Goal: Information Seeking & Learning: Compare options

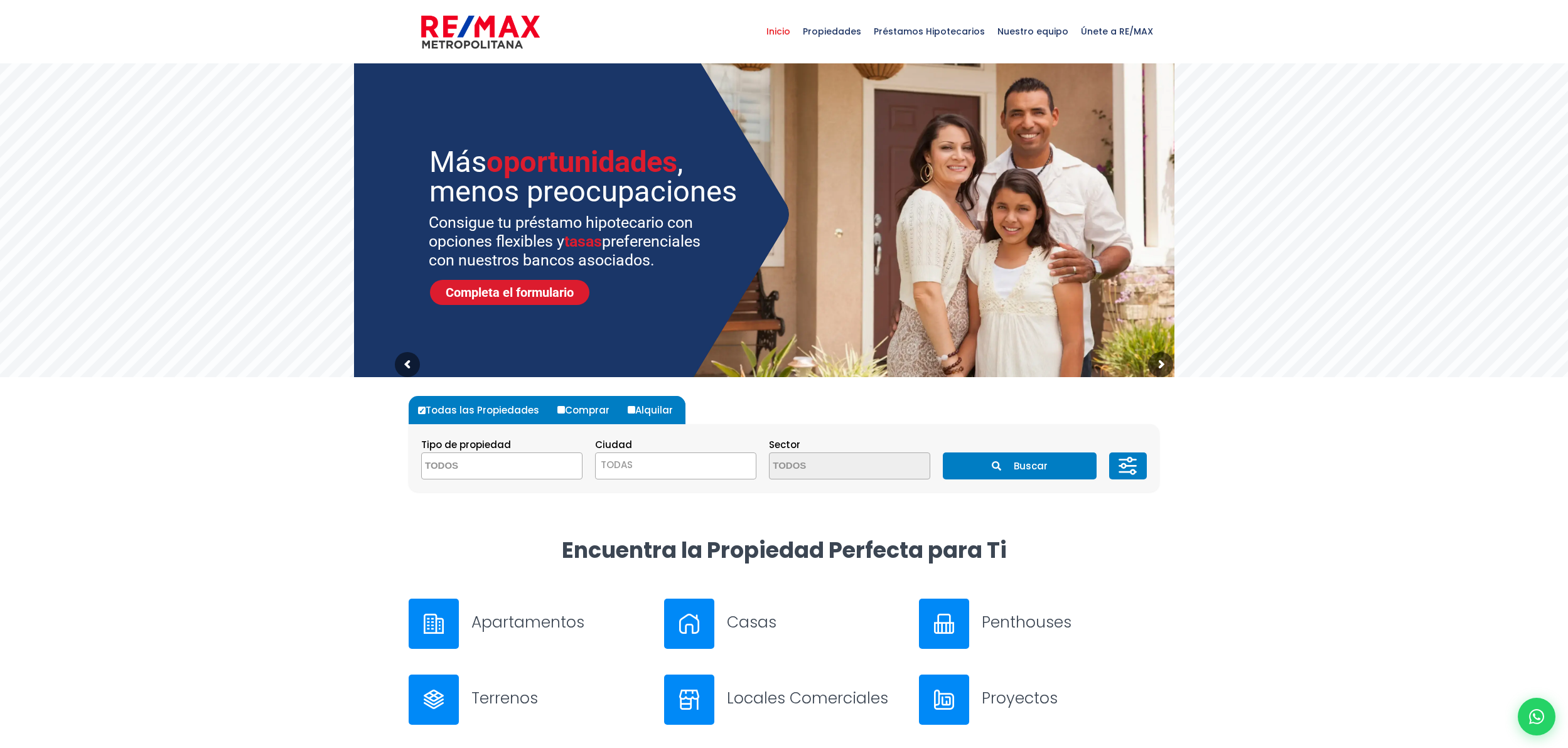
click at [539, 470] on span at bounding box center [502, 466] width 162 height 27
click at [497, 494] on li "APARTAMENTO" at bounding box center [502, 491] width 160 height 24
select select "apartment"
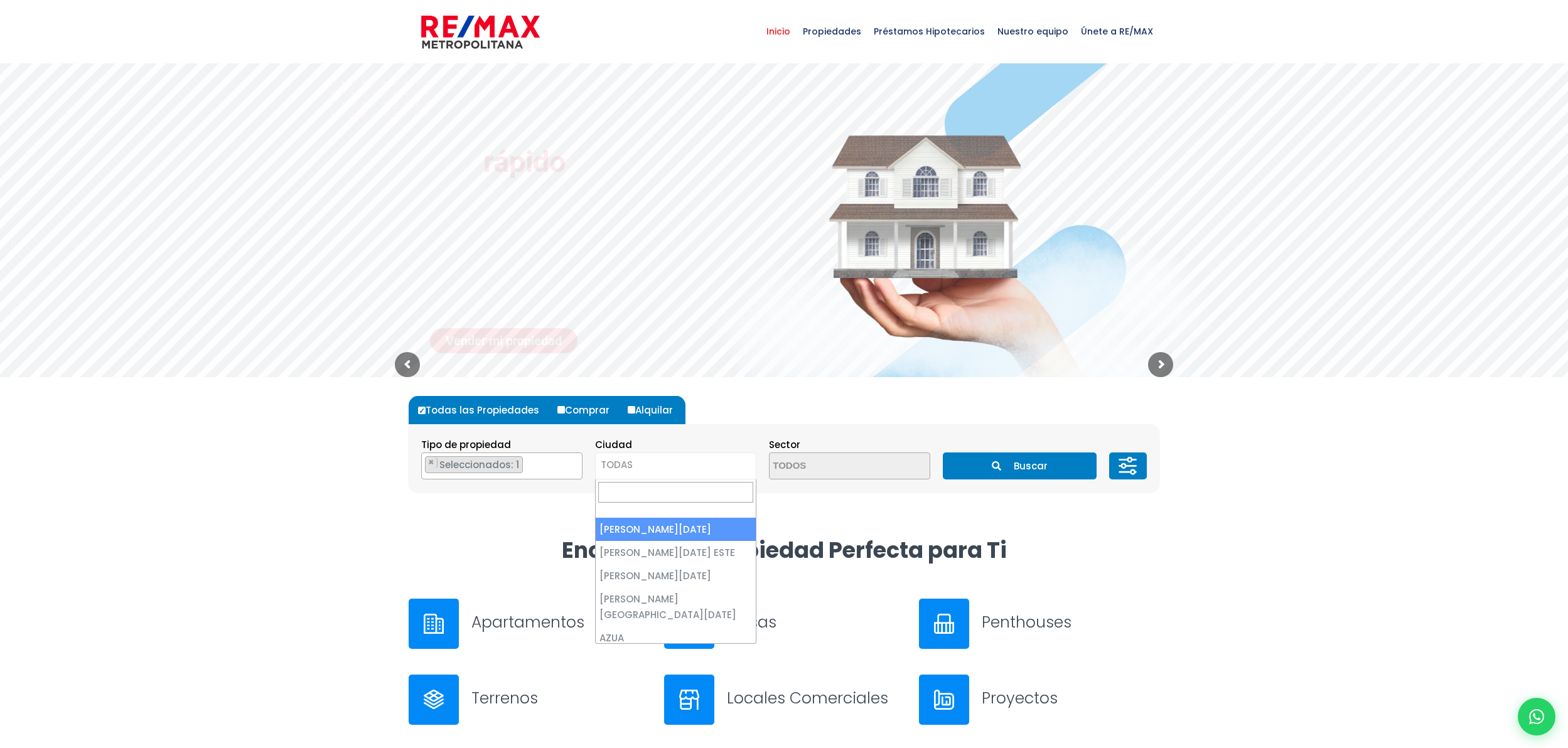
click at [659, 466] on span "TODAS" at bounding box center [675, 465] width 160 height 18
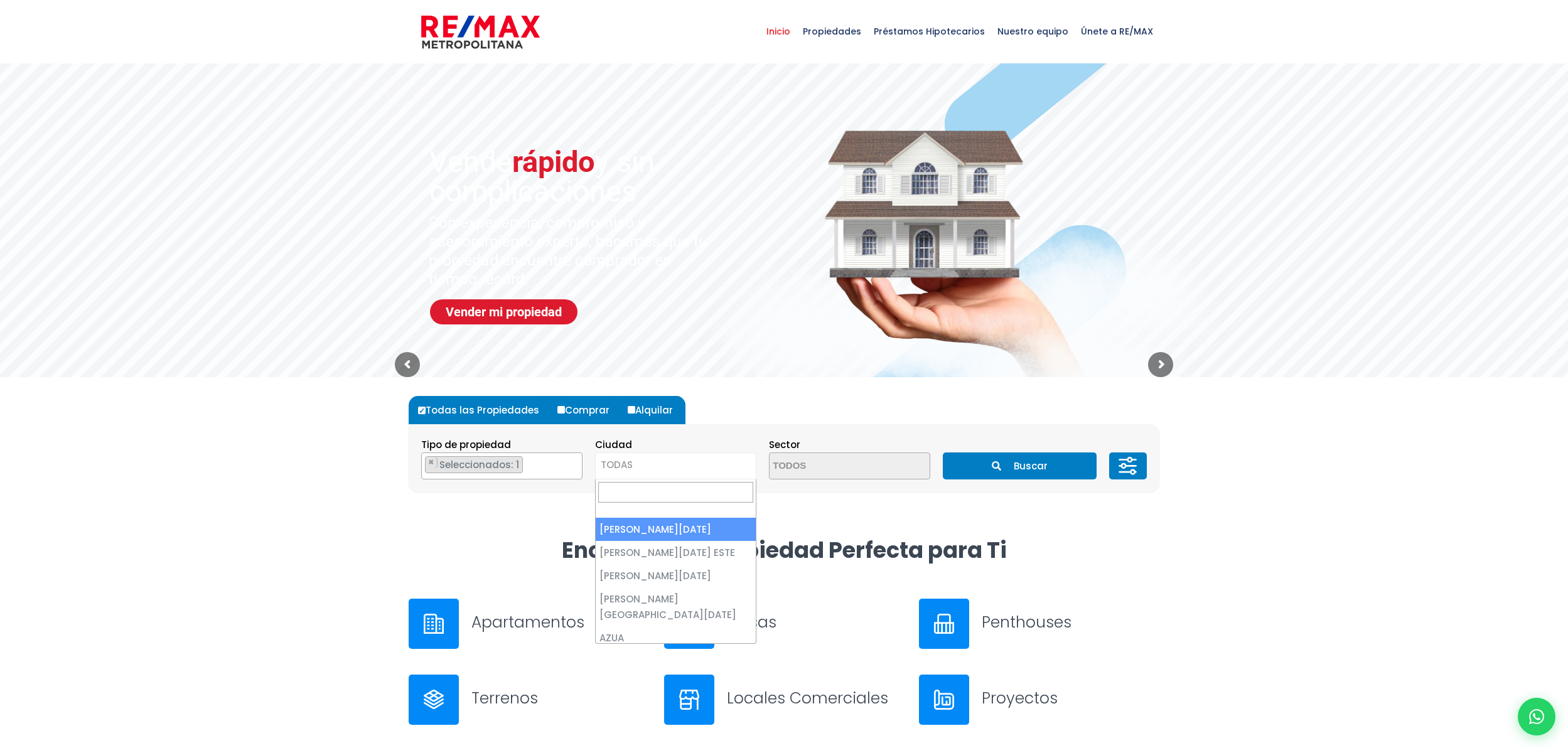
select select "1"
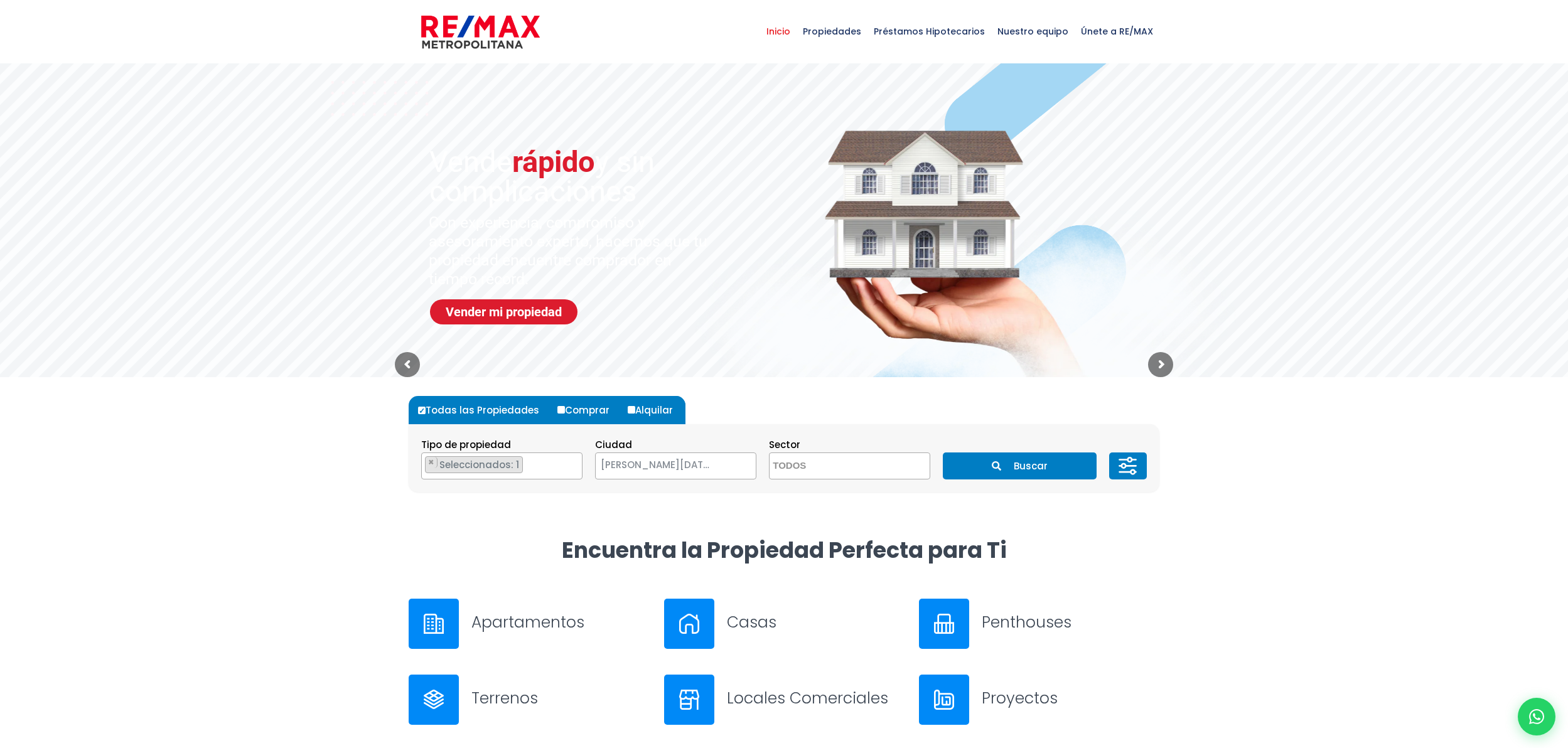
click at [825, 478] on textarea "Search" at bounding box center [830, 466] width 122 height 27
click at [1230, 552] on div at bounding box center [784, 643] width 1568 height 214
click at [1130, 469] on icon at bounding box center [1128, 466] width 25 height 38
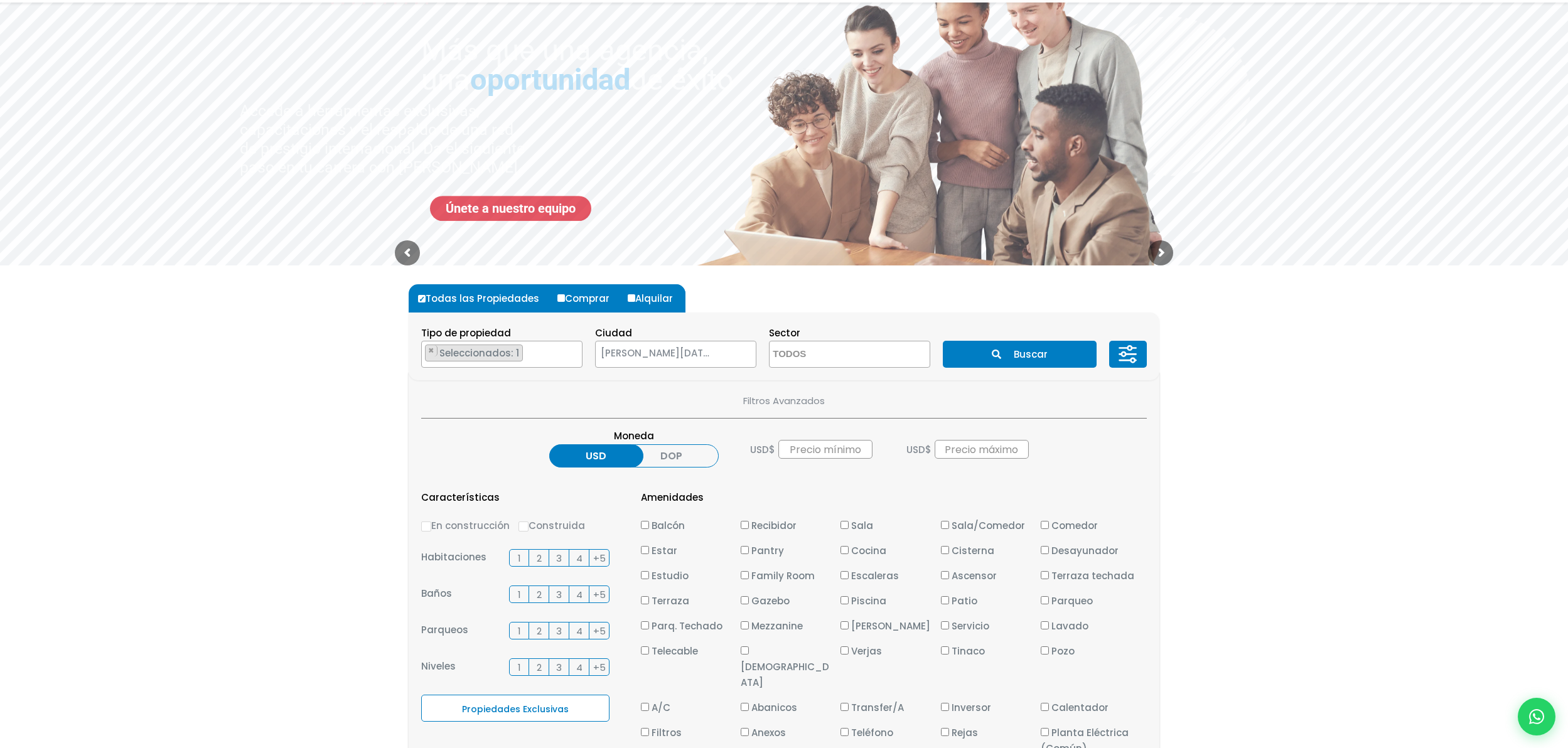
scroll to position [216, 0]
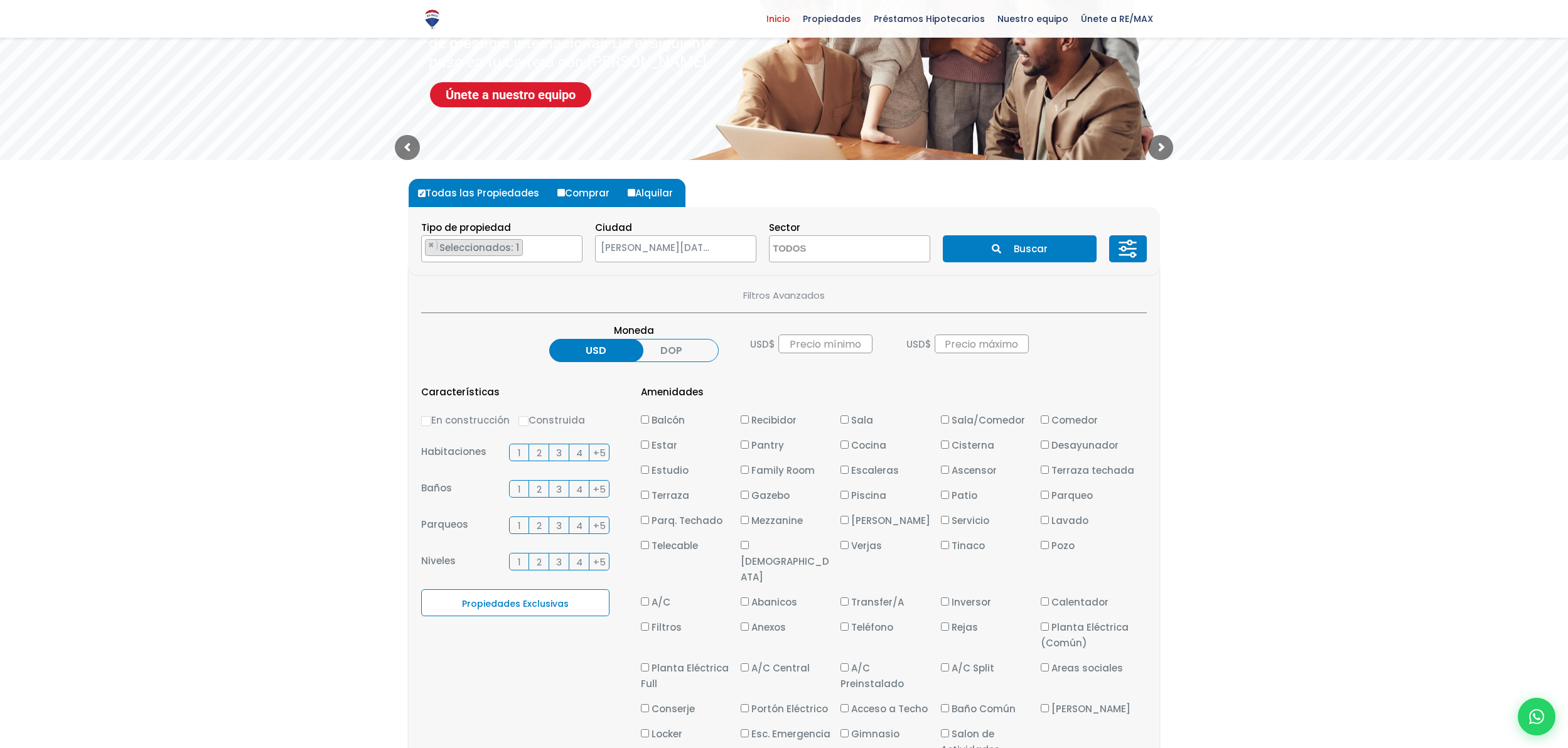
click at [537, 450] on span "2" at bounding box center [539, 453] width 5 height 16
click at [0, 0] on input "2" at bounding box center [0, 0] width 0 height 0
click at [543, 494] on label "2" at bounding box center [539, 488] width 20 height 18
click at [0, 0] on input "2" at bounding box center [0, 0] width 0 height 0
click at [537, 530] on span "2" at bounding box center [539, 526] width 5 height 16
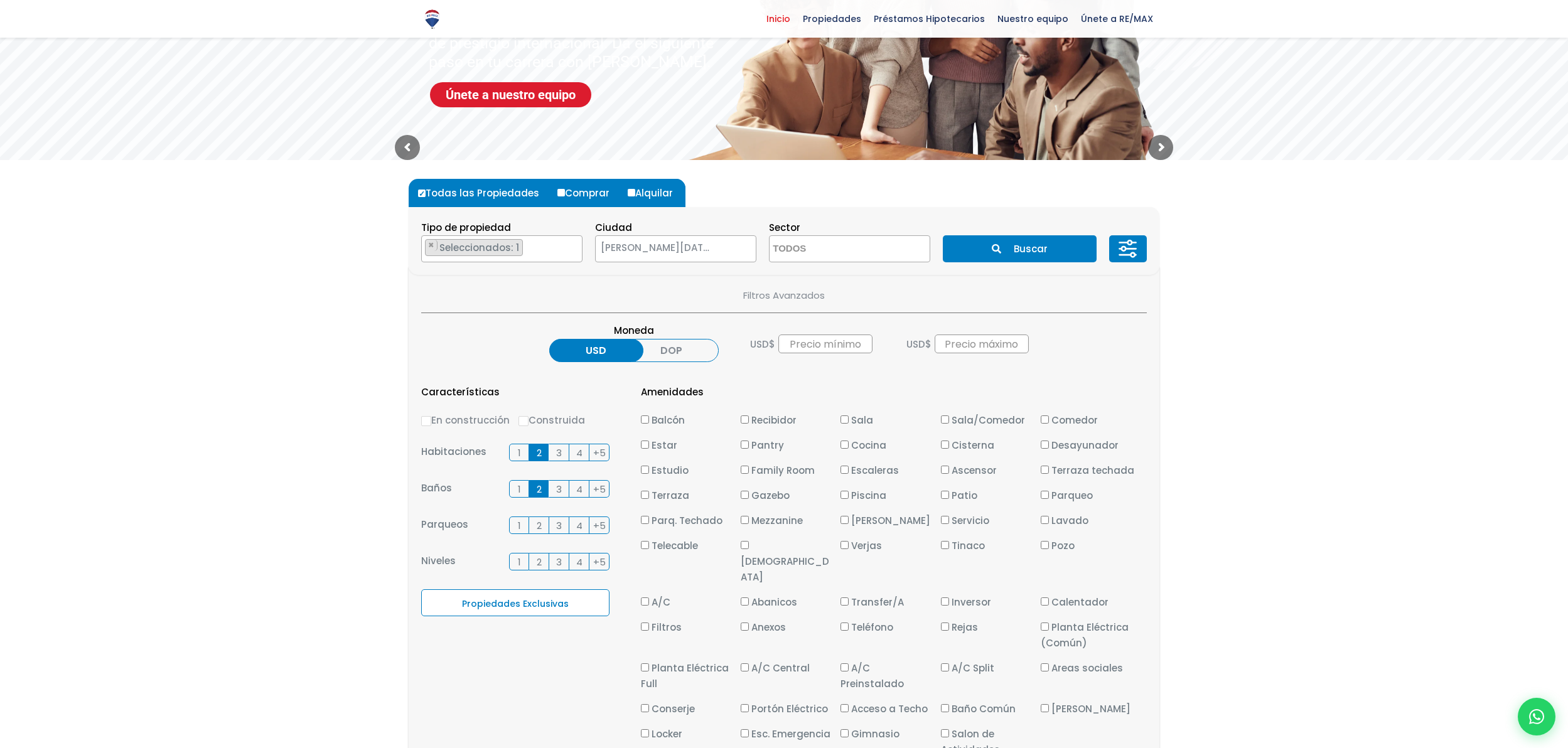
click at [0, 0] on input "2" at bounding box center [0, 0] width 0 height 0
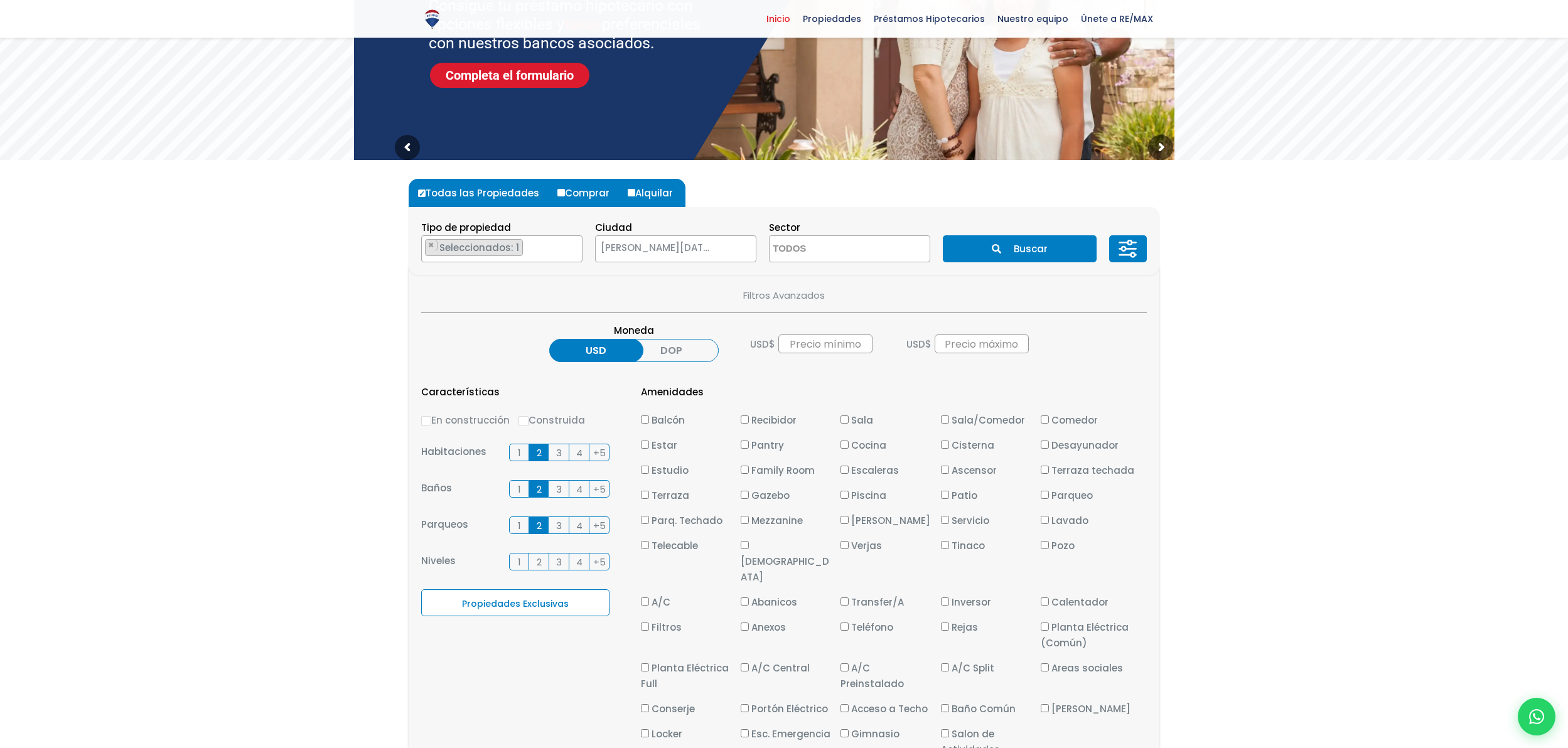
click at [850, 496] on label "Piscina" at bounding box center [887, 496] width 94 height 16
click at [849, 496] on input "Piscina" at bounding box center [844, 495] width 8 height 8
checkbox input "true"
click at [647, 418] on input "Balcón" at bounding box center [645, 420] width 8 height 8
checkbox input "true"
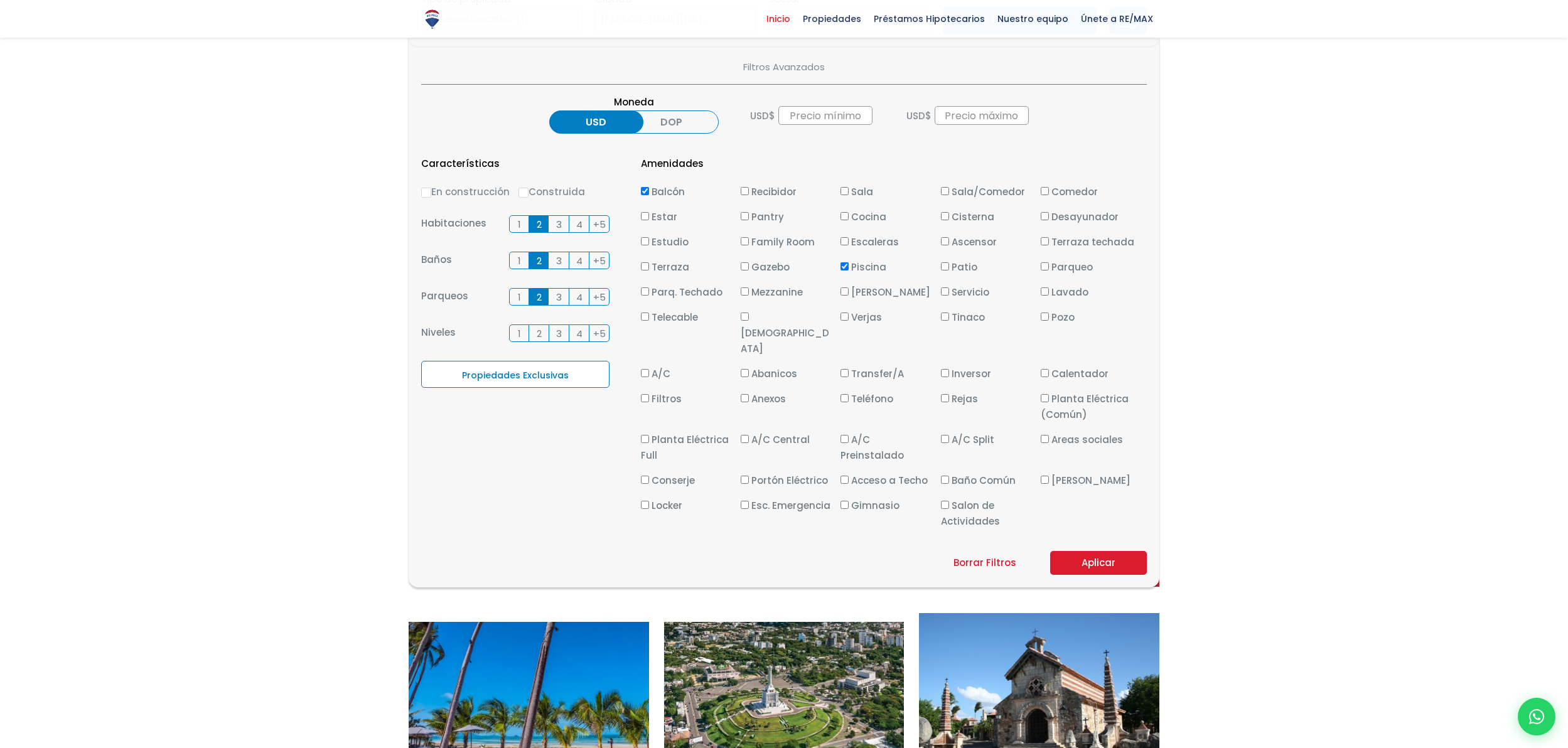
scroll to position [416, 0]
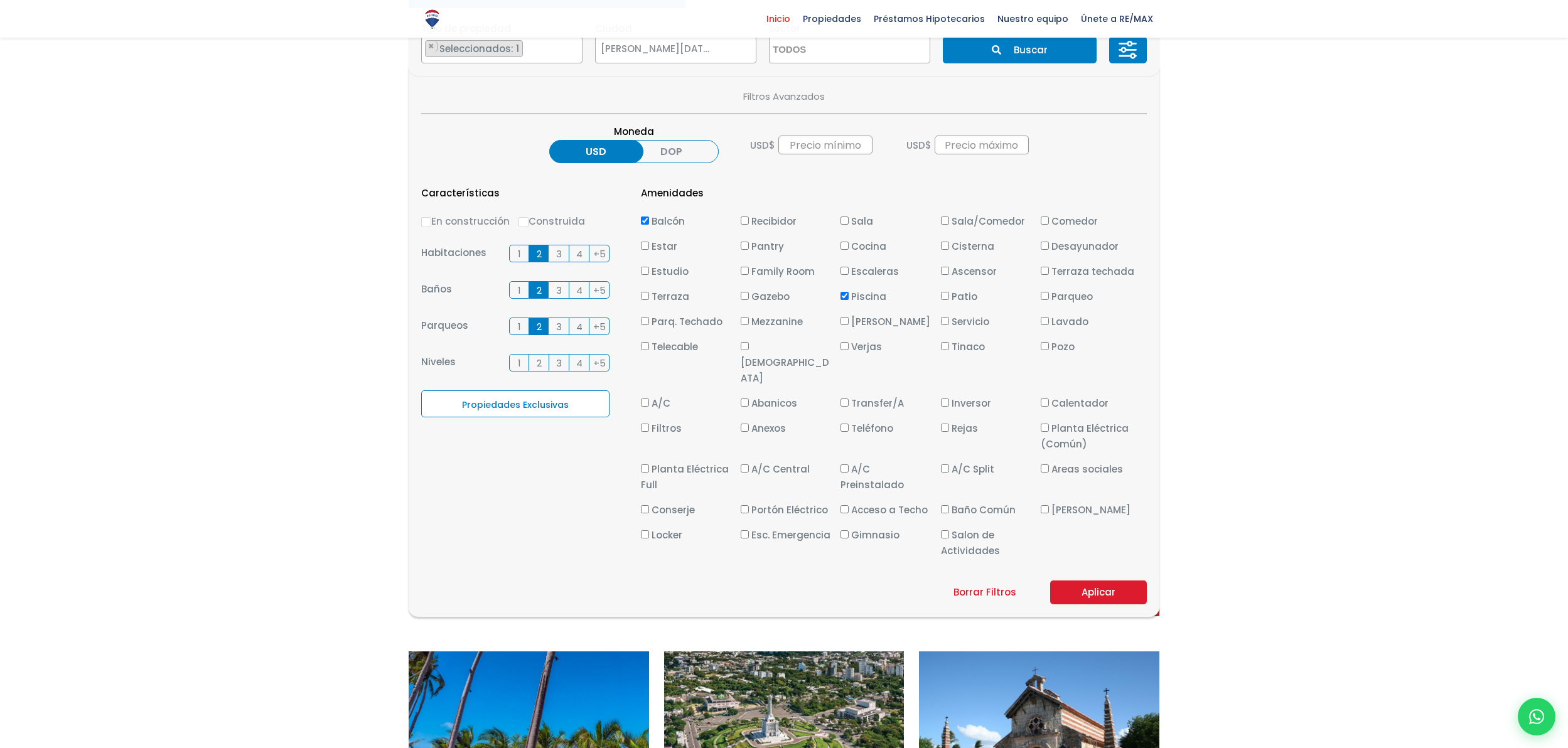
click at [853, 528] on span "Gimnasio" at bounding box center [876, 535] width 48 height 13
click at [849, 530] on input "Gimnasio" at bounding box center [844, 534] width 8 height 8
checkbox input "true"
click at [1091, 581] on button "Aplicar" at bounding box center [1099, 592] width 97 height 24
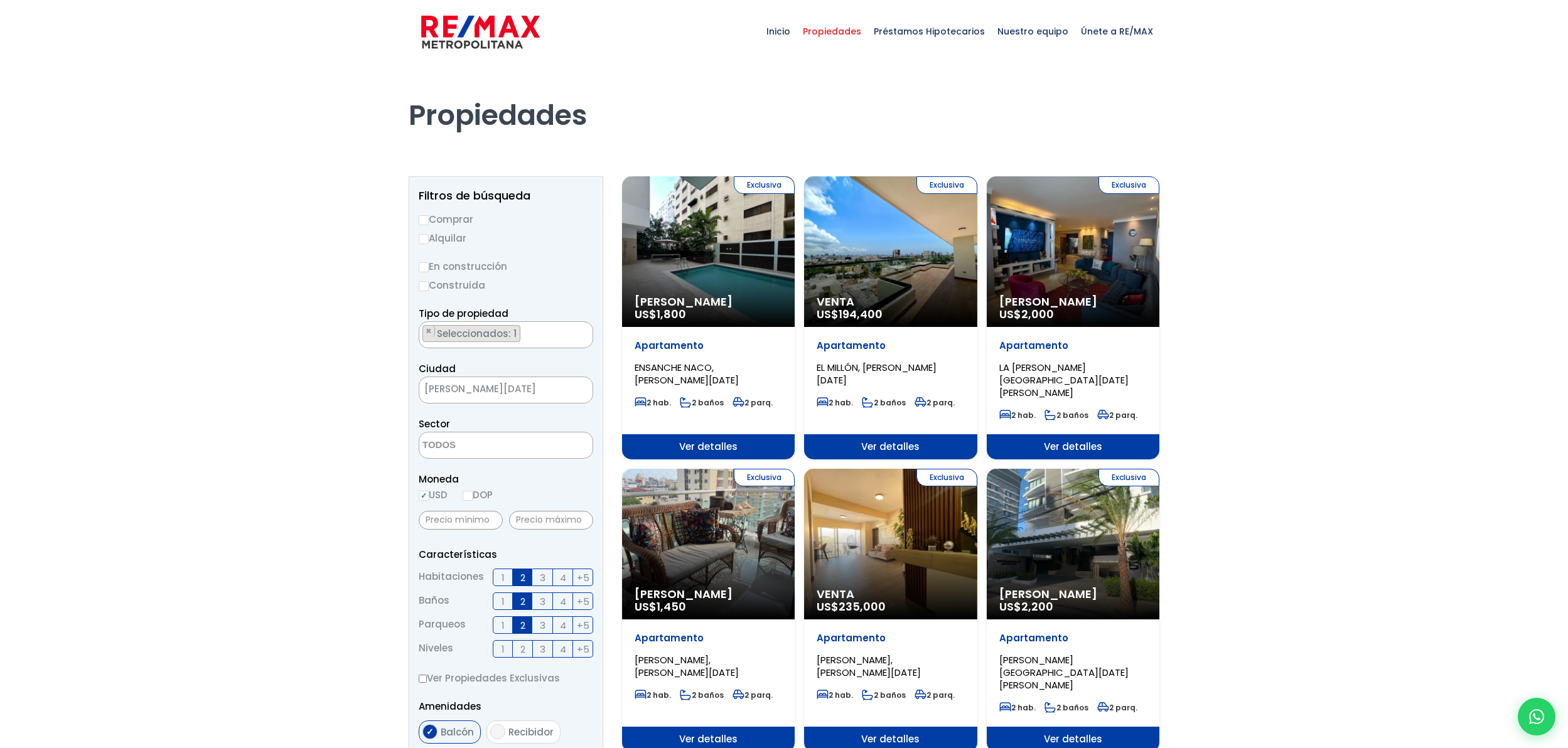
click at [425, 235] on input "Alquilar" at bounding box center [423, 239] width 10 height 10
radio input "true"
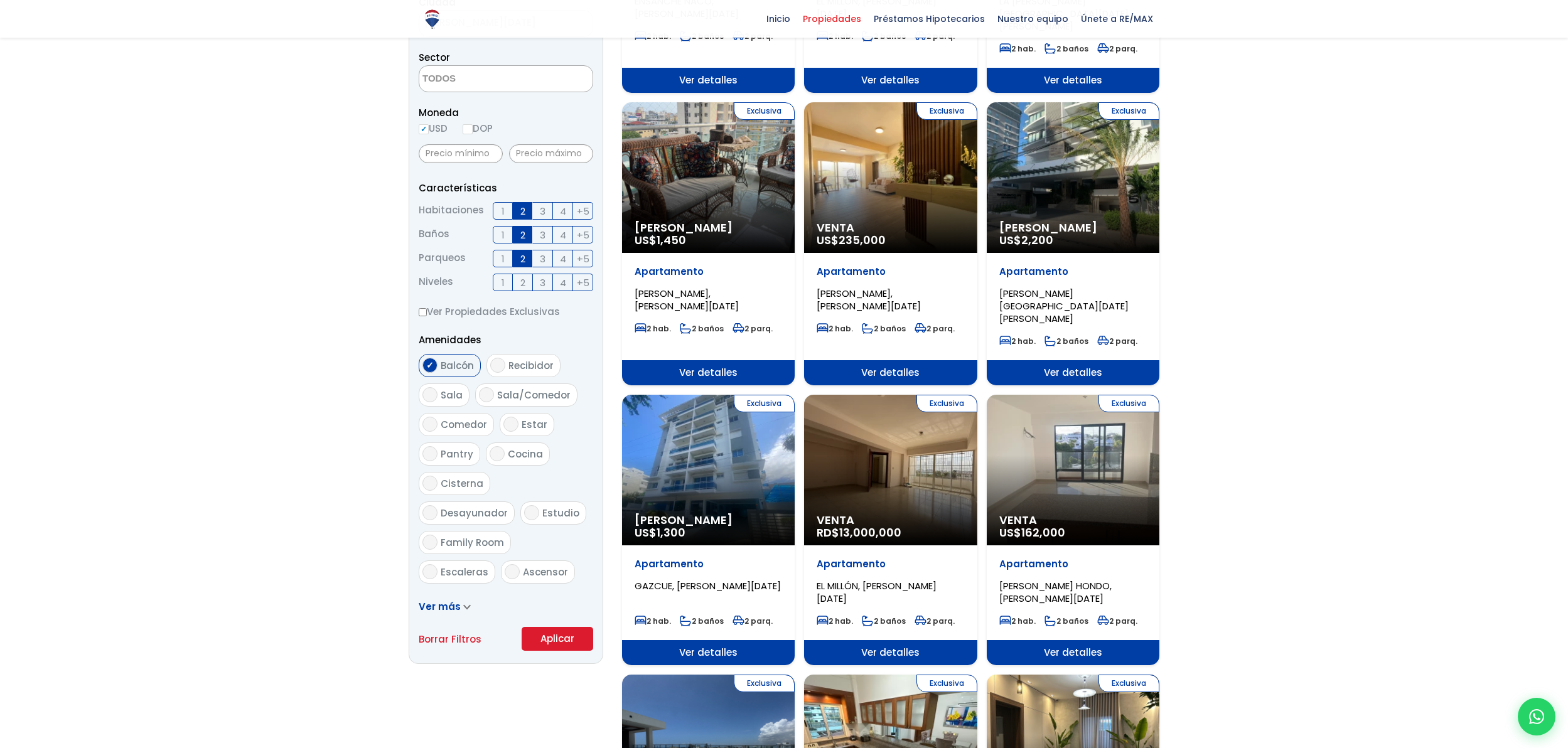
scroll to position [447, 0]
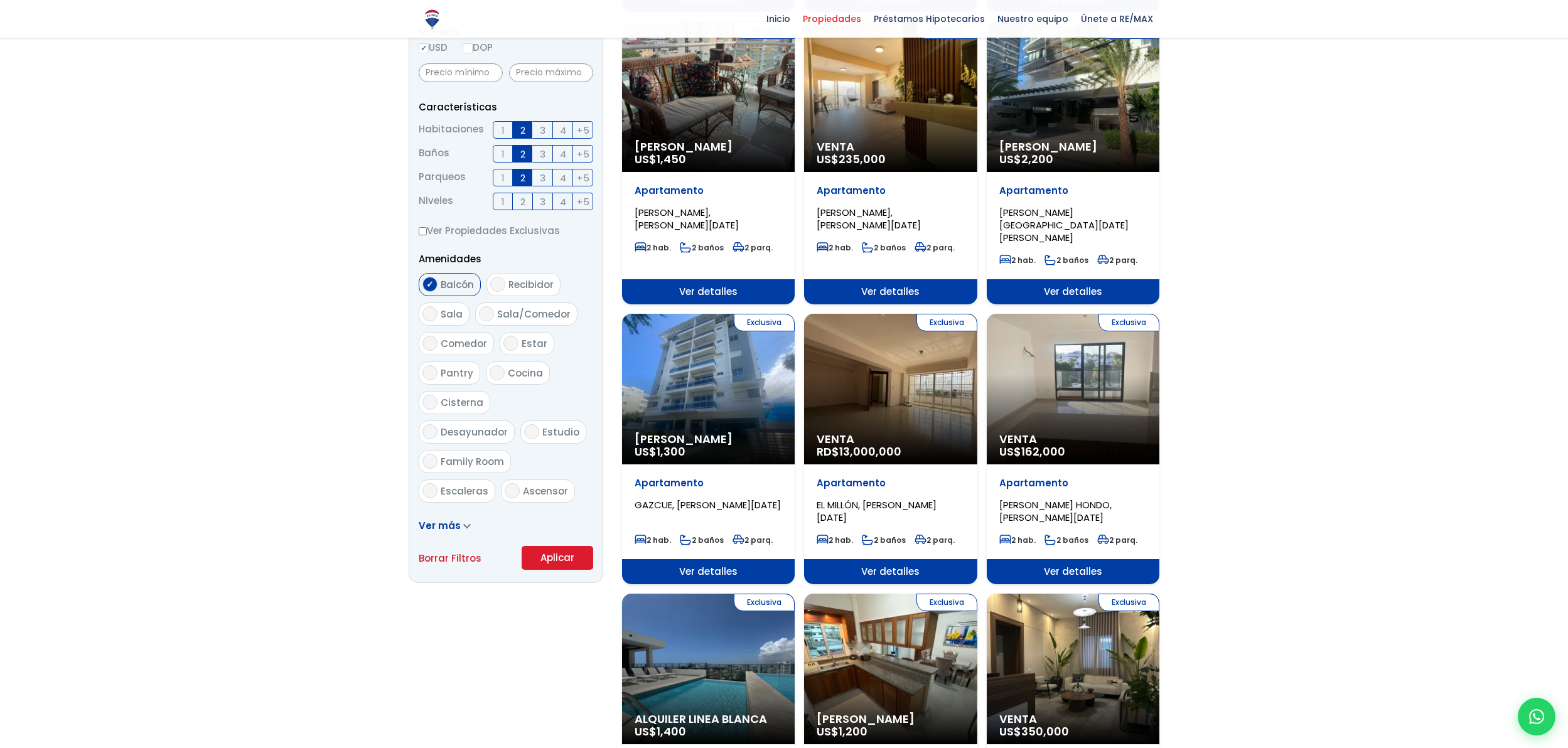
click at [553, 549] on button "Aplicar" at bounding box center [557, 558] width 71 height 24
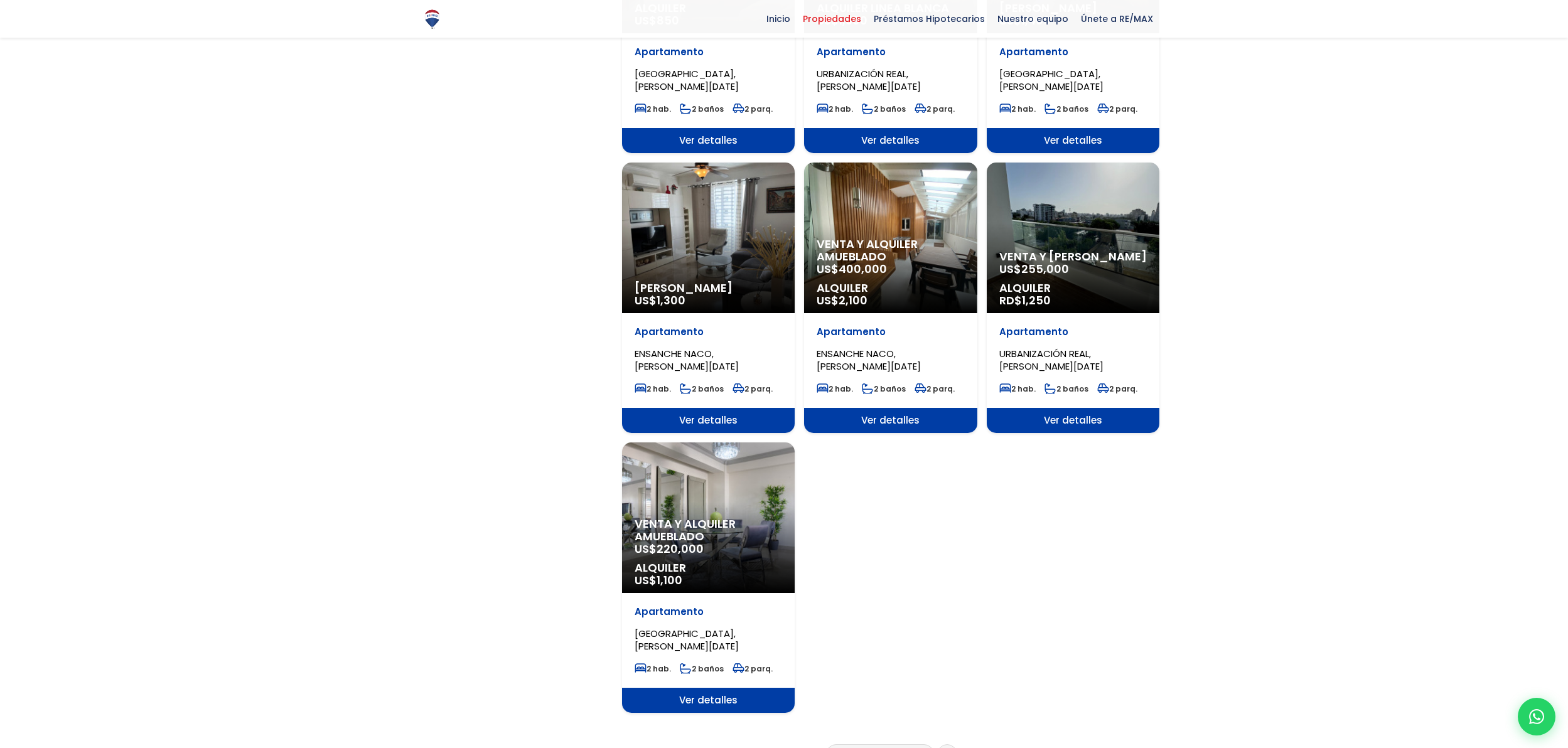
scroll to position [1387, 0]
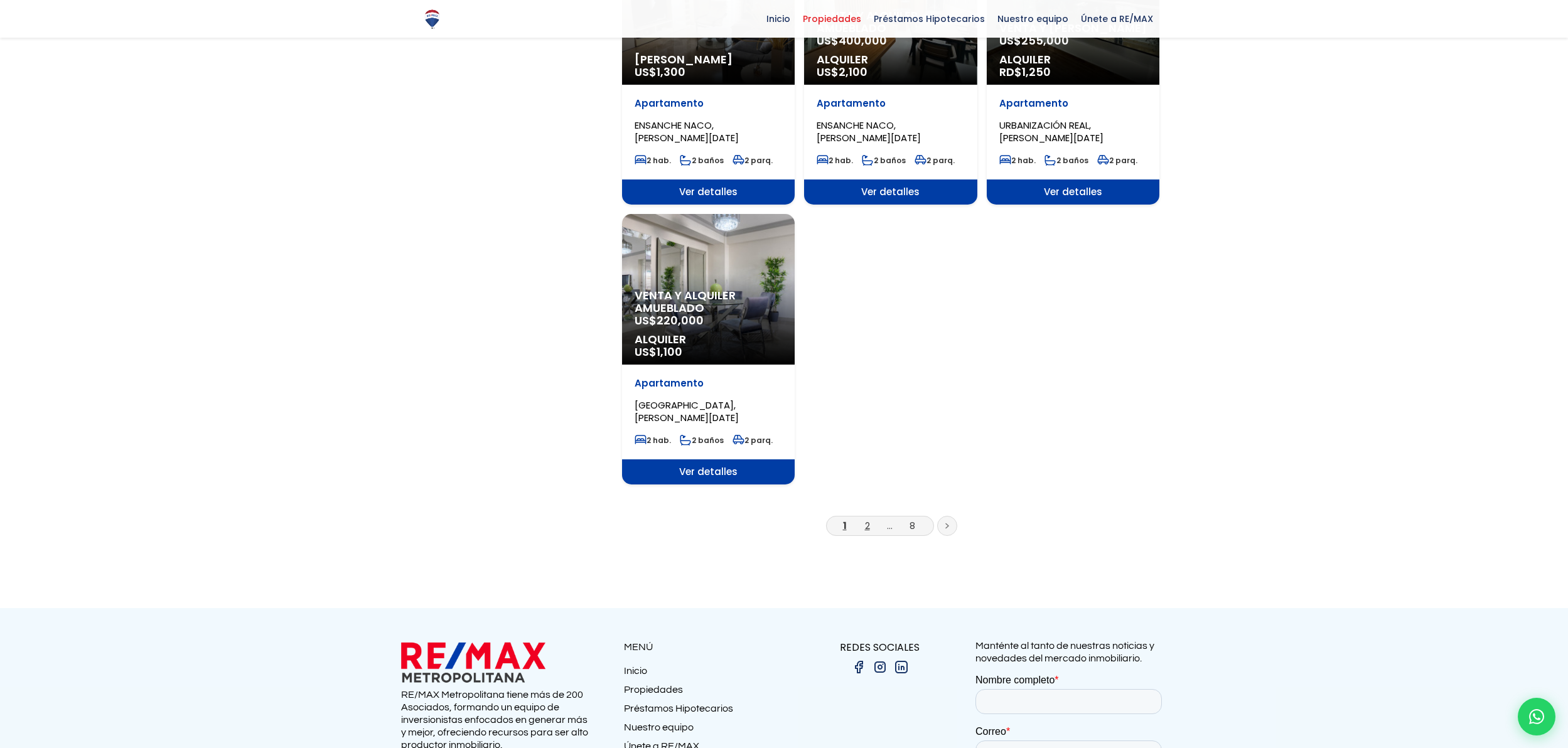
click at [867, 519] on link "2" at bounding box center [868, 526] width 5 height 13
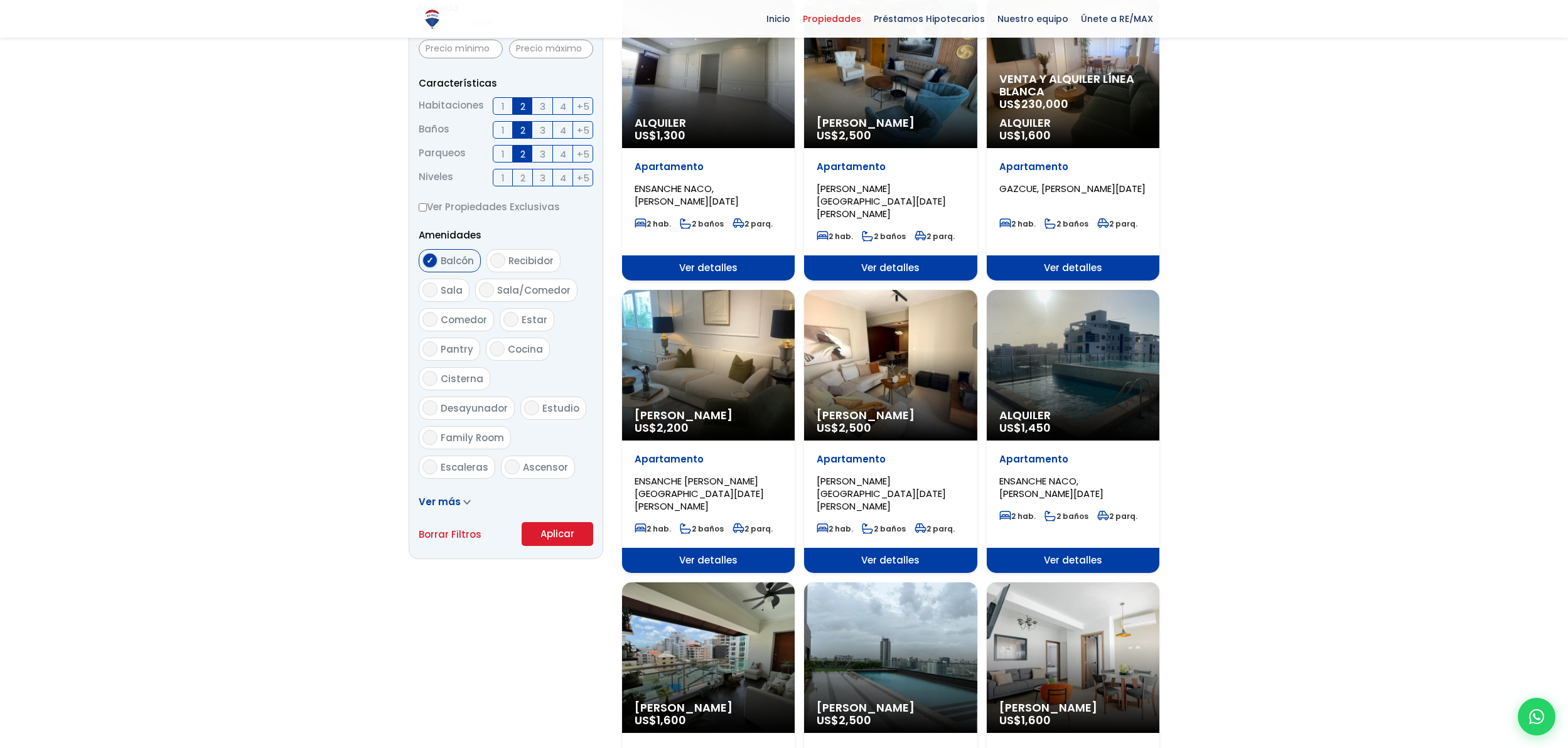
scroll to position [257, 0]
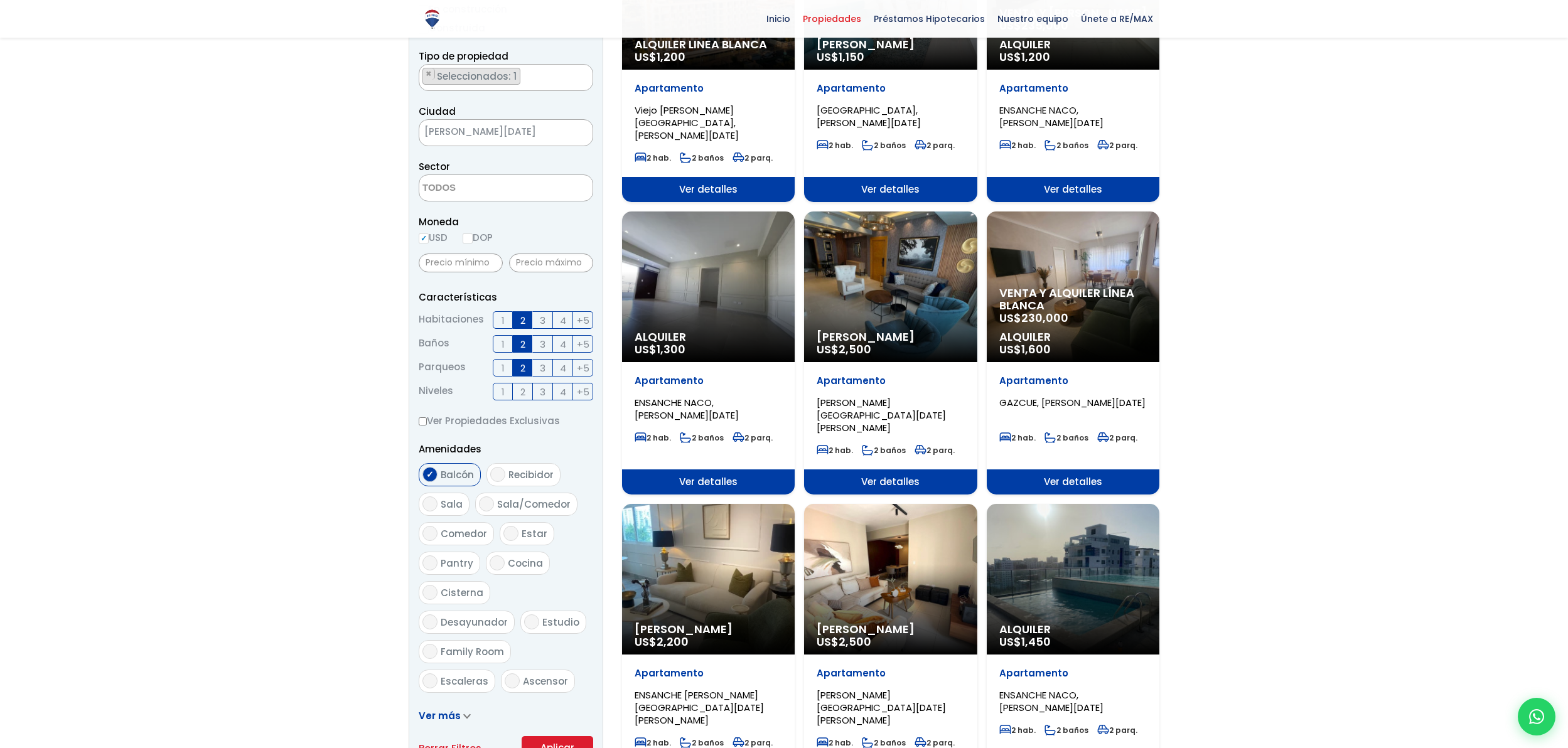
click at [710, 469] on span "Ver detalles" at bounding box center [708, 482] width 173 height 25
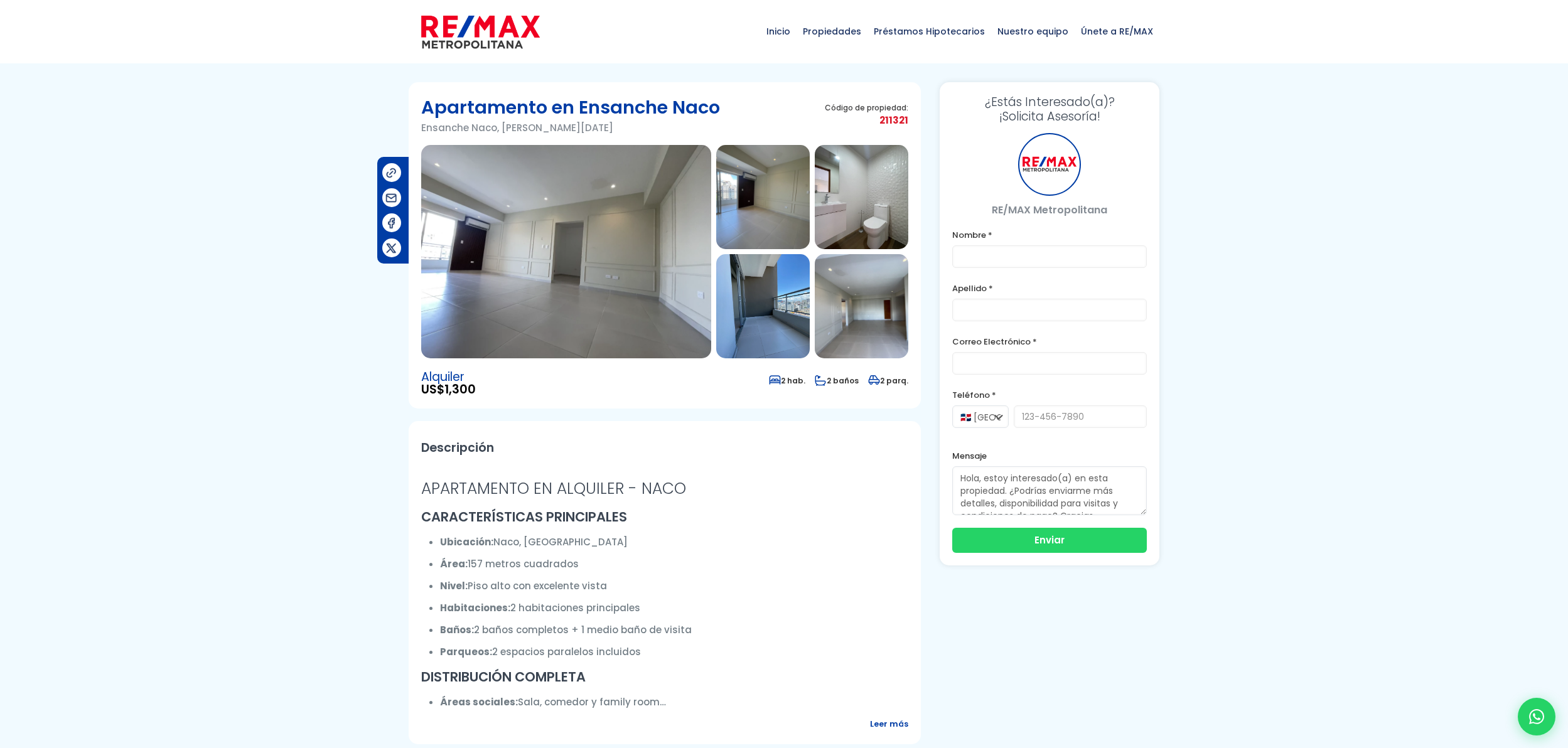
click at [588, 276] on img at bounding box center [566, 252] width 290 height 213
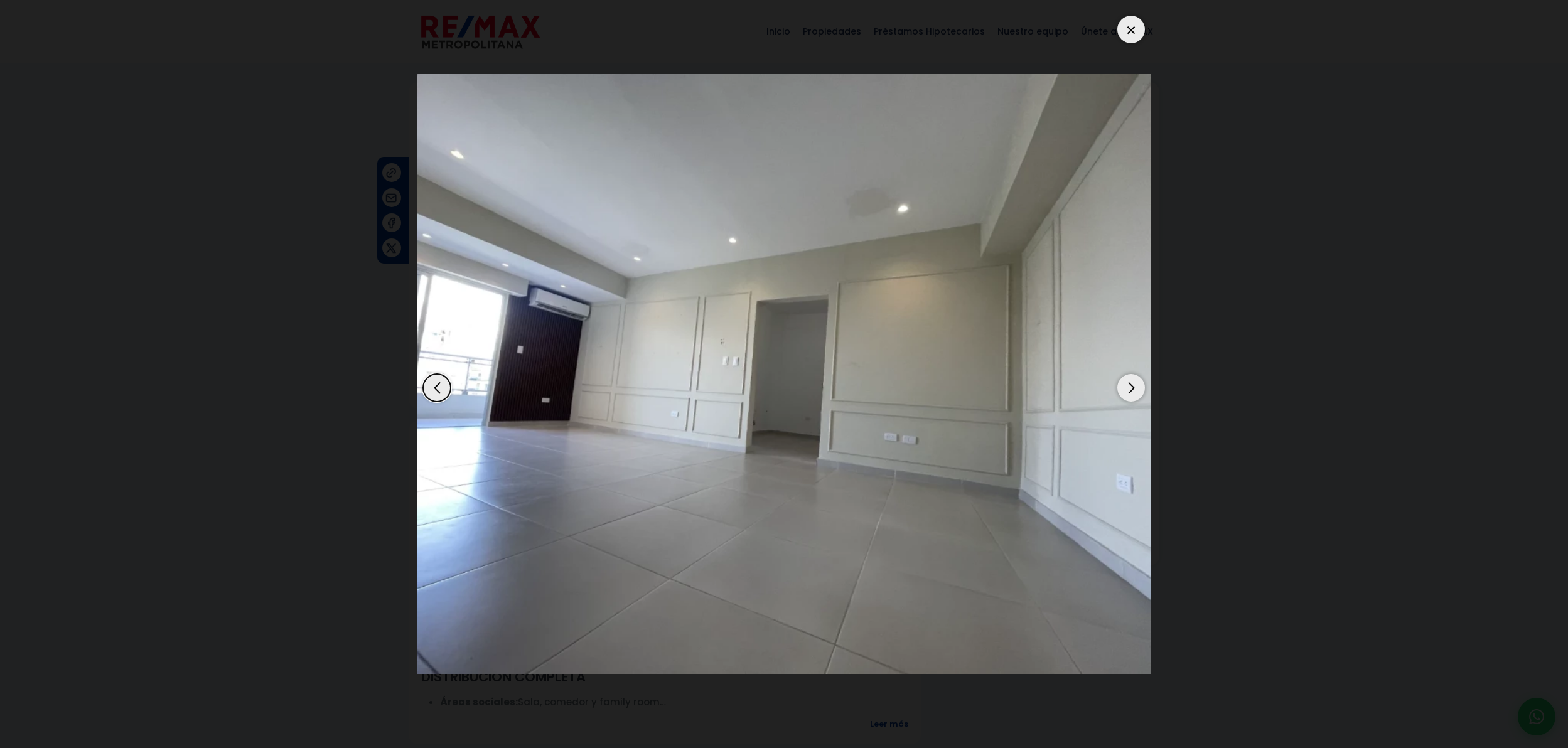
click at [1135, 392] on div "Next slide" at bounding box center [1131, 388] width 27 height 27
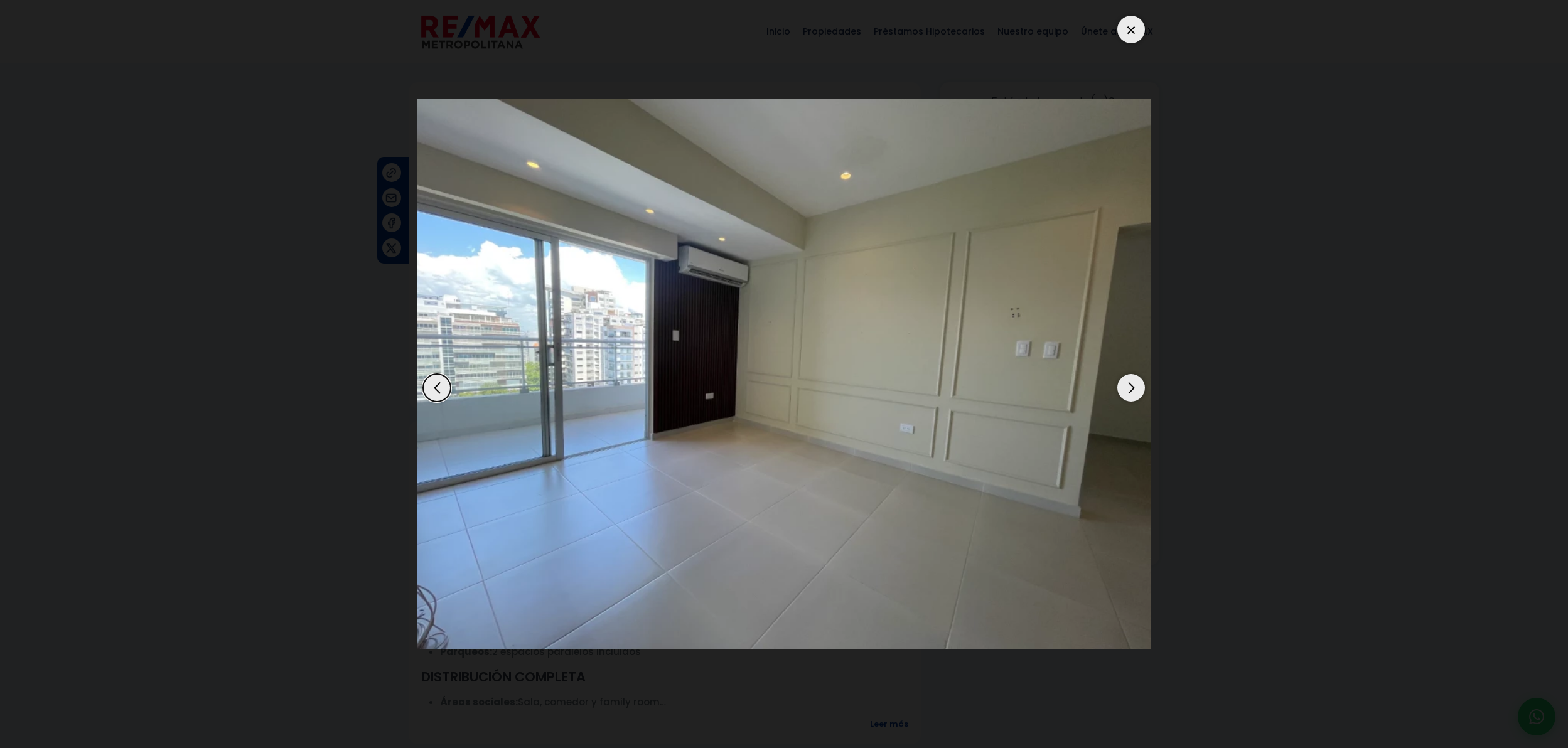
click at [1135, 392] on div "Next slide" at bounding box center [1131, 388] width 27 height 27
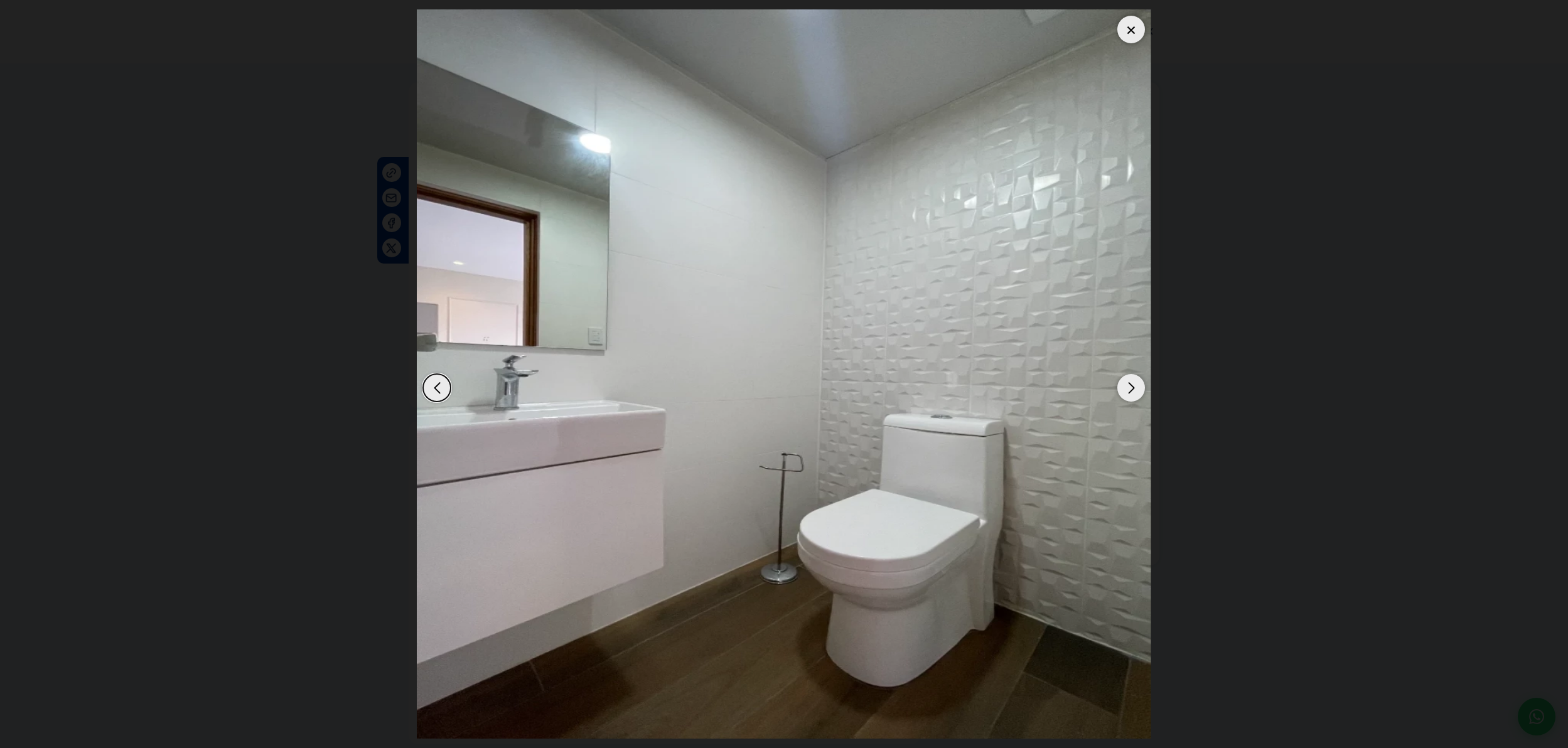
click at [450, 405] on img "3 / 20" at bounding box center [783, 374] width 734 height 730
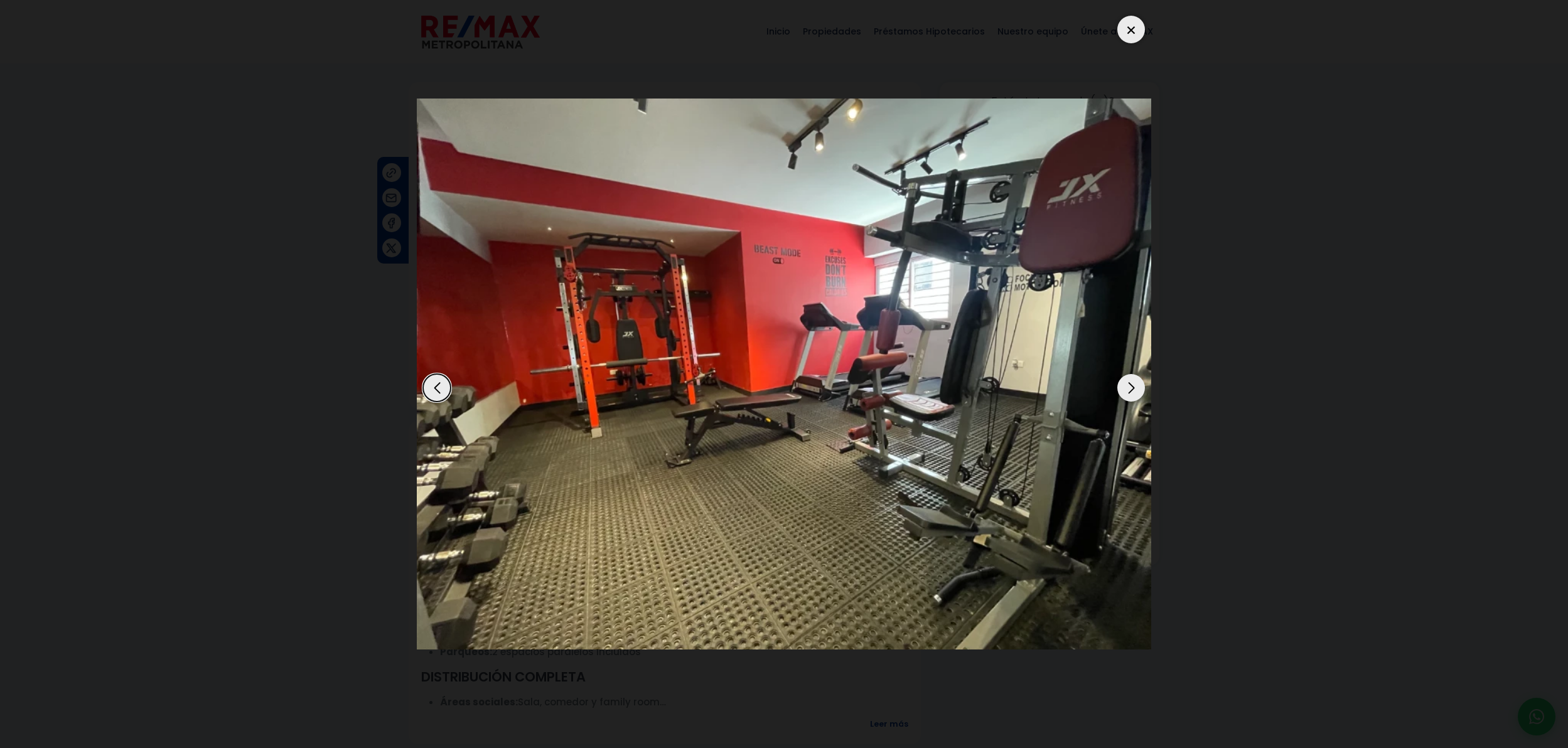
click at [433, 390] on div "Previous slide" at bounding box center [437, 388] width 27 height 27
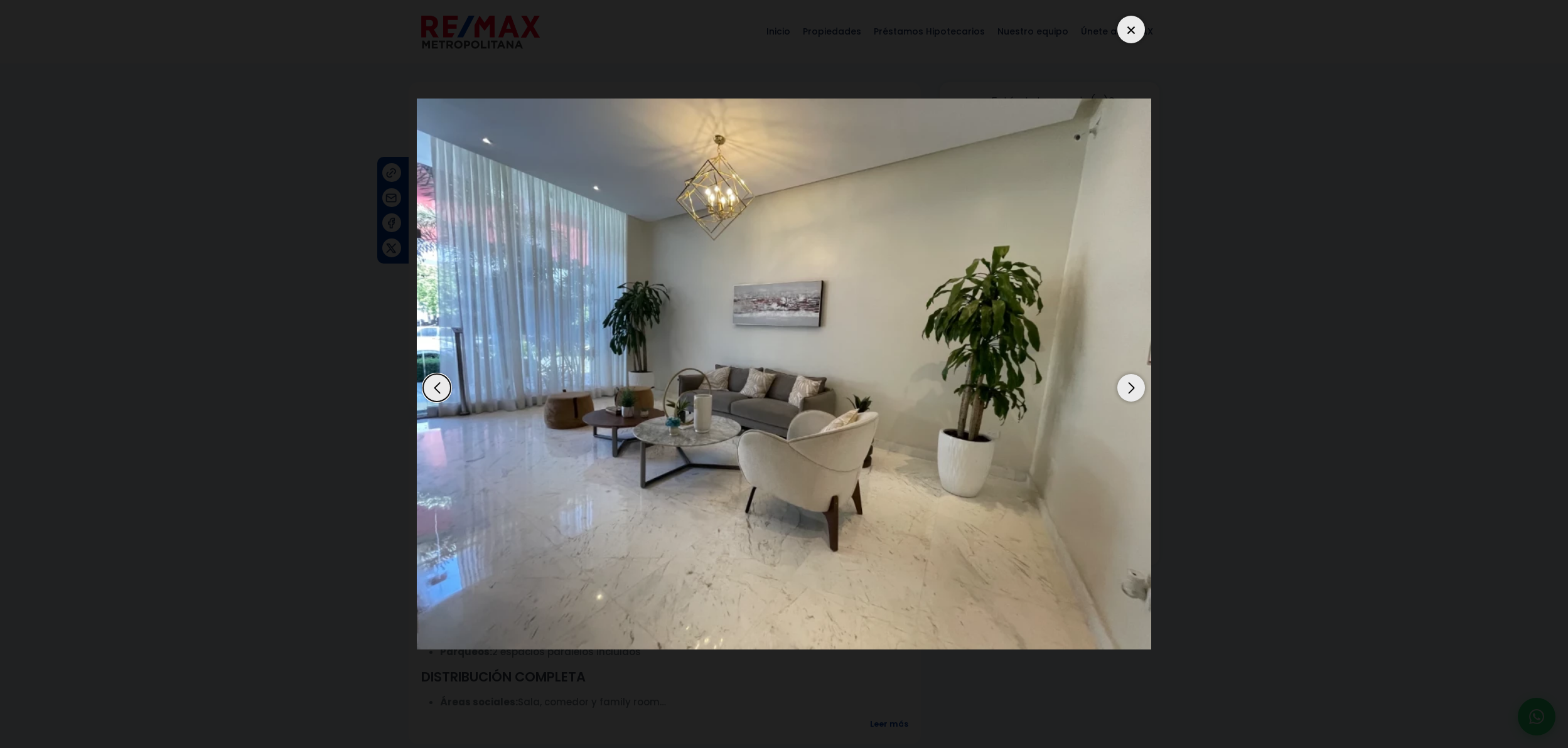
click at [433, 390] on div "Previous slide" at bounding box center [437, 388] width 27 height 27
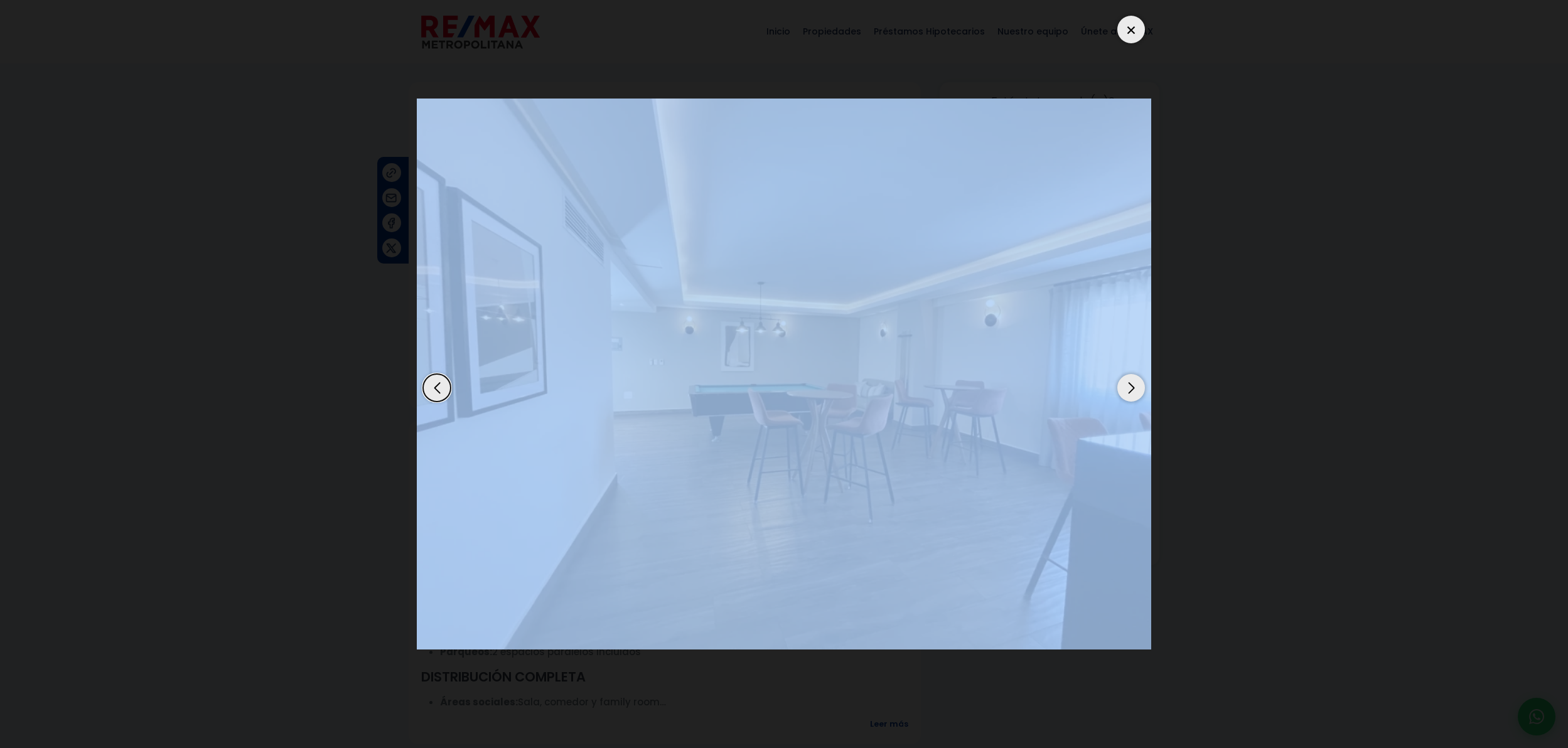
click at [433, 390] on div "Previous slide" at bounding box center [437, 388] width 27 height 27
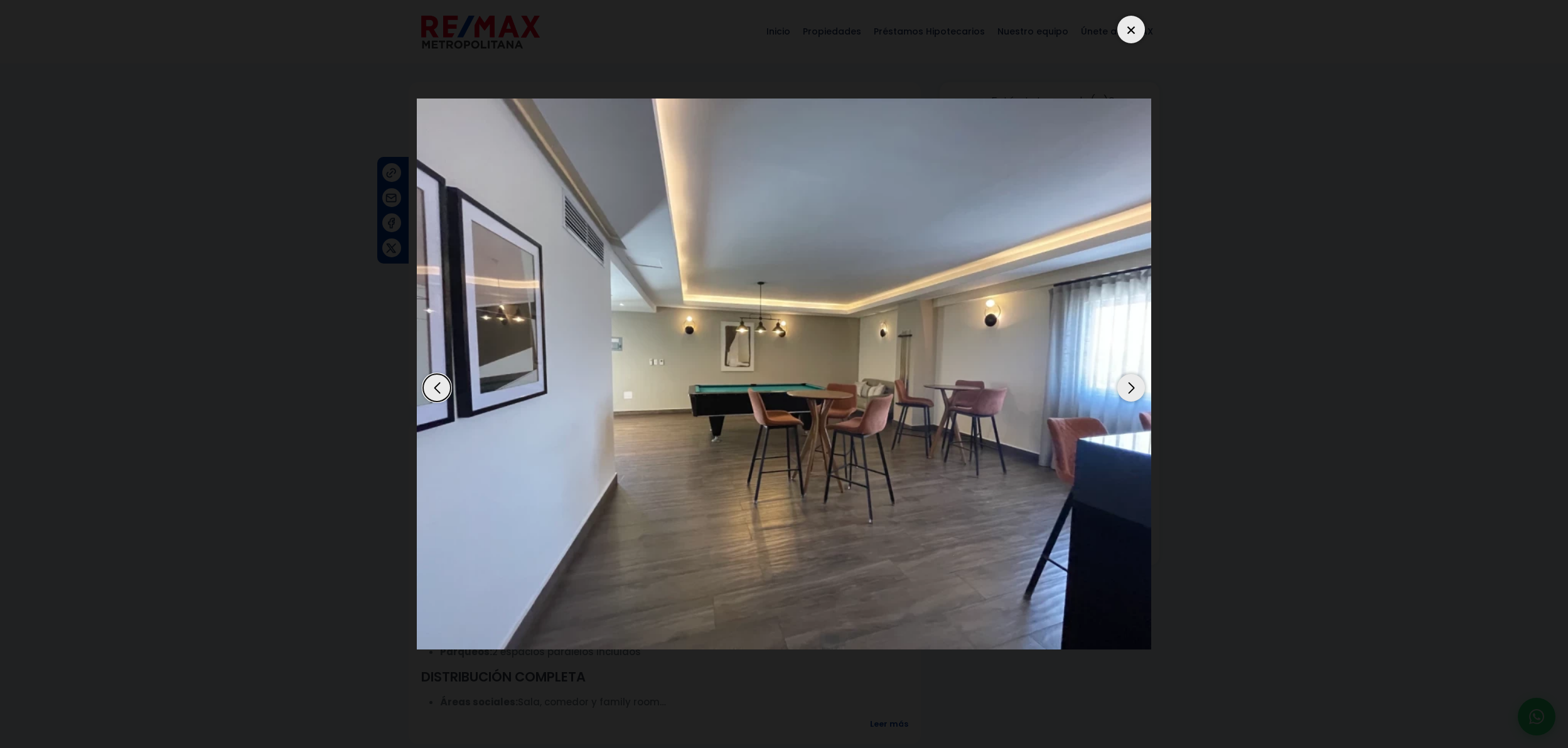
click at [433, 390] on div "Previous slide" at bounding box center [437, 388] width 27 height 27
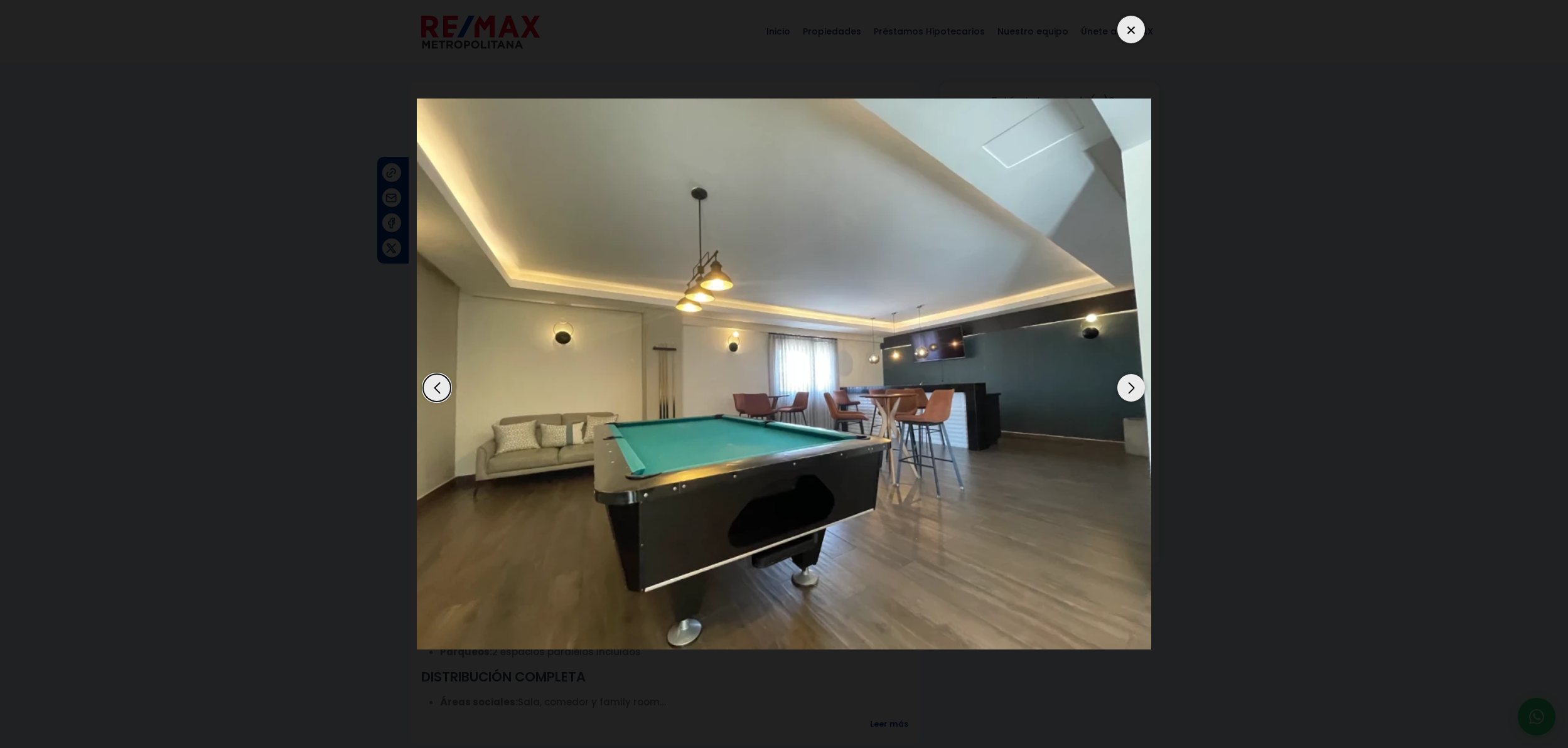
click at [433, 390] on div "Previous slide" at bounding box center [437, 388] width 27 height 27
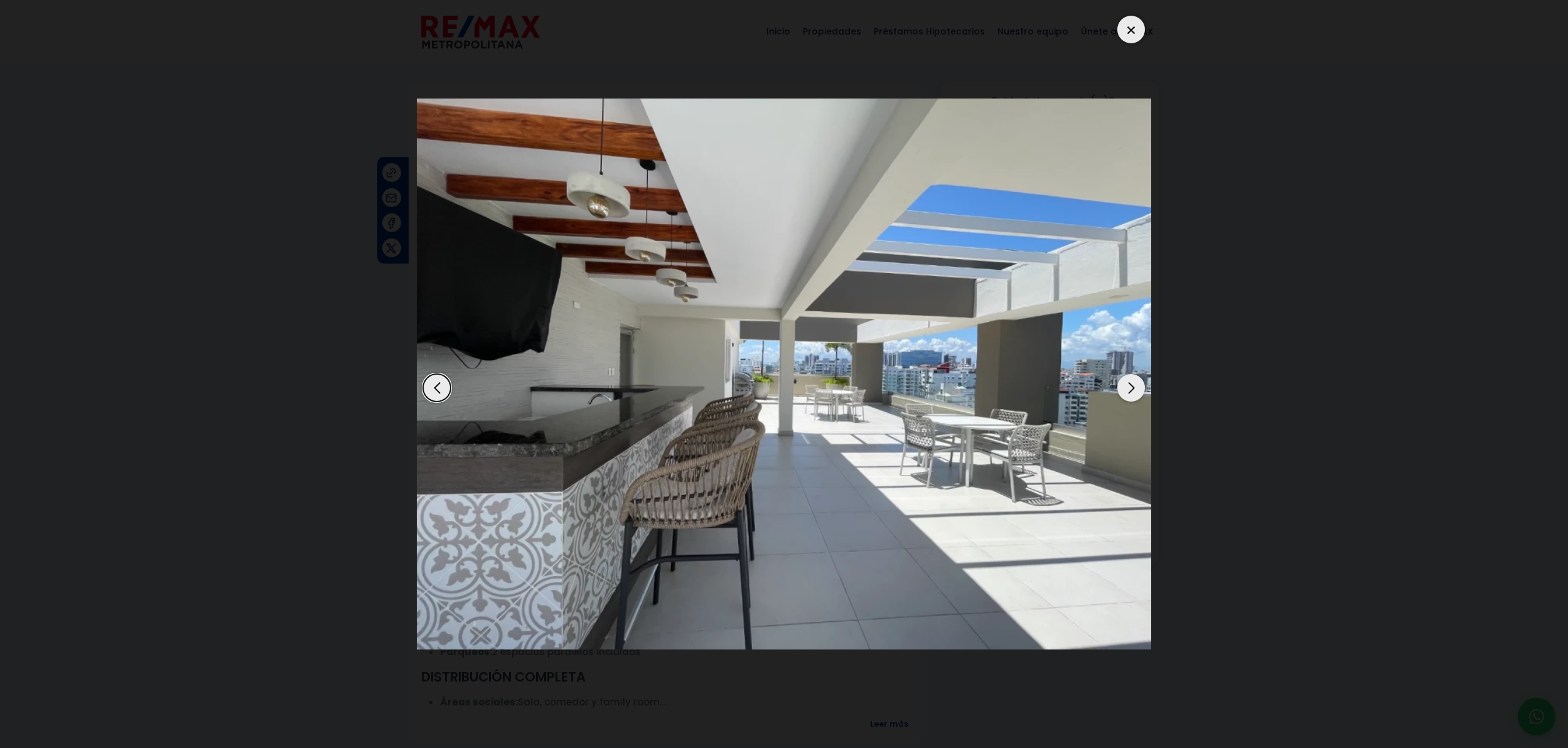
click at [433, 390] on div "Previous slide" at bounding box center [437, 388] width 27 height 27
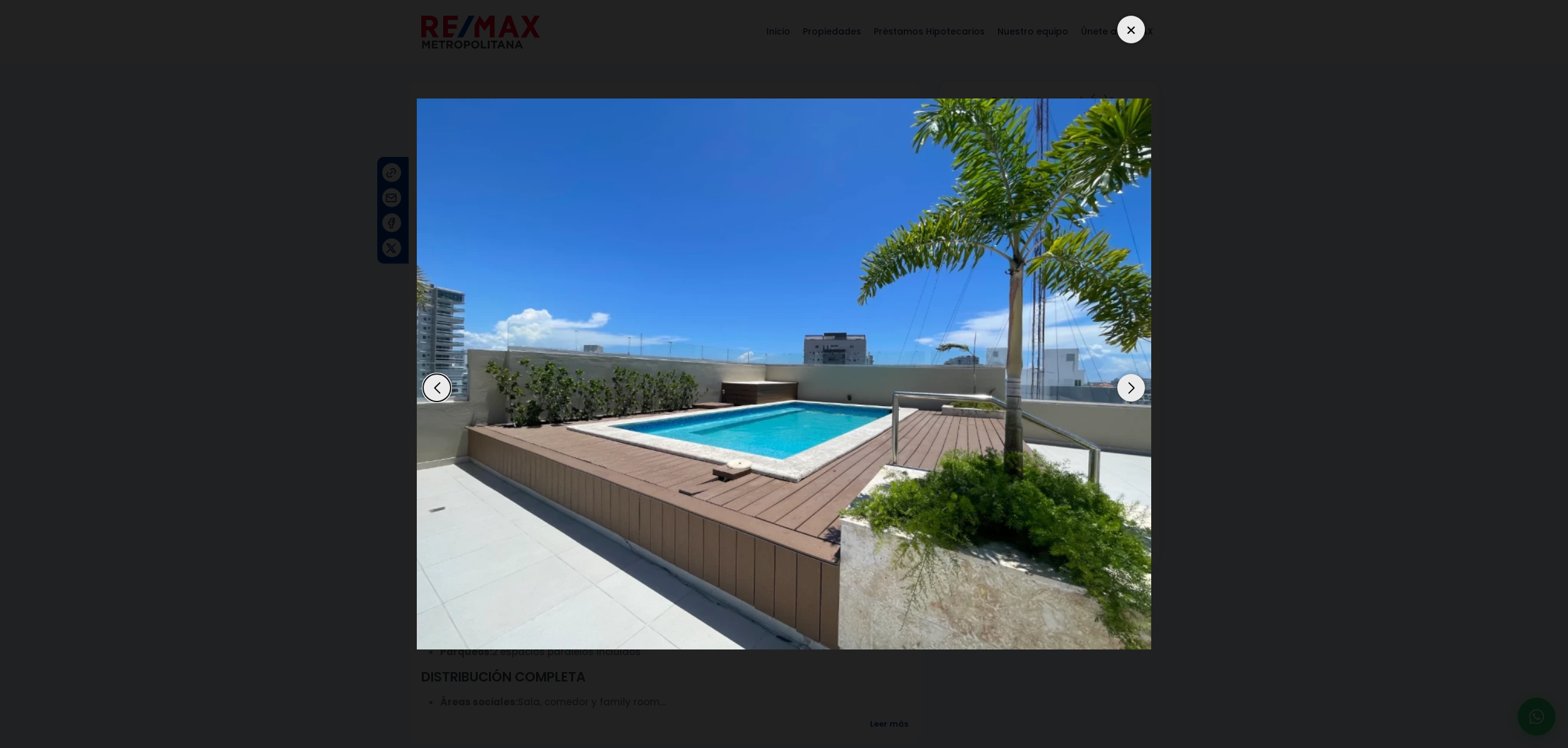
click at [433, 390] on div "Previous slide" at bounding box center [437, 388] width 27 height 27
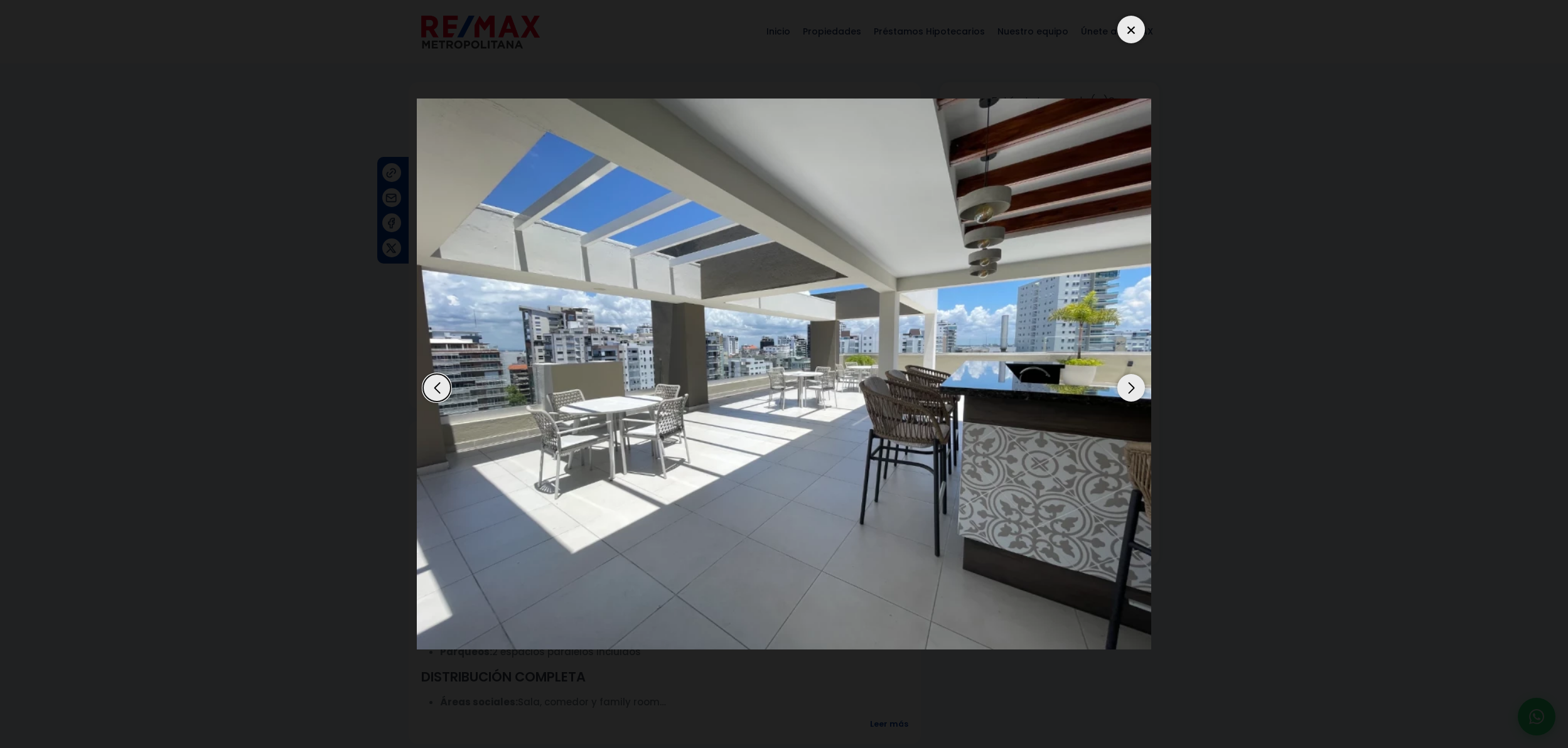
click at [433, 390] on div "Previous slide" at bounding box center [437, 388] width 27 height 27
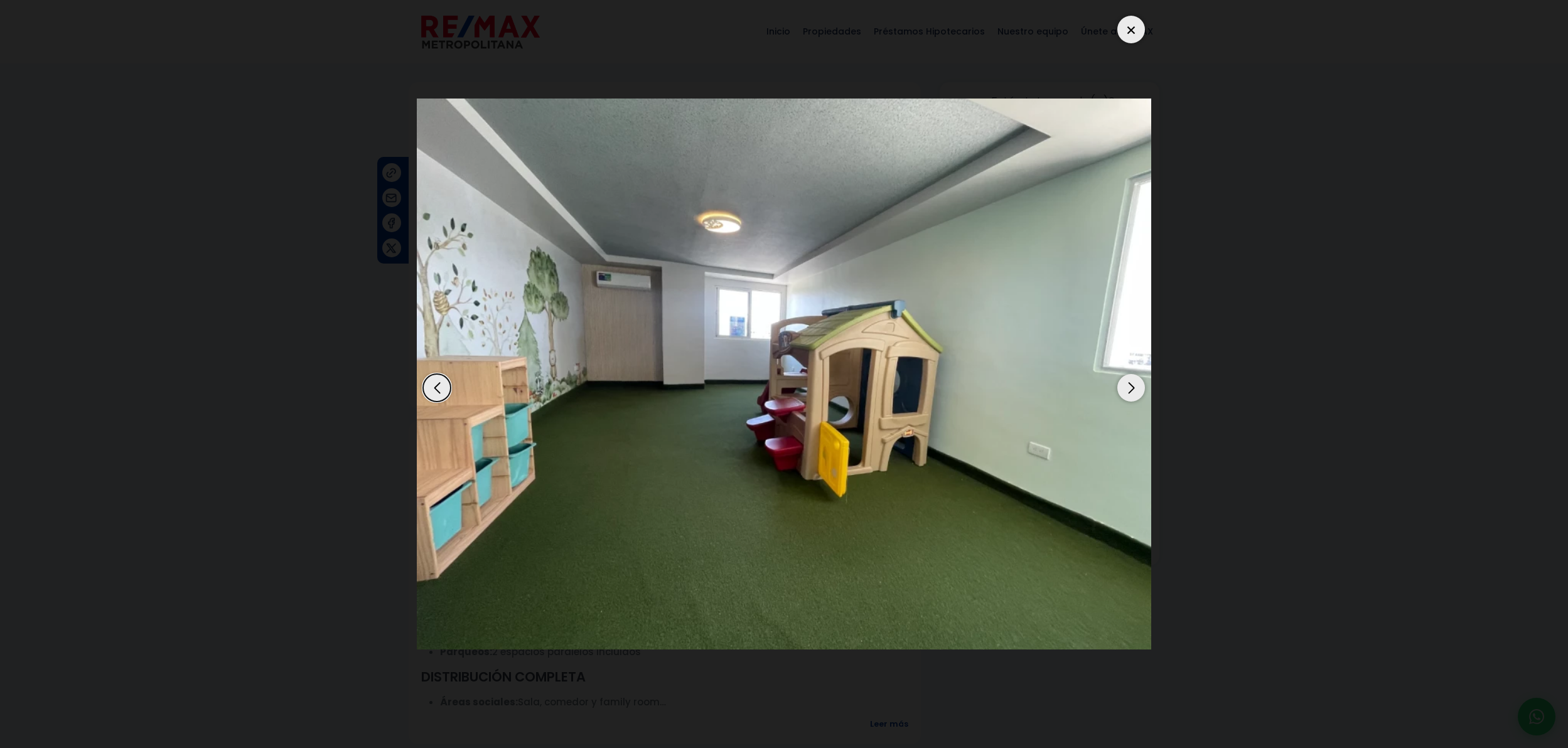
click at [433, 390] on div "Previous slide" at bounding box center [437, 388] width 27 height 27
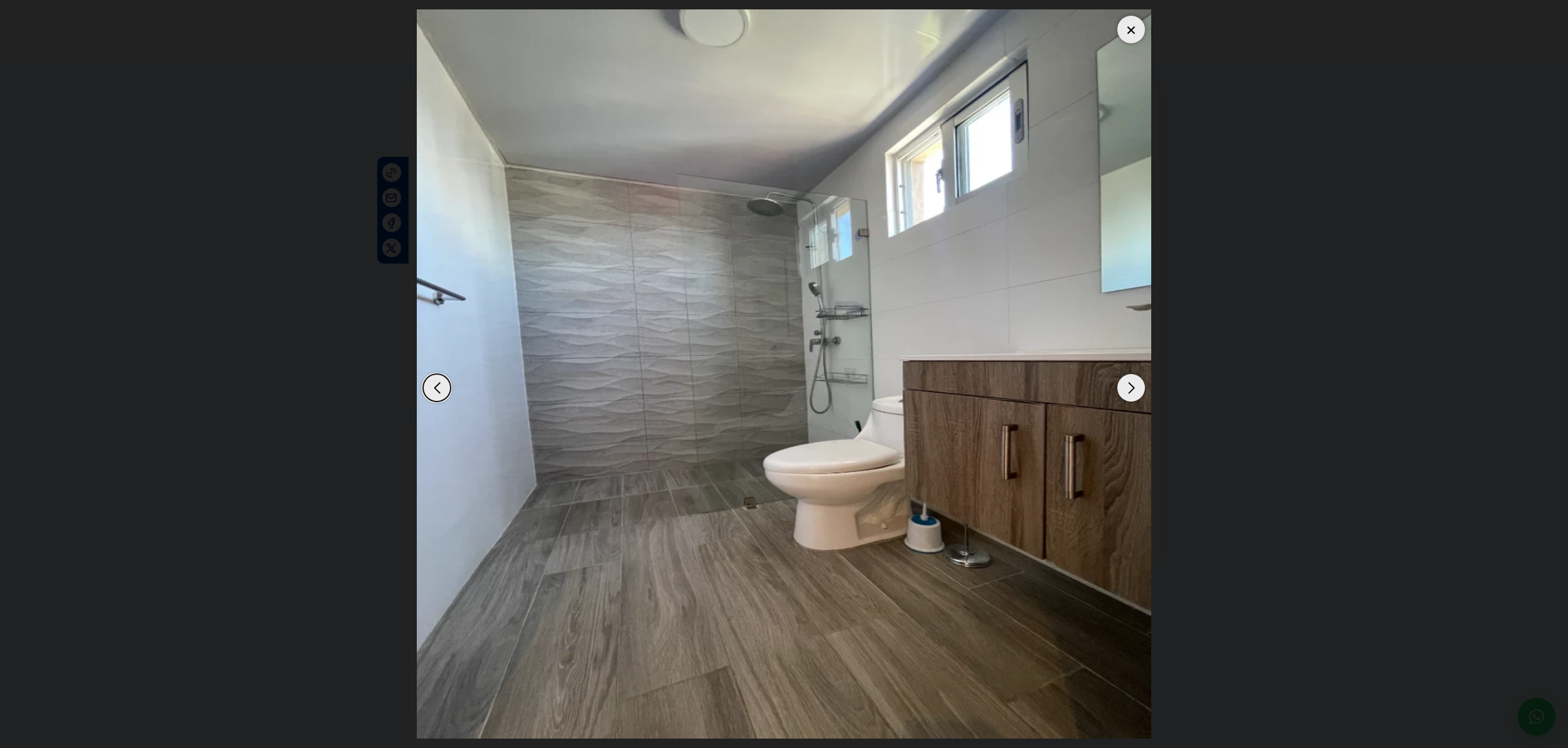
click at [433, 390] on div "Previous slide" at bounding box center [437, 388] width 27 height 27
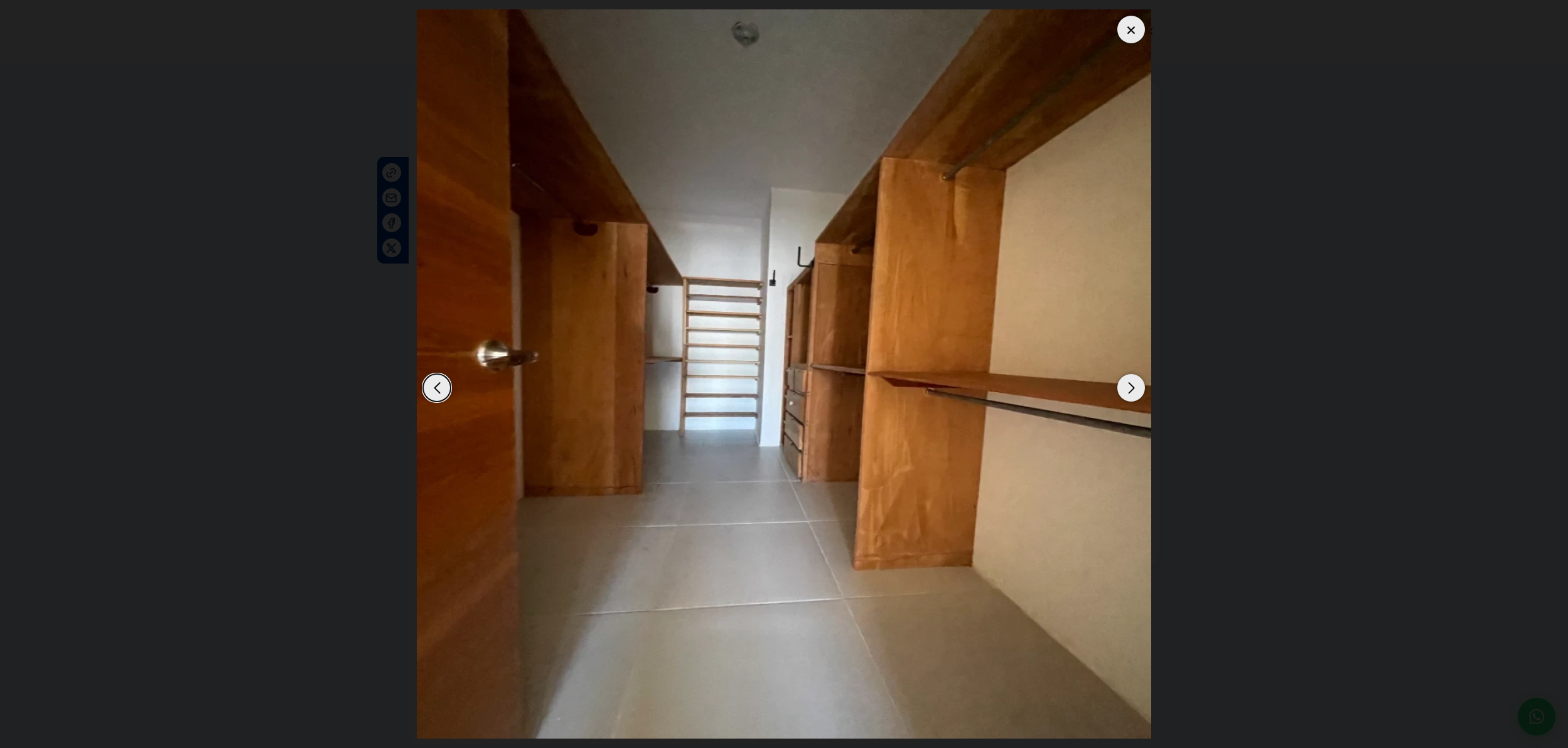
click at [433, 390] on div "Previous slide" at bounding box center [437, 388] width 27 height 27
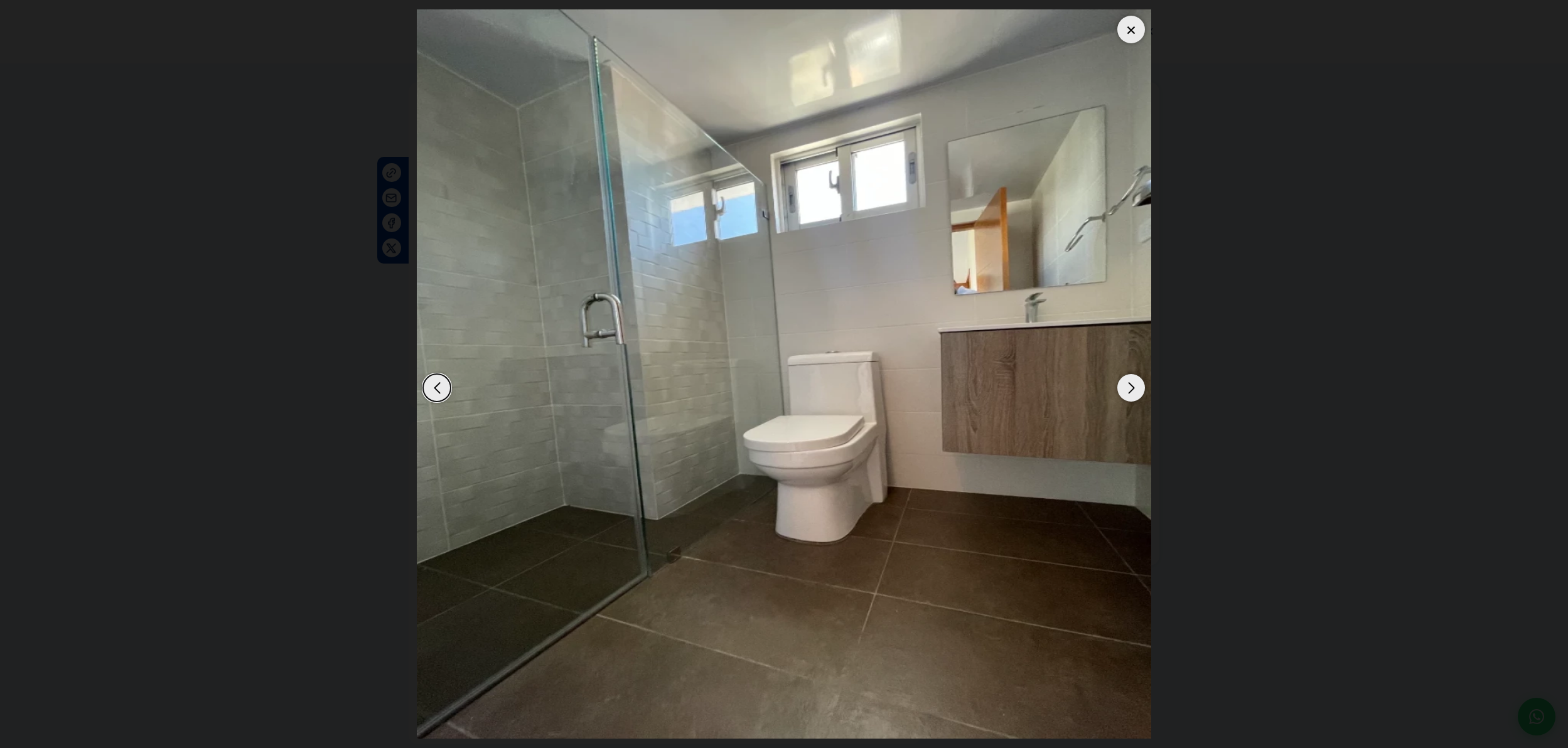
click at [433, 390] on div "Previous slide" at bounding box center [437, 388] width 27 height 27
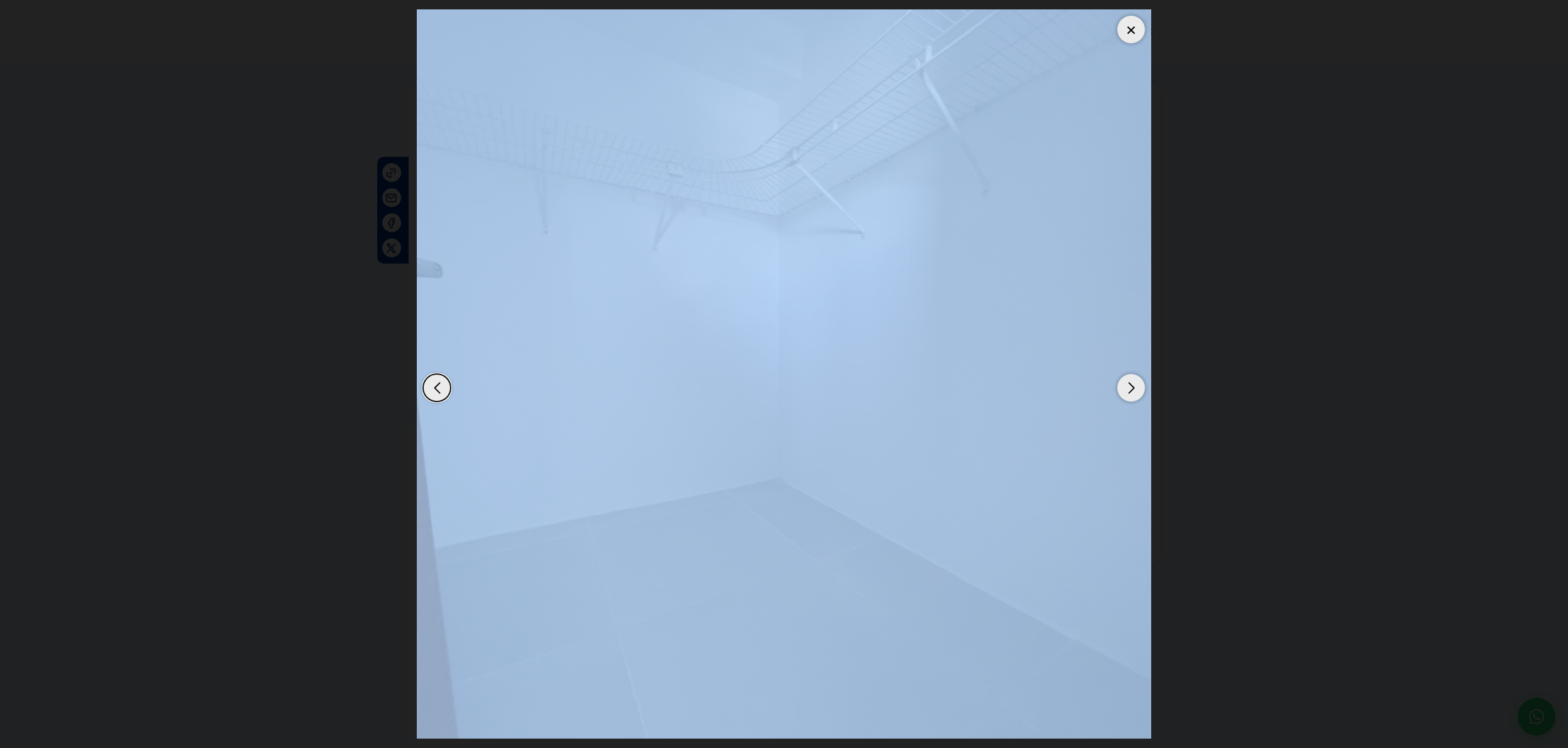
click at [433, 390] on div "Previous slide" at bounding box center [437, 388] width 27 height 27
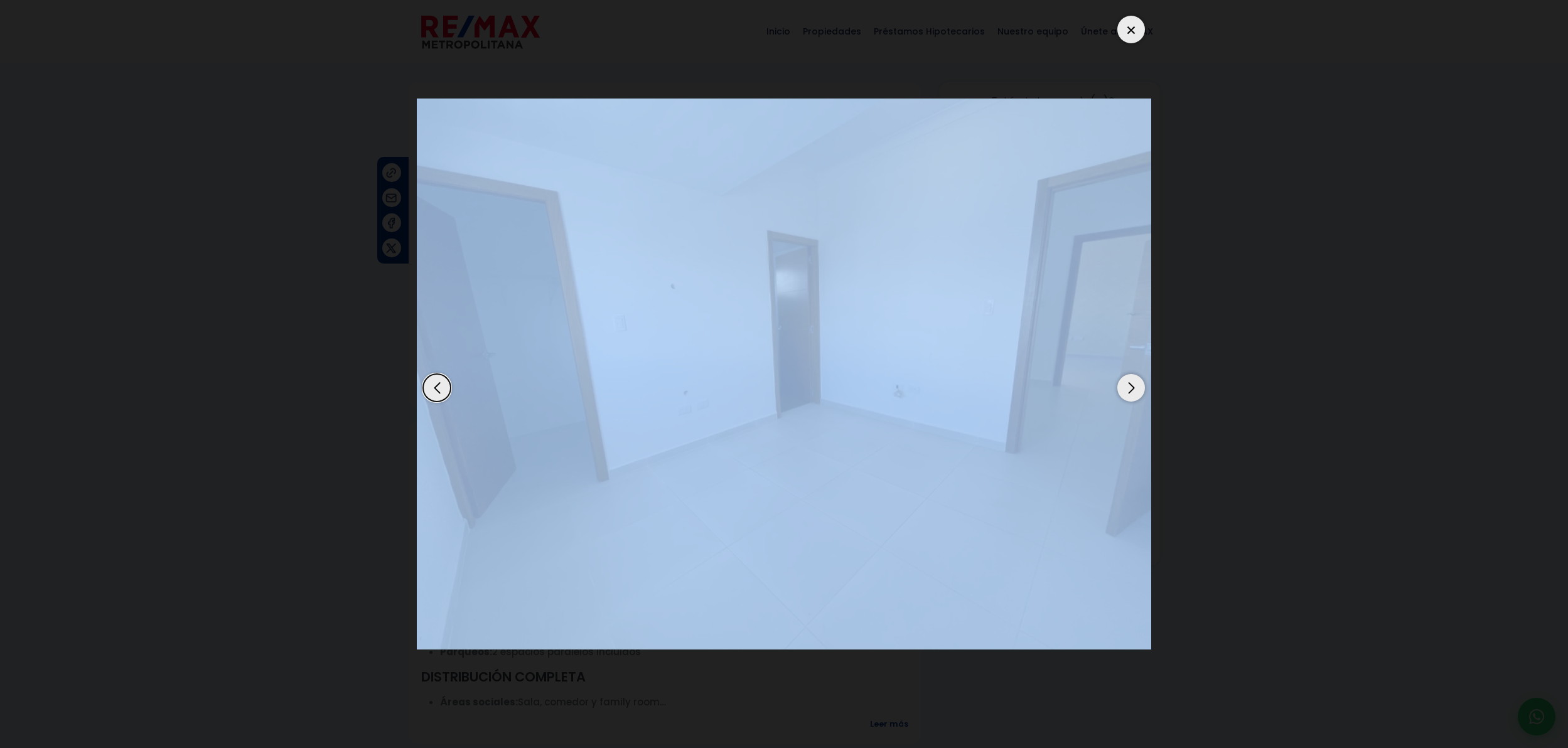
click at [433, 390] on div "Previous slide" at bounding box center [437, 388] width 27 height 27
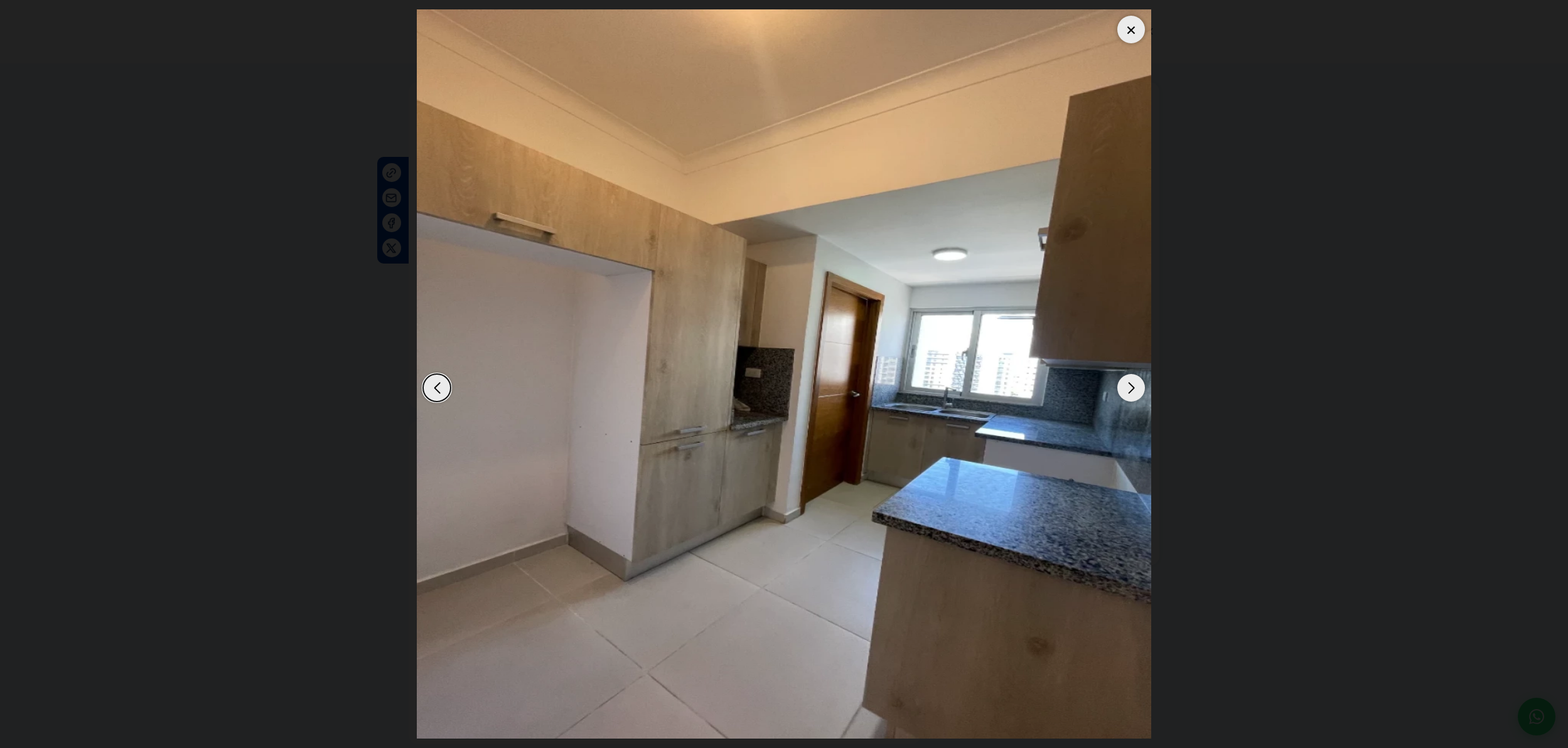
click at [433, 390] on div "Previous slide" at bounding box center [437, 388] width 27 height 27
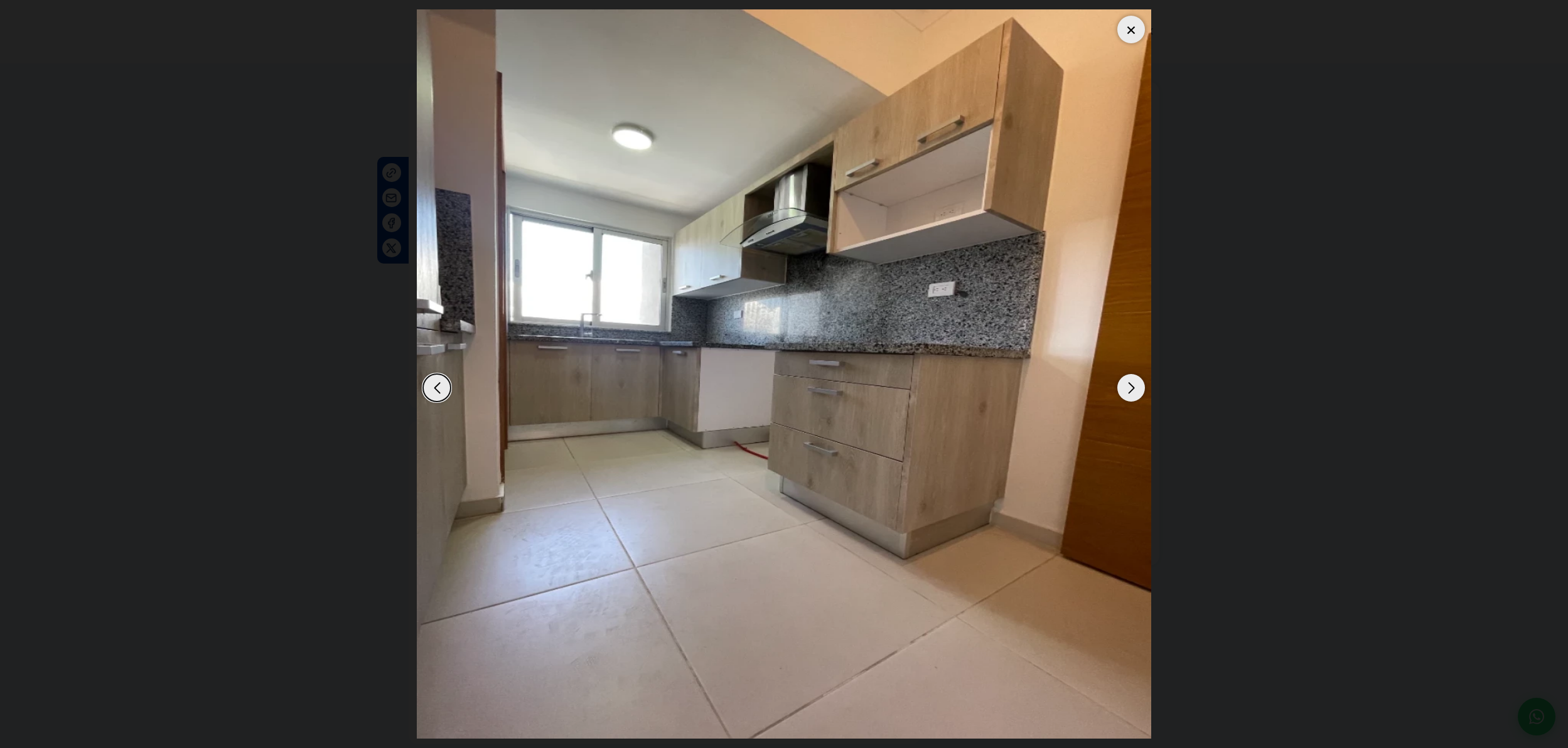
click at [433, 390] on div "Previous slide" at bounding box center [437, 388] width 27 height 27
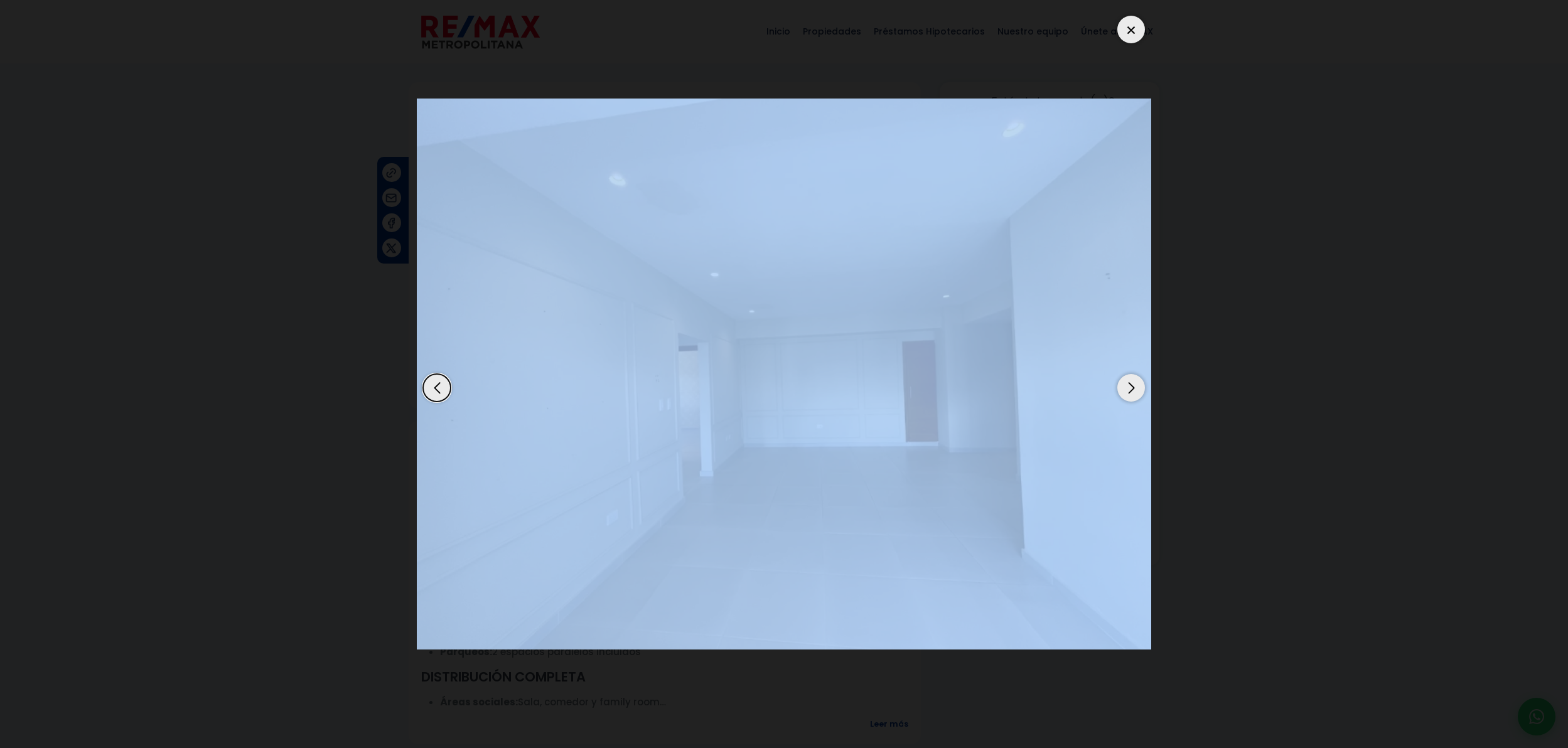
click at [433, 390] on div "Previous slide" at bounding box center [437, 388] width 27 height 27
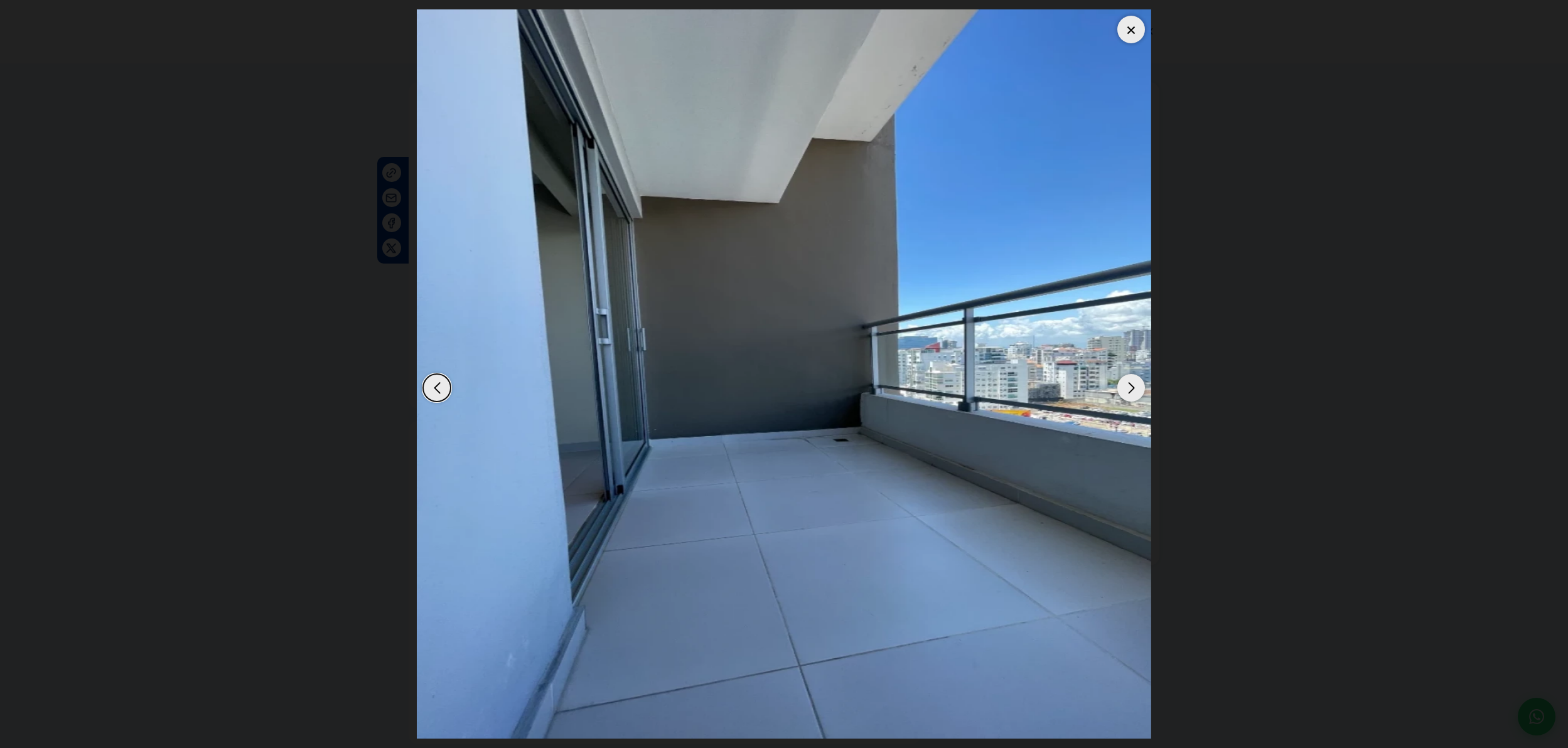
click at [433, 390] on div "Previous slide" at bounding box center [437, 388] width 27 height 27
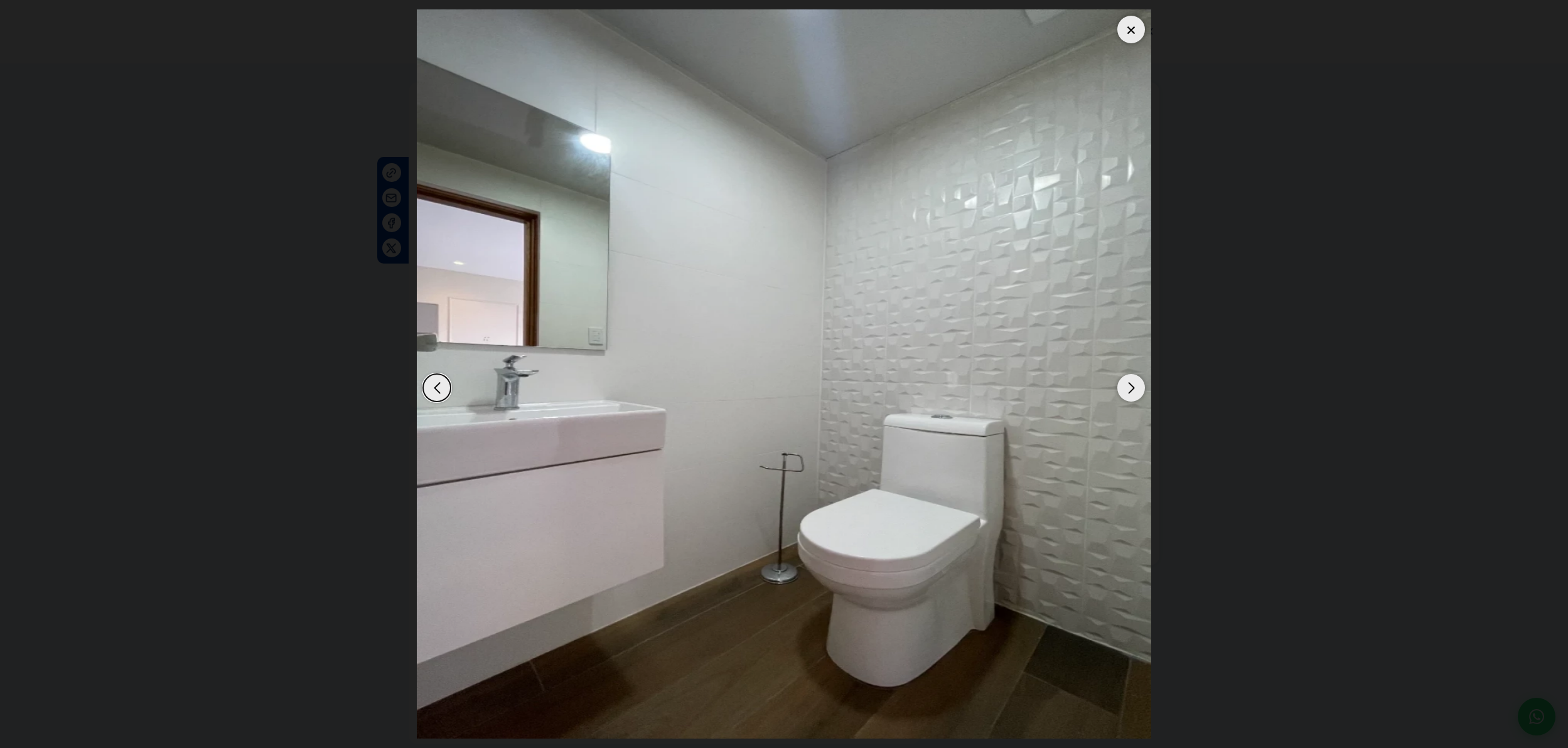
click at [433, 390] on div "Previous slide" at bounding box center [437, 388] width 27 height 27
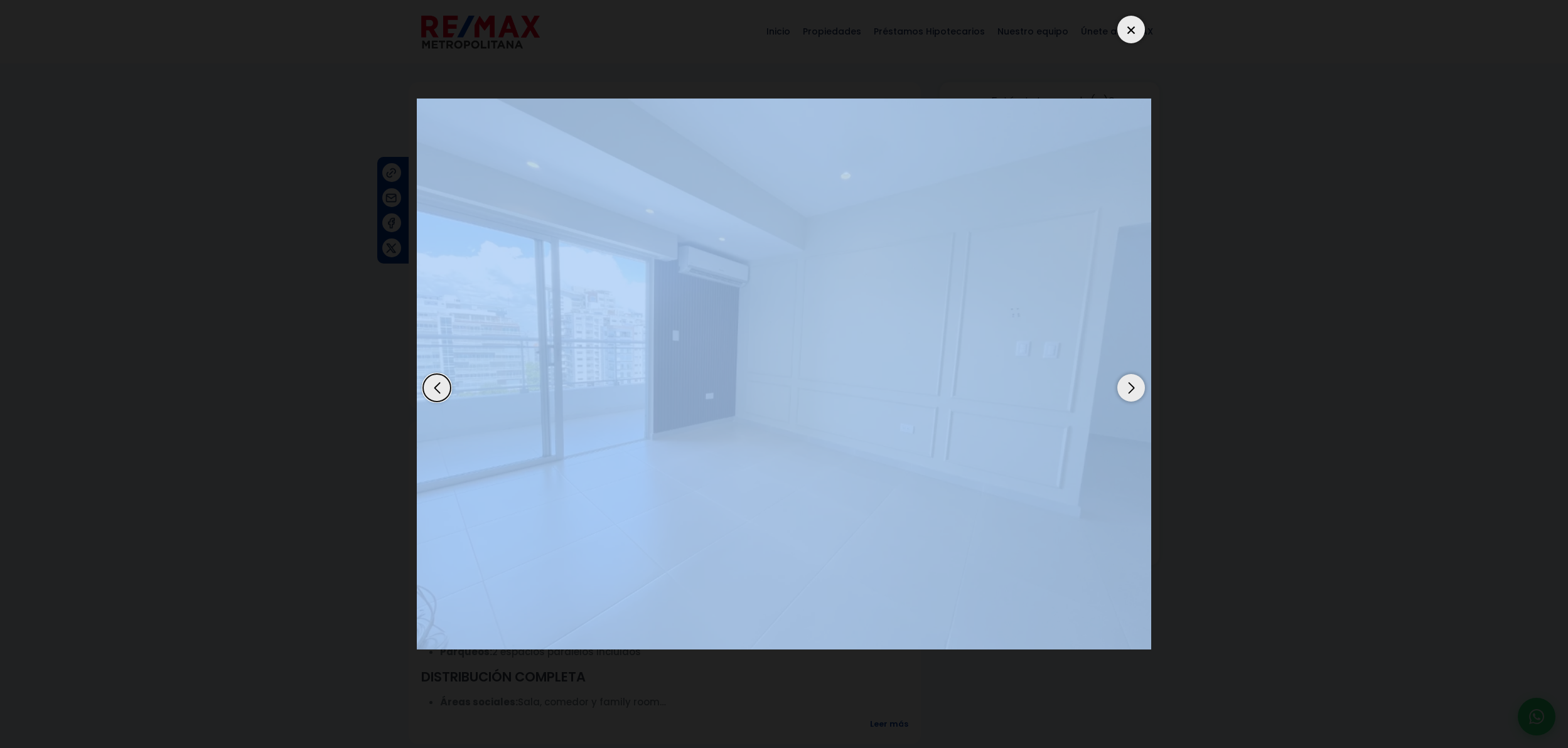
click at [433, 390] on div "Previous slide" at bounding box center [437, 388] width 27 height 27
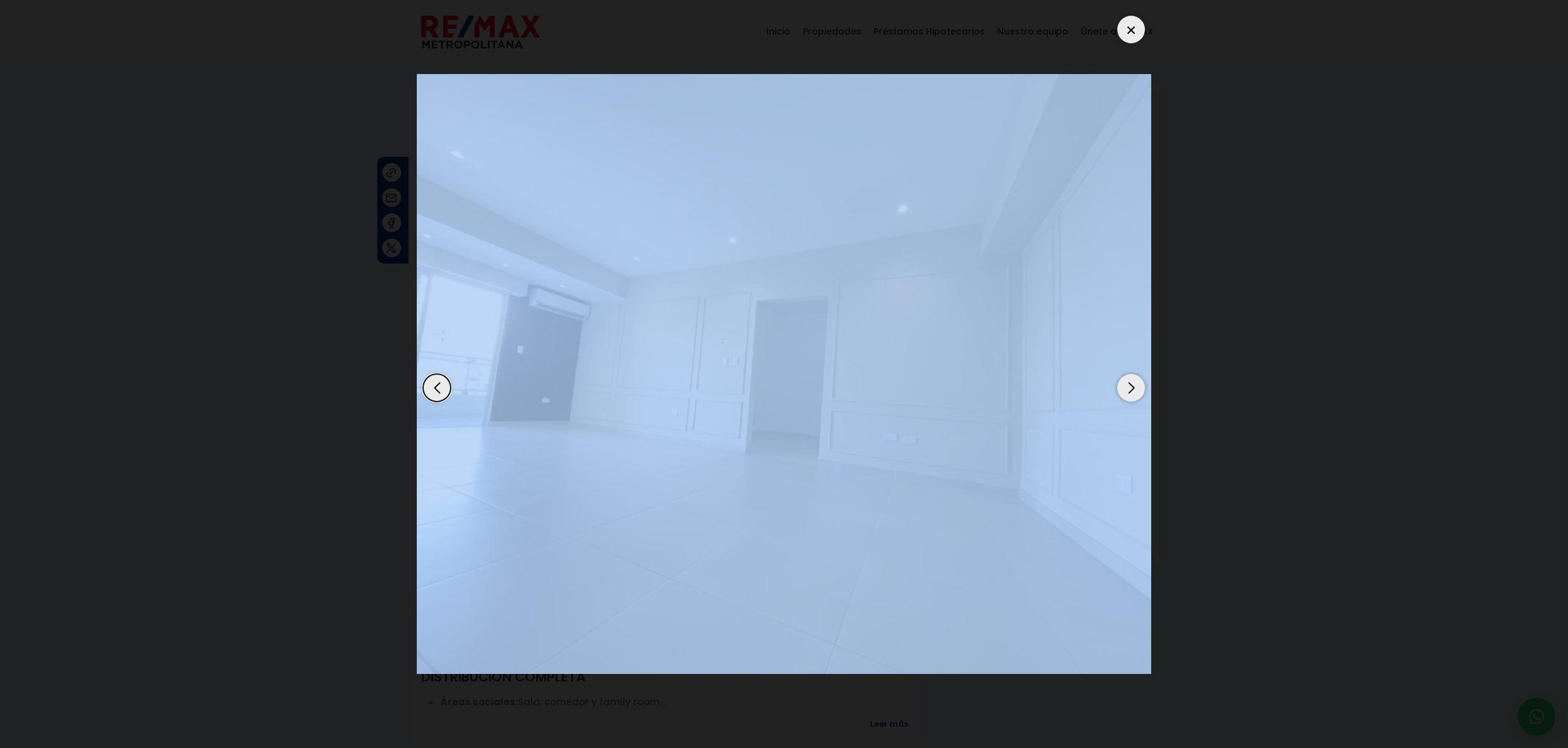
click at [915, 422] on img "1 / 20" at bounding box center [783, 374] width 734 height 600
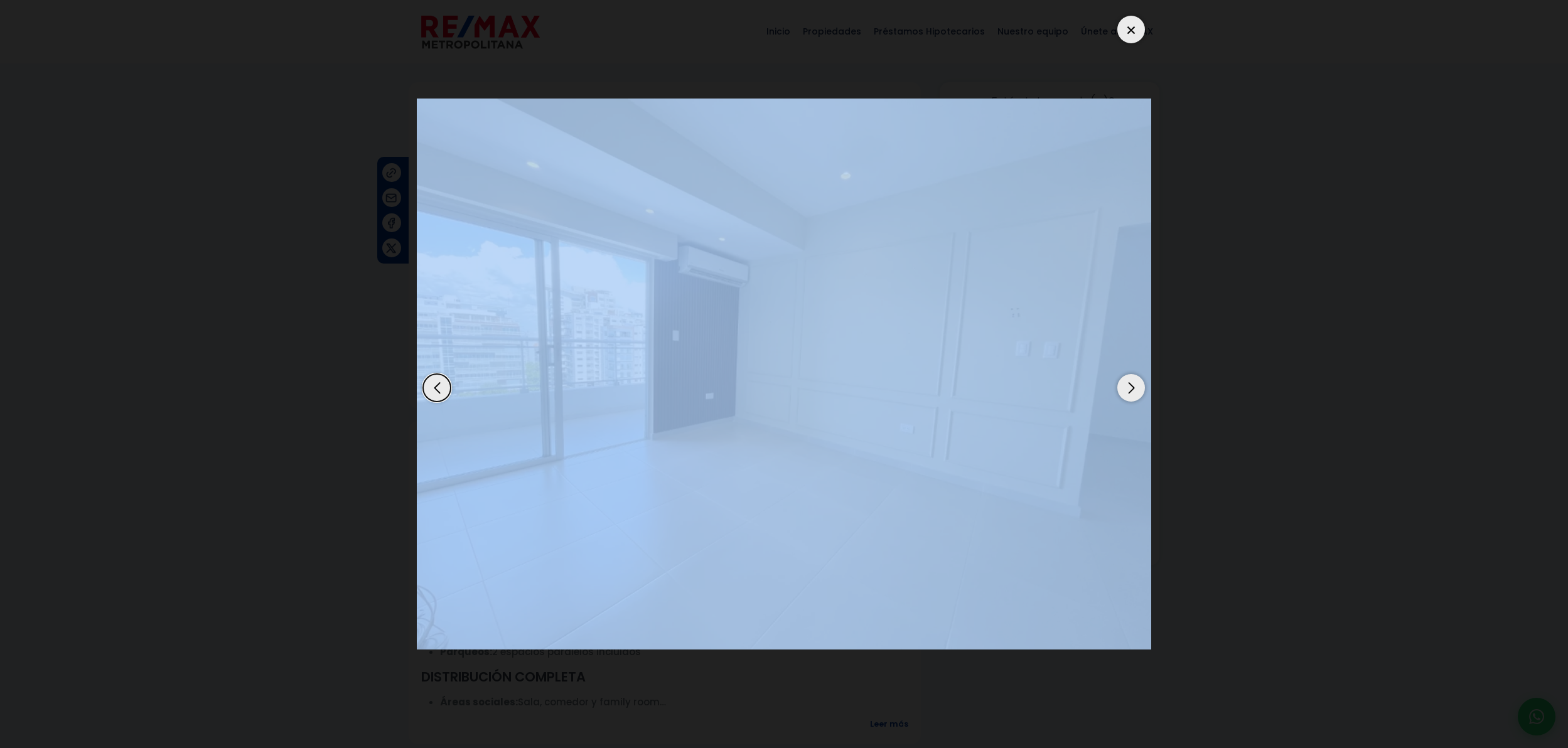
click at [630, 400] on img "2 / 20" at bounding box center [783, 374] width 734 height 551
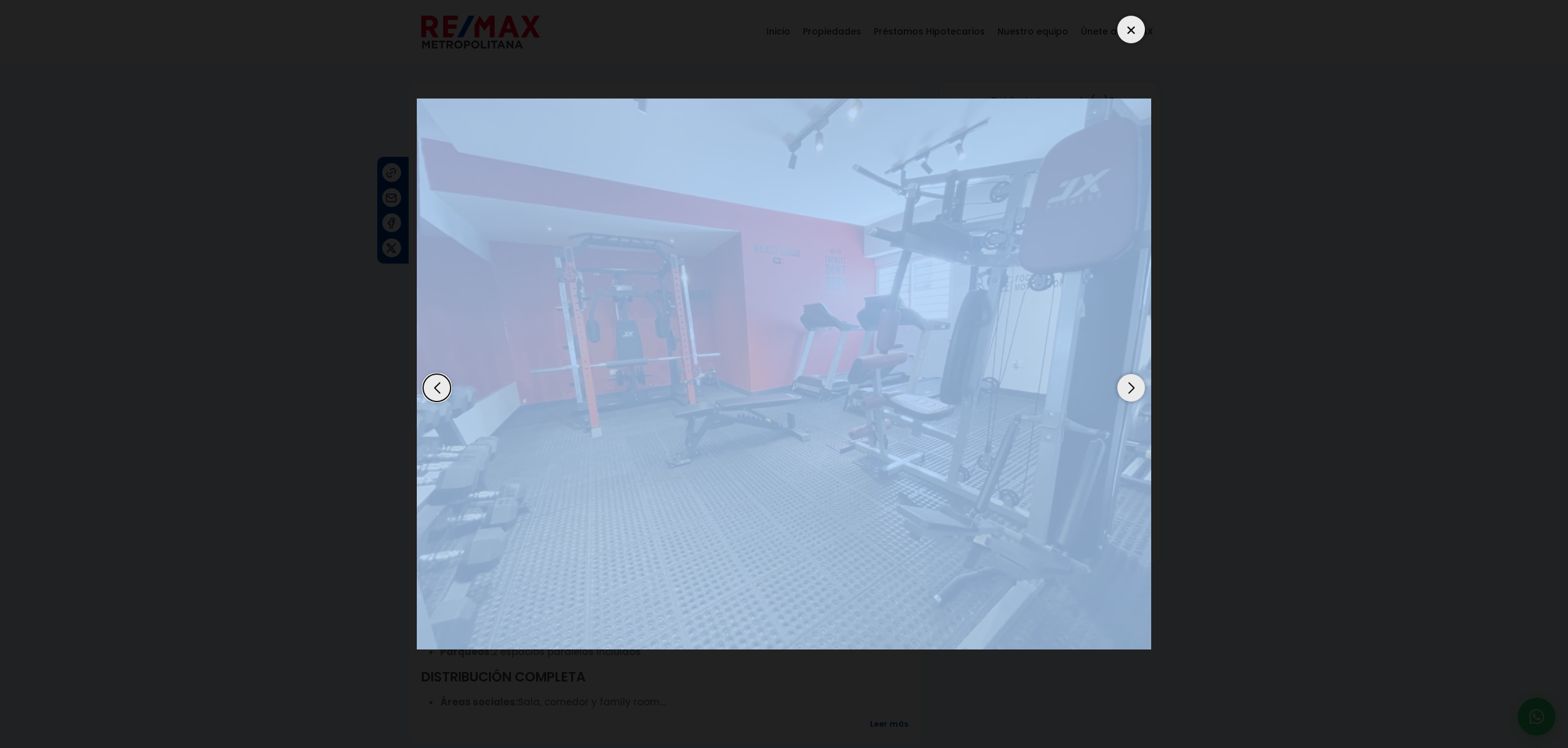
click at [631, 400] on img "20 / 20" at bounding box center [783, 374] width 734 height 551
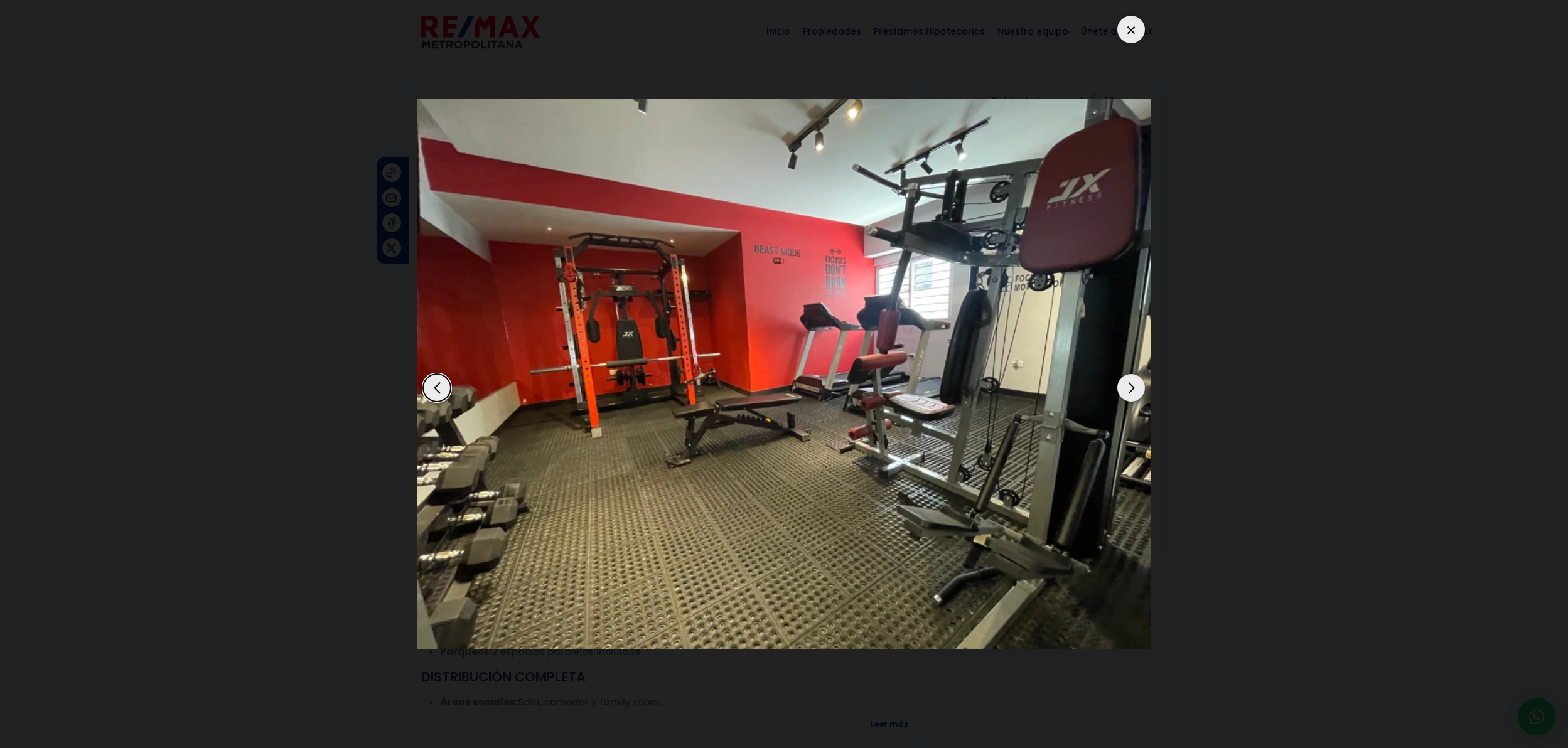
click at [1161, 335] on dialog at bounding box center [784, 374] width 753 height 748
click at [436, 391] on div "Previous slide" at bounding box center [437, 388] width 27 height 27
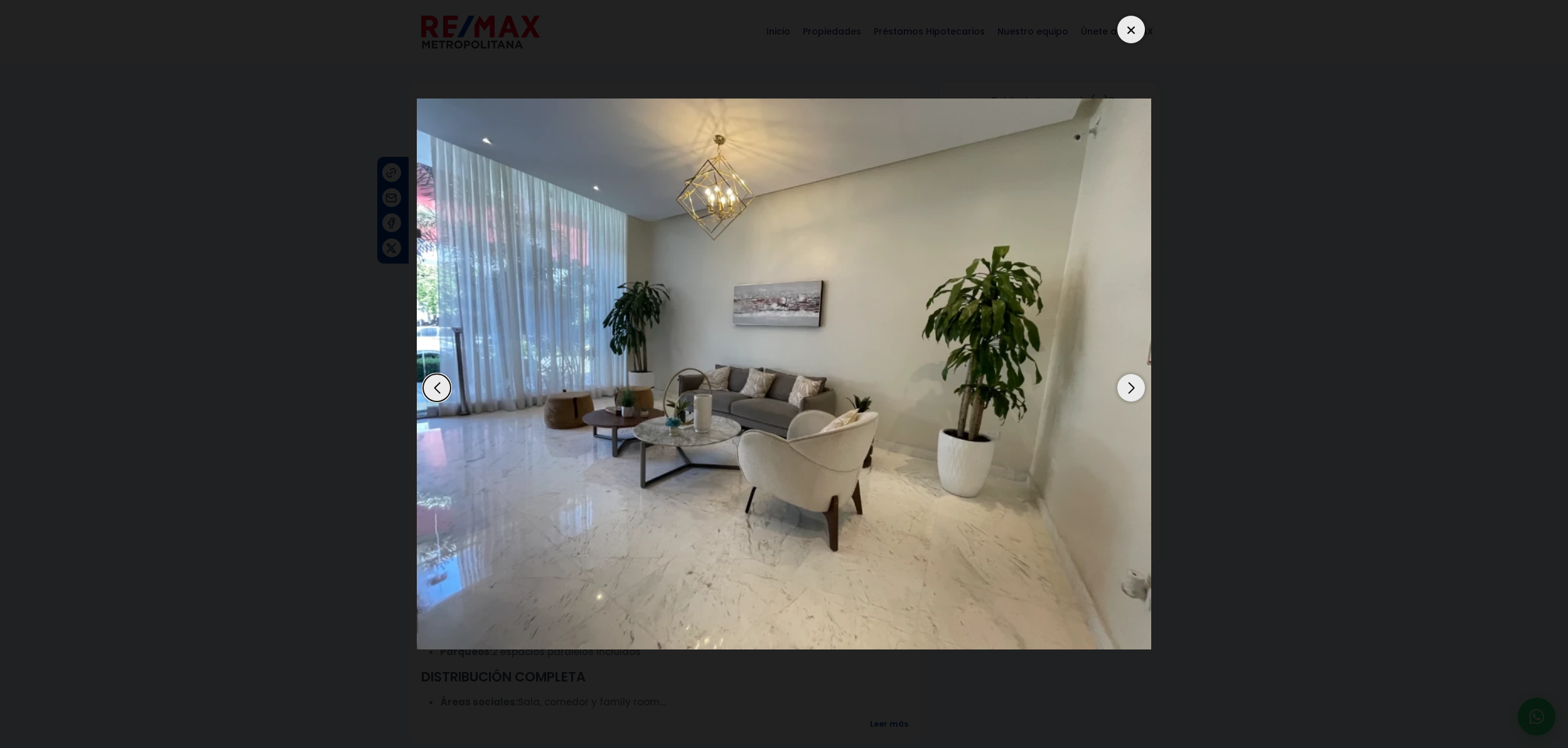
click at [1144, 390] on div "Next slide" at bounding box center [1131, 388] width 27 height 27
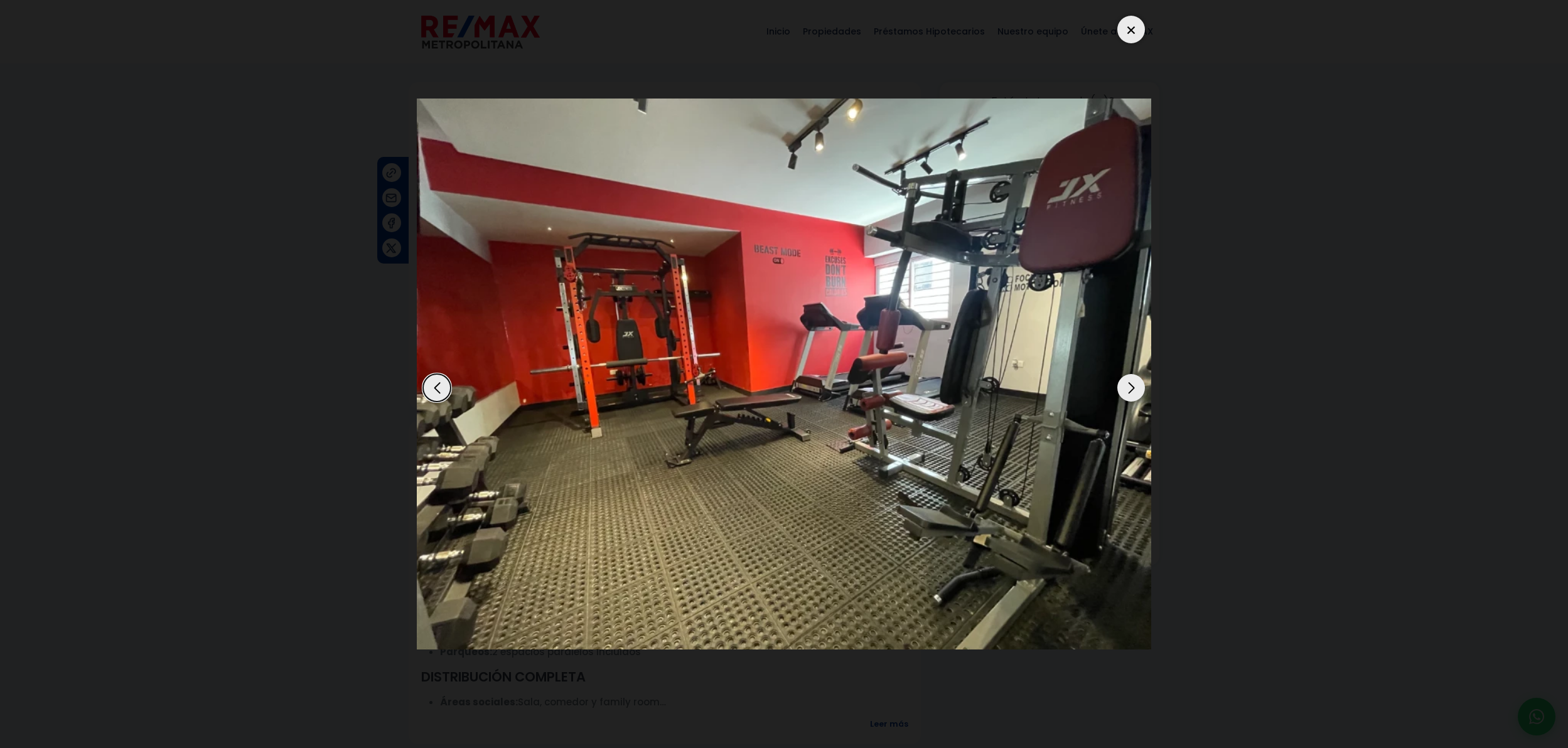
click at [1133, 389] on div "Next slide" at bounding box center [1131, 388] width 27 height 27
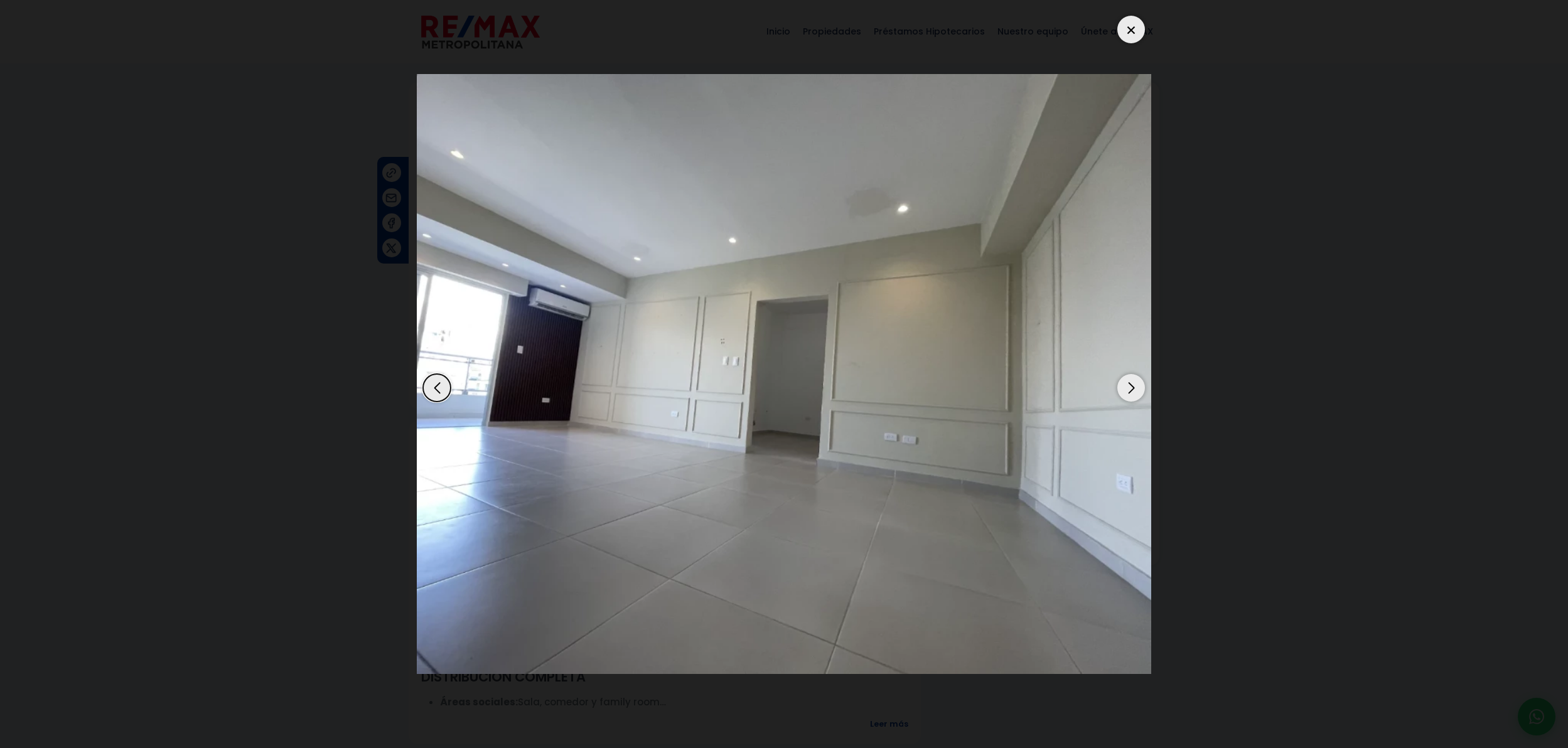
click at [1133, 389] on div "Next slide" at bounding box center [1131, 388] width 27 height 27
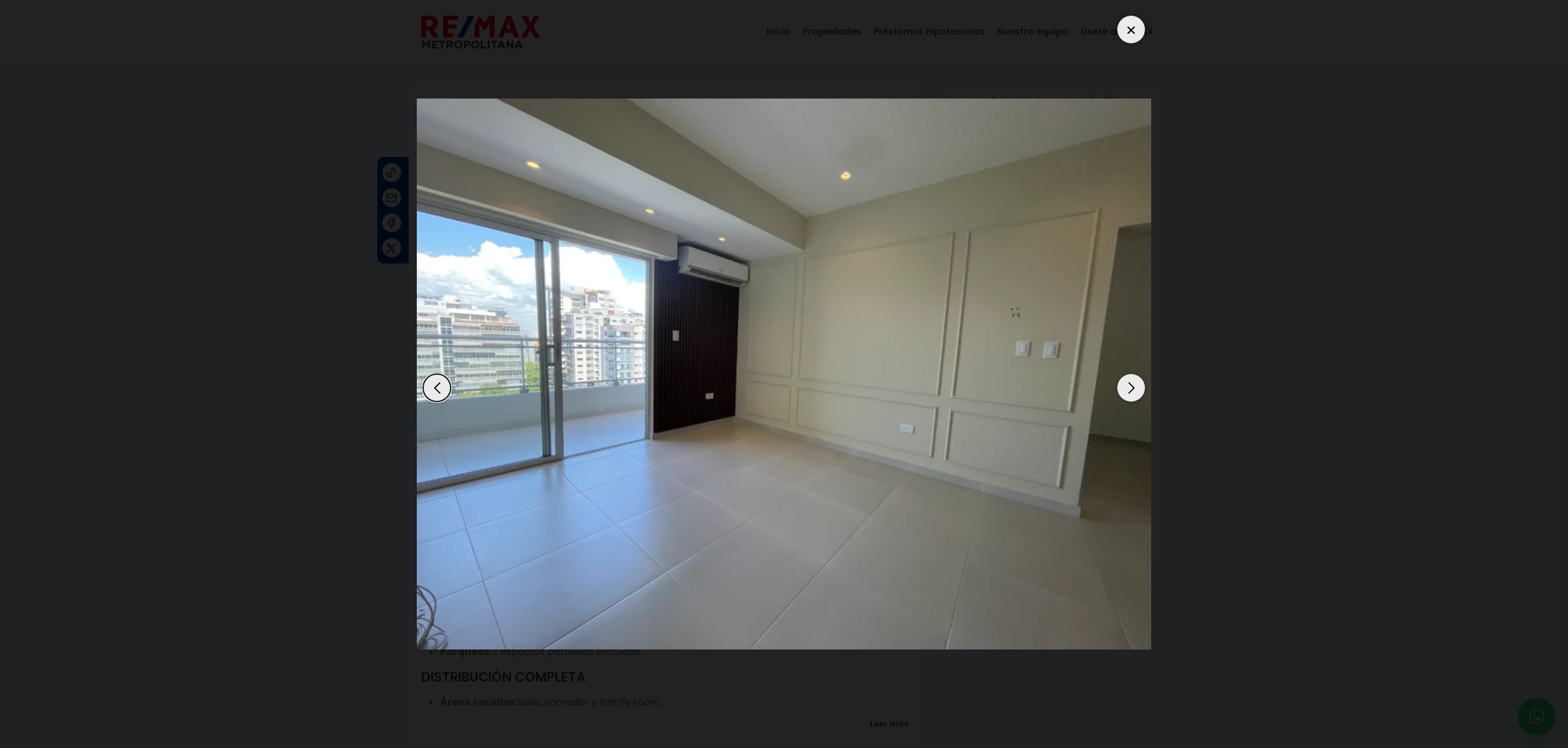
click at [1133, 389] on div "Next slide" at bounding box center [1131, 388] width 27 height 27
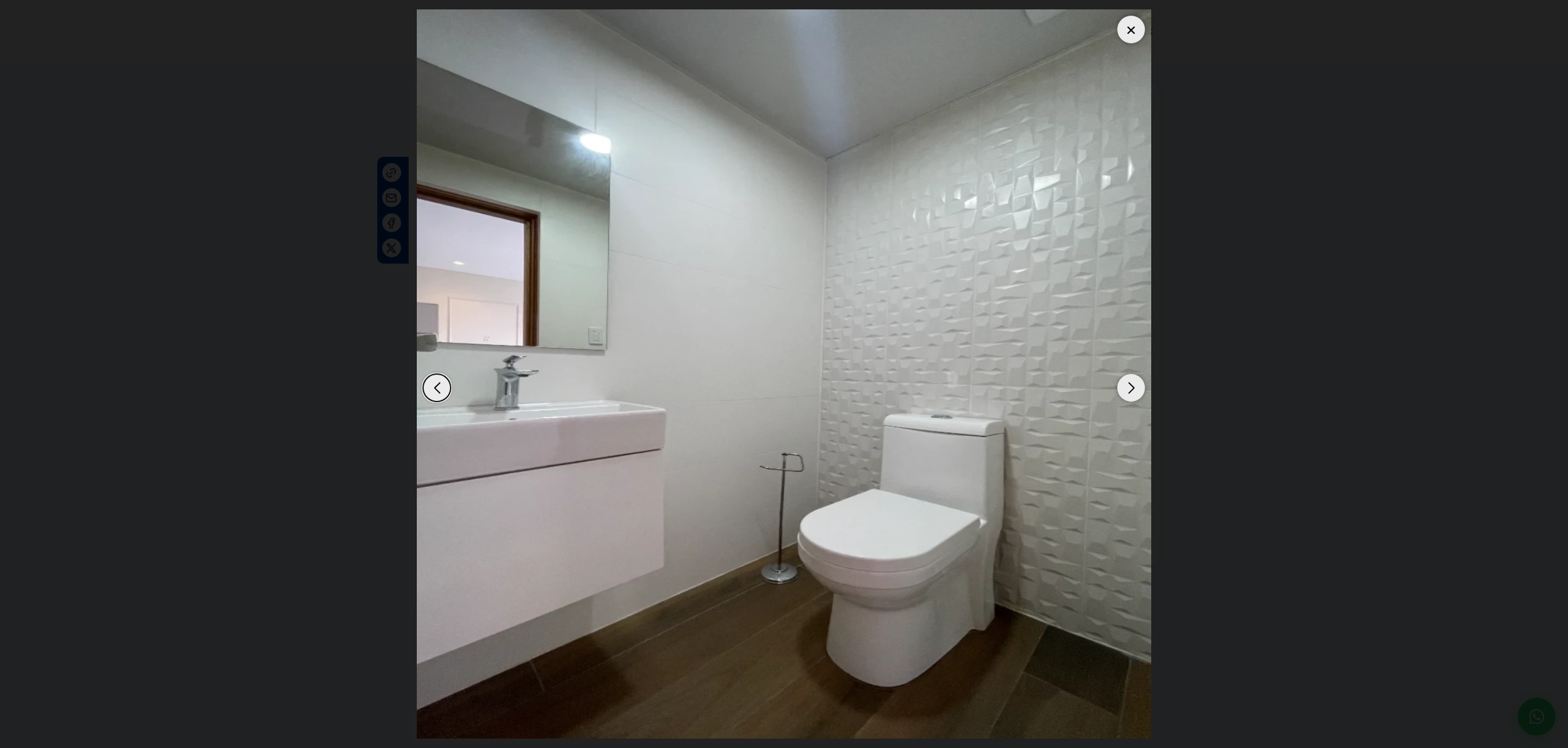
click at [1133, 390] on div "Next slide" at bounding box center [1131, 388] width 27 height 27
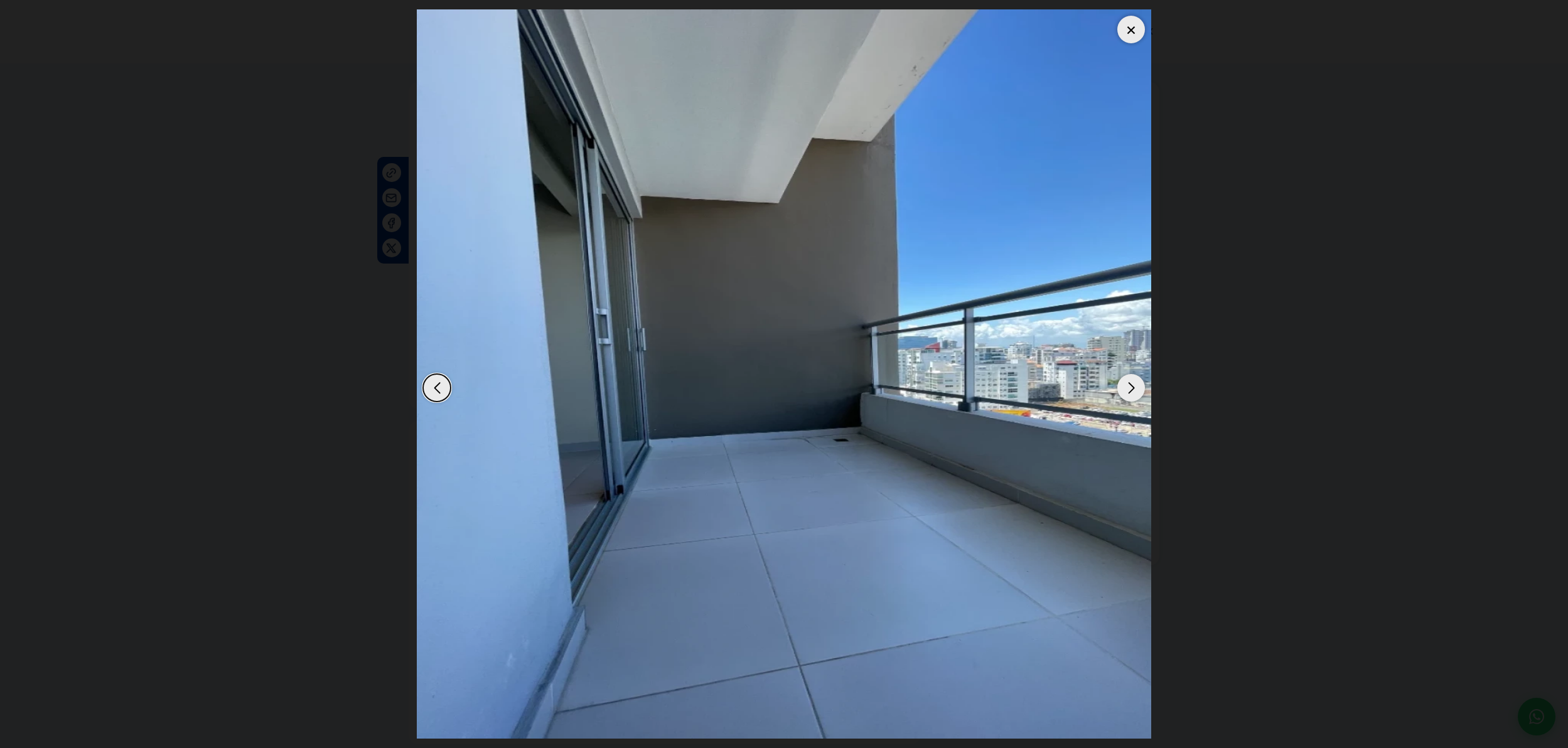
click at [1131, 390] on div "Next slide" at bounding box center [1131, 388] width 27 height 27
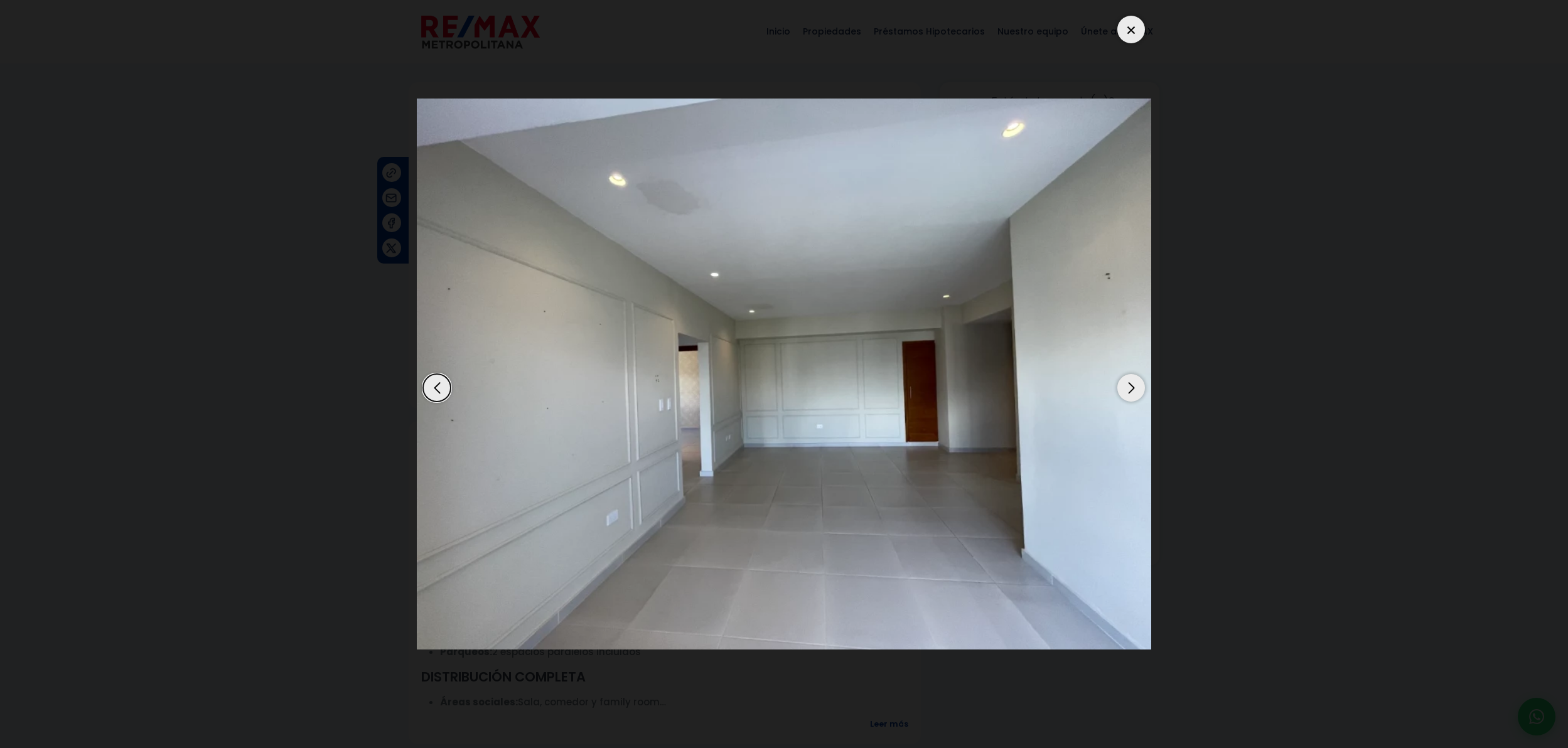
click at [1131, 392] on div "Next slide" at bounding box center [1131, 388] width 27 height 27
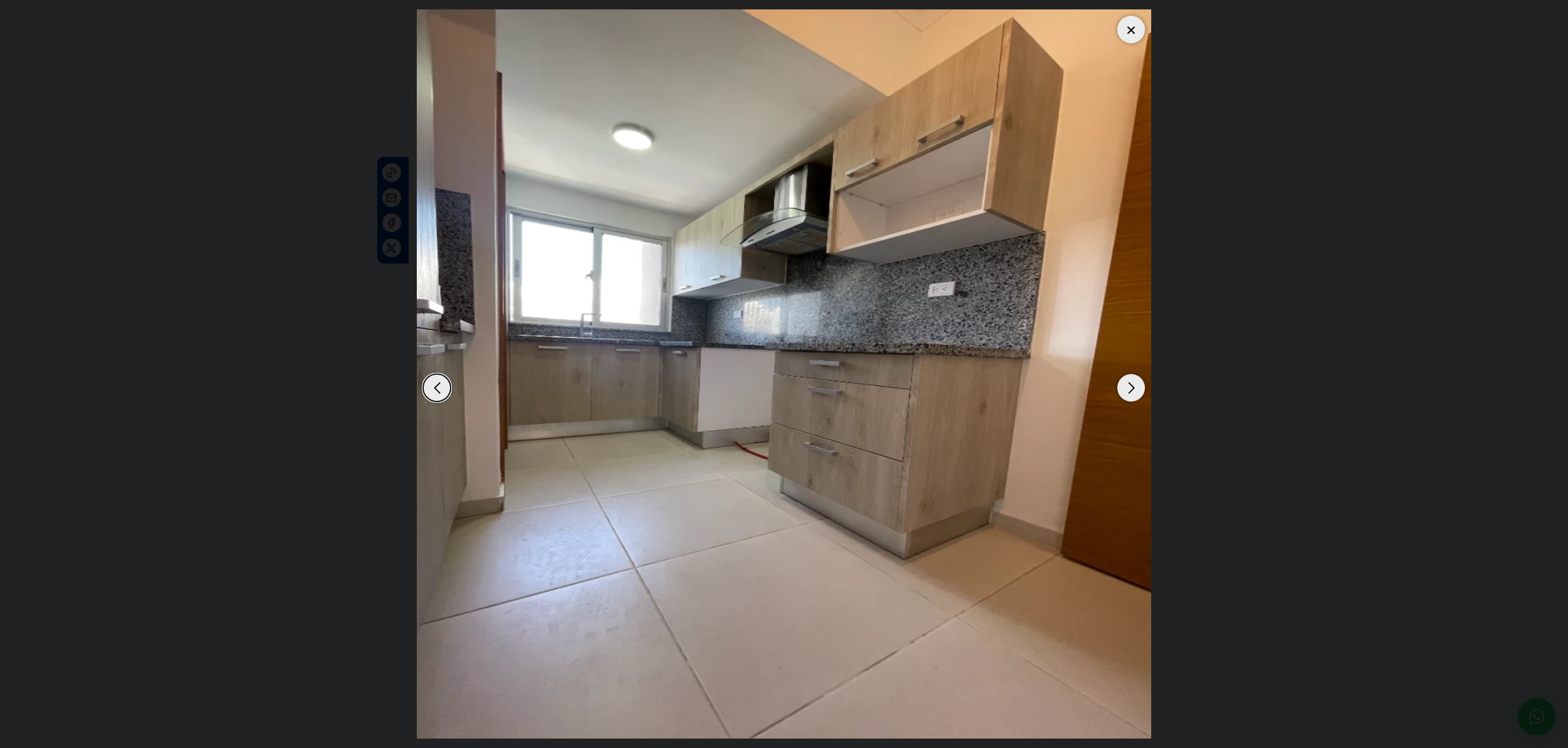
click at [1131, 392] on div "Next slide" at bounding box center [1131, 388] width 27 height 27
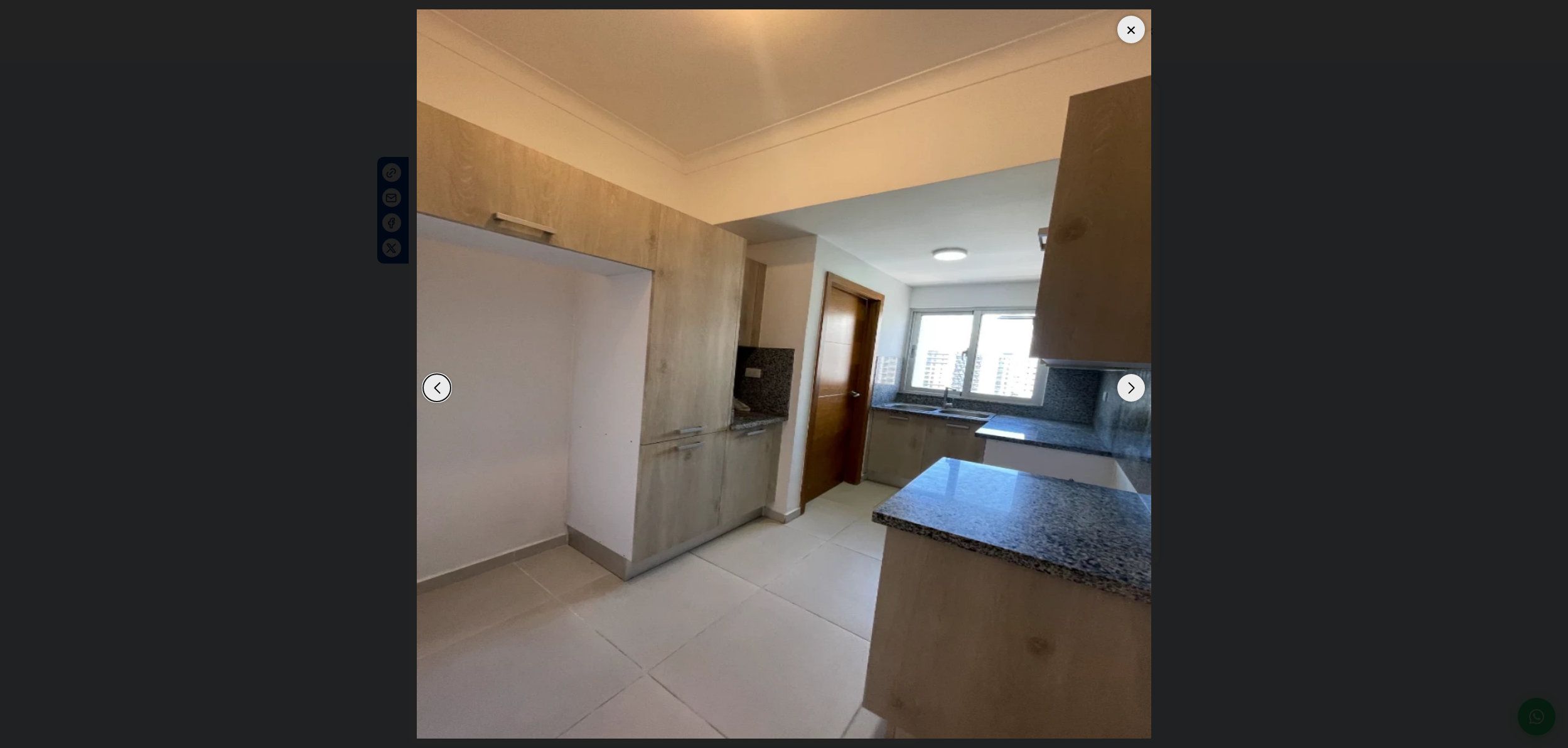
click at [1131, 392] on div "Next slide" at bounding box center [1131, 388] width 27 height 27
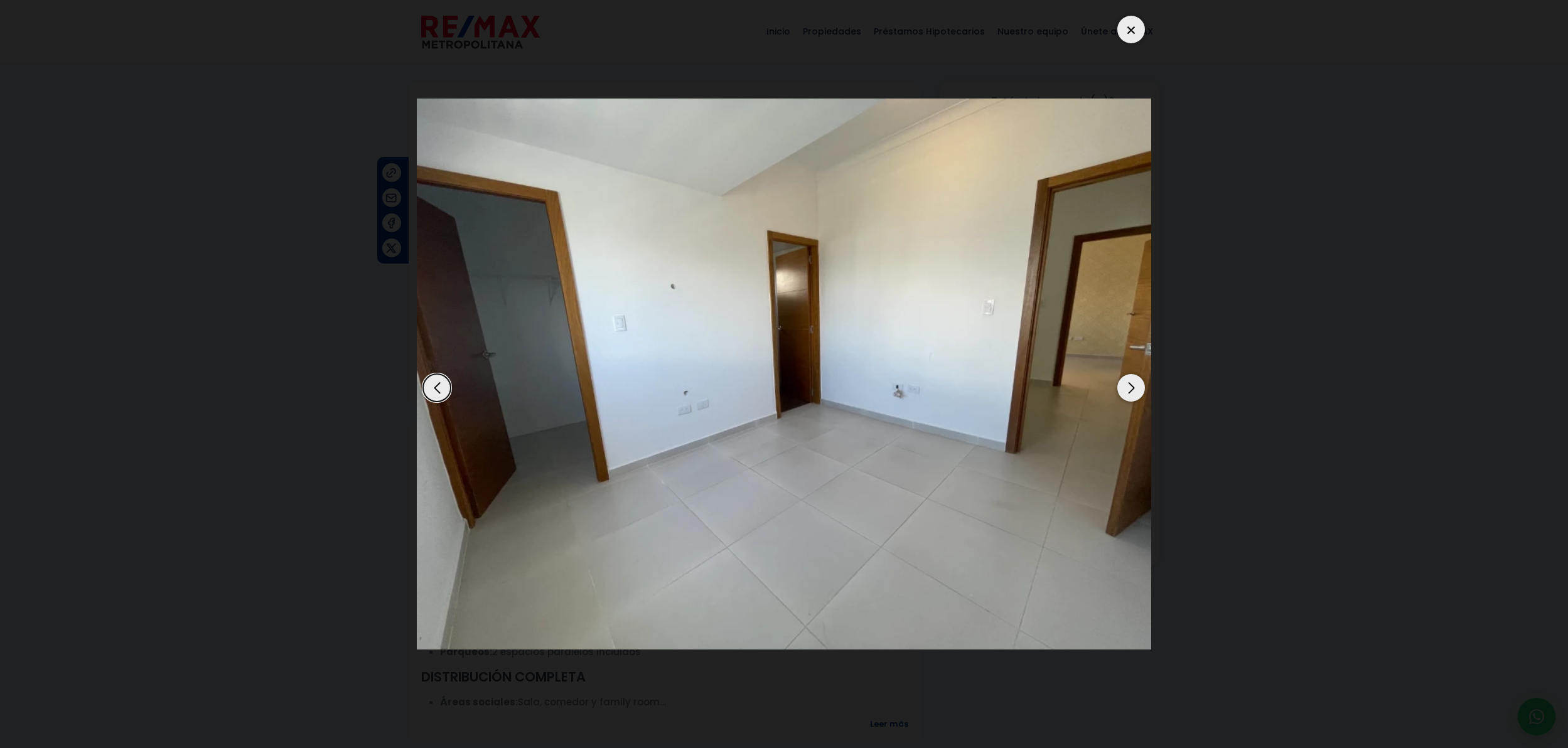
click at [1131, 393] on div "Next slide" at bounding box center [1131, 388] width 27 height 27
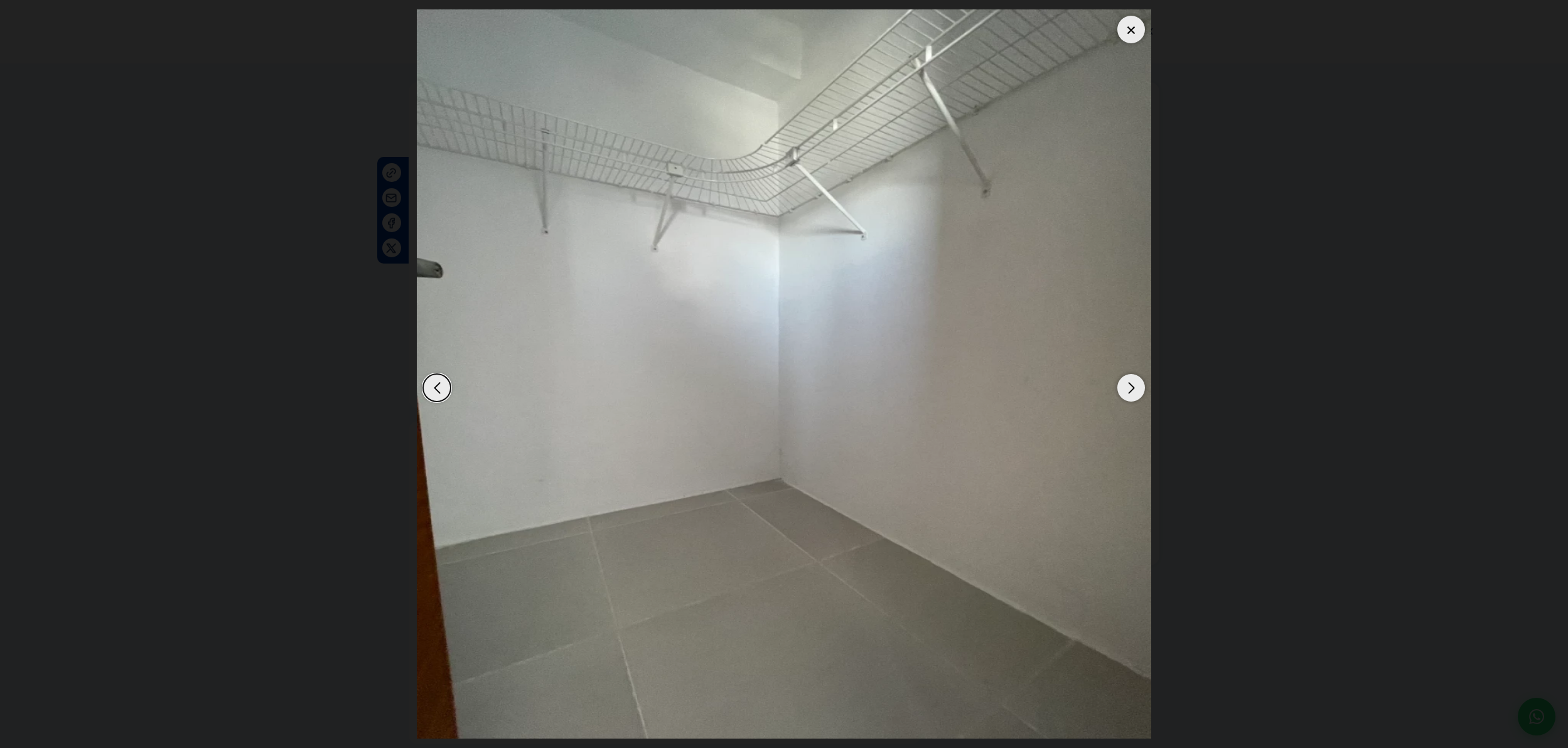
click at [1131, 393] on div "Next slide" at bounding box center [1131, 388] width 27 height 27
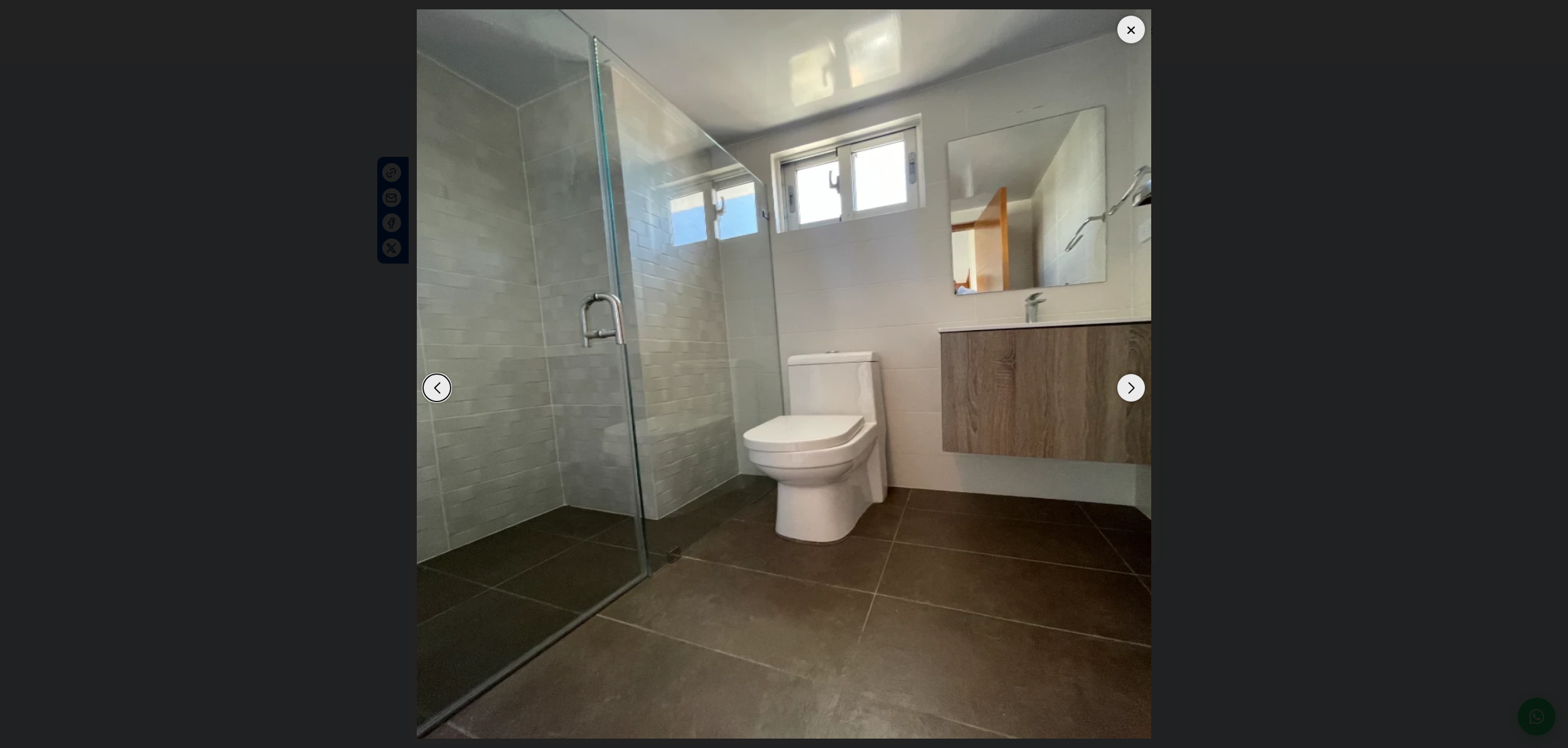
click at [1131, 393] on div "Next slide" at bounding box center [1131, 388] width 27 height 27
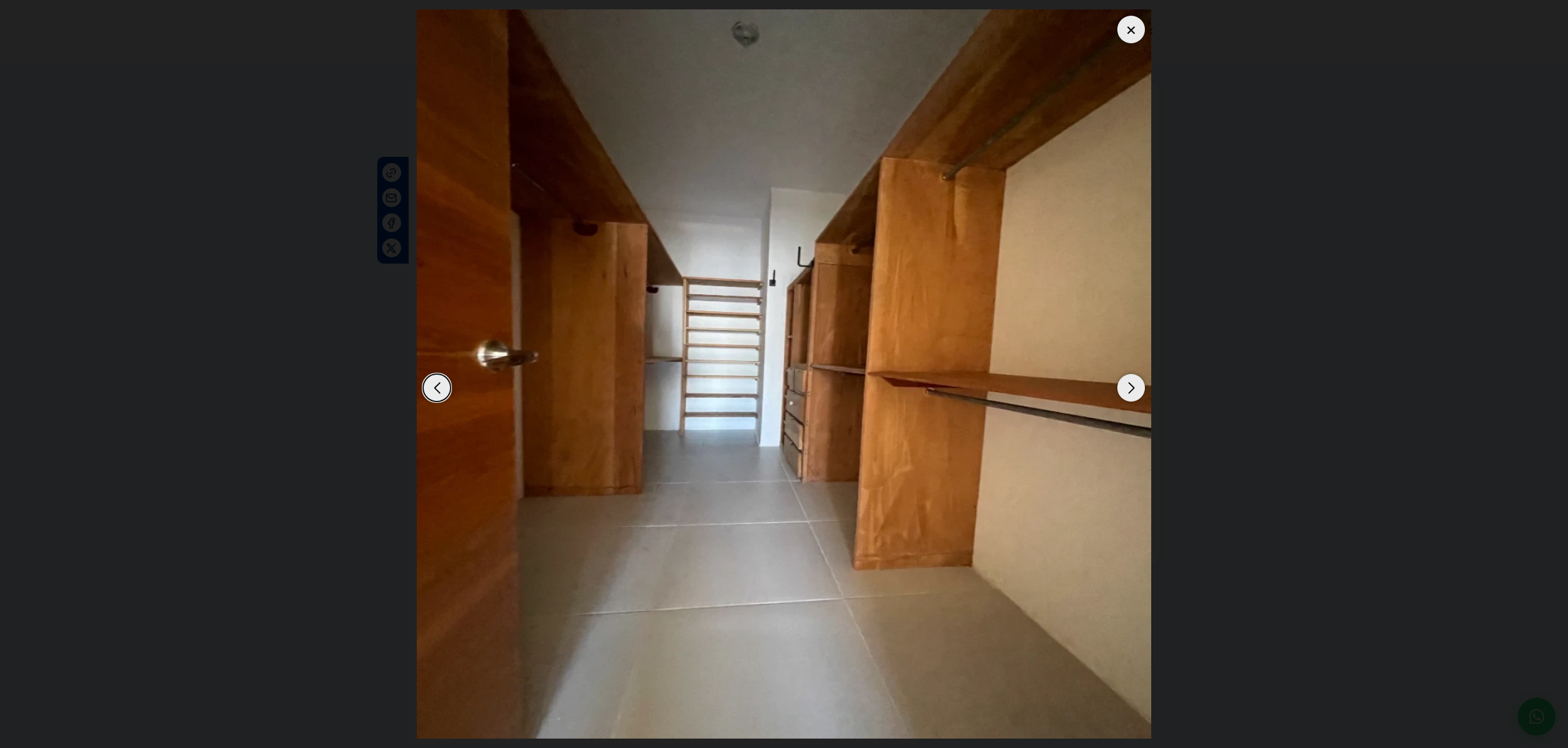
click at [1133, 34] on div at bounding box center [1131, 29] width 27 height 27
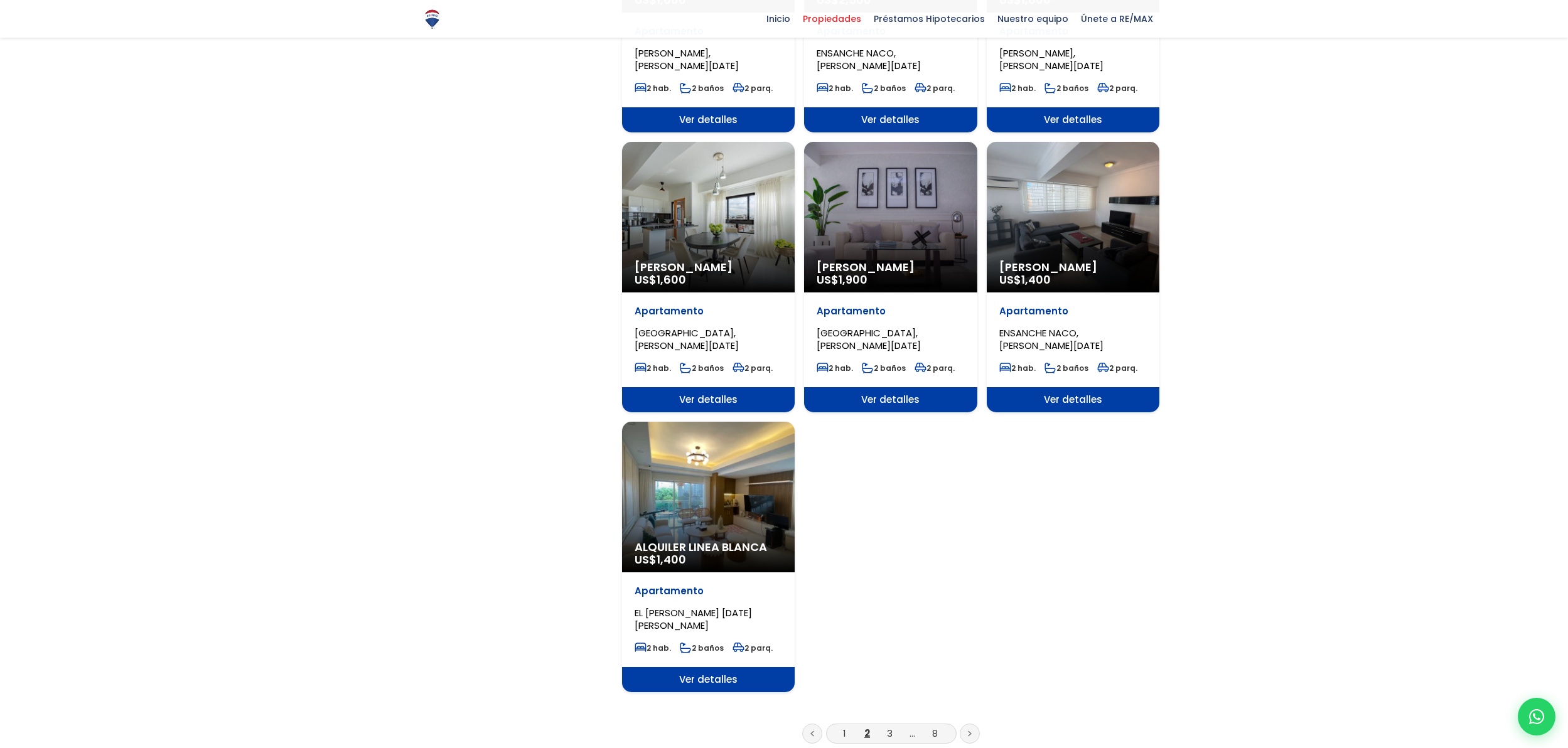
scroll to position [1199, 0]
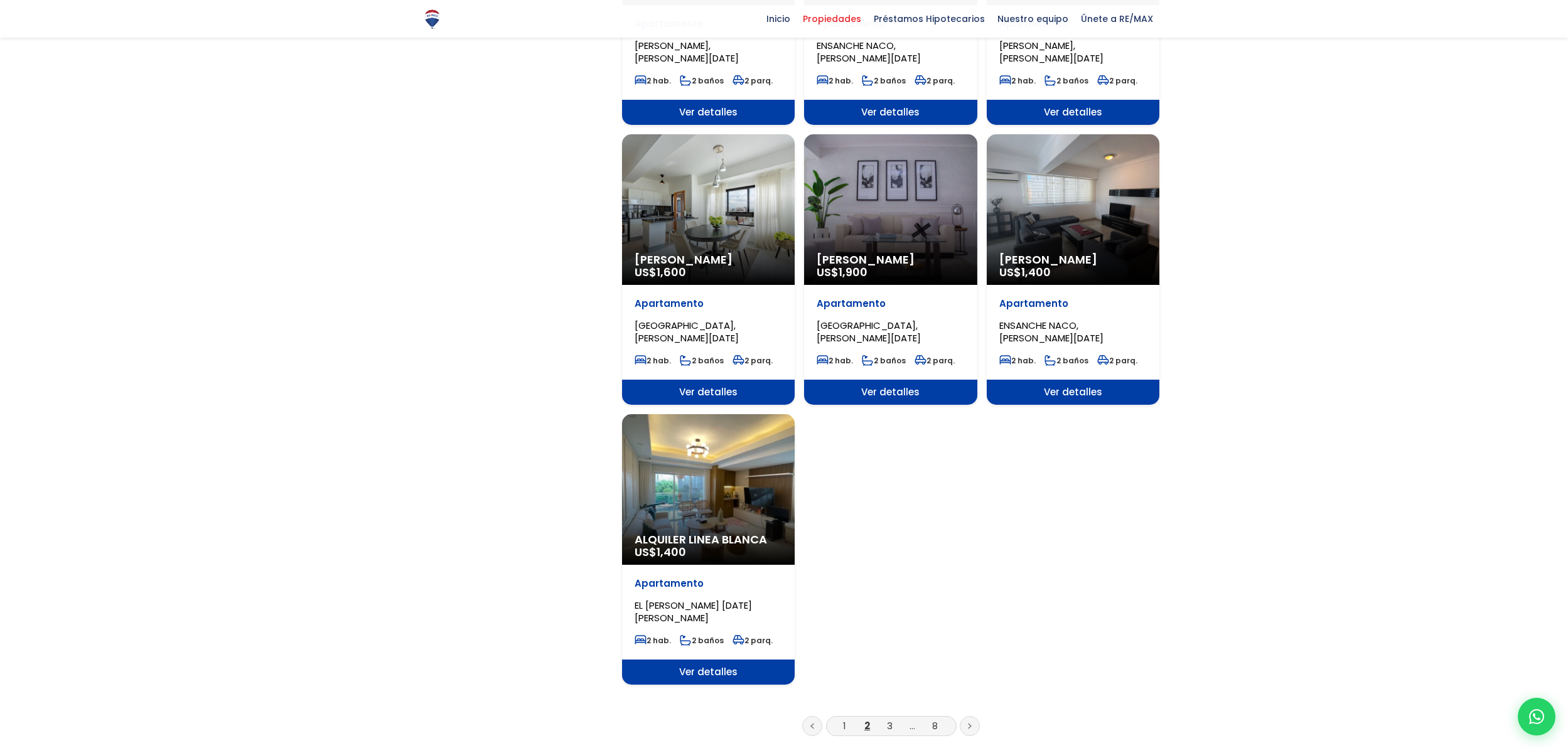
click at [748, 450] on div "Alquiler Linea Blanca US$ 1,400" at bounding box center [708, 490] width 173 height 150
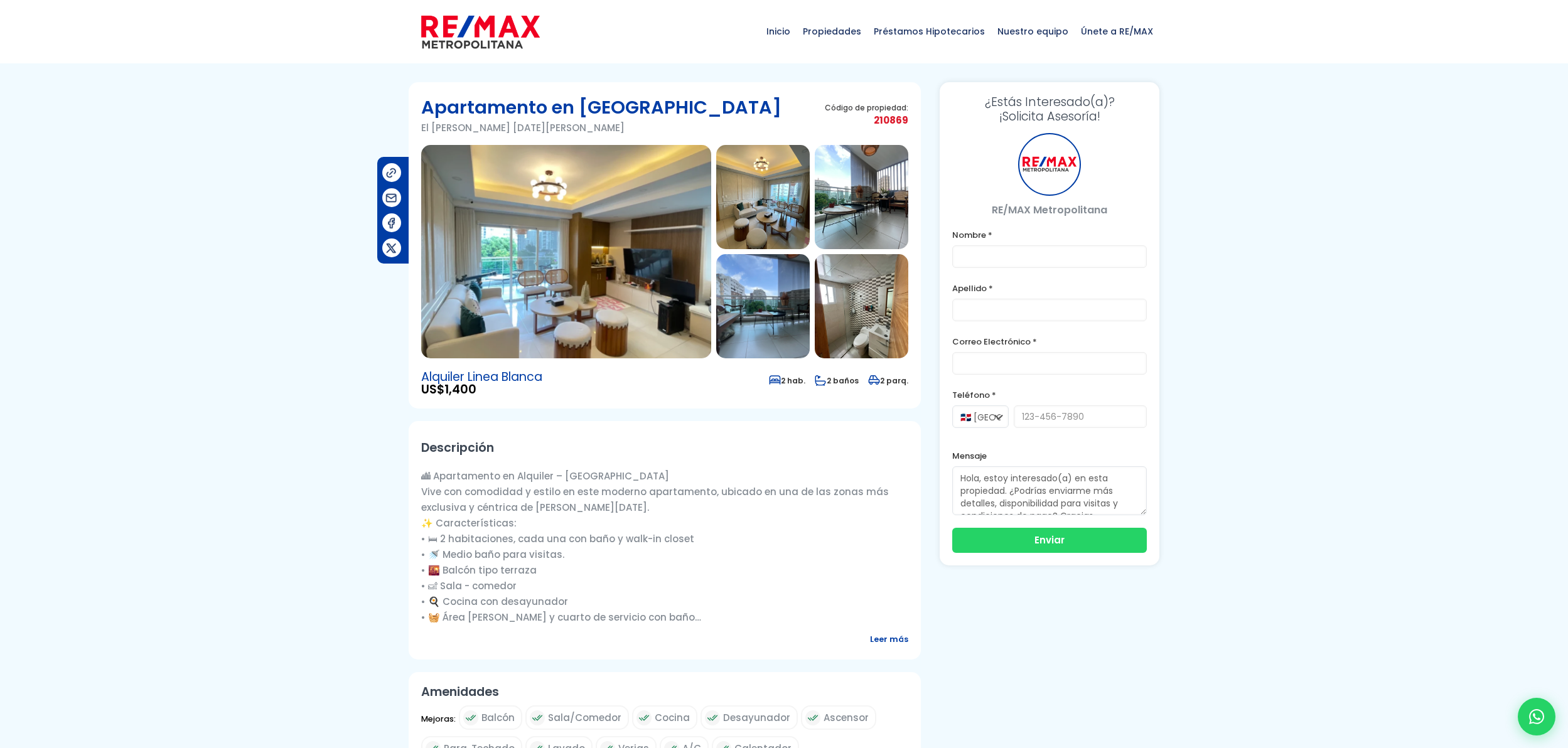
click at [623, 290] on img at bounding box center [566, 252] width 290 height 213
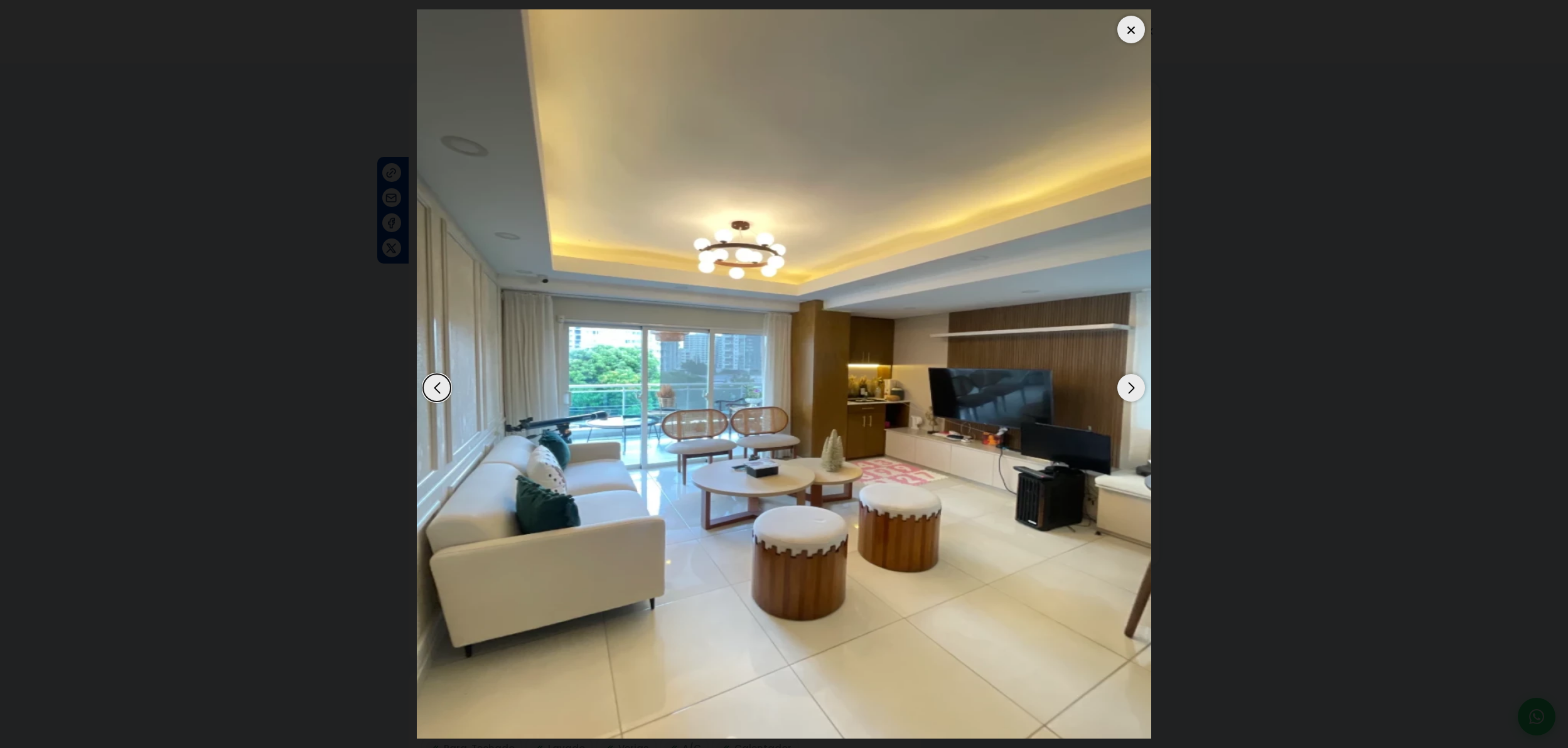
click at [1140, 392] on div "Next slide" at bounding box center [1131, 388] width 27 height 27
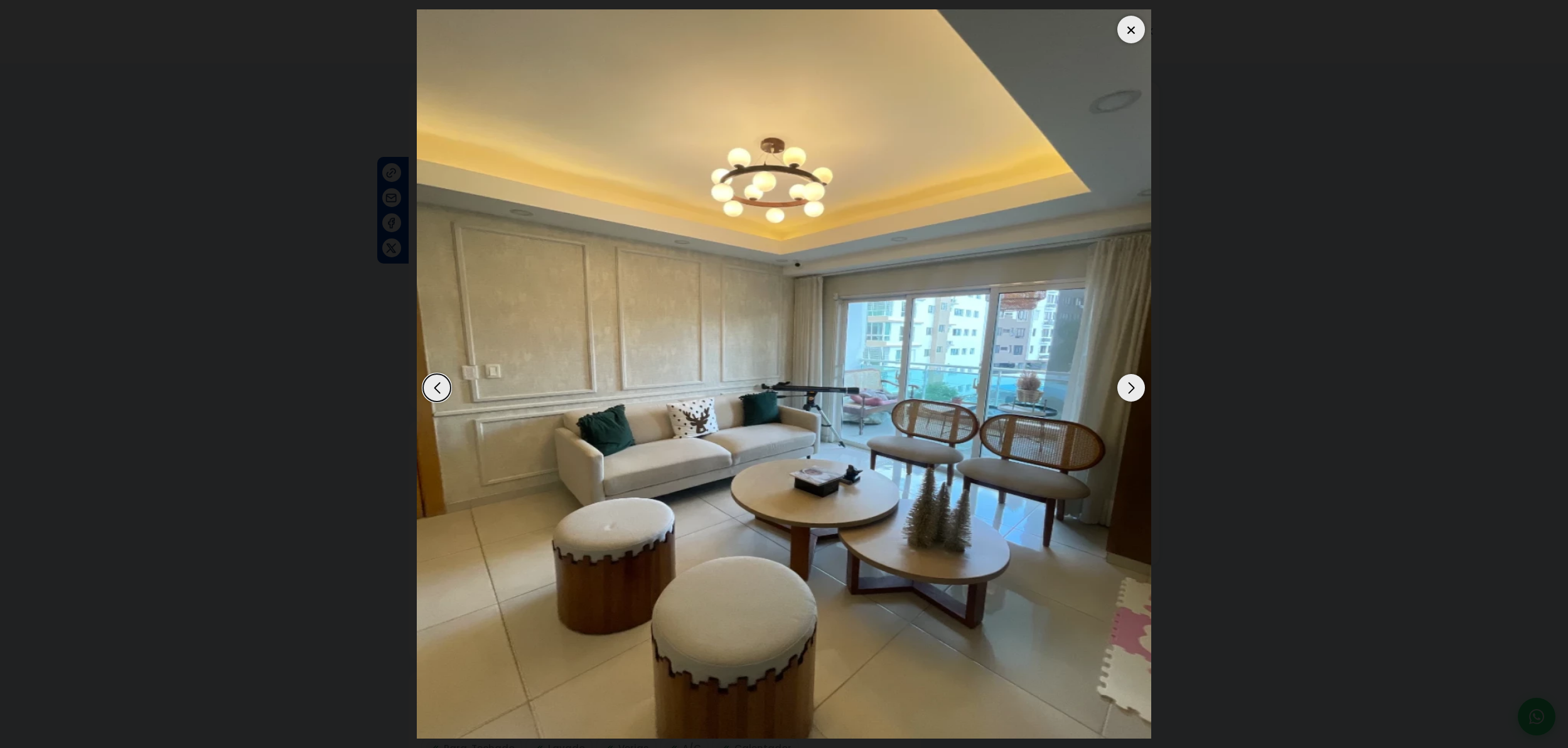
click at [1140, 392] on div "Next slide" at bounding box center [1131, 388] width 27 height 27
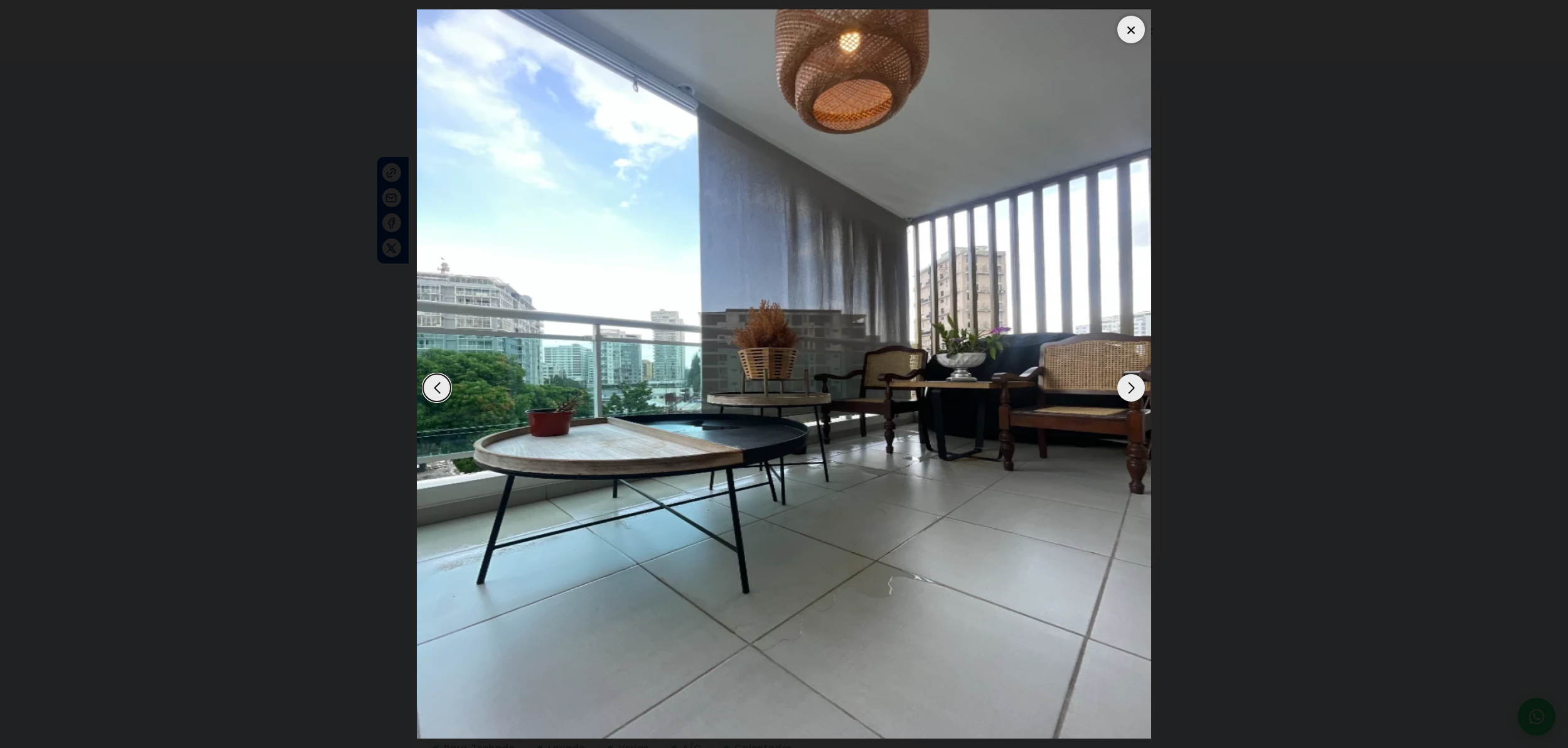
click at [1140, 392] on div "Next slide" at bounding box center [1131, 388] width 27 height 27
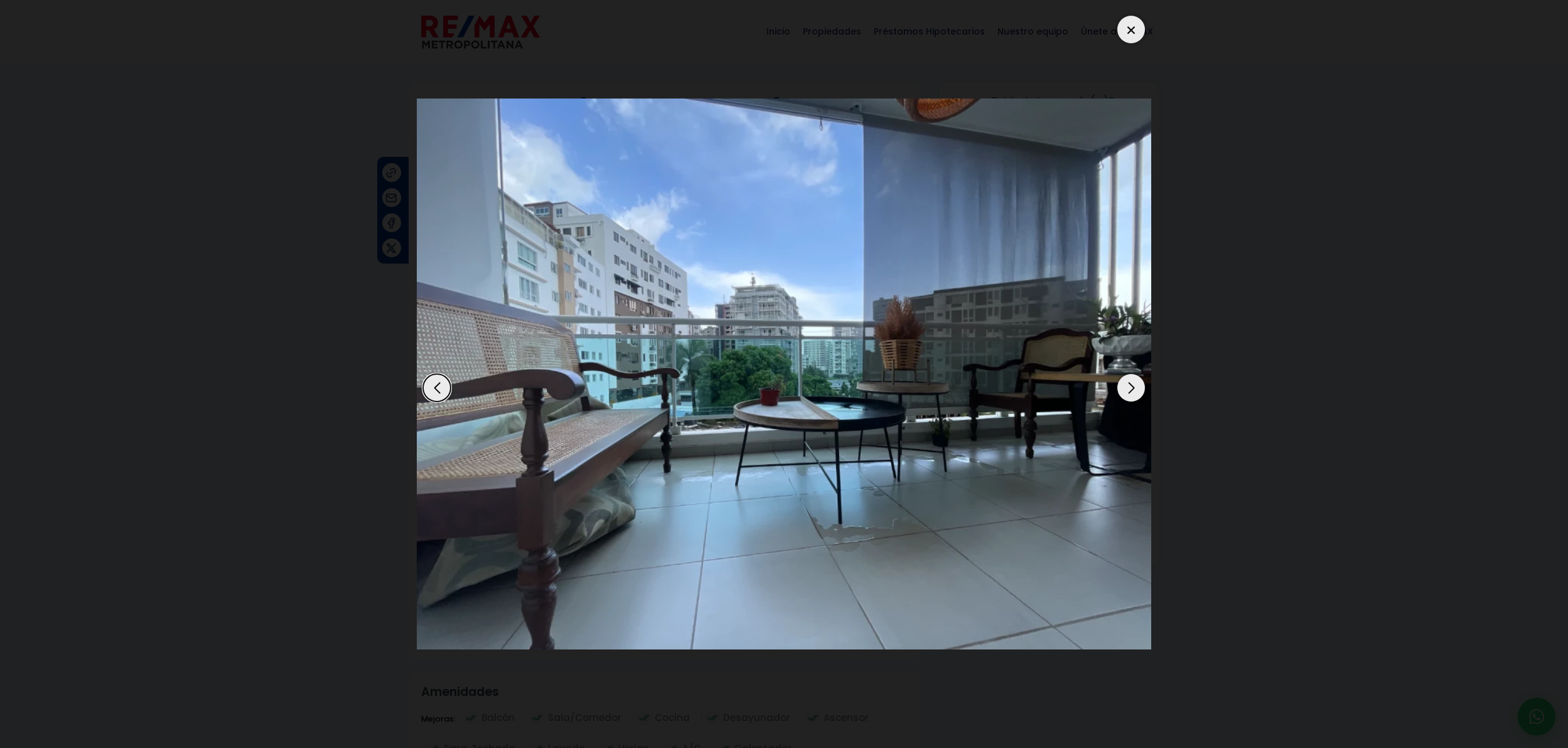
click at [1140, 392] on div "Next slide" at bounding box center [1131, 388] width 27 height 27
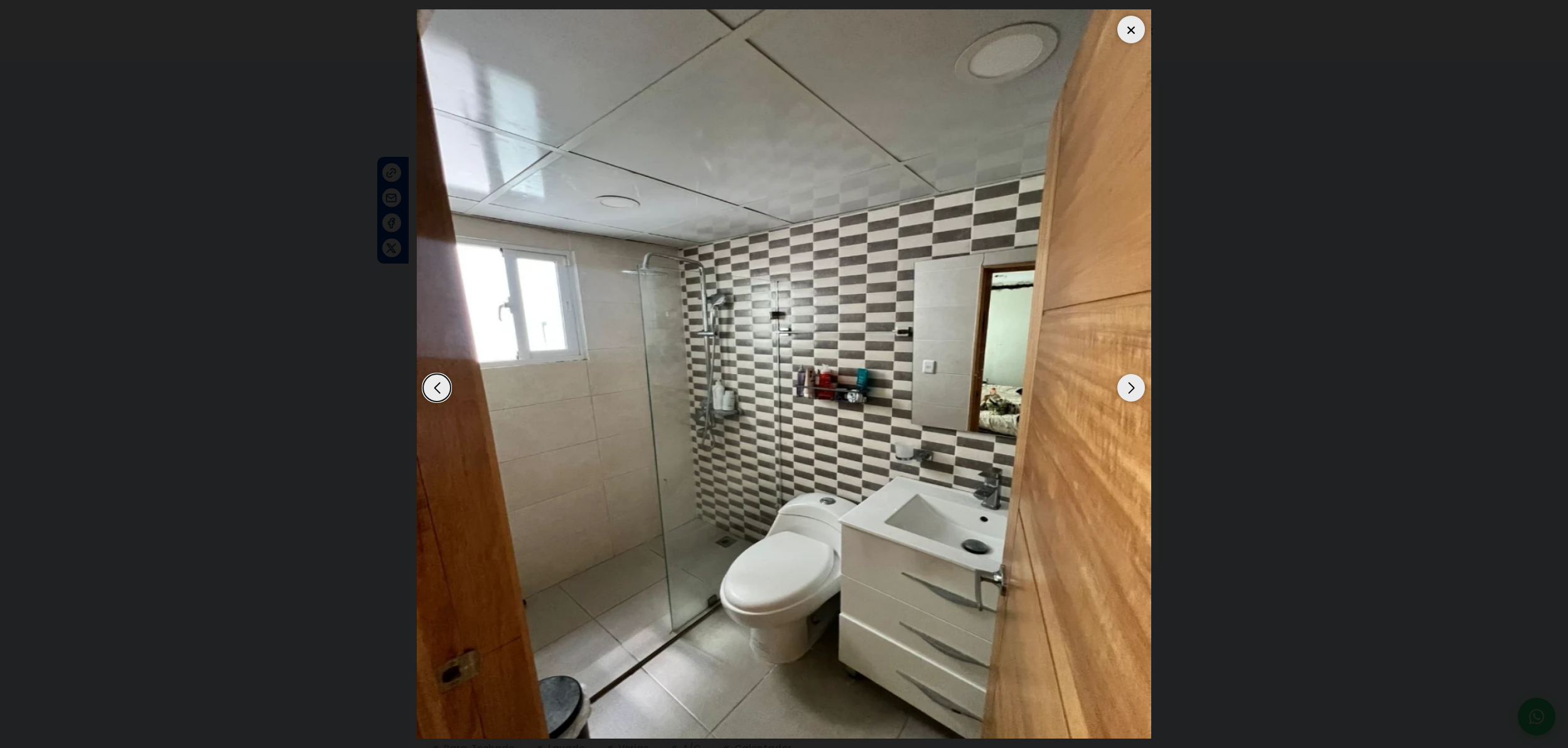
click at [1140, 392] on div "Next slide" at bounding box center [1131, 388] width 27 height 27
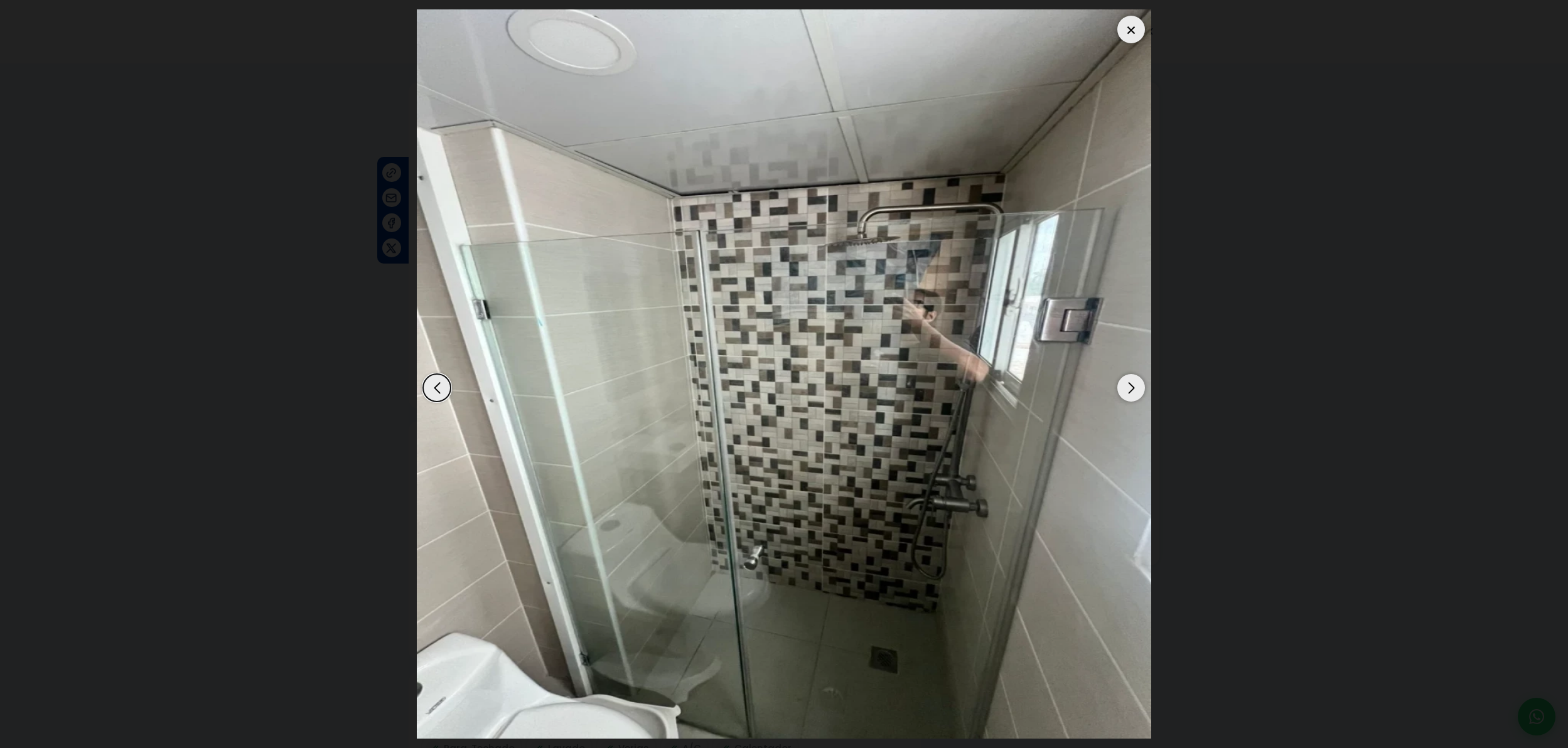
click at [1140, 392] on div "Next slide" at bounding box center [1131, 388] width 27 height 27
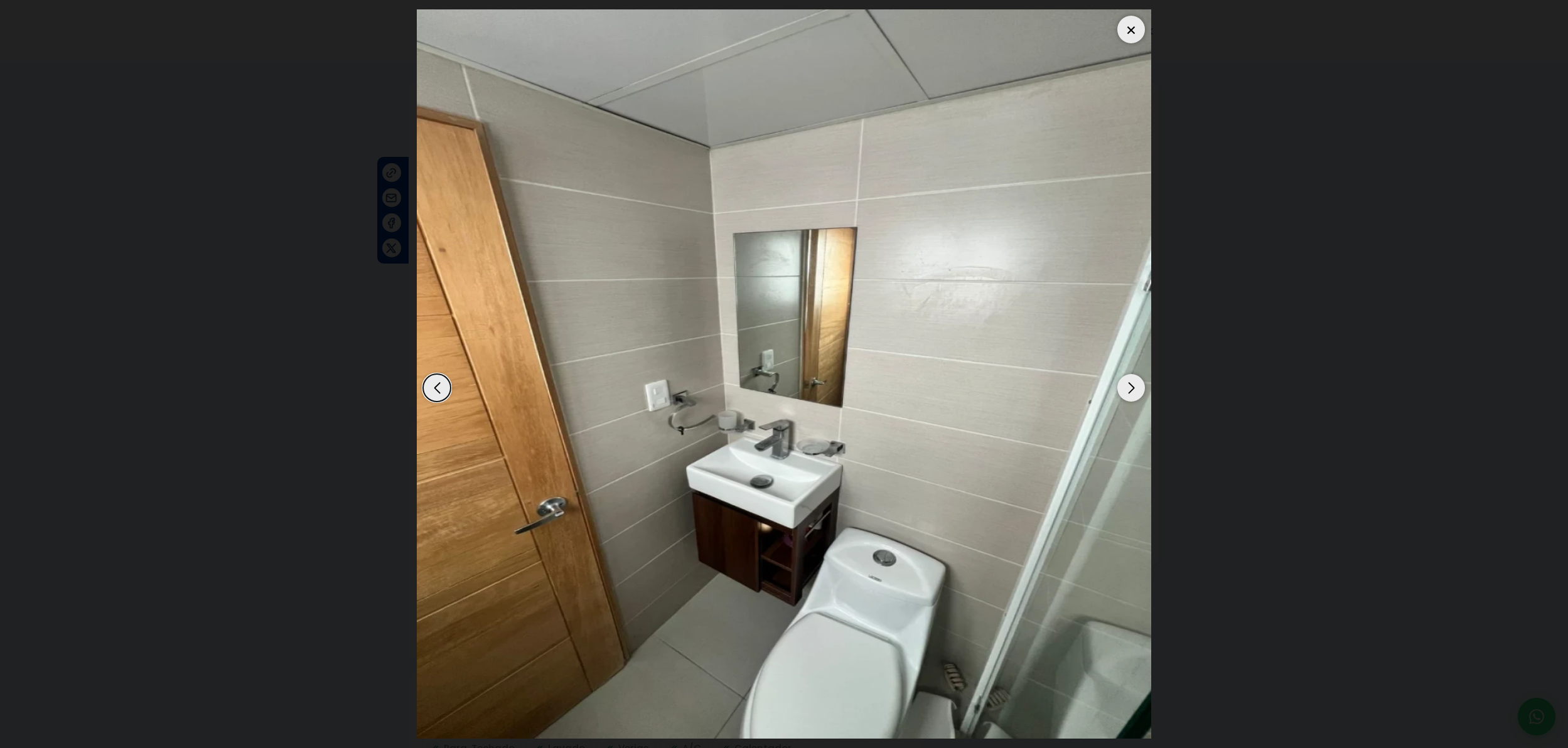
click at [1140, 392] on div "Next slide" at bounding box center [1131, 388] width 27 height 27
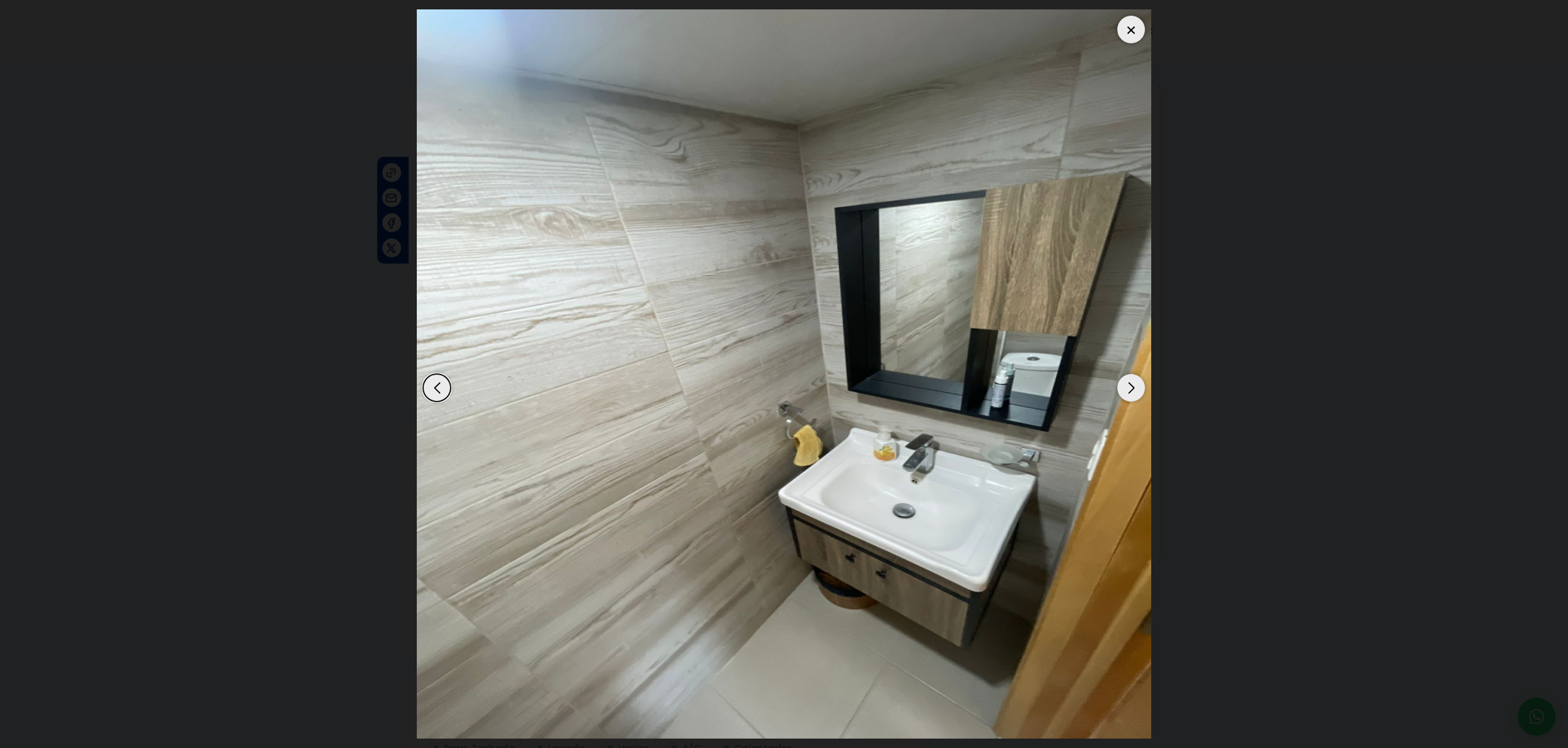
click at [1140, 392] on div "Next slide" at bounding box center [1131, 388] width 27 height 27
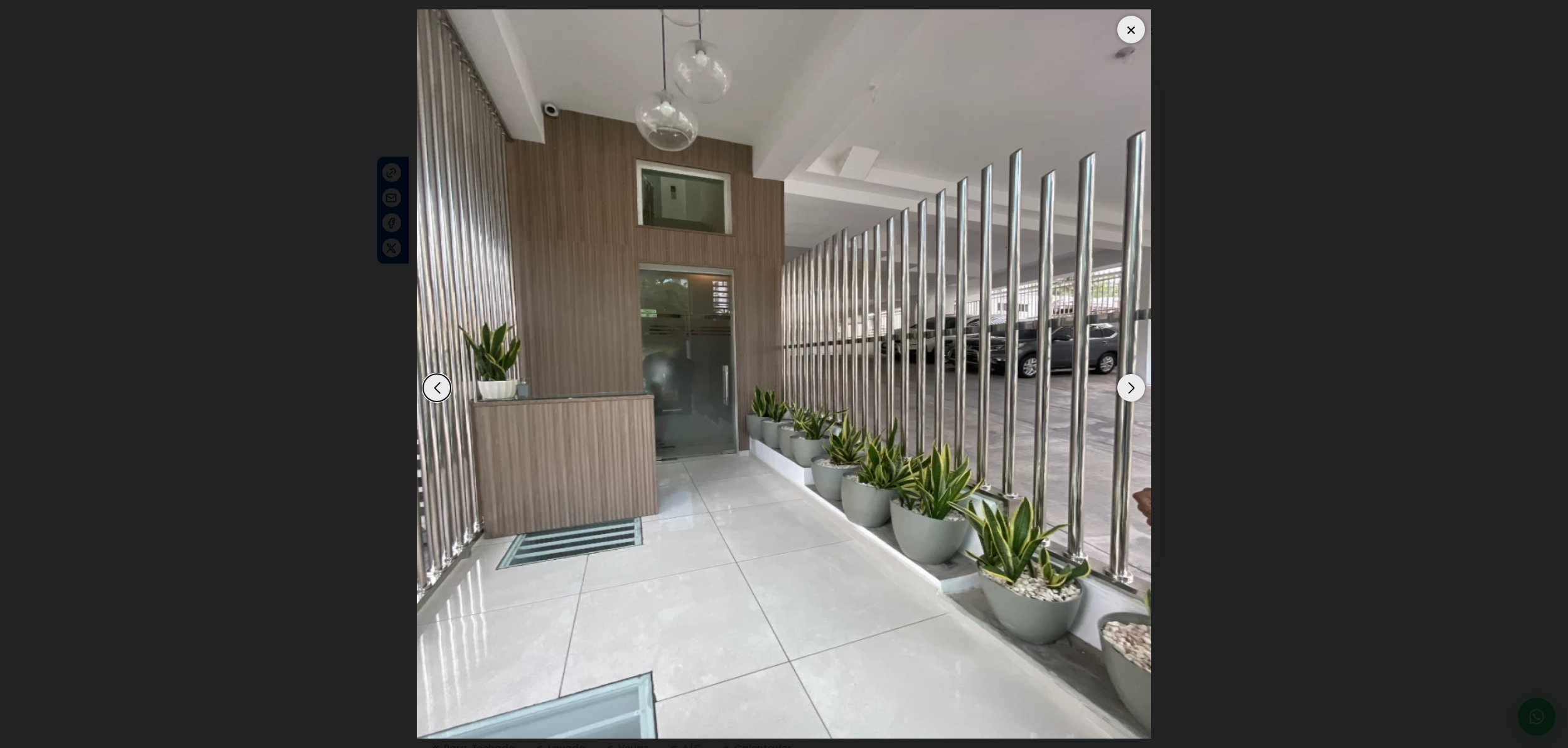
click at [1140, 392] on div "Next slide" at bounding box center [1131, 388] width 27 height 27
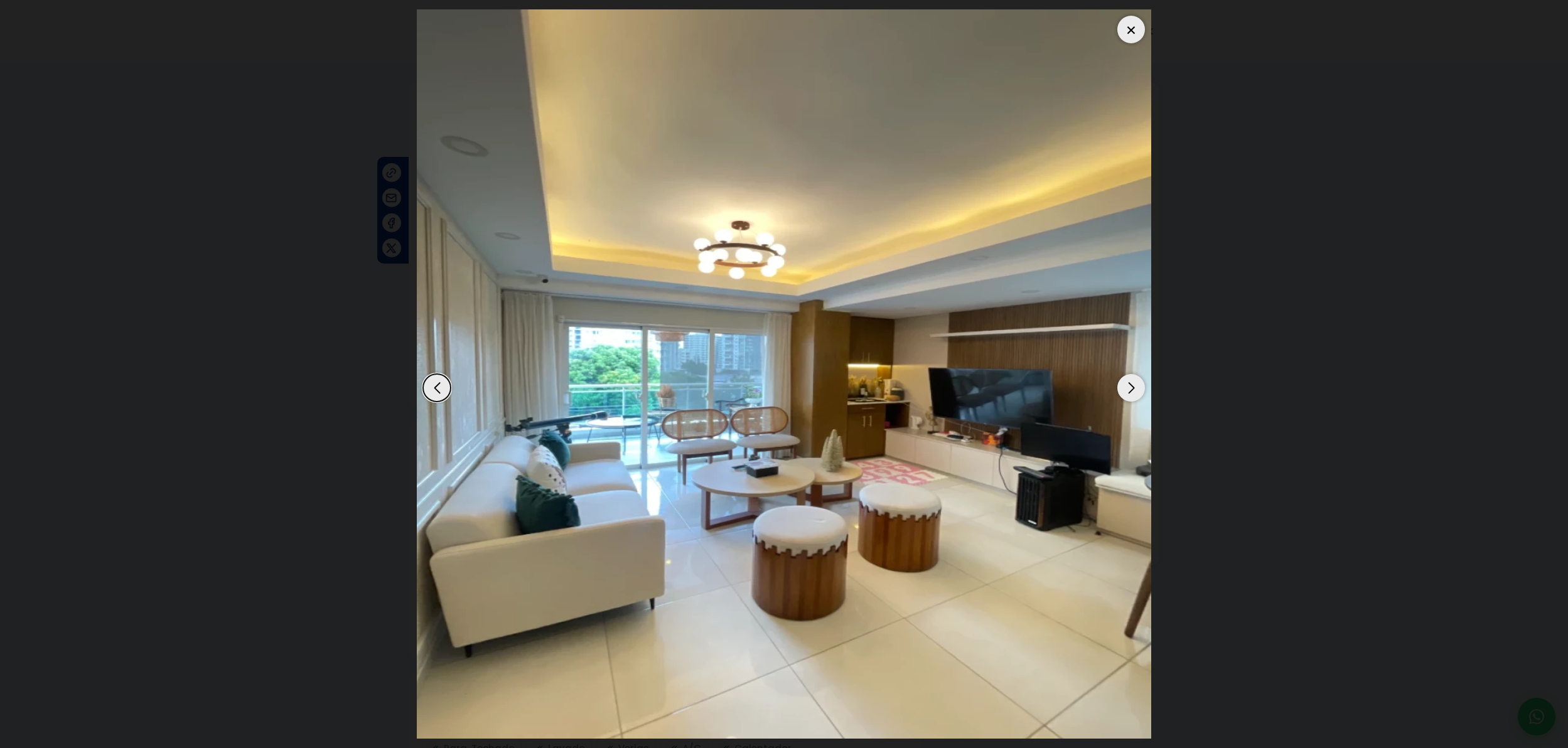
click at [1140, 392] on div "Next slide" at bounding box center [1131, 388] width 27 height 27
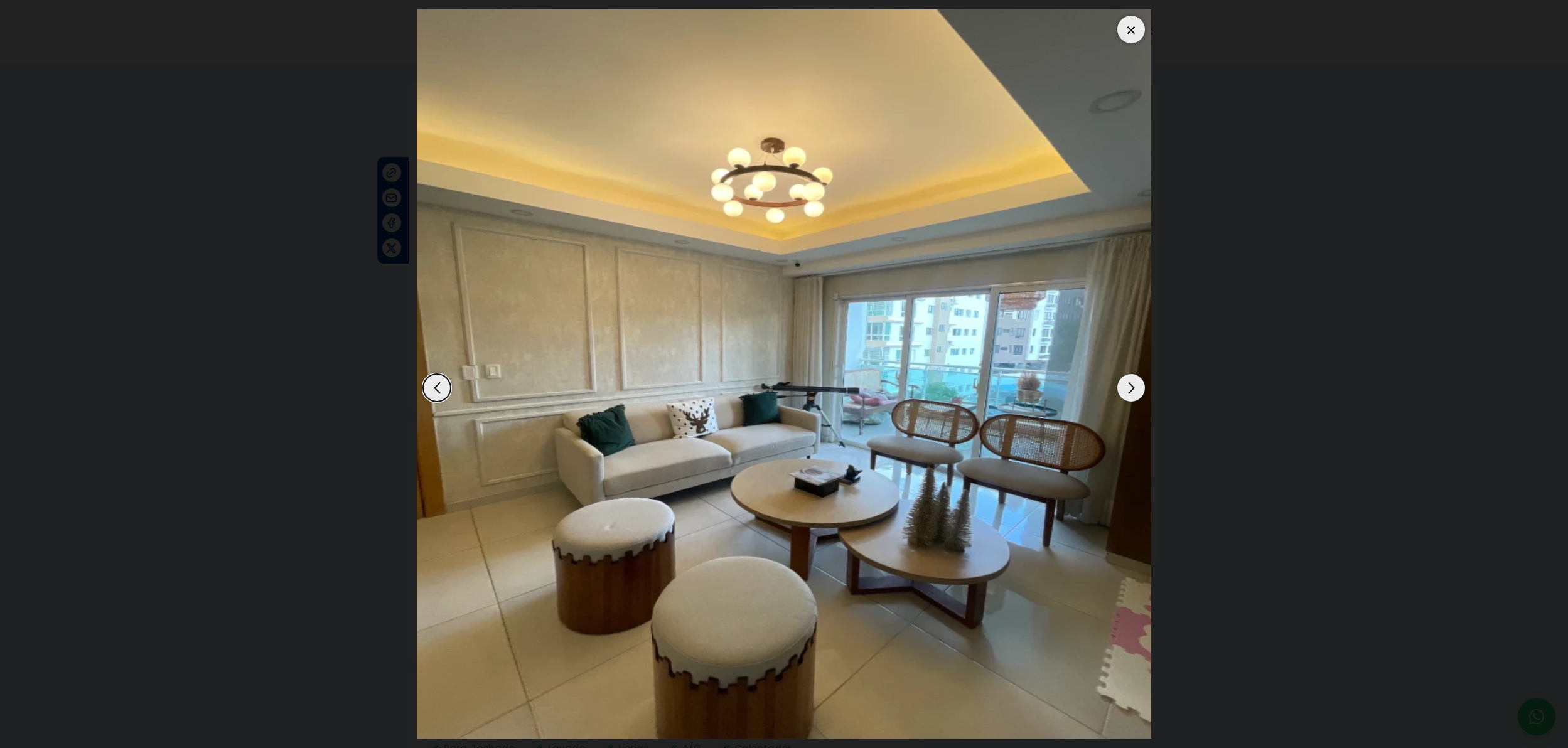
click at [1140, 392] on div "Next slide" at bounding box center [1131, 388] width 27 height 27
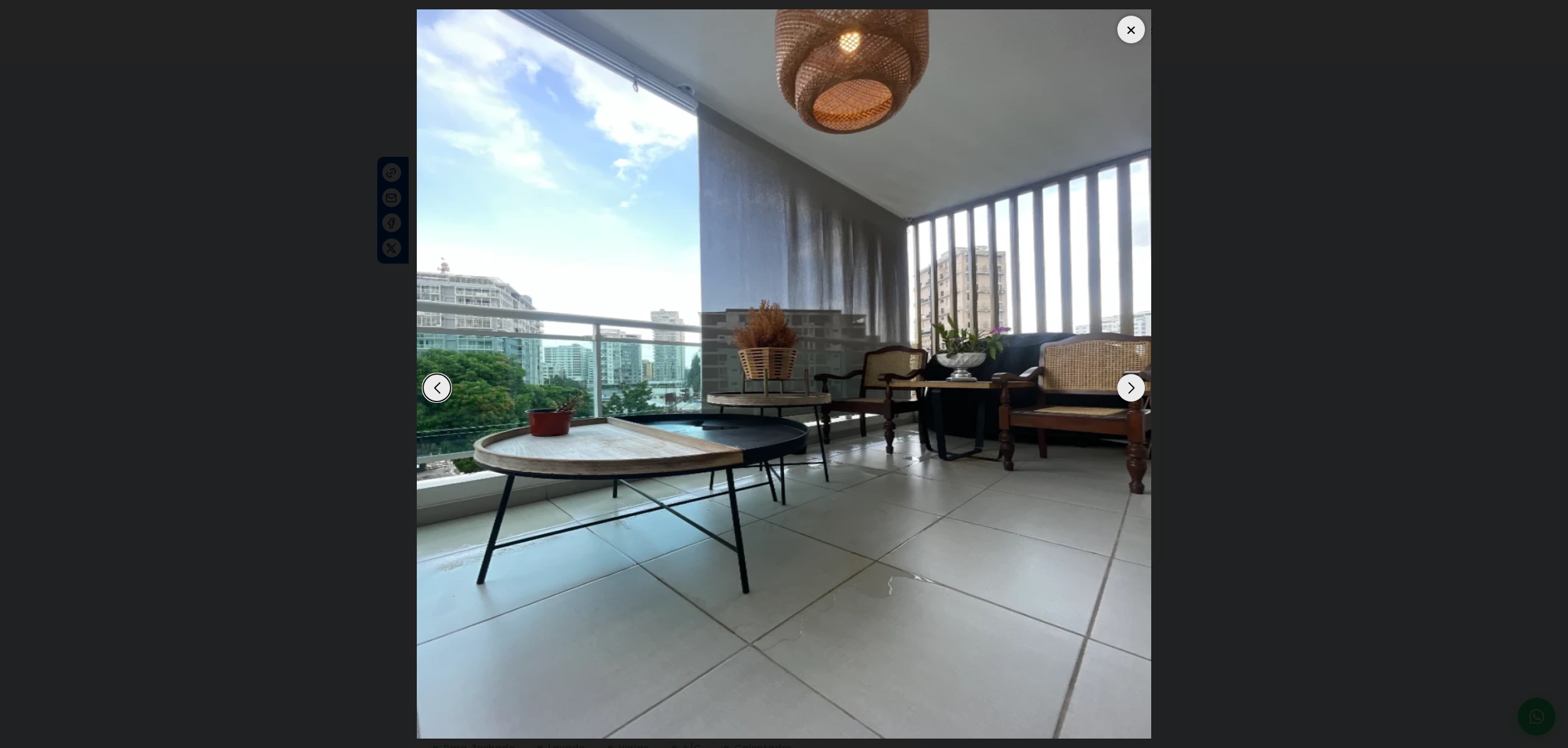
click at [1140, 392] on div "Next slide" at bounding box center [1131, 388] width 27 height 27
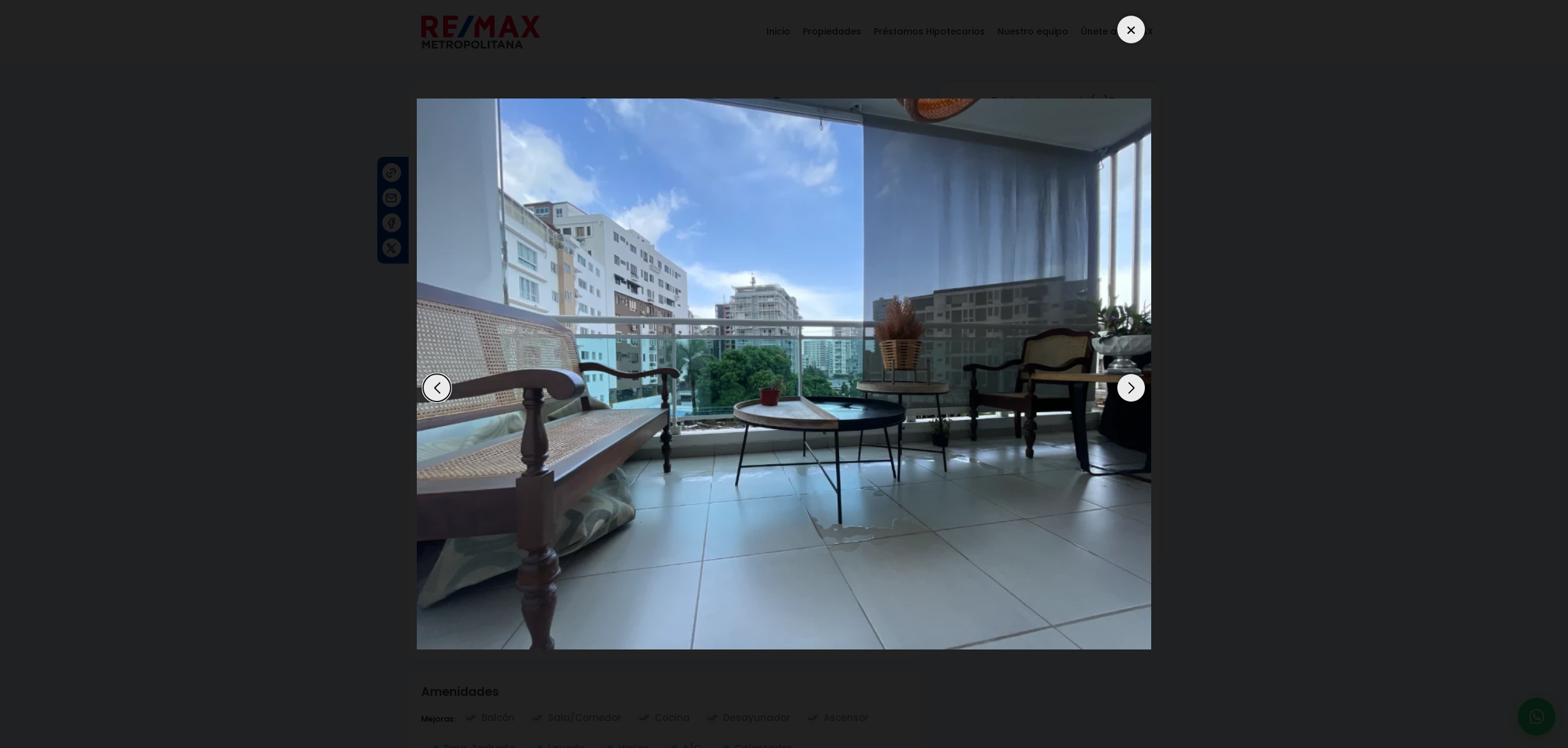
click at [1140, 392] on div "Next slide" at bounding box center [1131, 388] width 27 height 27
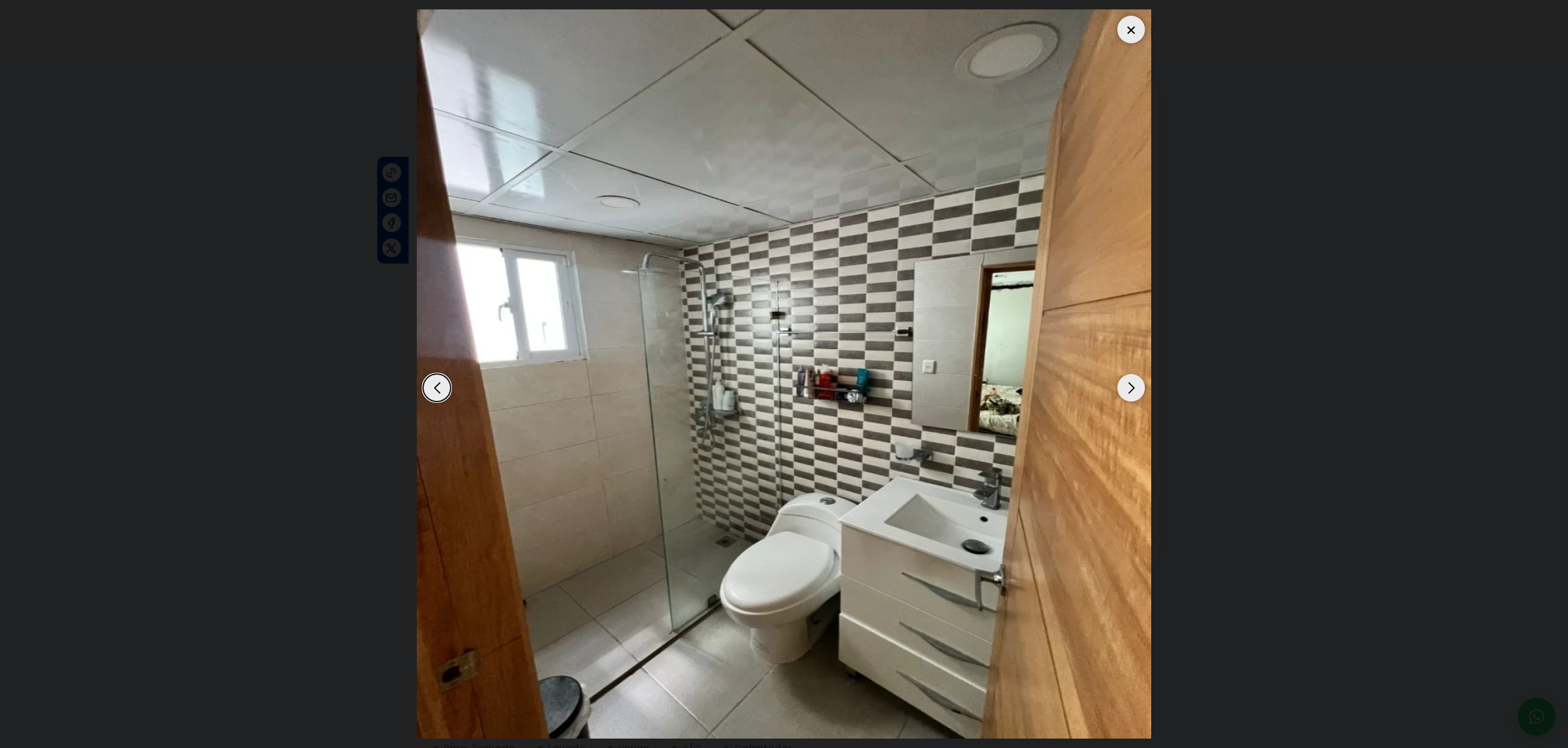
click at [1140, 392] on div "Next slide" at bounding box center [1131, 388] width 27 height 27
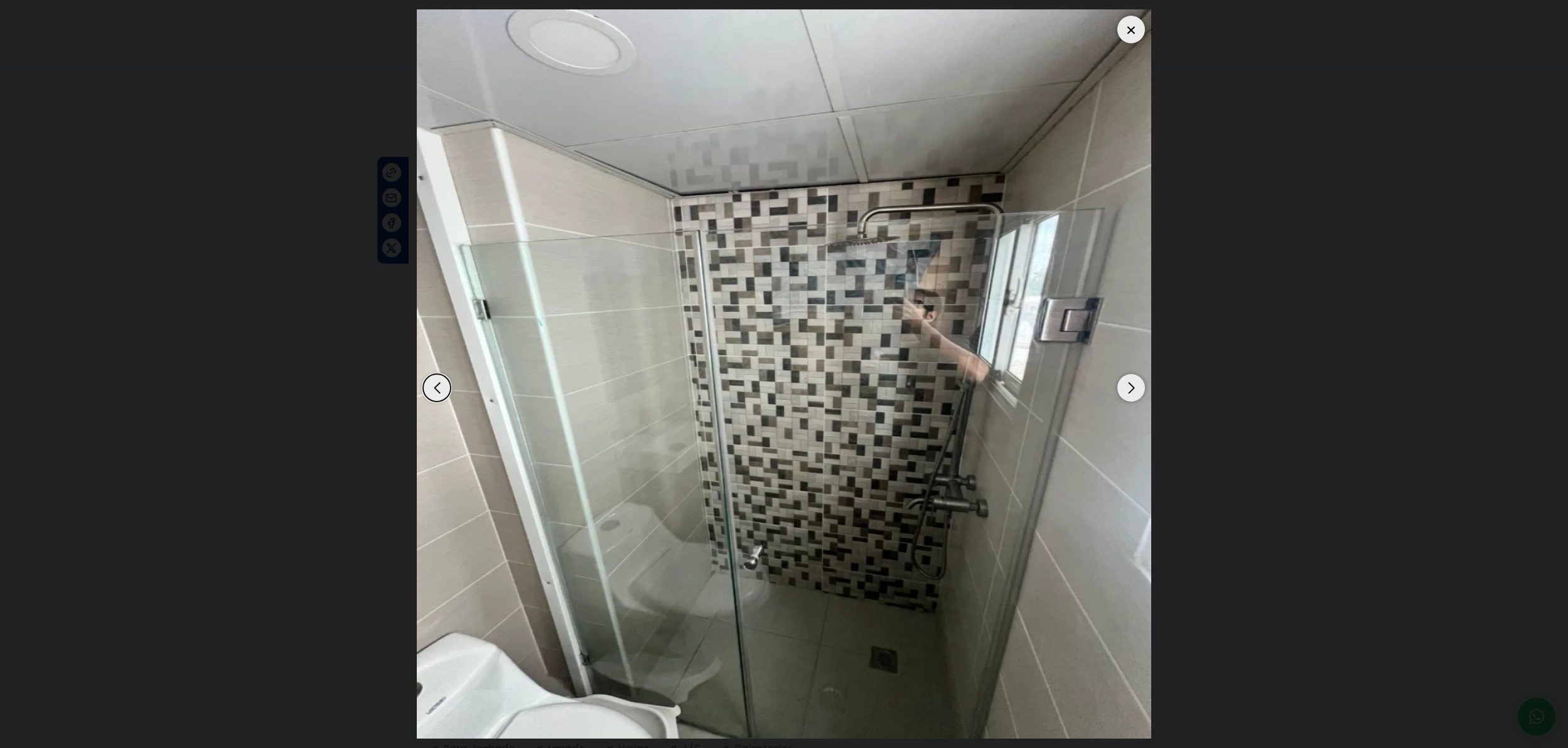
click at [1140, 392] on div "Next slide" at bounding box center [1131, 388] width 27 height 27
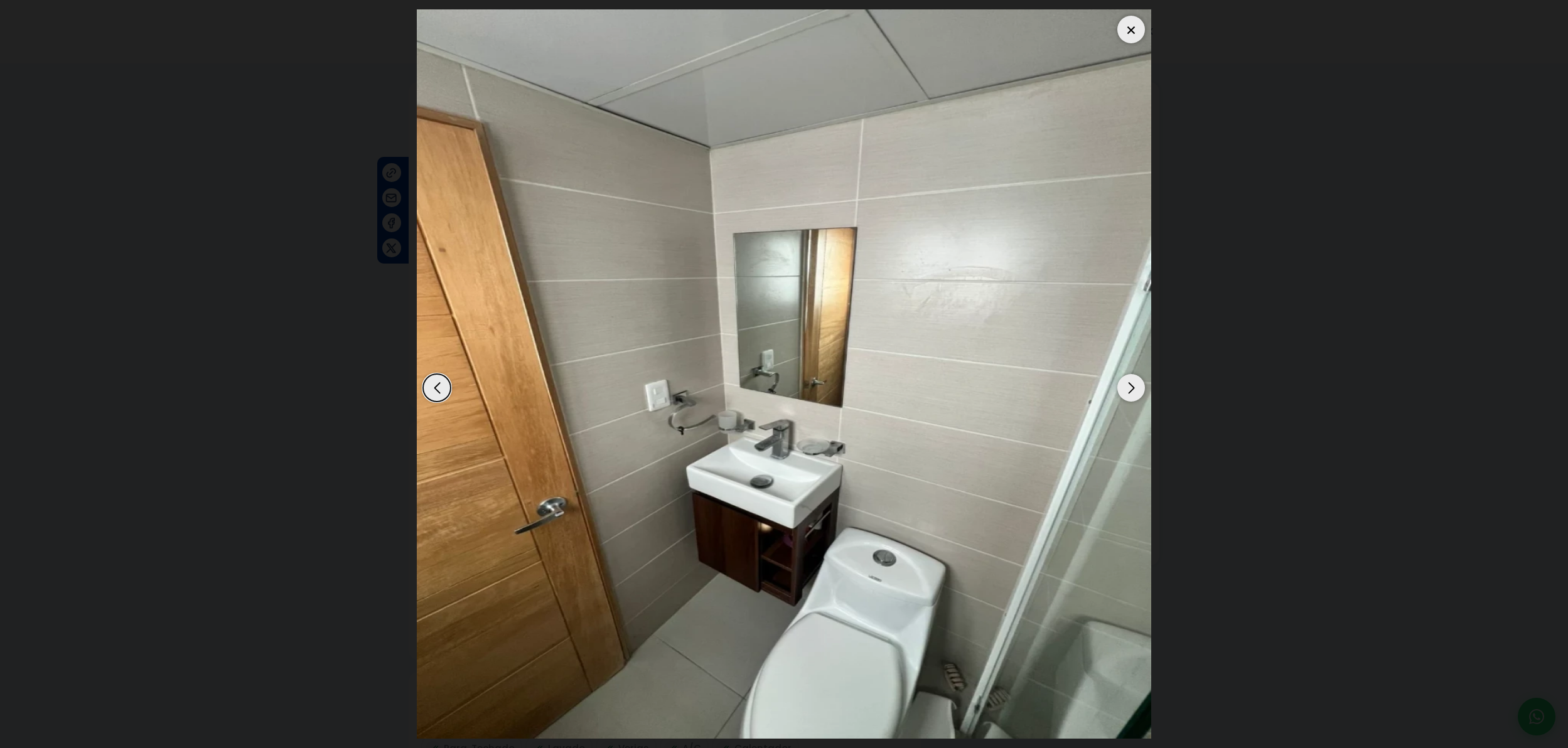
click at [1140, 392] on div "Next slide" at bounding box center [1131, 388] width 27 height 27
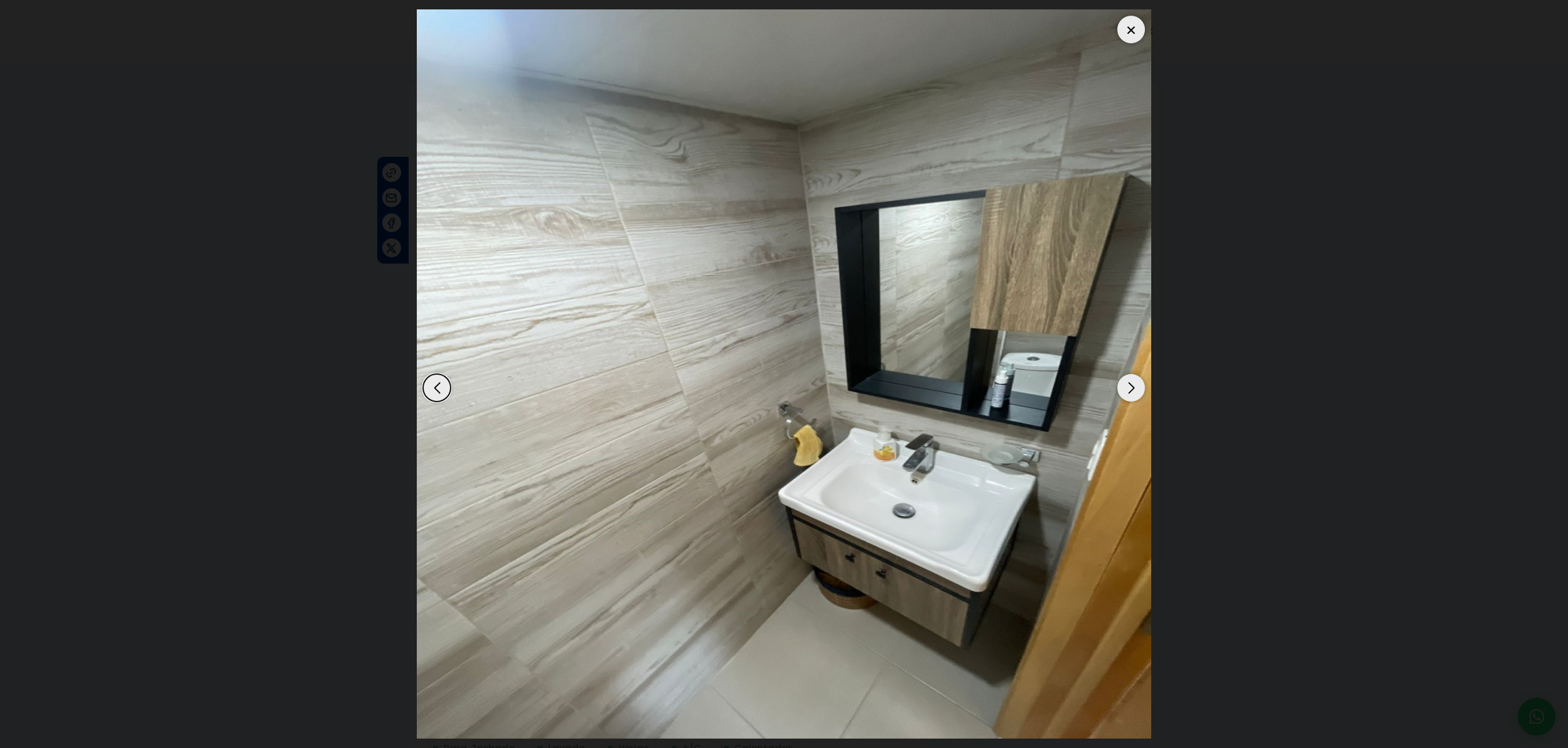
click at [1140, 392] on div "Next slide" at bounding box center [1131, 388] width 27 height 27
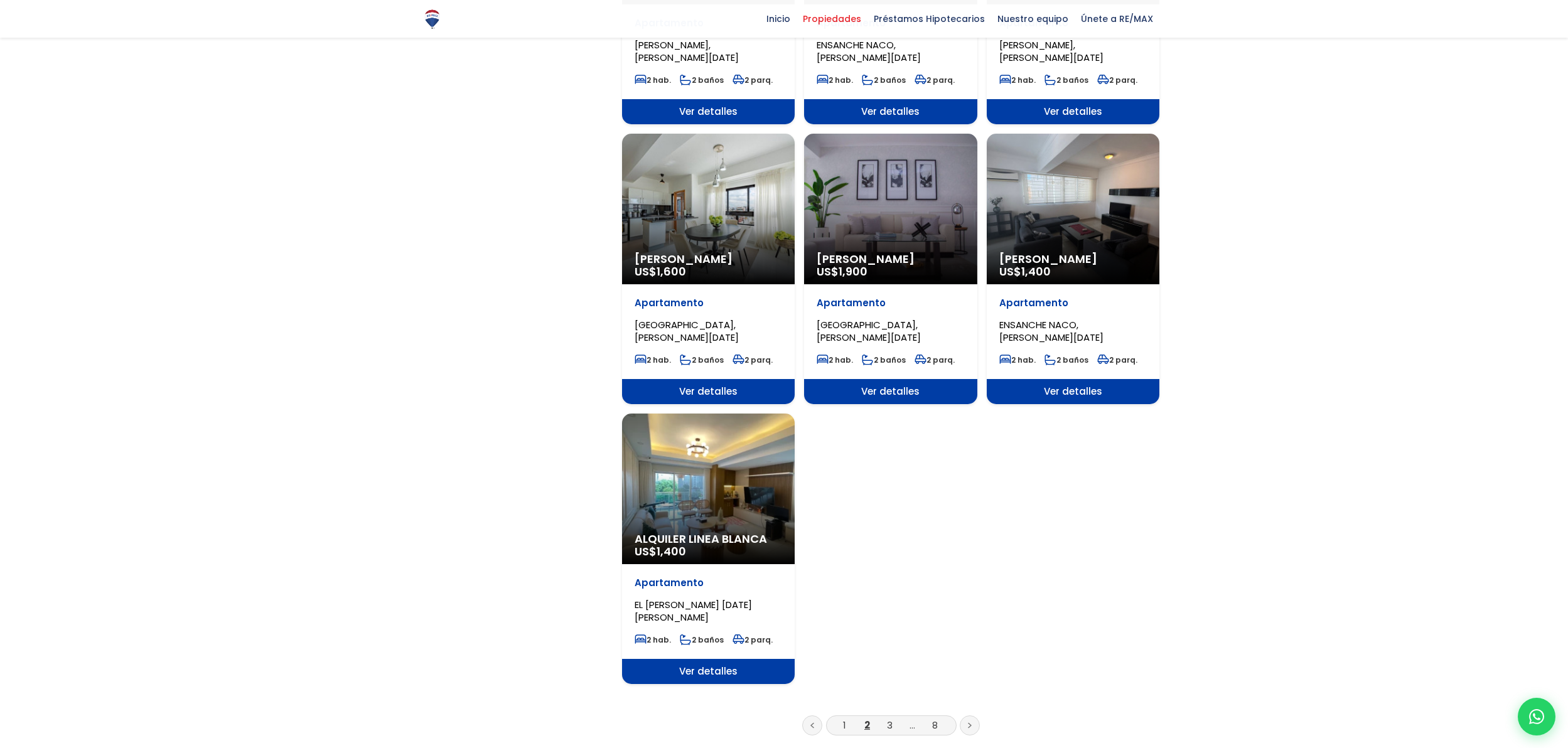
scroll to position [1199, 0]
click at [894, 718] on li "3" at bounding box center [890, 726] width 20 height 16
click at [891, 719] on link "3" at bounding box center [890, 726] width 6 height 13
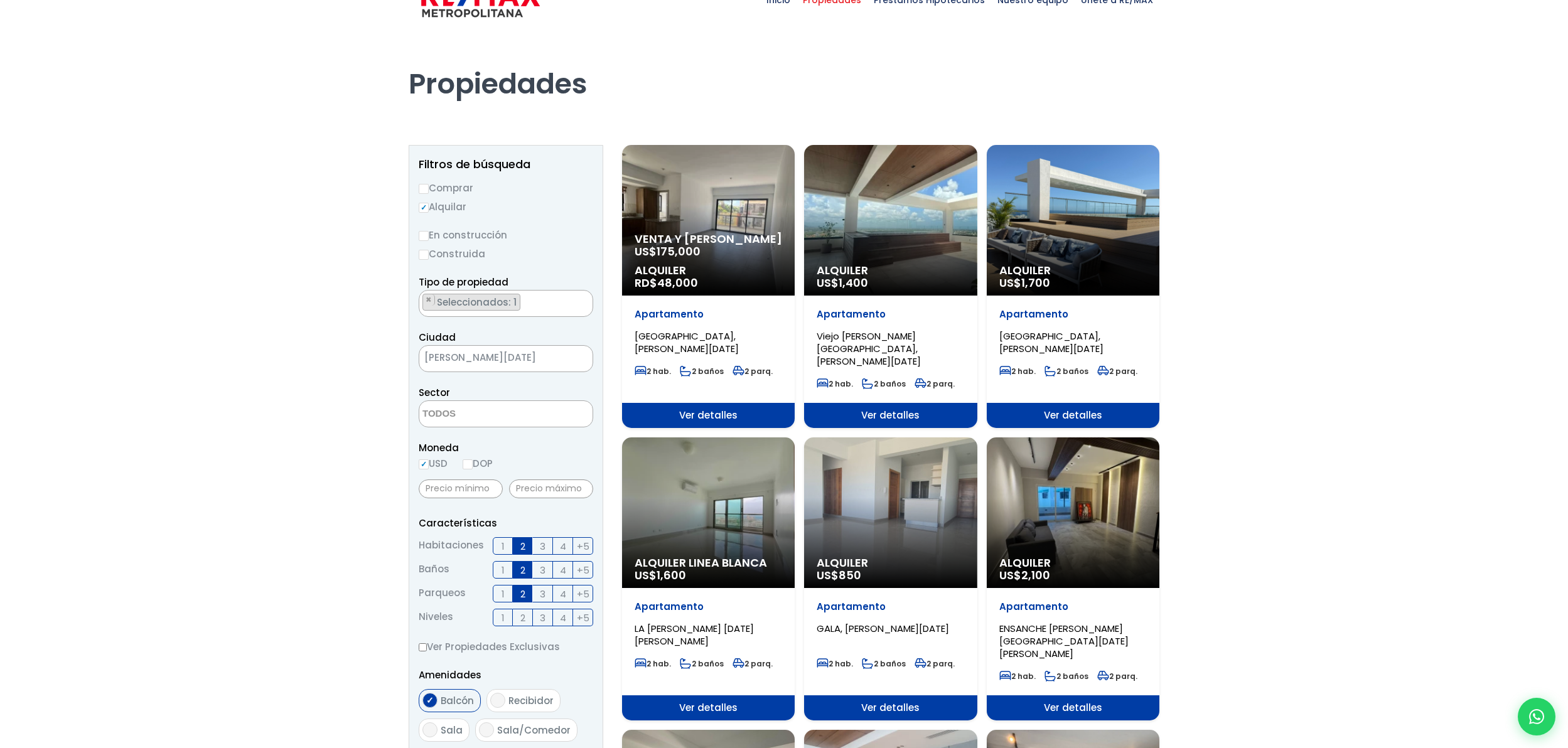
scroll to position [55, 0]
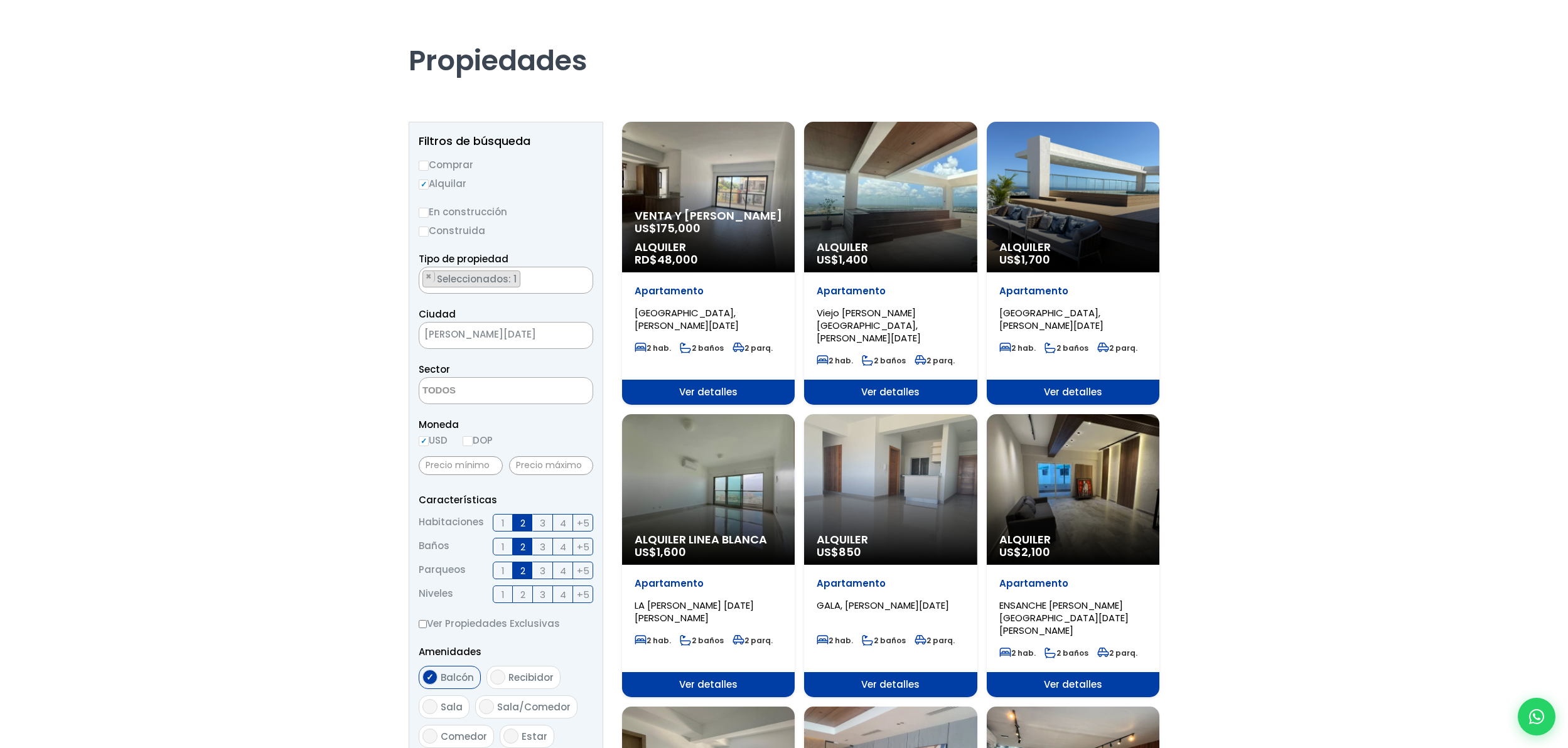
click at [1091, 197] on div "Alquiler US$ 1,700" at bounding box center [1073, 197] width 173 height 150
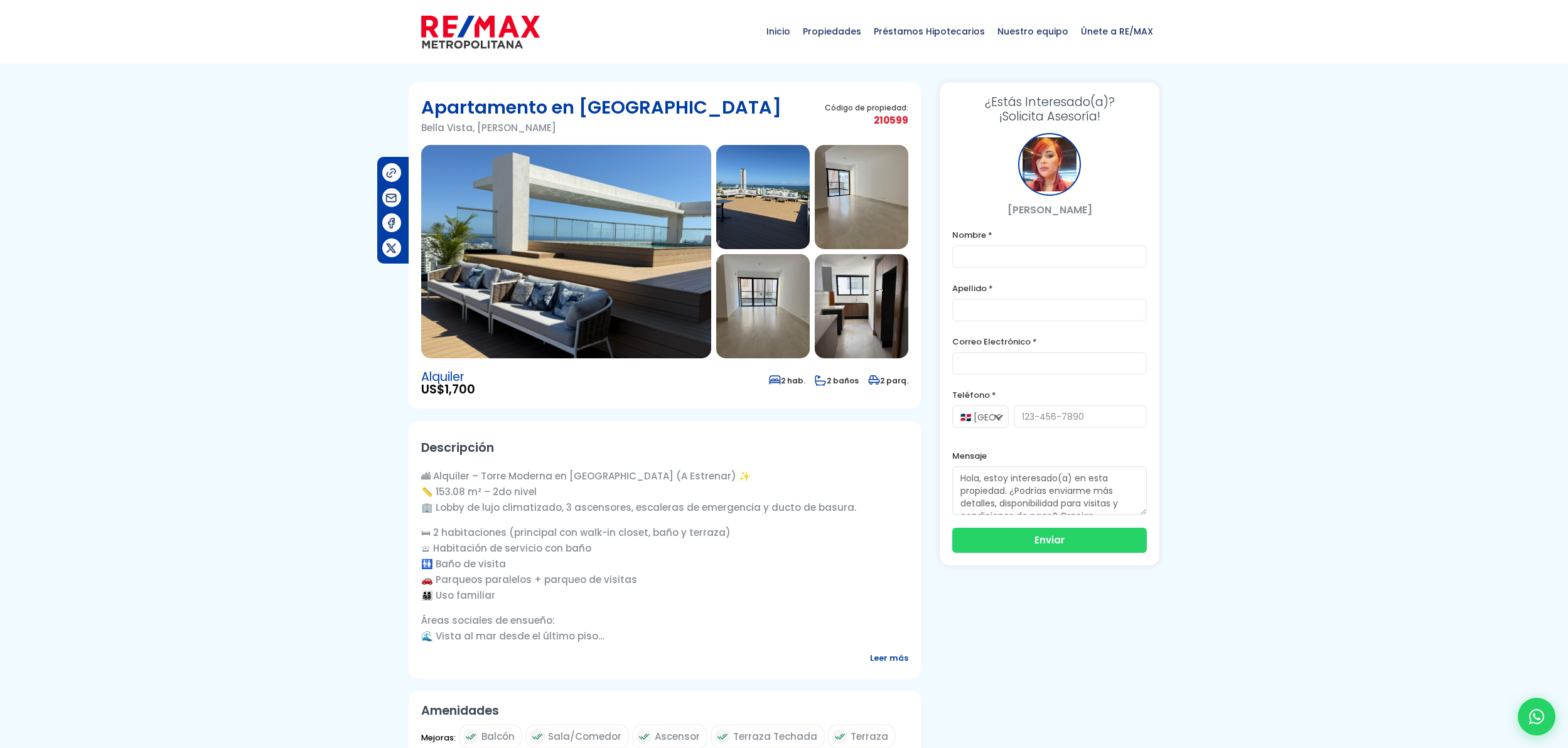
click at [556, 230] on img at bounding box center [566, 252] width 290 height 213
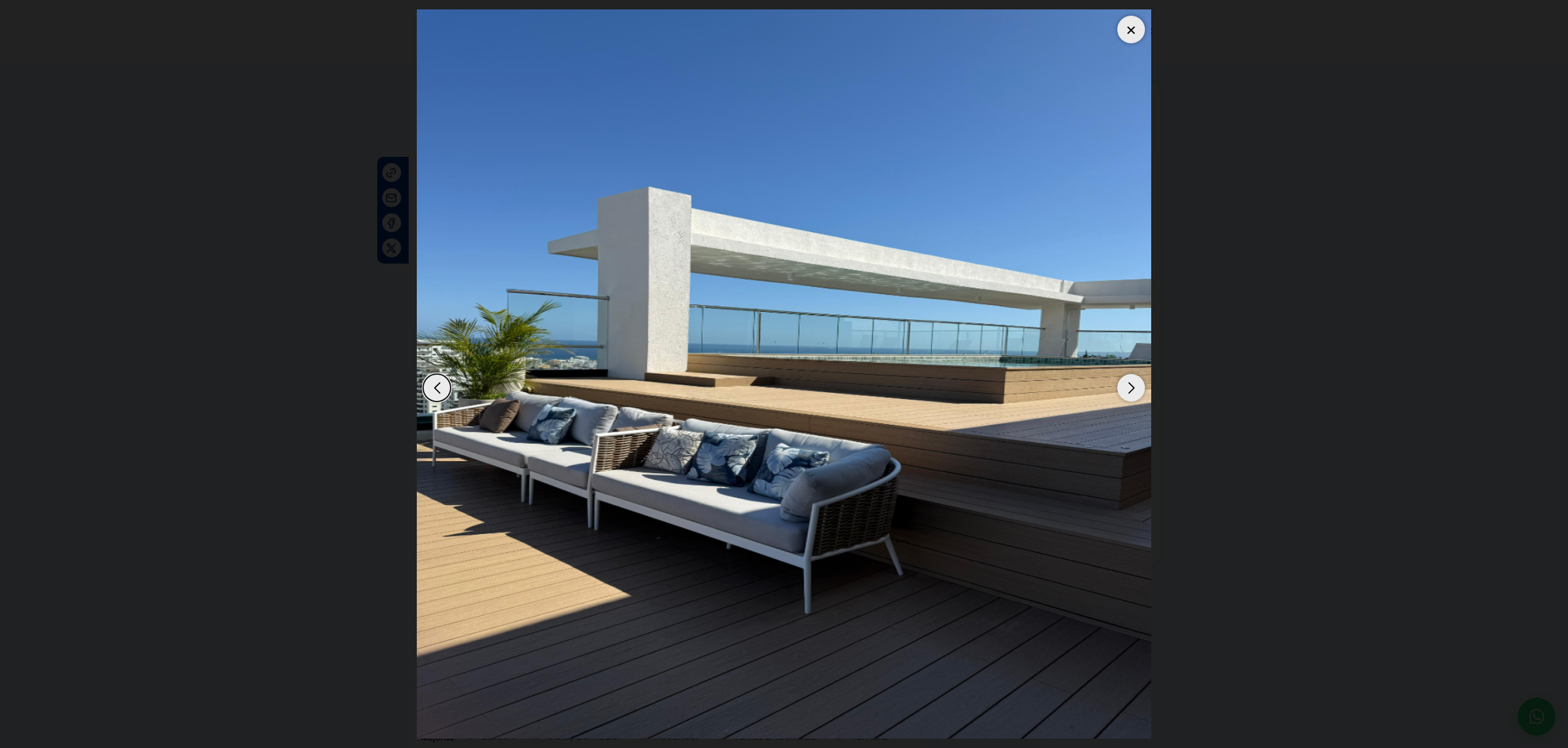
click at [1133, 396] on div "Next slide" at bounding box center [1131, 388] width 27 height 27
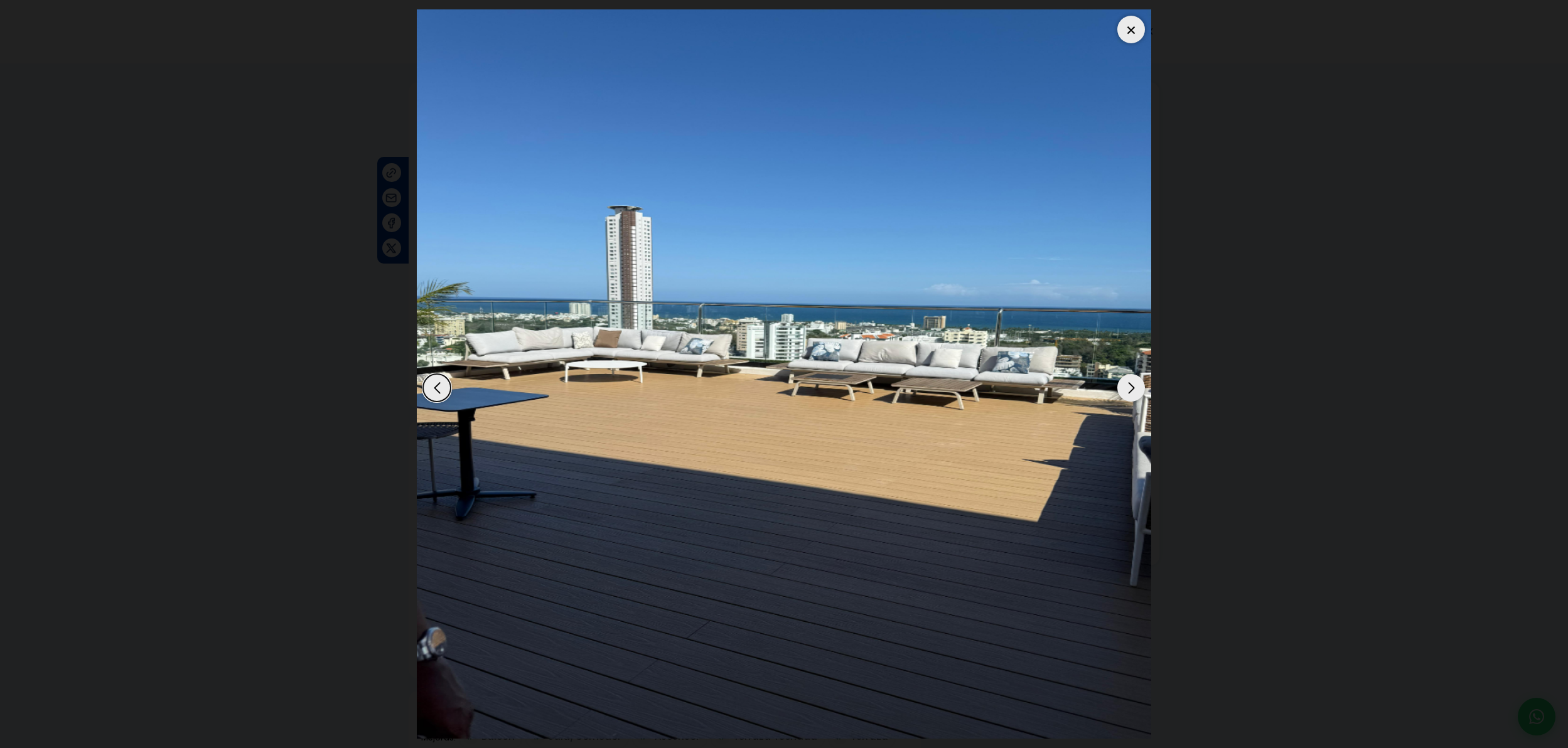
click at [1133, 396] on div "Next slide" at bounding box center [1131, 388] width 27 height 27
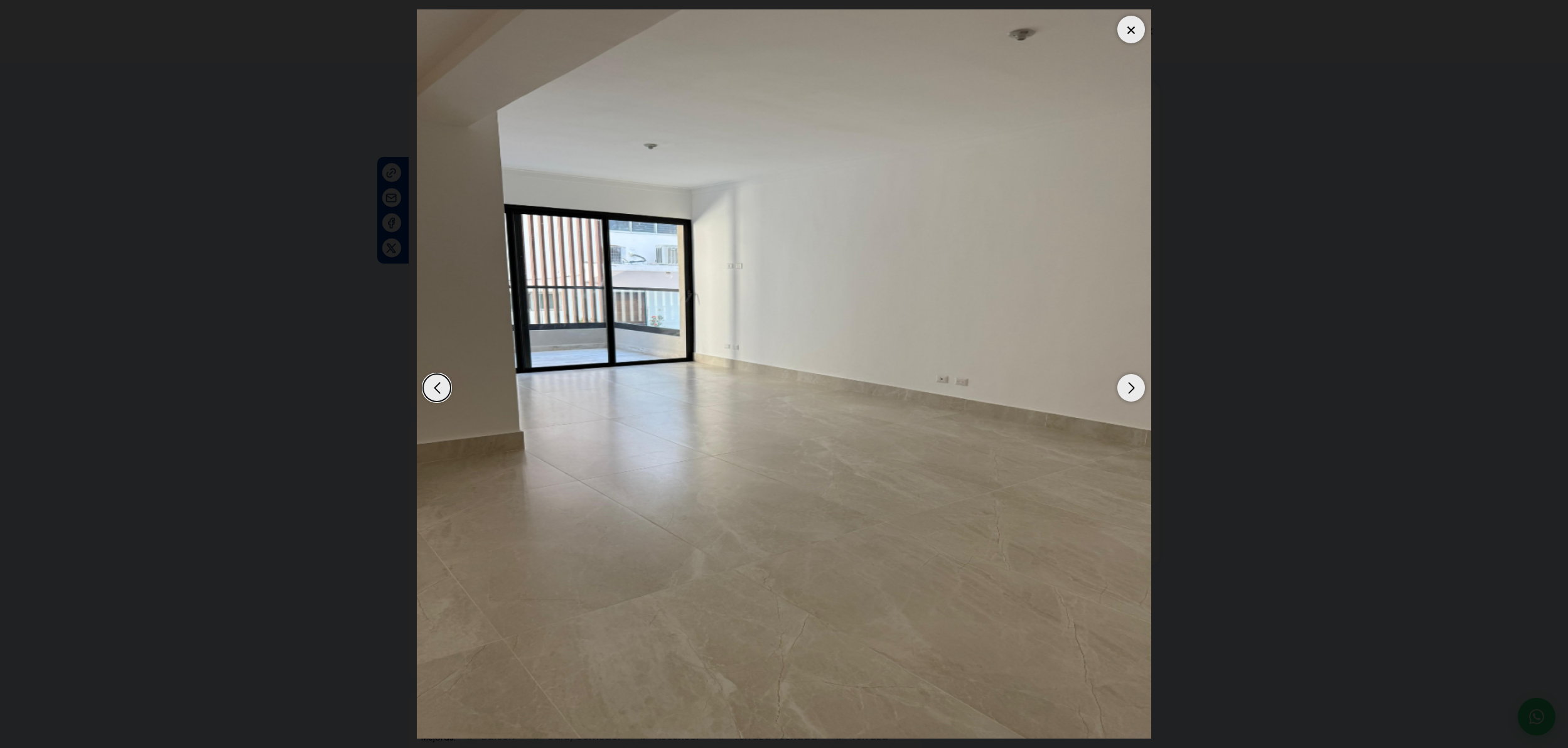
click at [1133, 396] on div "Next slide" at bounding box center [1131, 388] width 27 height 27
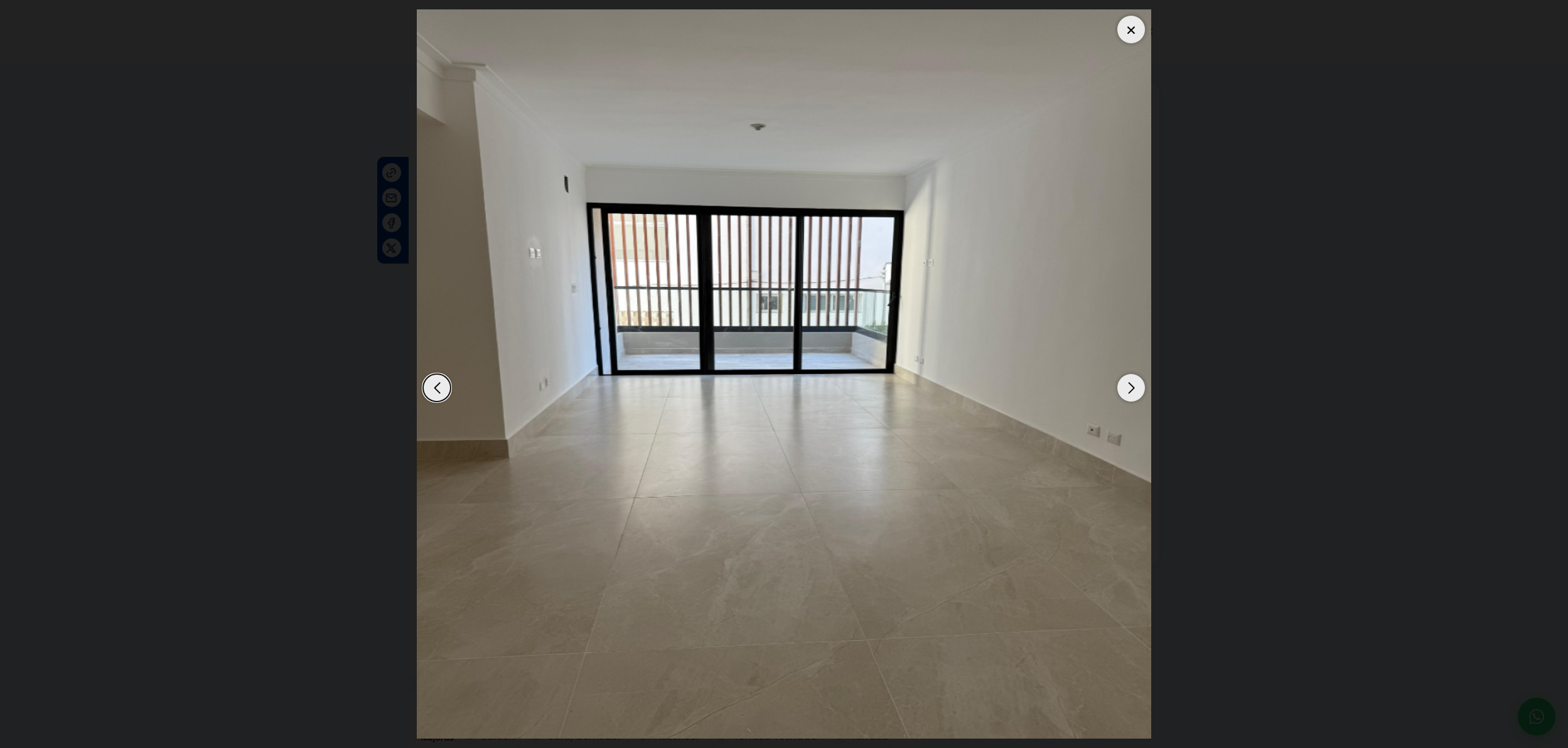
click at [1133, 396] on div "Next slide" at bounding box center [1131, 388] width 27 height 27
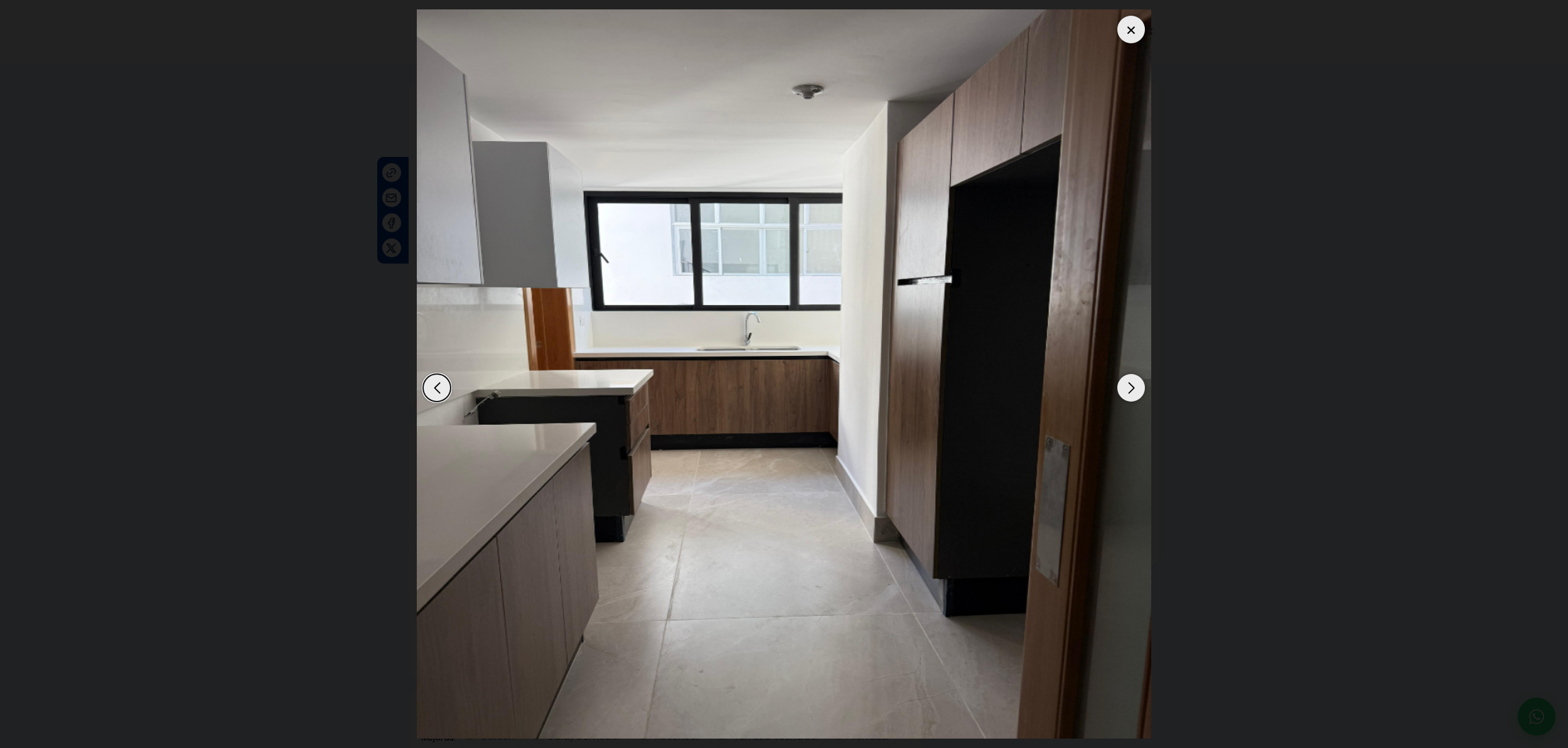
click at [1133, 396] on div "Next slide" at bounding box center [1131, 388] width 27 height 27
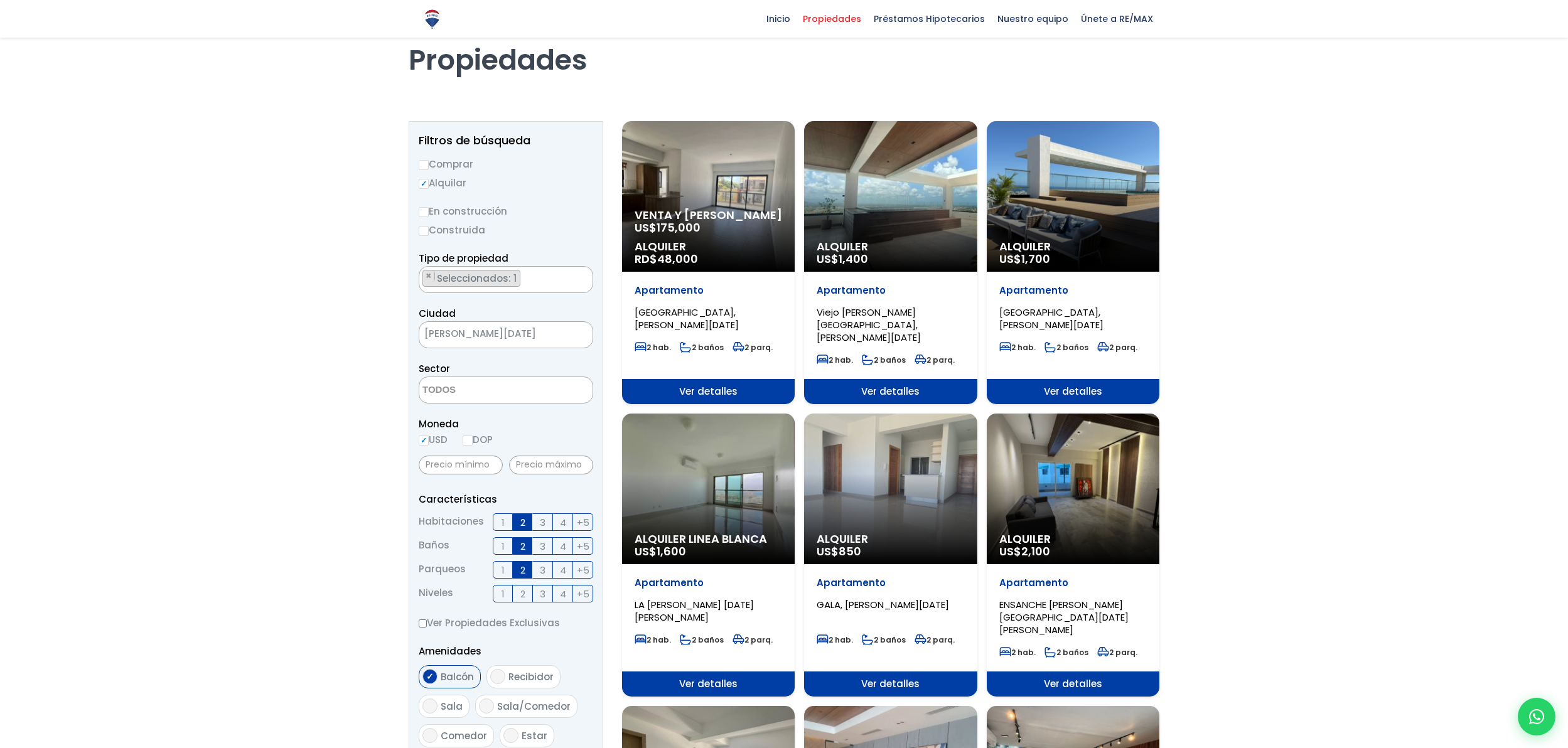
click at [916, 225] on div "Alquiler US$ 1,400" at bounding box center [891, 196] width 173 height 150
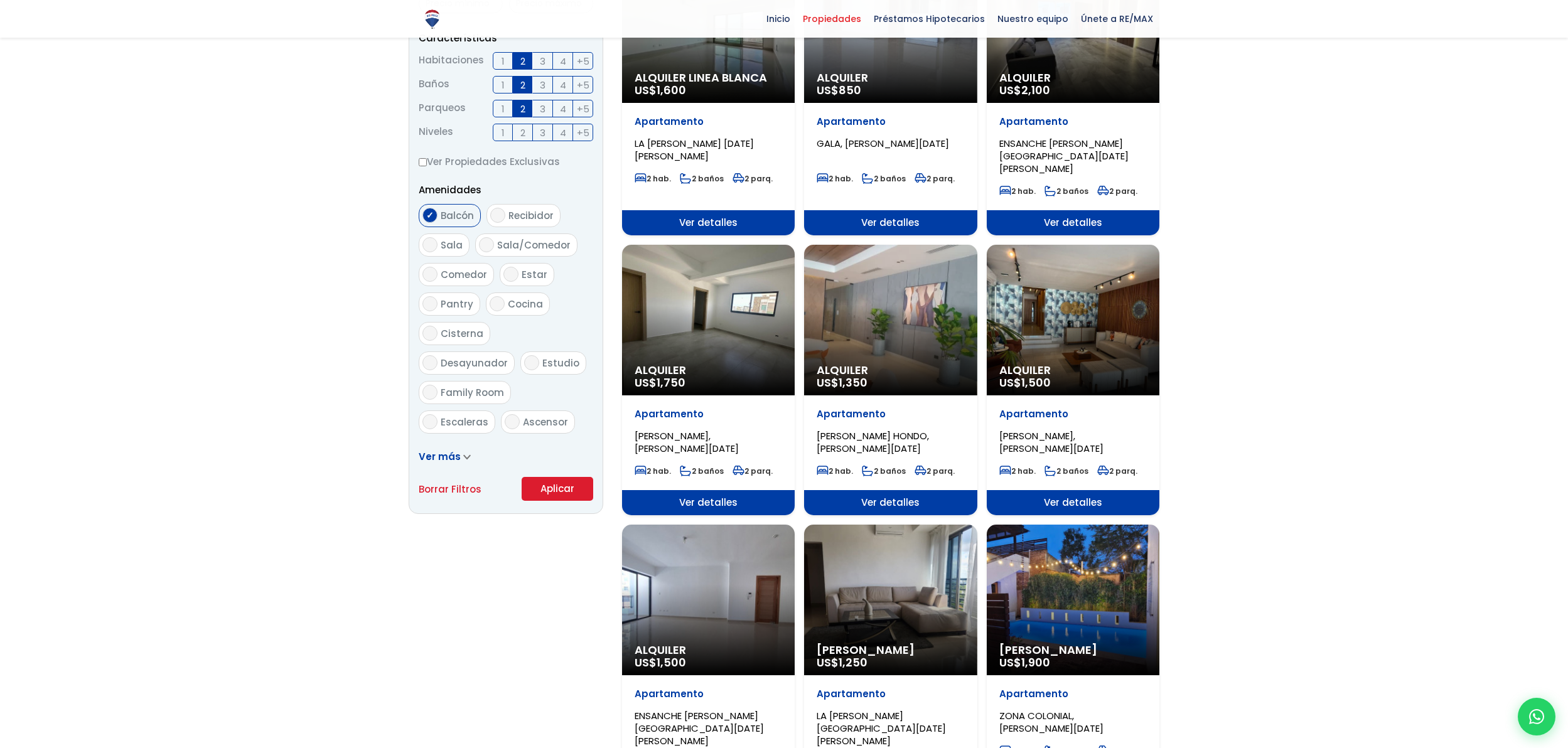
scroll to position [721, 0]
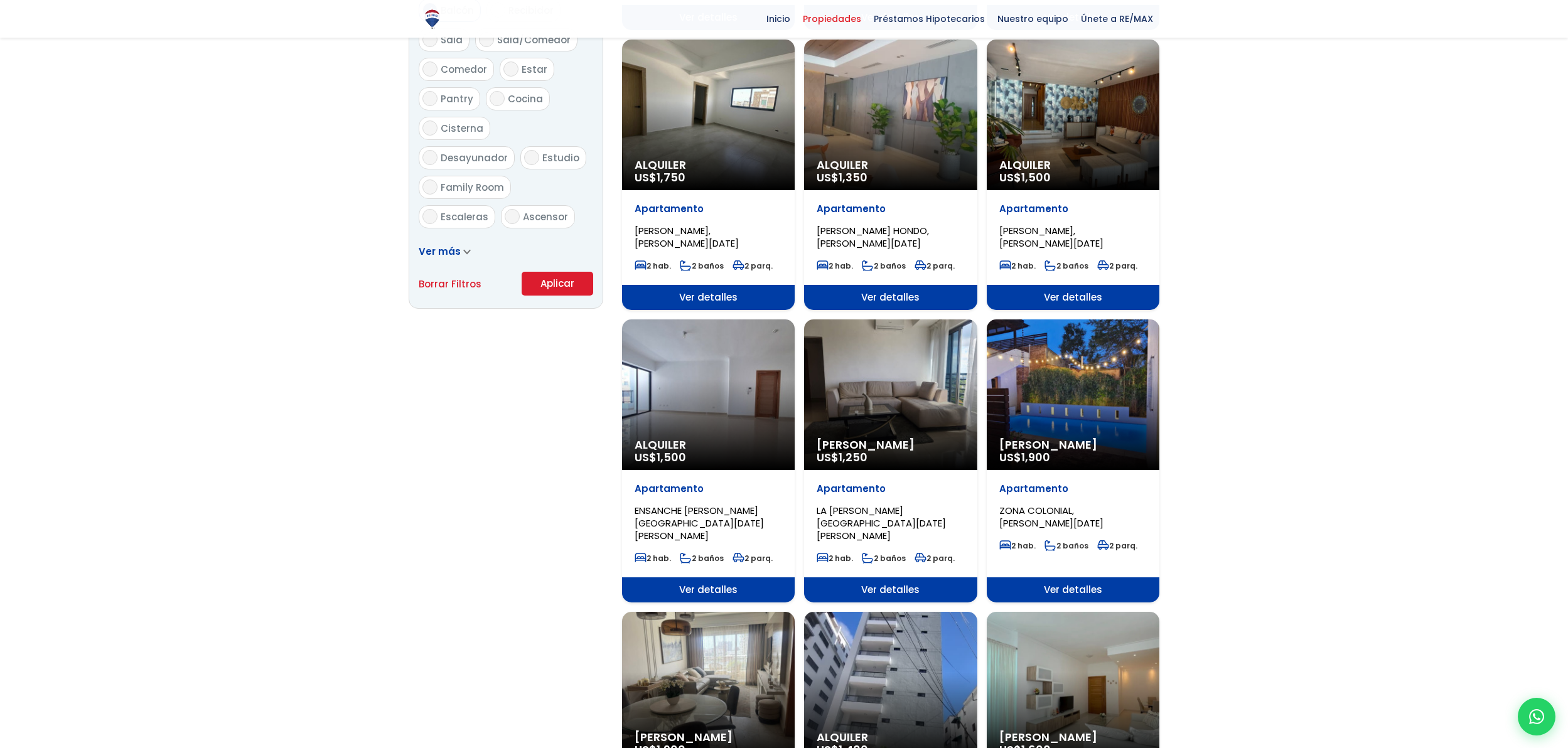
click at [1089, 129] on div "Alquiler US$ 1,500" at bounding box center [1073, 114] width 173 height 150
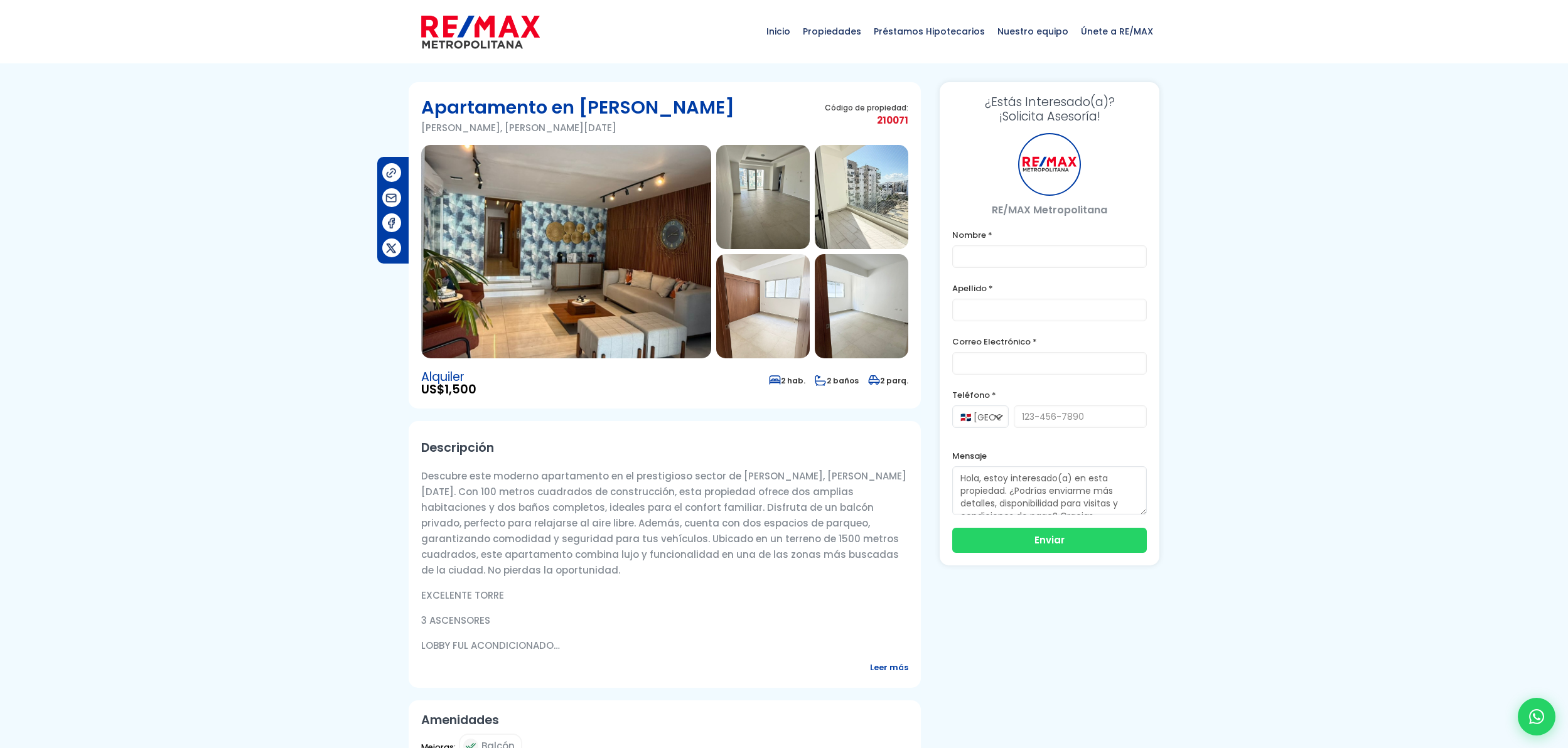
click at [573, 257] on img at bounding box center [566, 252] width 290 height 213
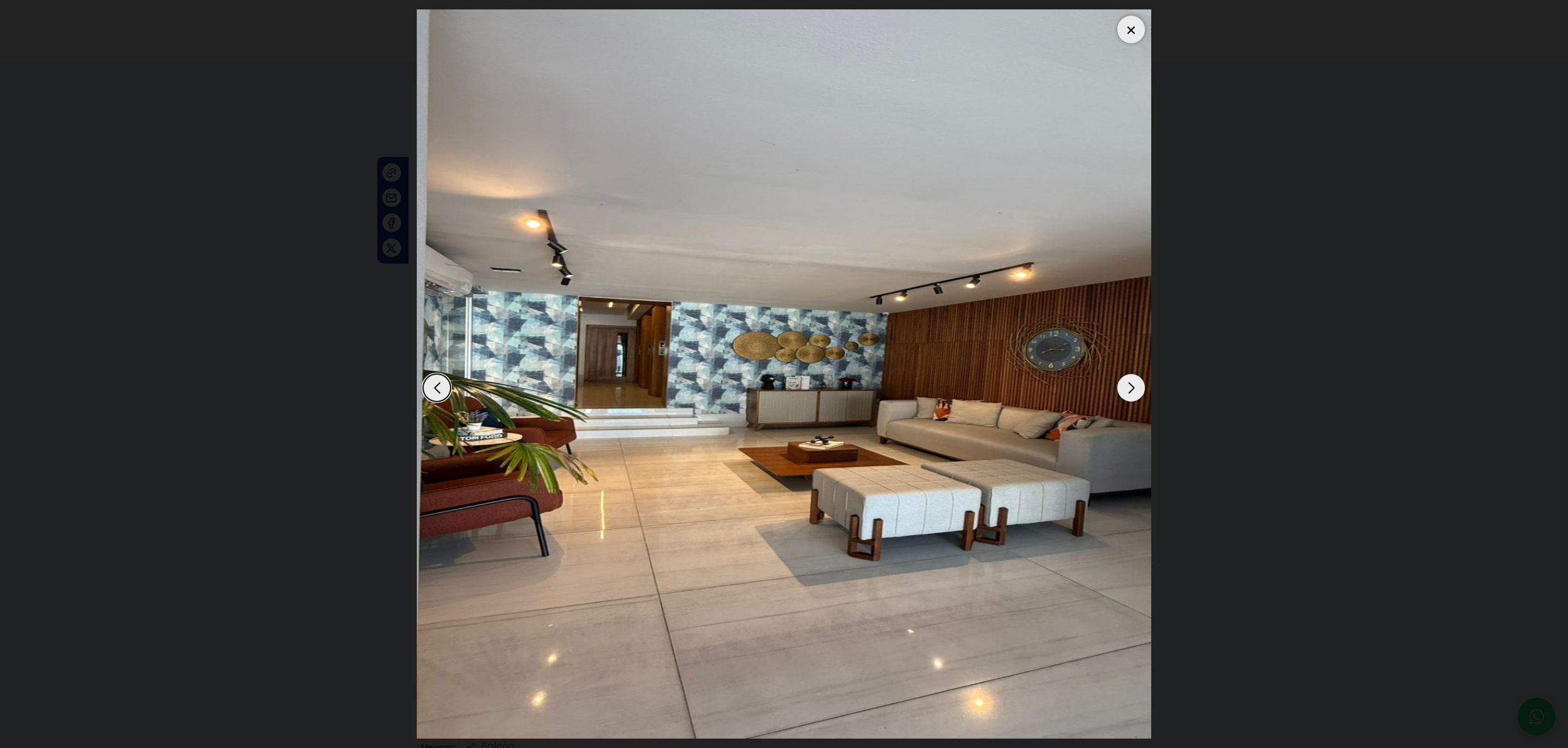
click at [1129, 388] on div "Next slide" at bounding box center [1131, 388] width 27 height 27
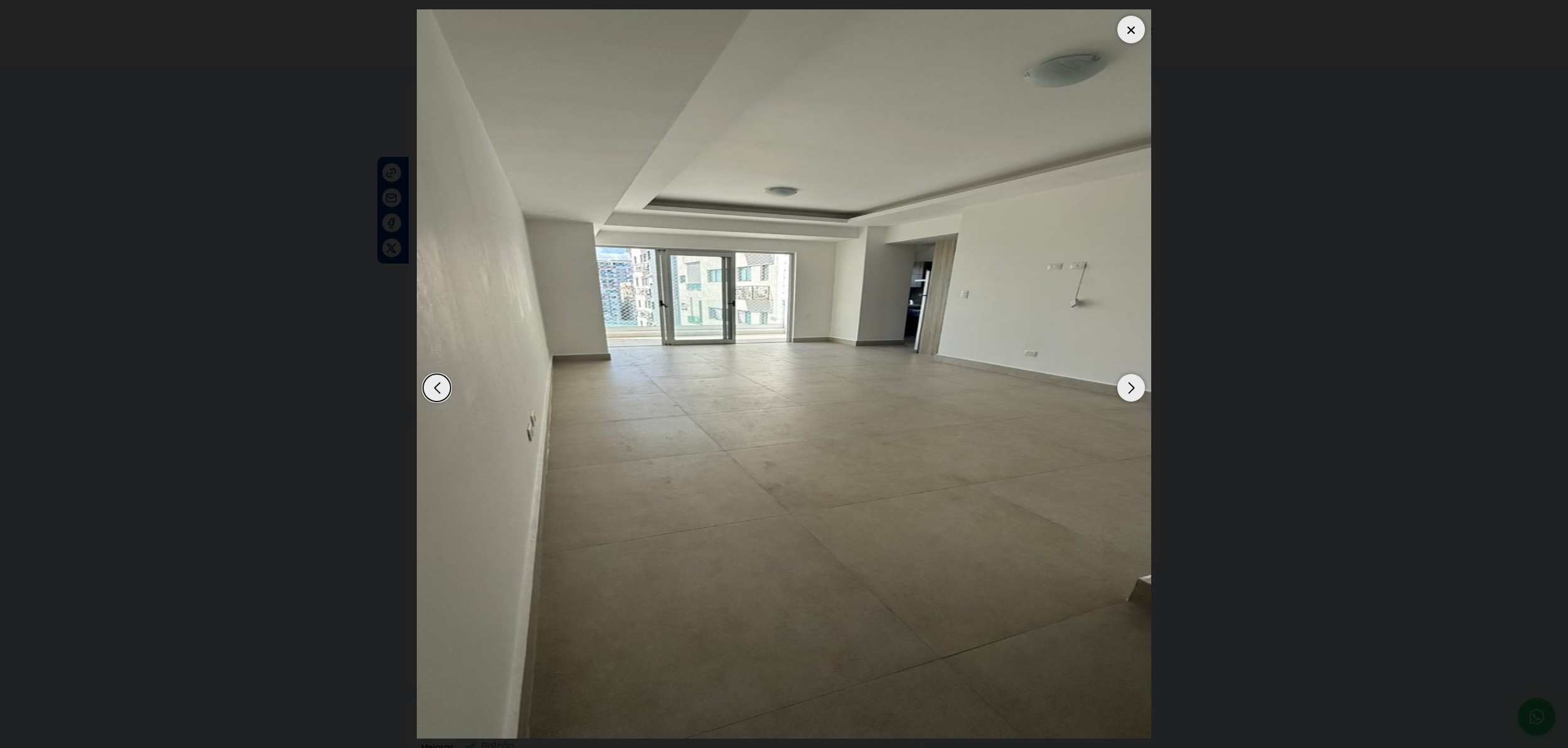
click at [1129, 388] on div "Next slide" at bounding box center [1131, 388] width 27 height 27
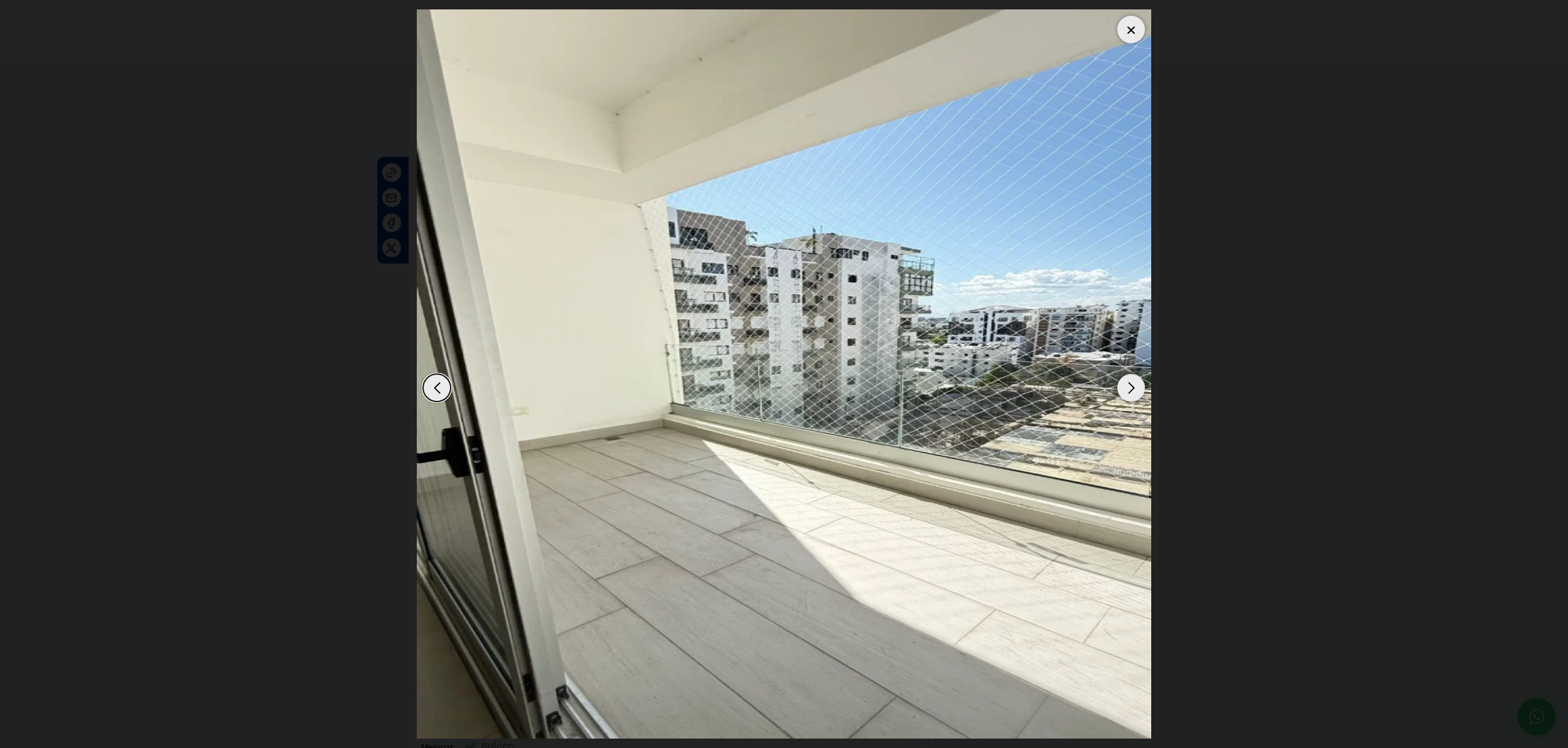
click at [1127, 389] on div "Next slide" at bounding box center [1131, 388] width 27 height 27
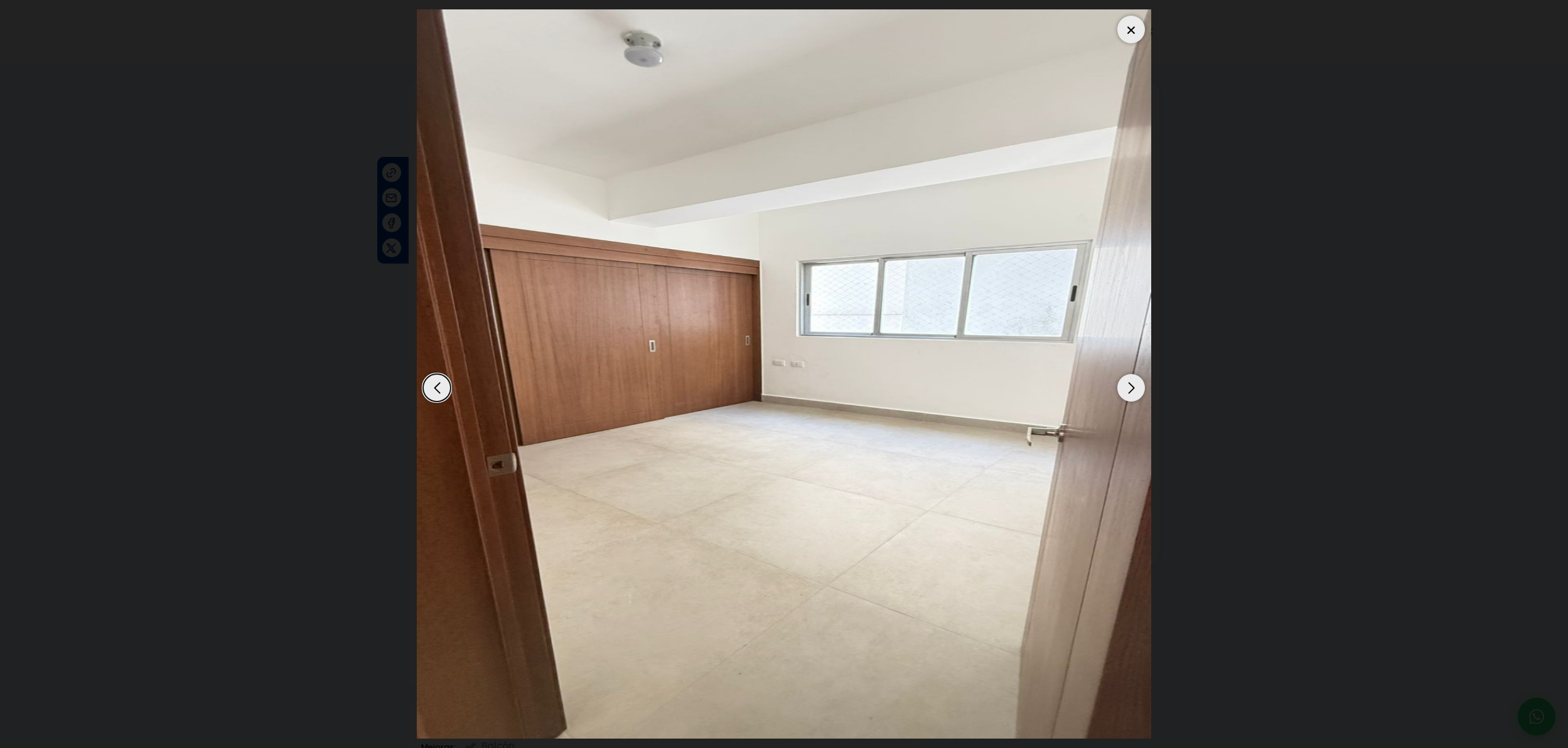
click at [432, 390] on div "Previous slide" at bounding box center [437, 388] width 27 height 27
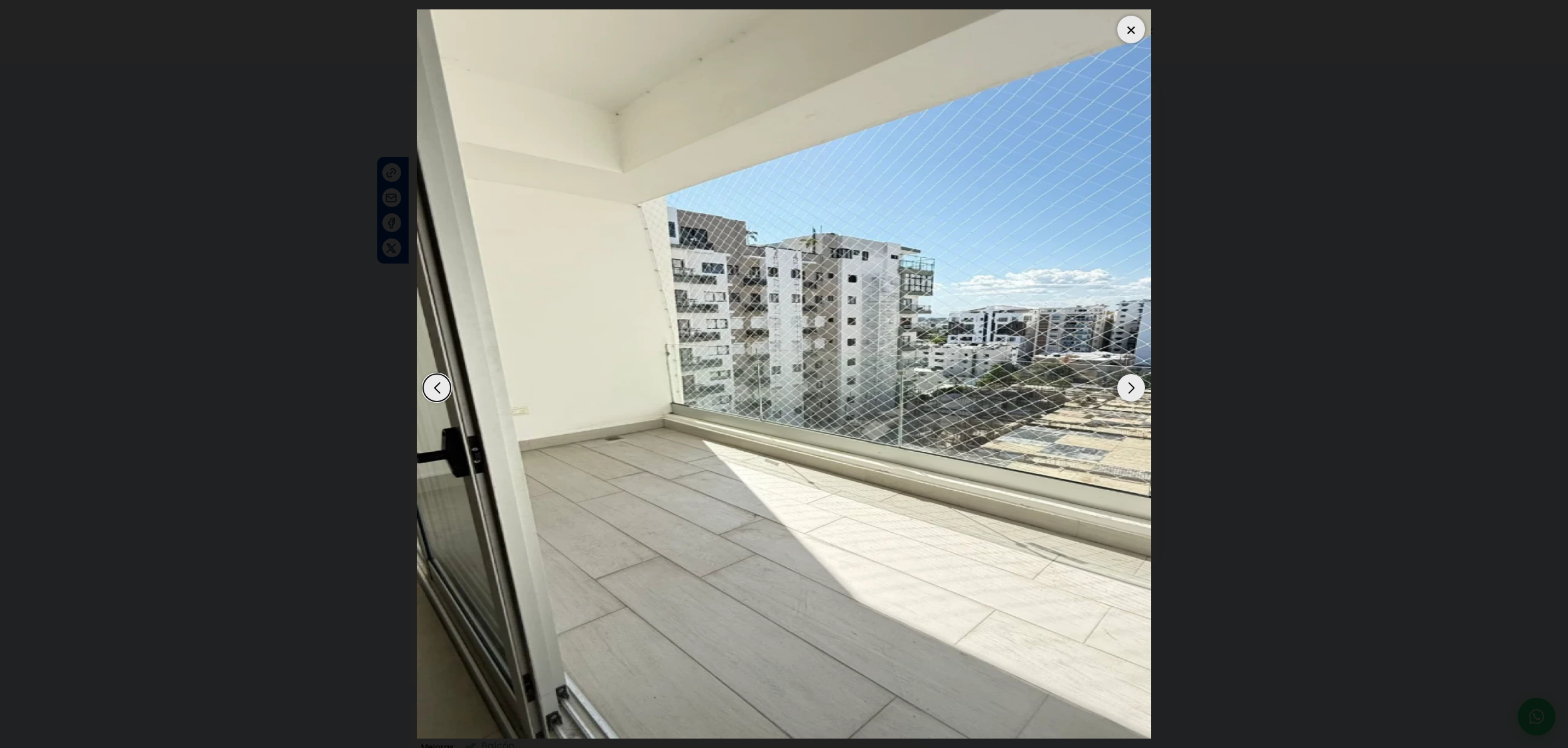
click at [1134, 388] on div "Next slide" at bounding box center [1131, 388] width 27 height 27
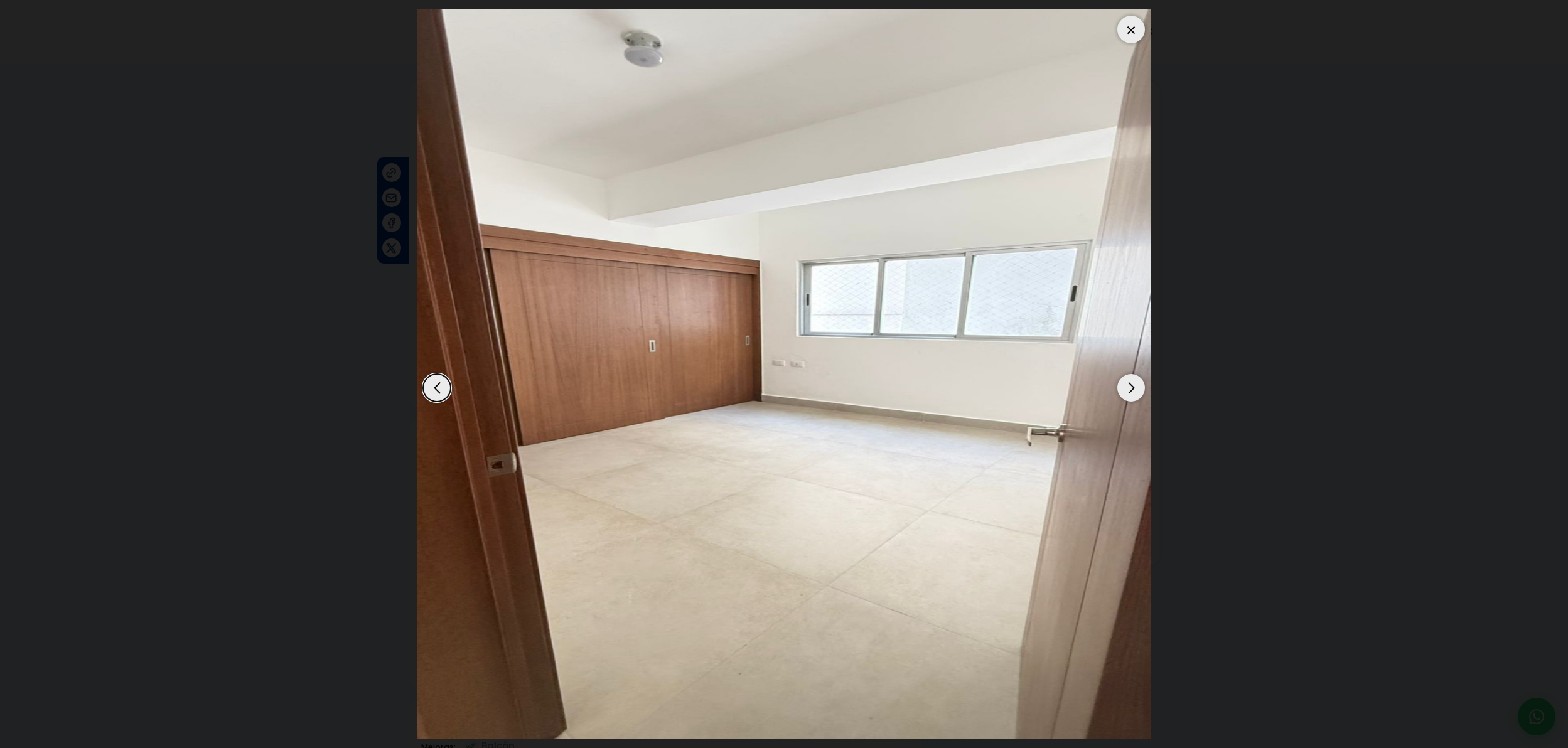
click at [1134, 388] on div "Next slide" at bounding box center [1131, 388] width 27 height 27
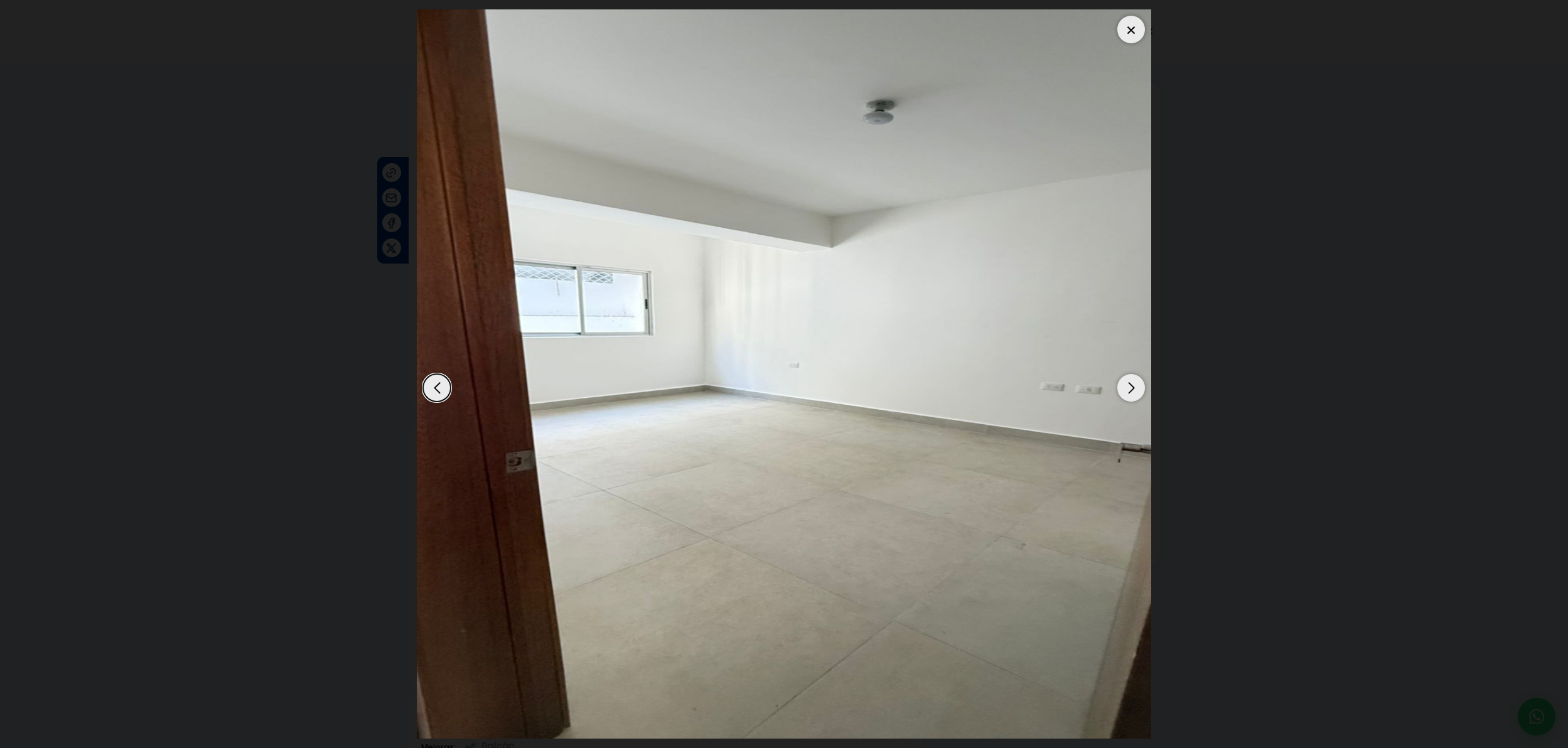
click at [1134, 388] on div "Next slide" at bounding box center [1131, 388] width 27 height 27
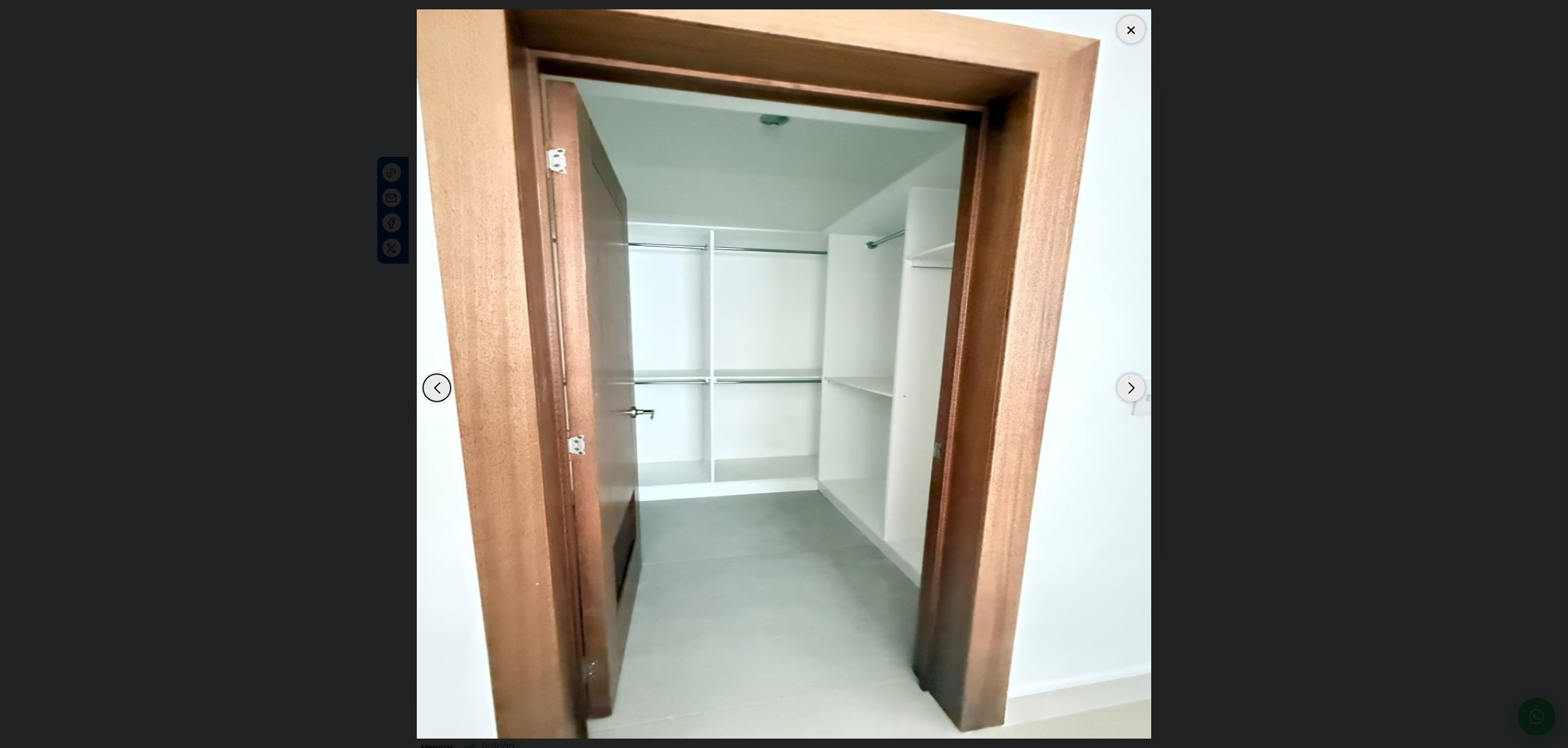
click at [1134, 388] on div "Next slide" at bounding box center [1131, 388] width 27 height 27
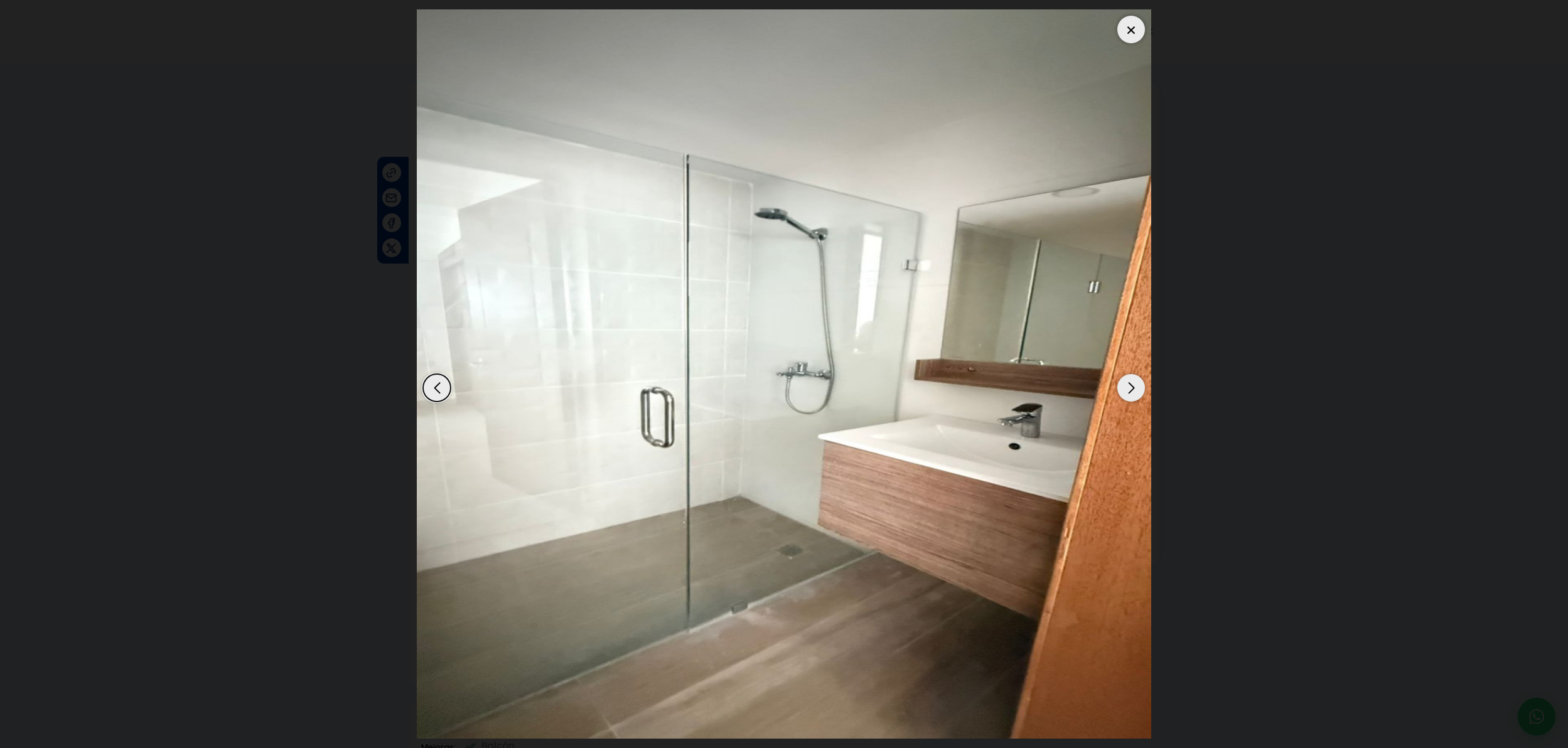
click at [1134, 388] on div "Next slide" at bounding box center [1131, 388] width 27 height 27
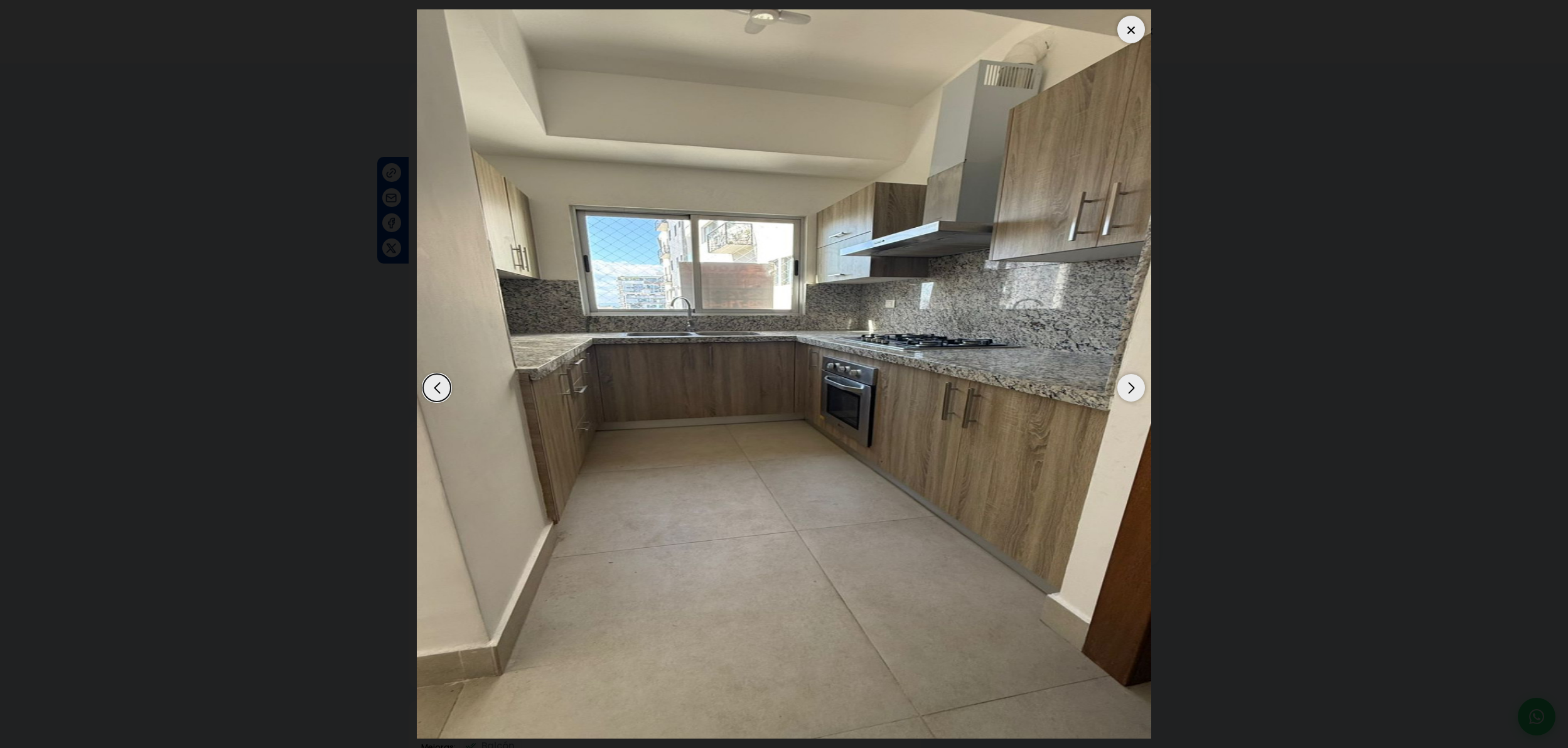
click at [1134, 388] on div "Next slide" at bounding box center [1131, 388] width 27 height 27
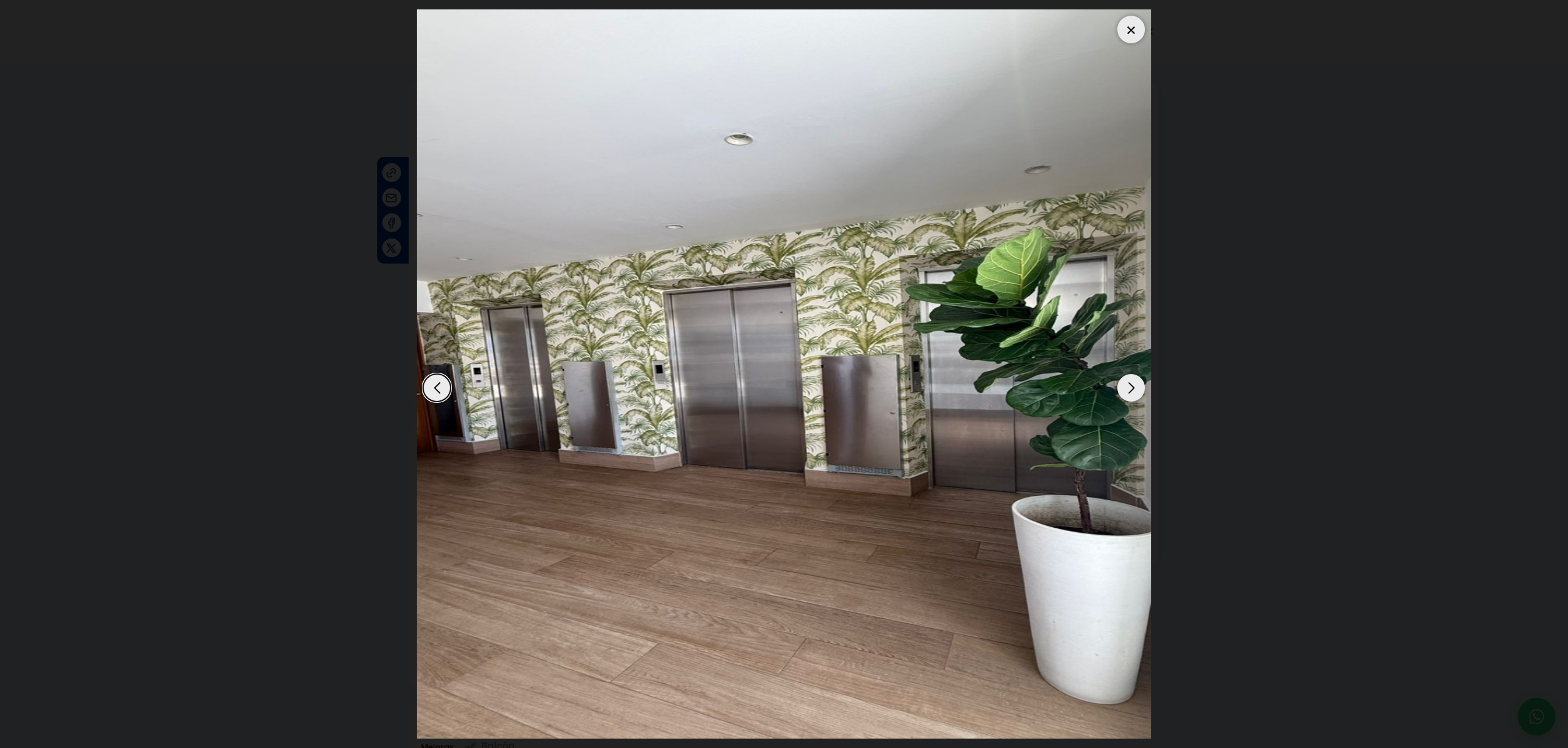
click at [1134, 388] on div "Next slide" at bounding box center [1131, 388] width 27 height 27
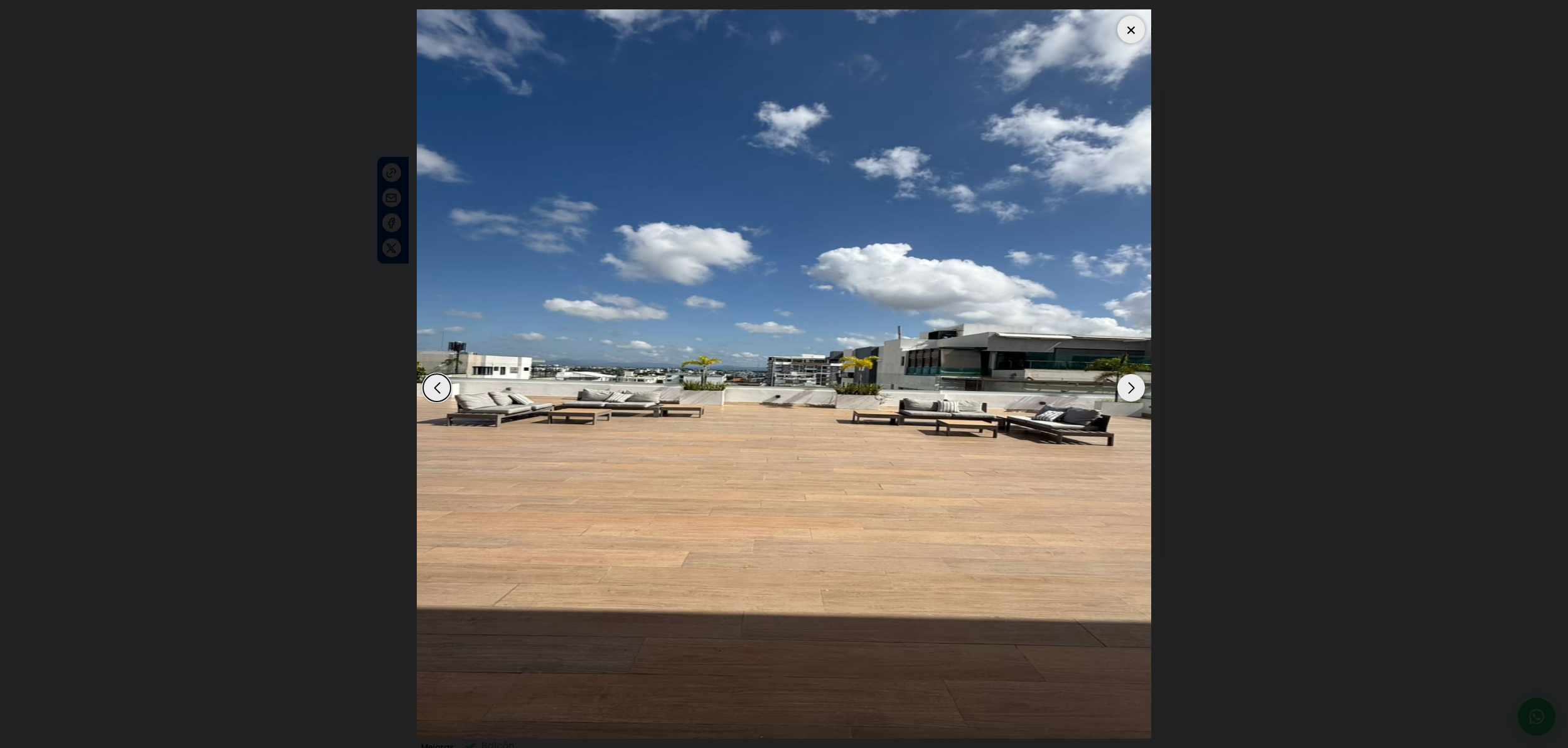
click at [1134, 388] on div "Next slide" at bounding box center [1131, 388] width 27 height 27
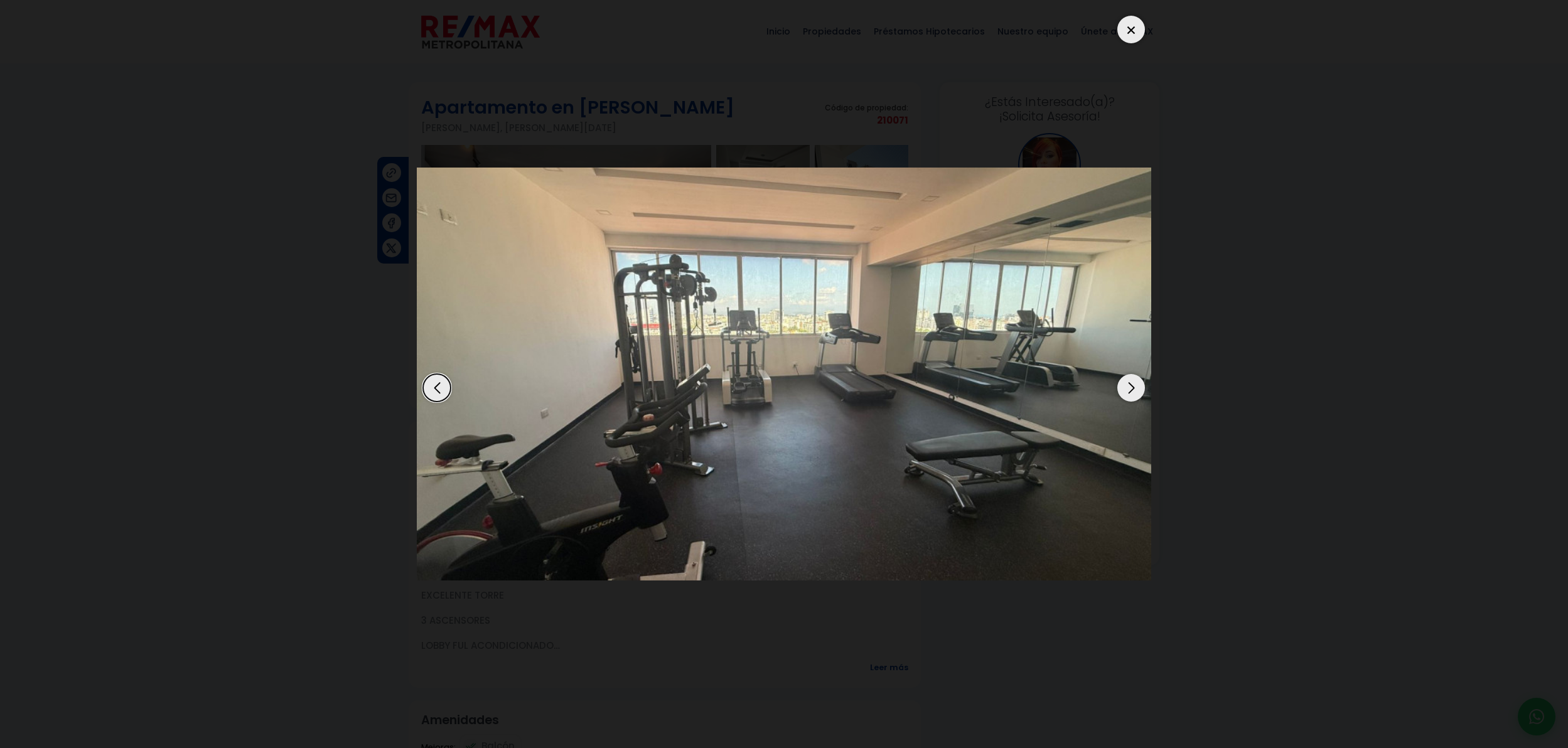
click at [1134, 388] on div "Next slide" at bounding box center [1131, 388] width 27 height 27
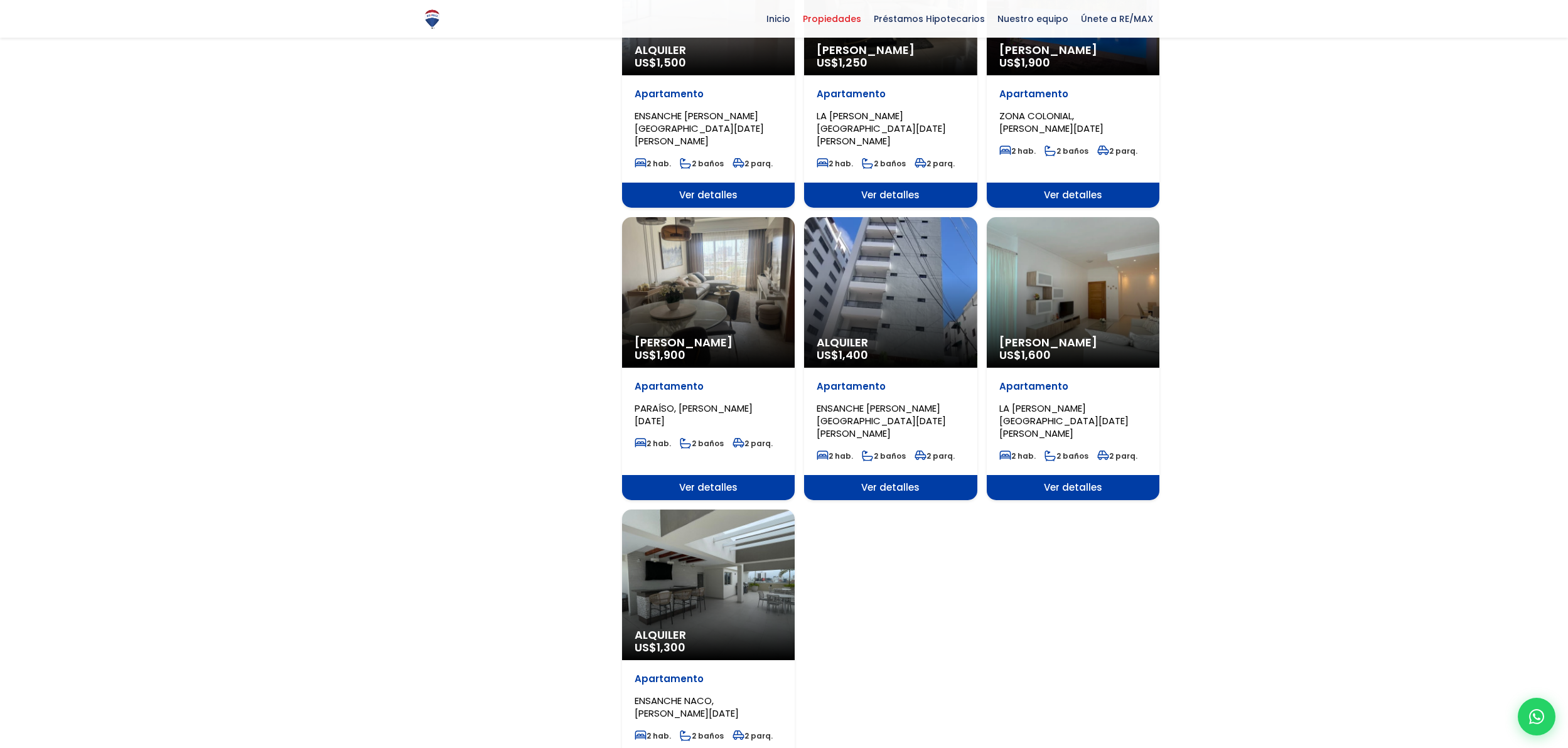
scroll to position [1221, 0]
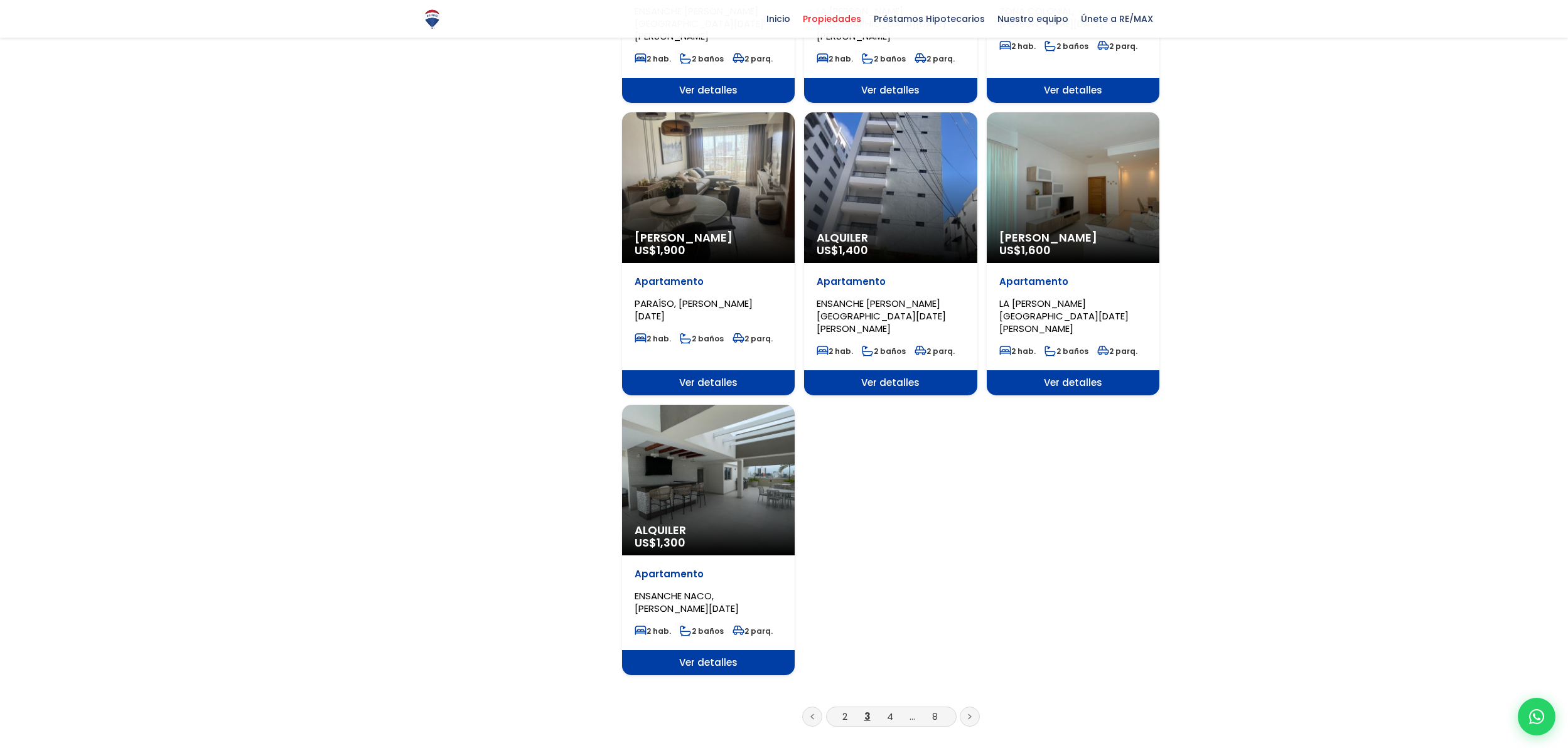
click at [726, 415] on div "Alquiler US$ 1,300" at bounding box center [708, 480] width 173 height 150
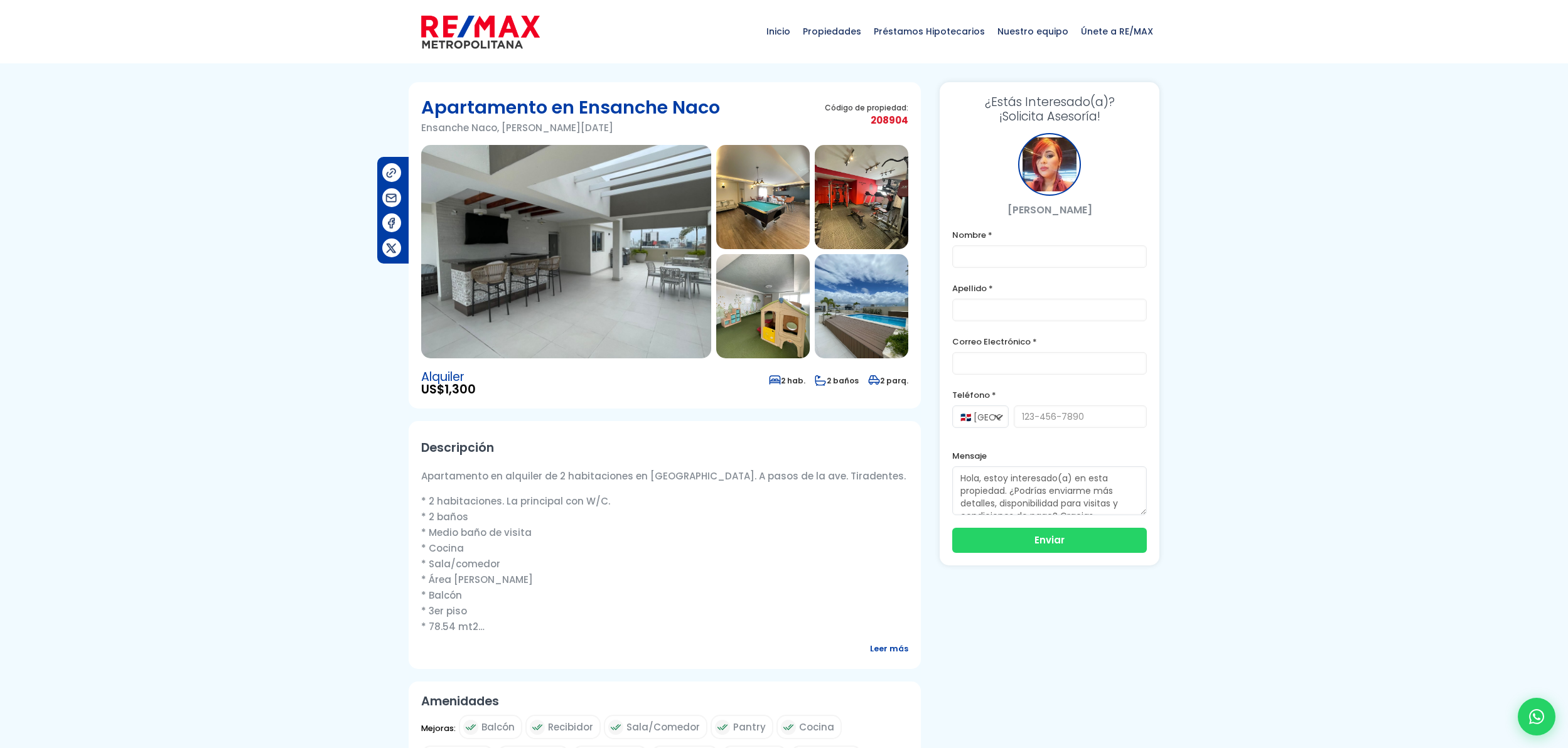
click at [554, 253] on img at bounding box center [566, 252] width 290 height 213
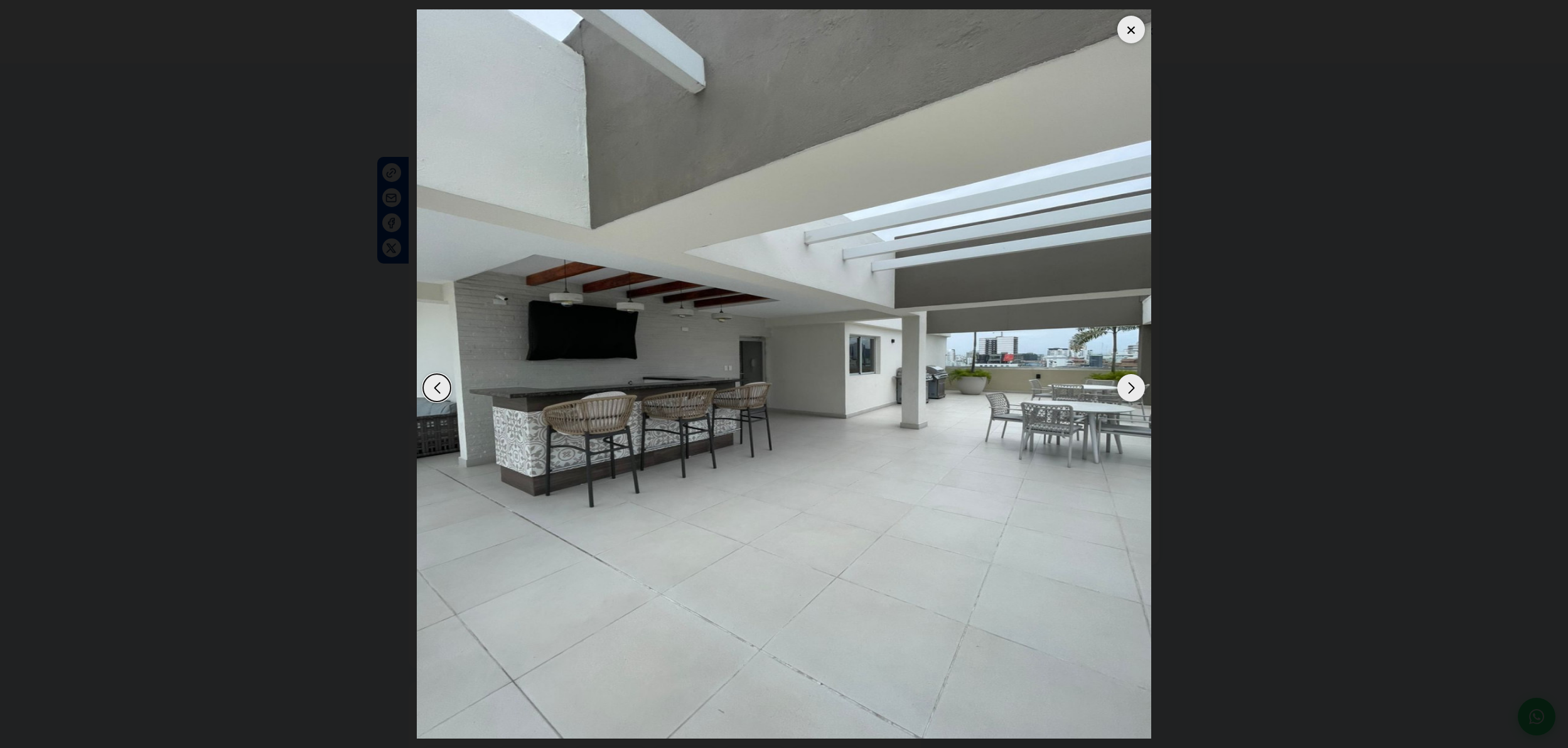
click at [1138, 388] on div "Next slide" at bounding box center [1131, 388] width 27 height 27
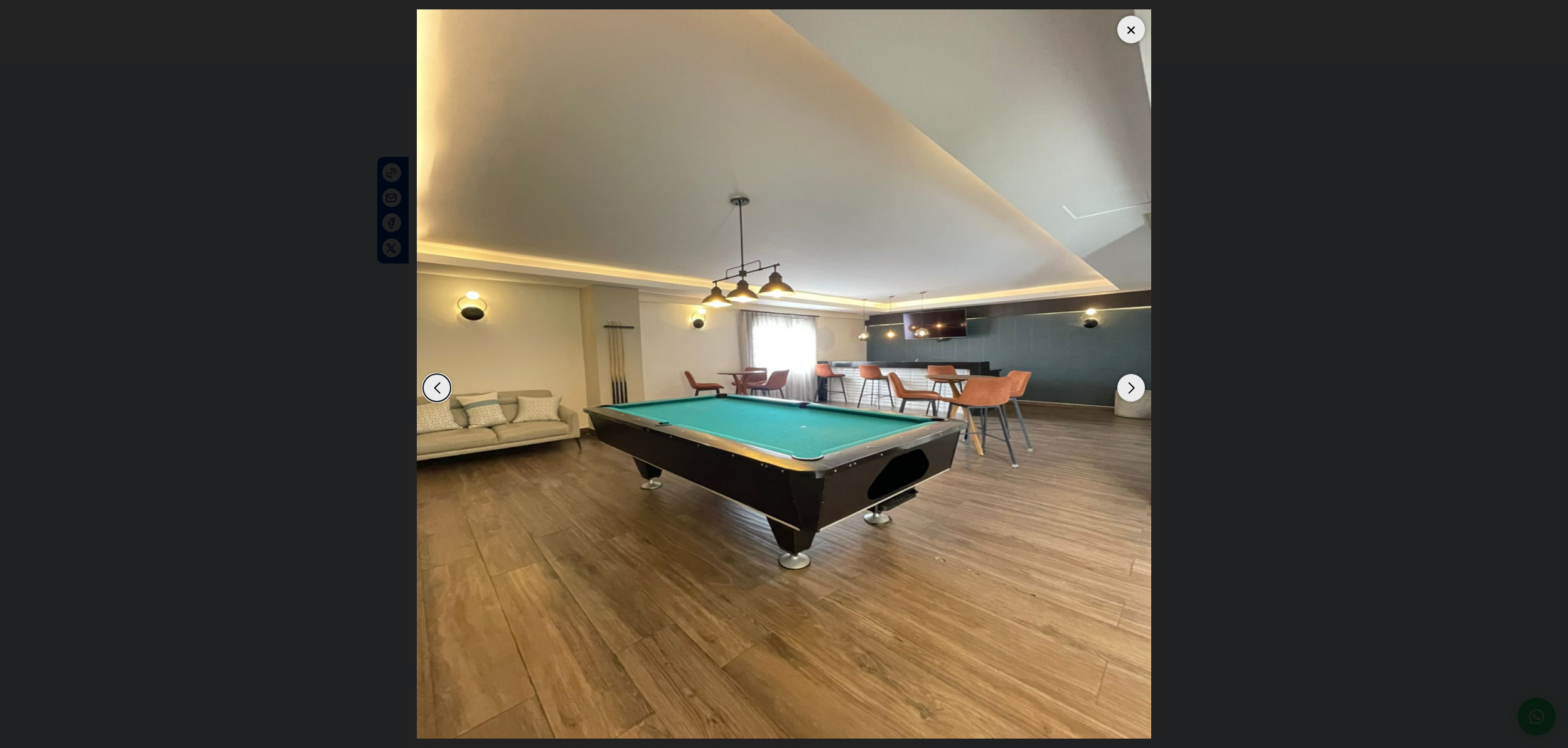
click at [1137, 388] on div "Next slide" at bounding box center [1131, 388] width 27 height 27
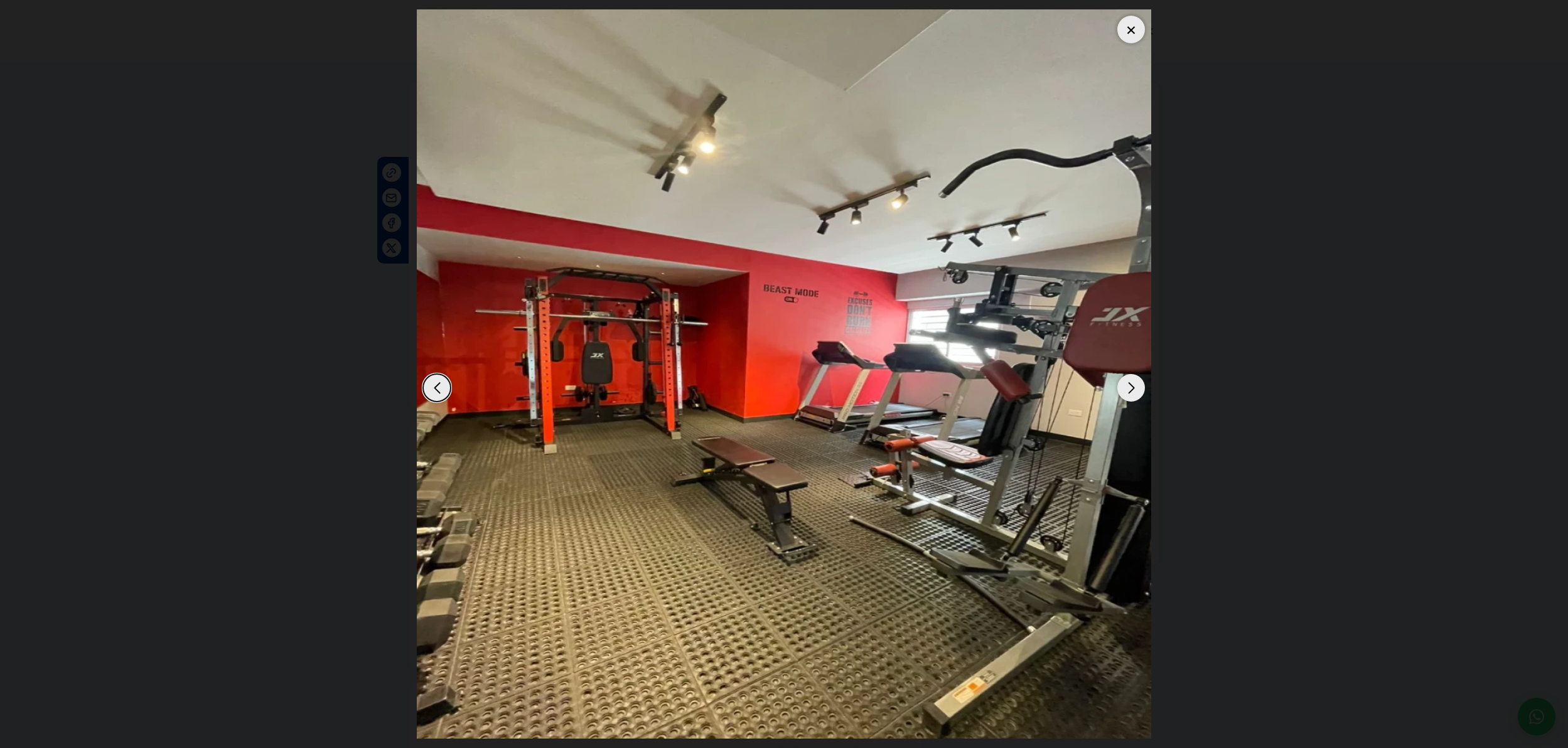
click at [1135, 391] on div "Next slide" at bounding box center [1131, 388] width 27 height 27
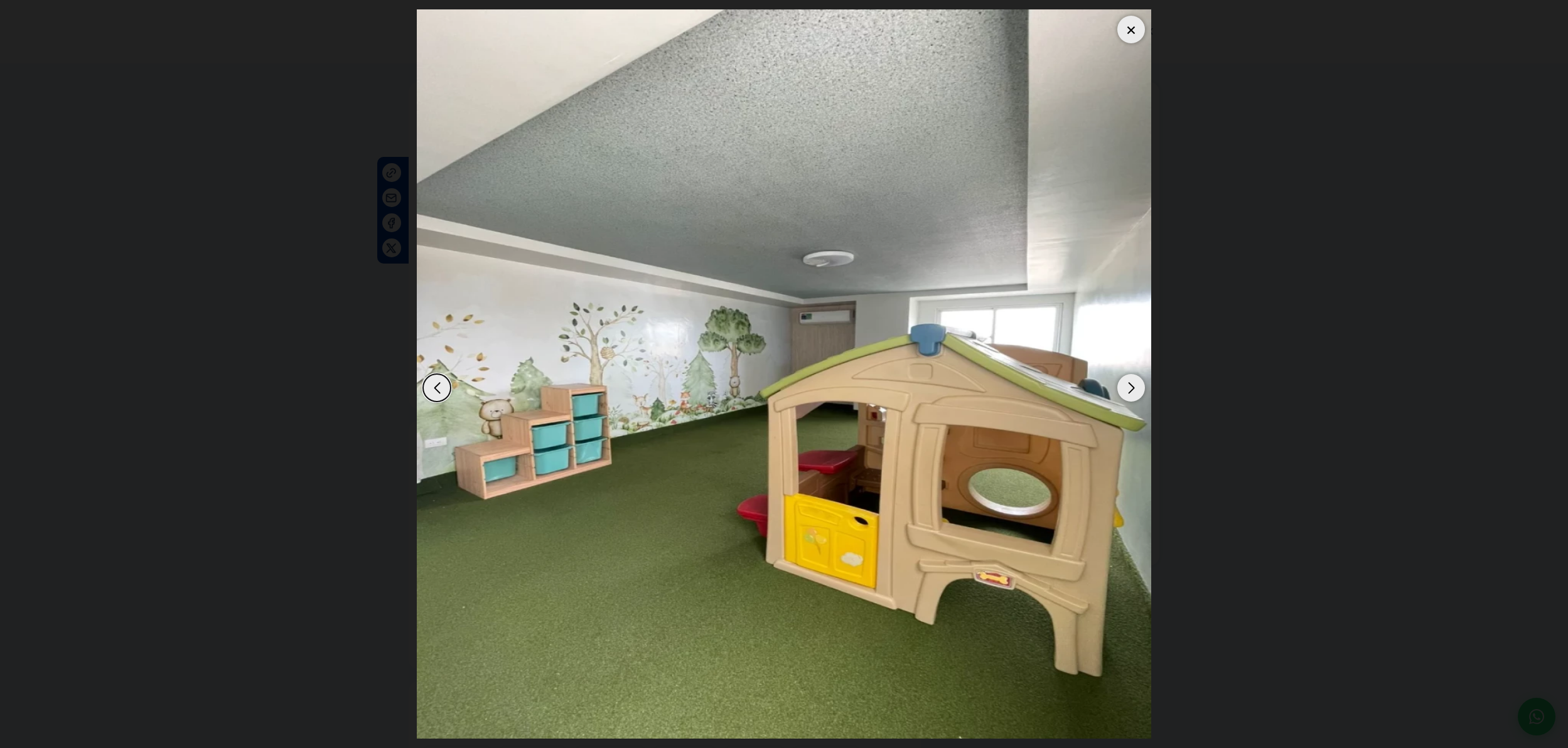
click at [1135, 390] on div "Next slide" at bounding box center [1131, 388] width 27 height 27
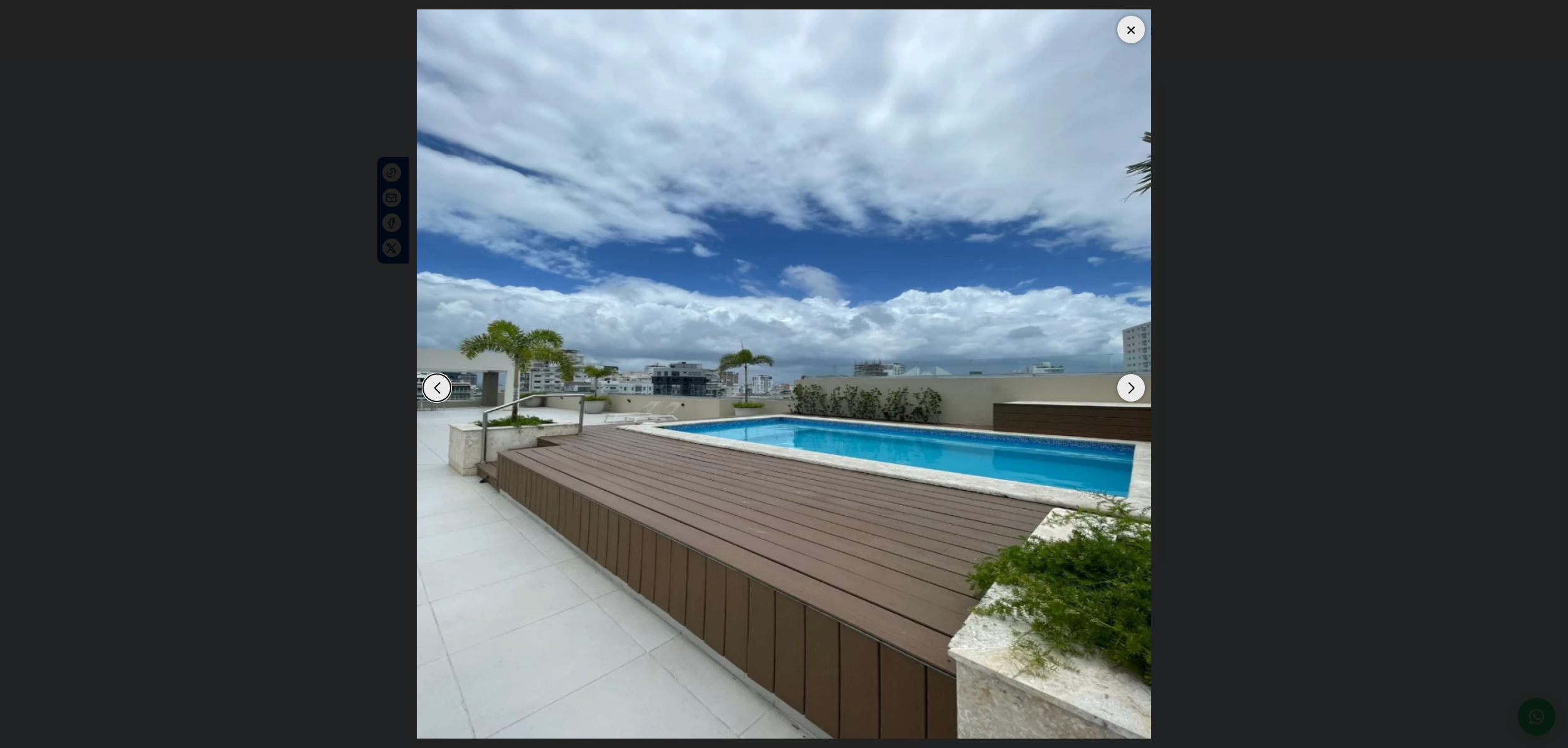
click at [1135, 390] on div "Next slide" at bounding box center [1131, 388] width 27 height 27
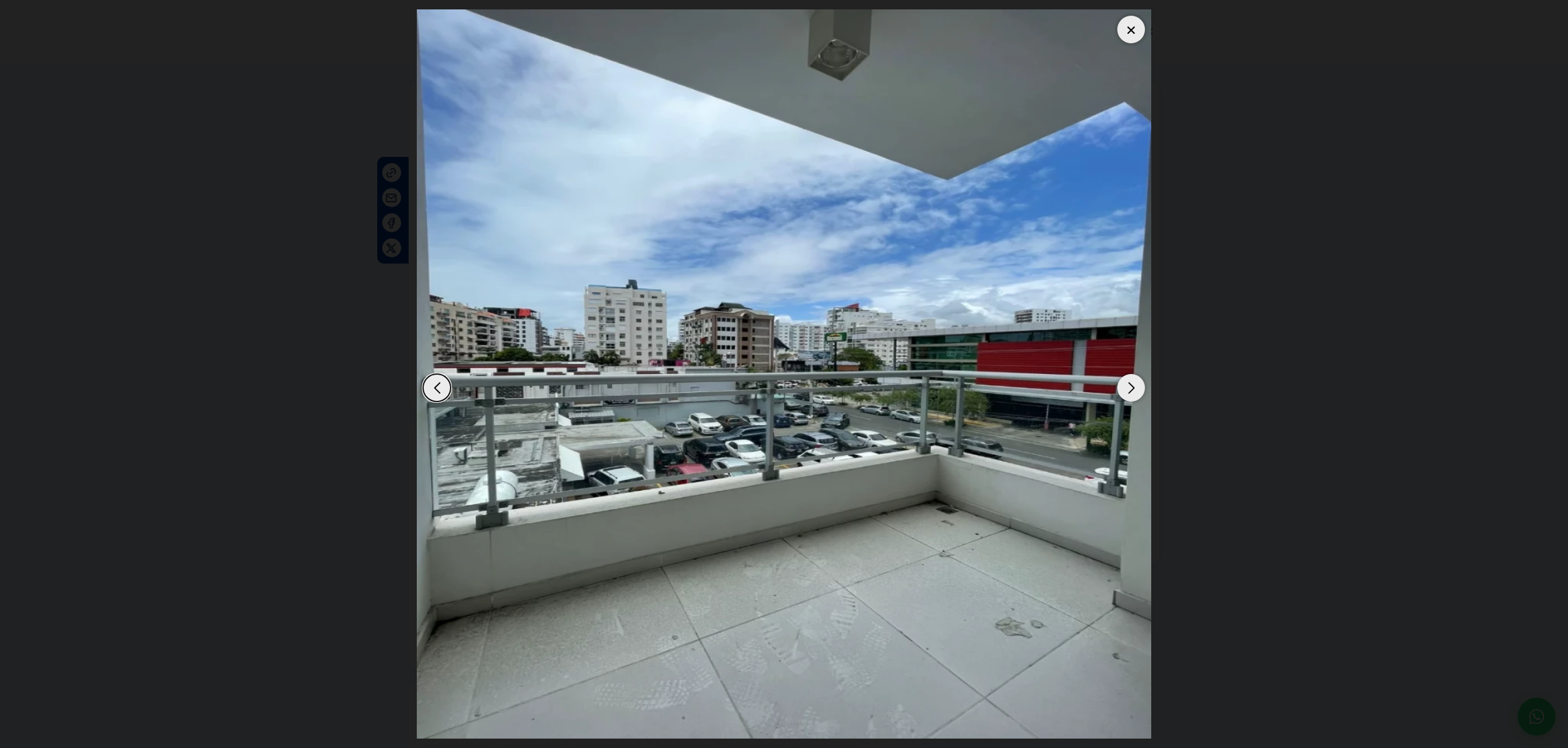
click at [1135, 390] on div "Next slide" at bounding box center [1131, 388] width 27 height 27
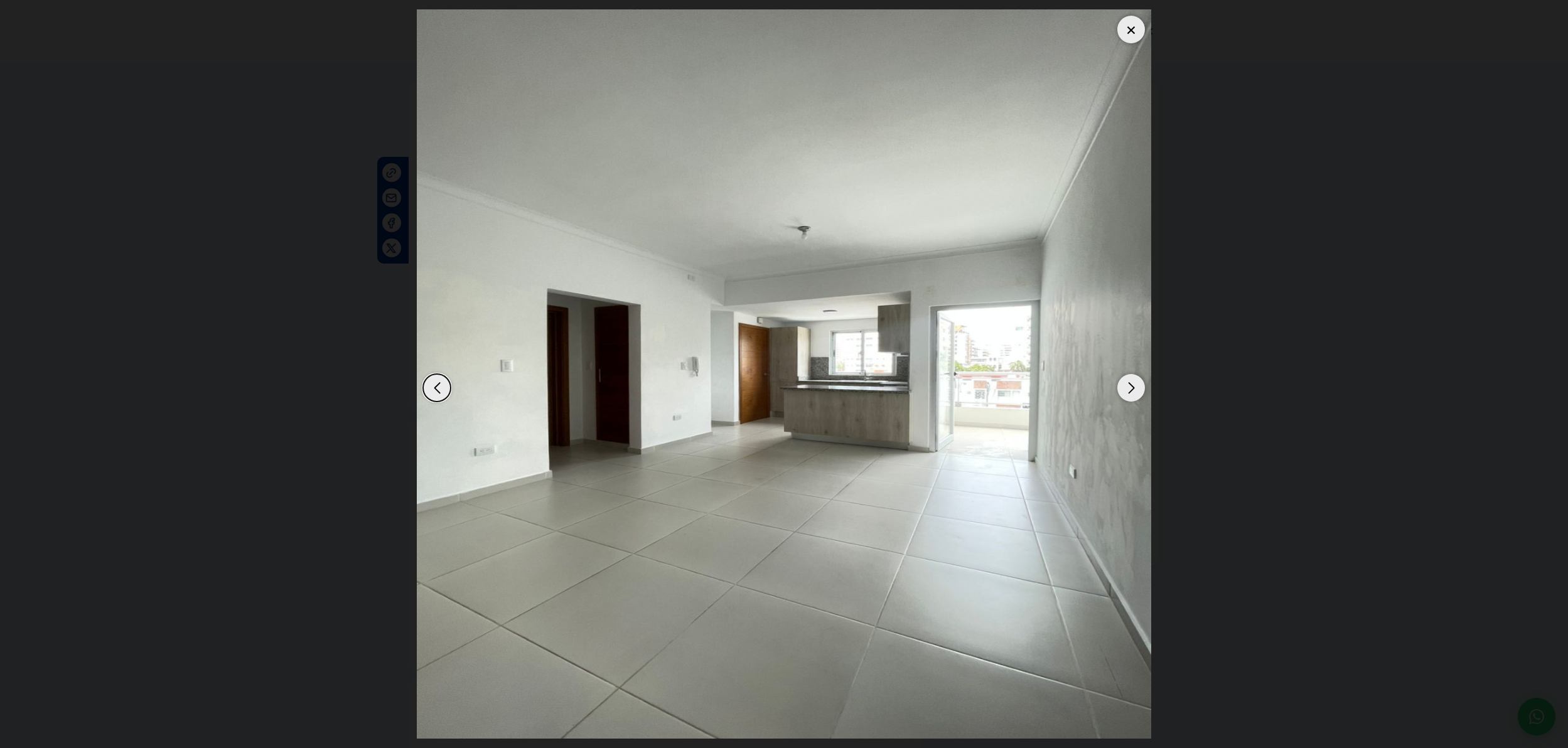
click at [1135, 390] on div "Next slide" at bounding box center [1131, 388] width 27 height 27
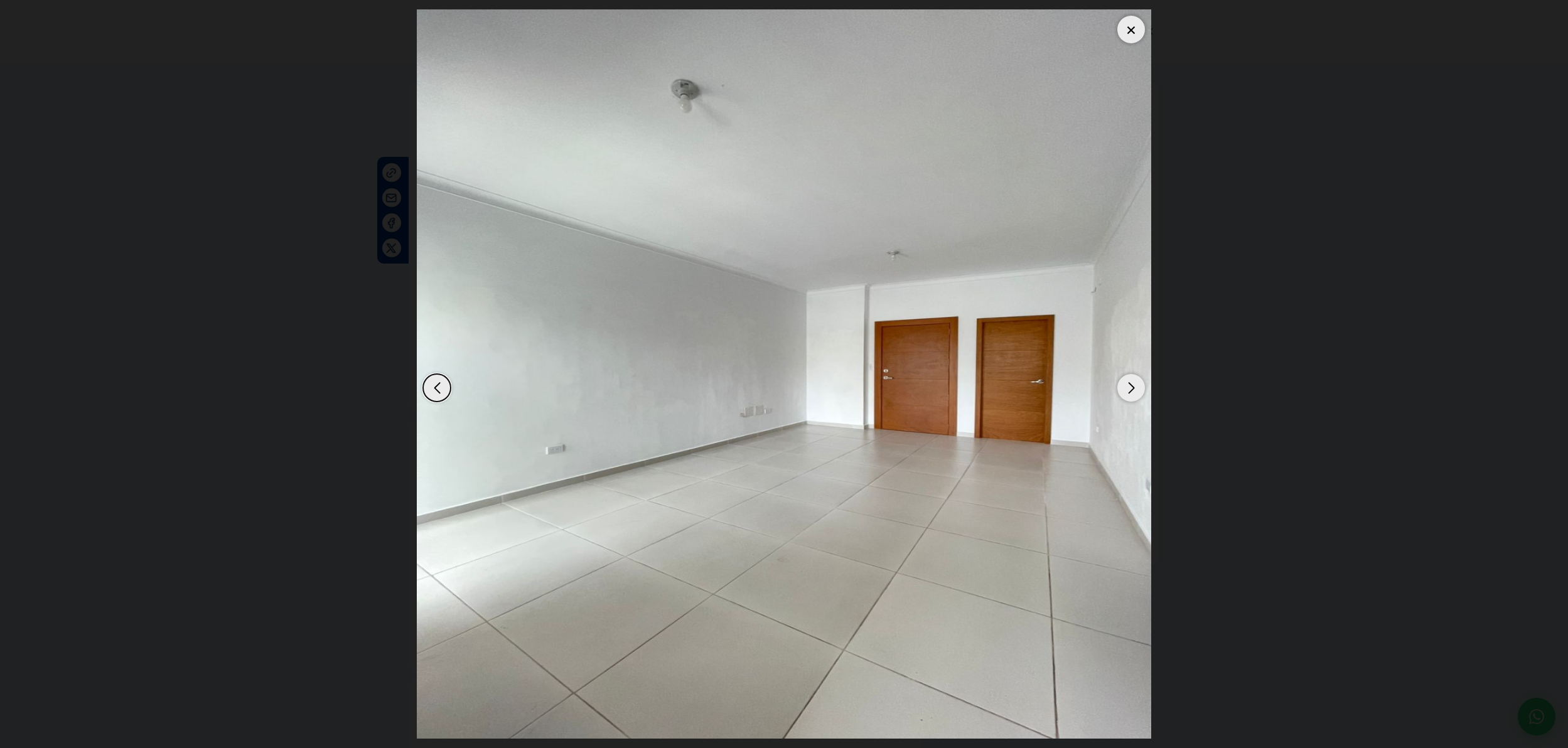
click at [435, 388] on div "Previous slide" at bounding box center [437, 388] width 27 height 27
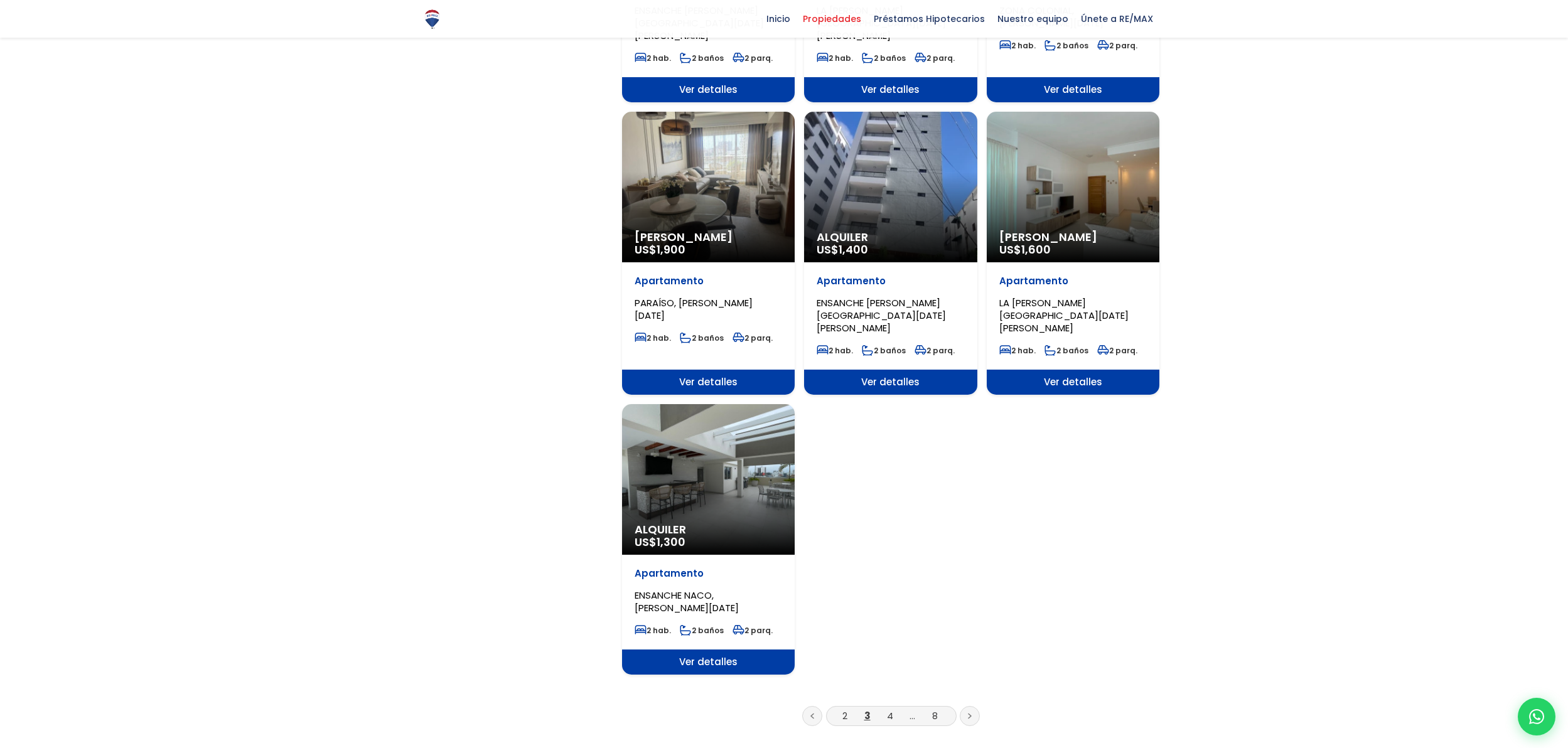
scroll to position [1221, 0]
drag, startPoint x: 894, startPoint y: 667, endPoint x: 886, endPoint y: 662, distance: 9.4
click at [893, 709] on li "4" at bounding box center [890, 717] width 20 height 16
click at [890, 710] on link "4" at bounding box center [891, 717] width 7 height 13
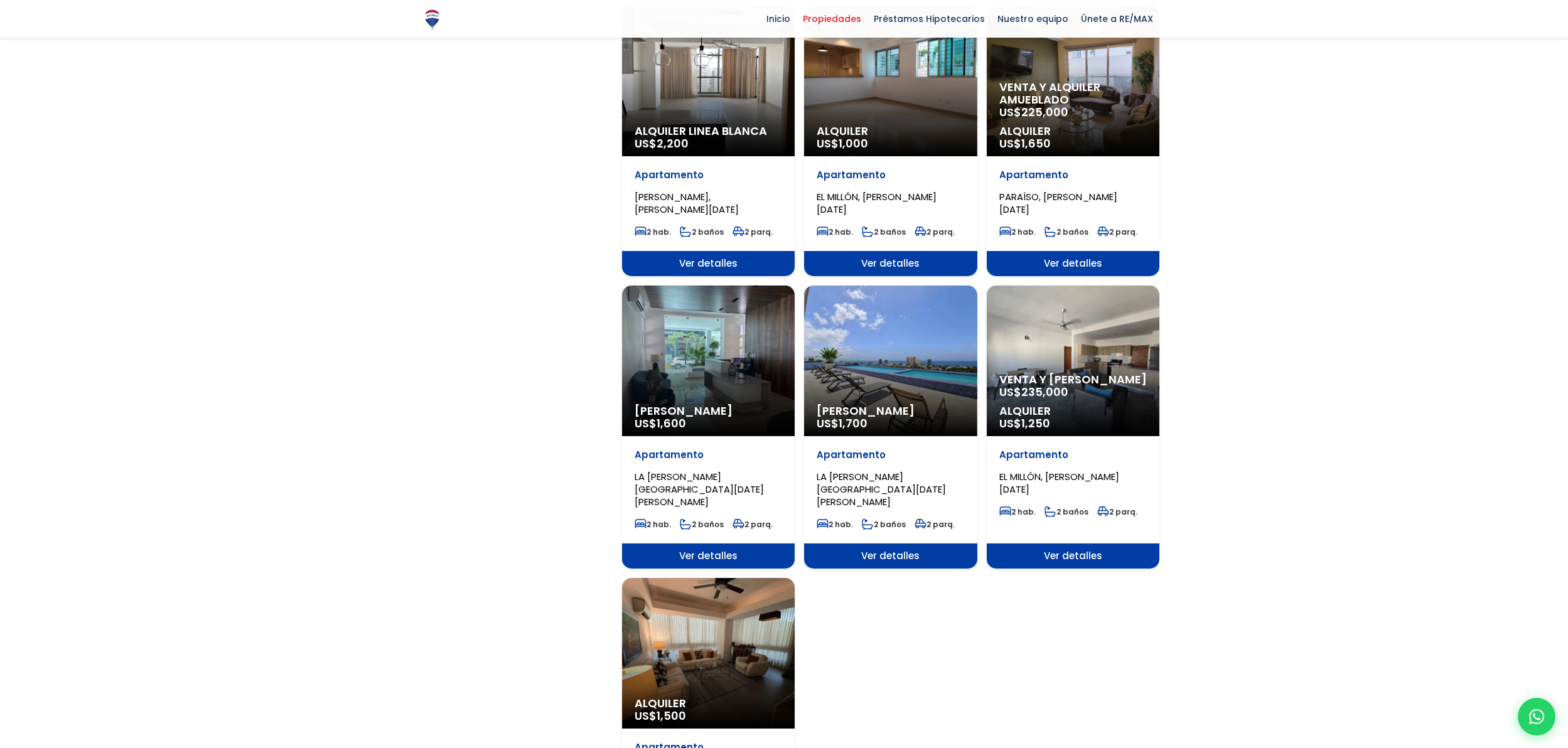
scroll to position [1036, 0]
click at [885, 345] on div "Alquiler Amueblado US$ 1,700" at bounding box center [891, 360] width 173 height 150
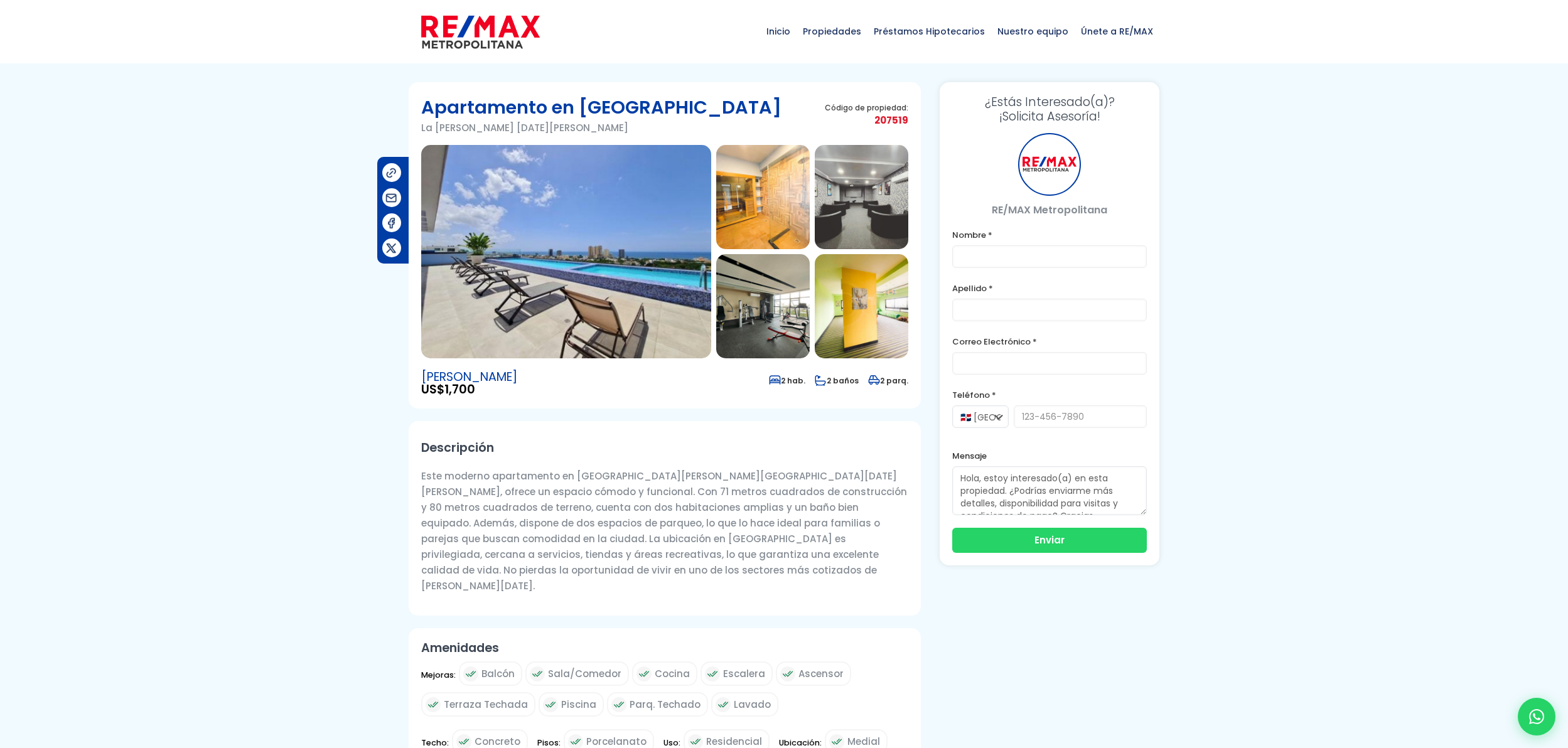
click at [599, 293] on img at bounding box center [566, 252] width 290 height 213
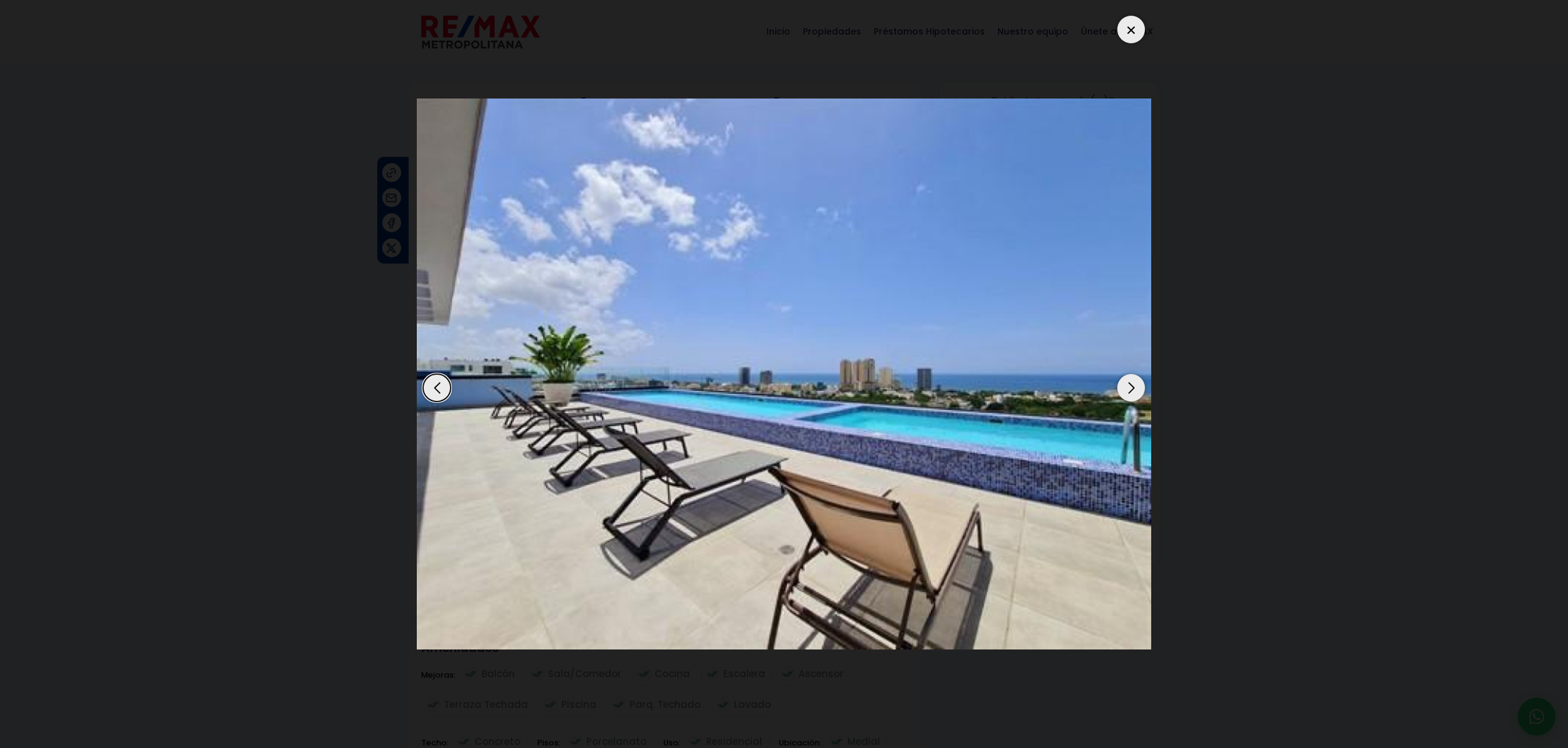
click at [1127, 394] on div "Next slide" at bounding box center [1131, 388] width 27 height 27
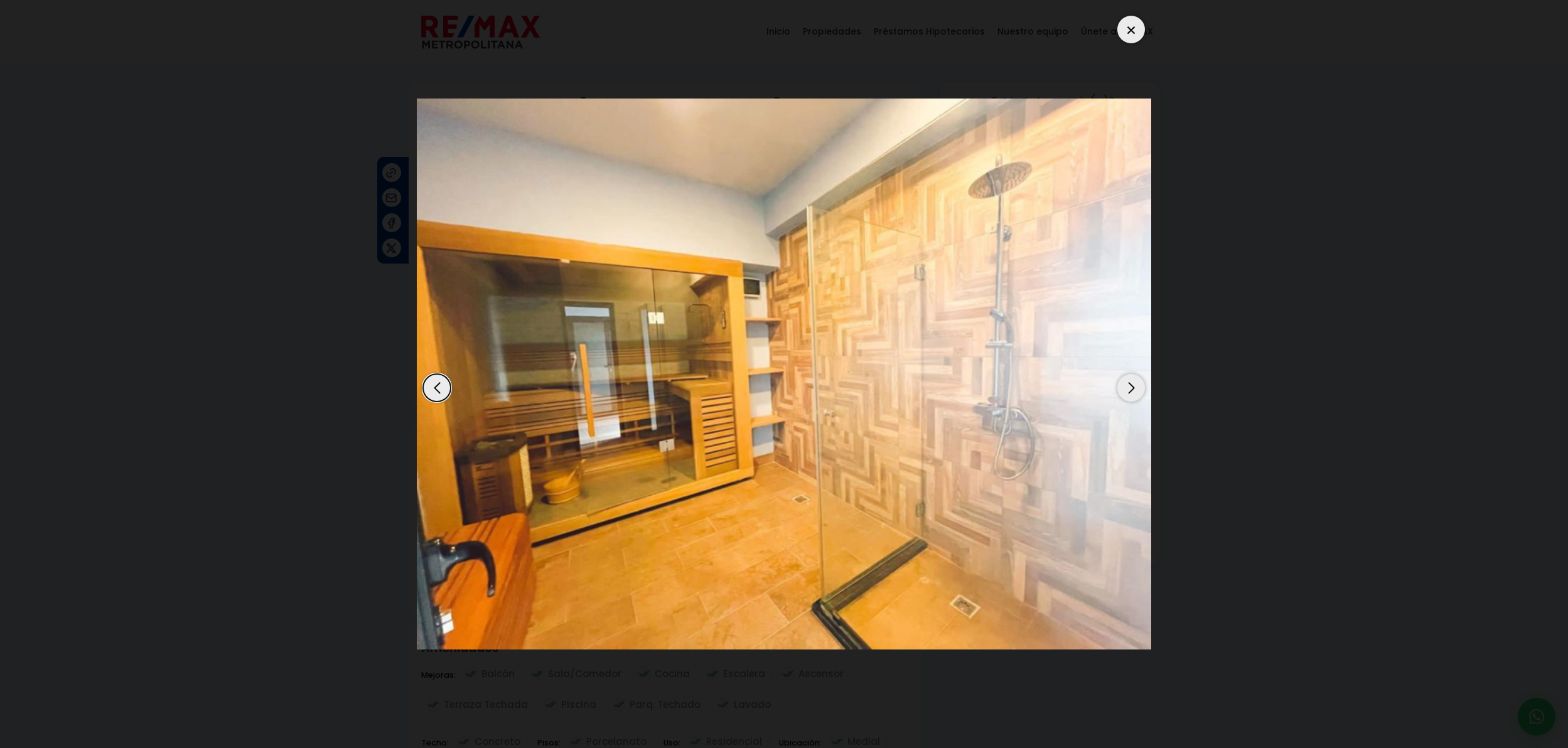
click at [1125, 396] on div "Next slide" at bounding box center [1131, 388] width 27 height 27
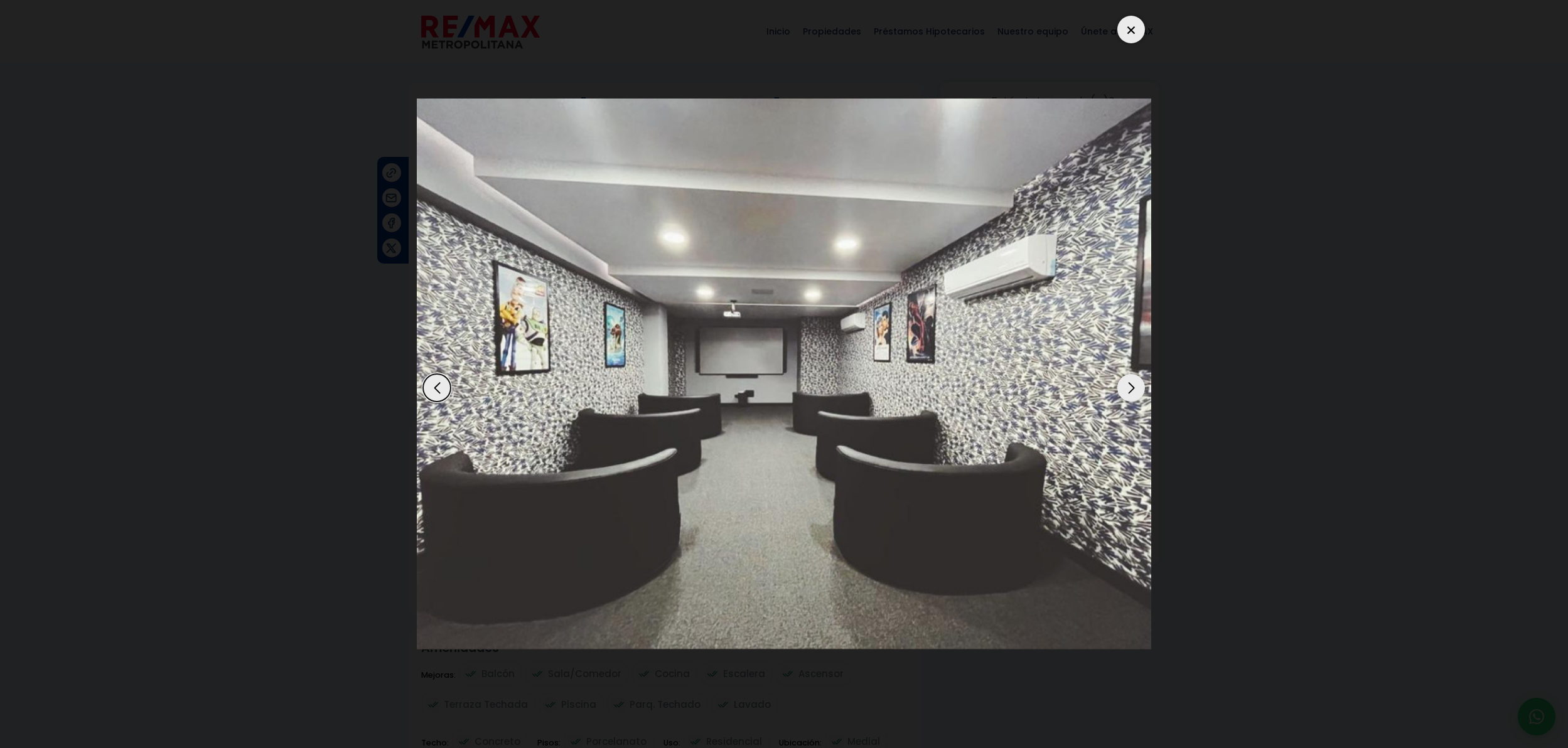
click at [430, 392] on div "Previous slide" at bounding box center [437, 388] width 27 height 27
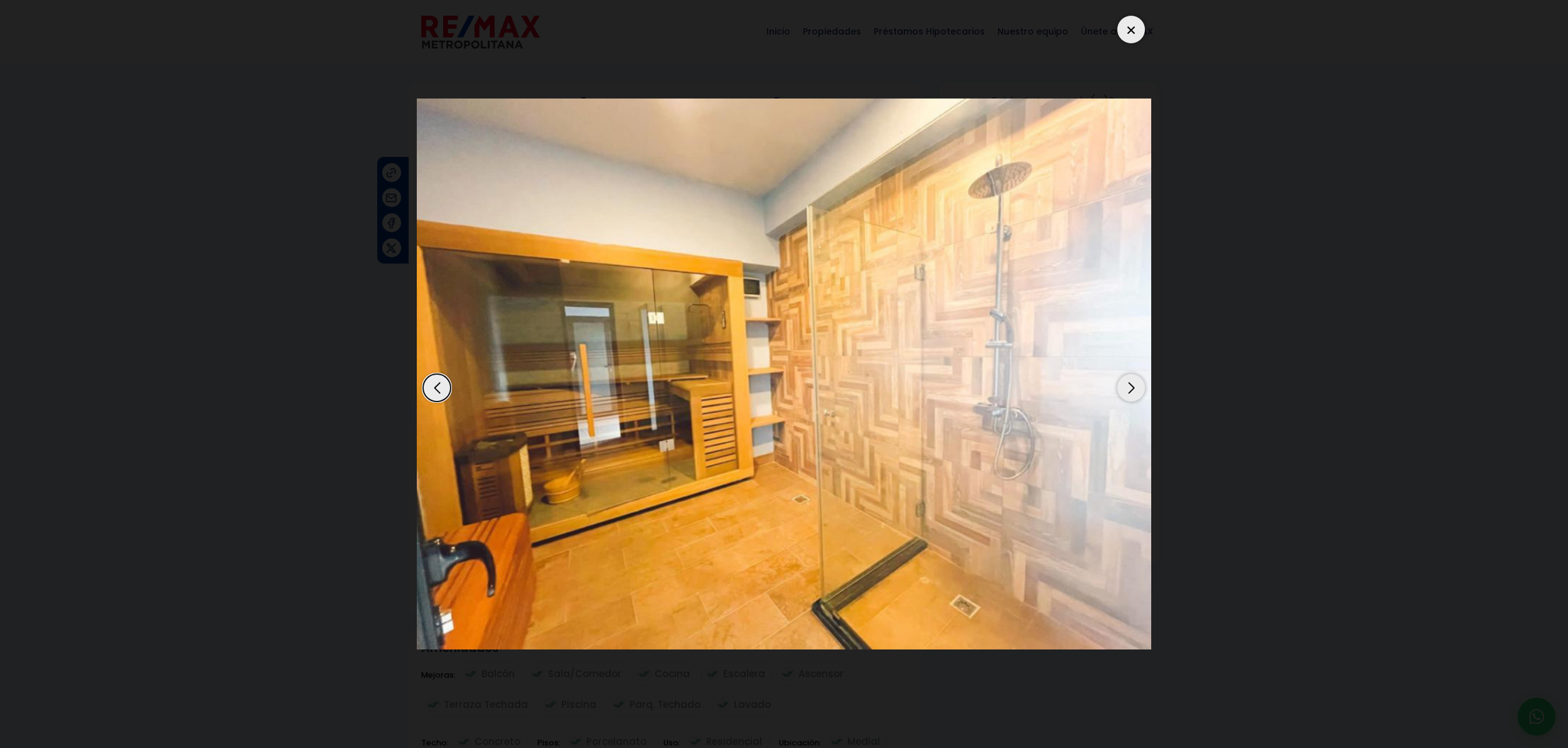
click at [1130, 391] on div "Next slide" at bounding box center [1131, 388] width 27 height 27
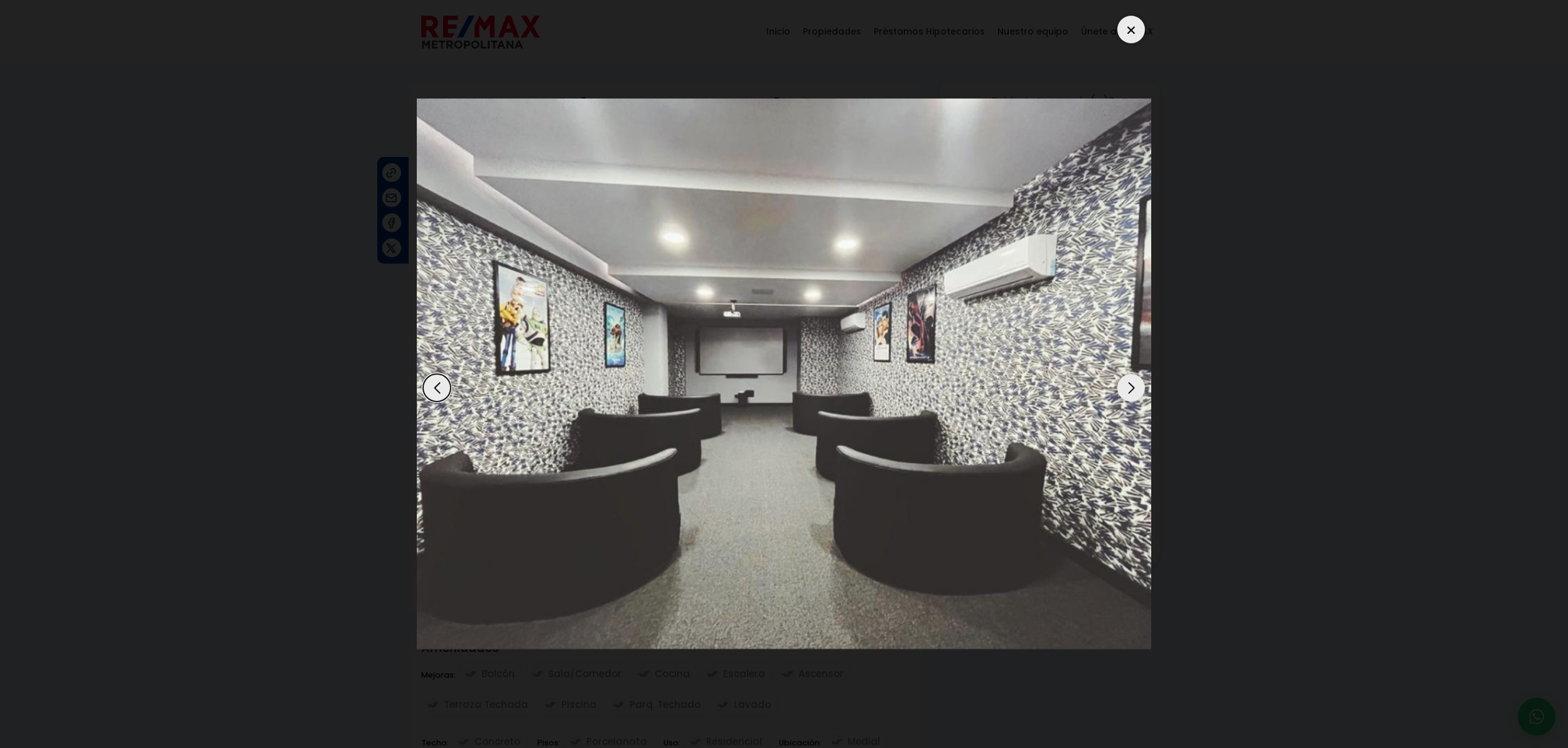
click at [1125, 394] on div "Next slide" at bounding box center [1131, 388] width 27 height 27
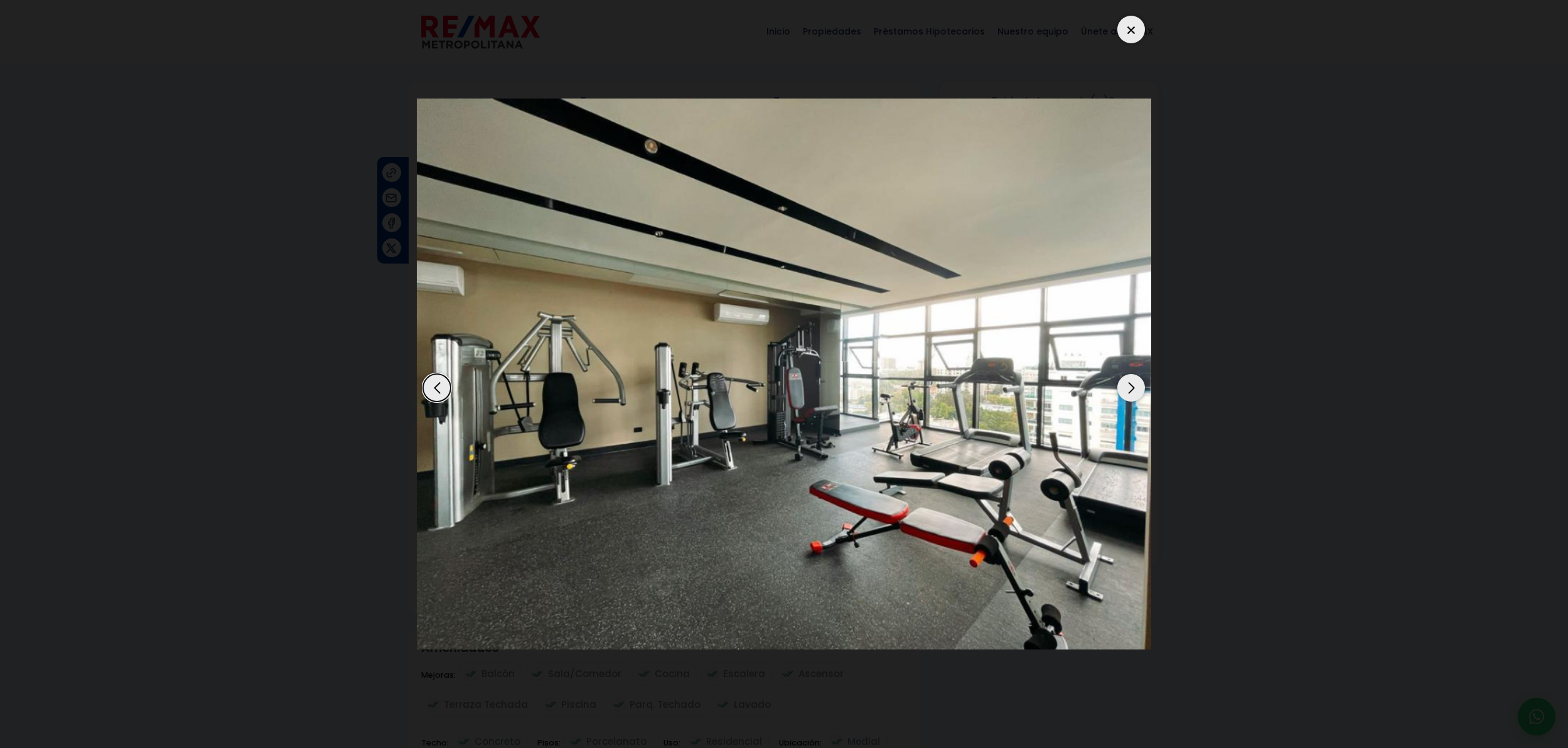
click at [1125, 394] on div "Next slide" at bounding box center [1131, 388] width 27 height 27
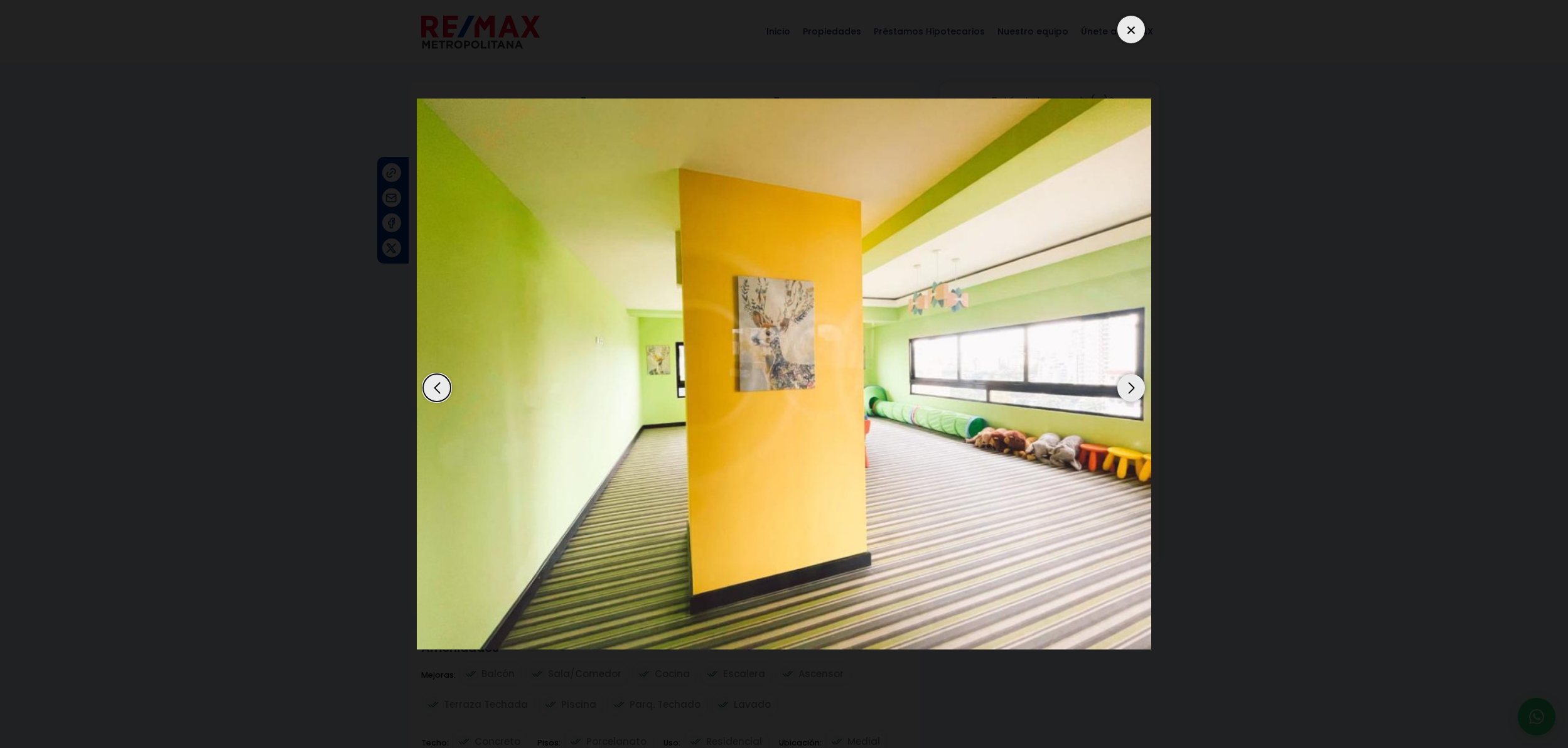
click at [1125, 394] on div "Next slide" at bounding box center [1131, 388] width 27 height 27
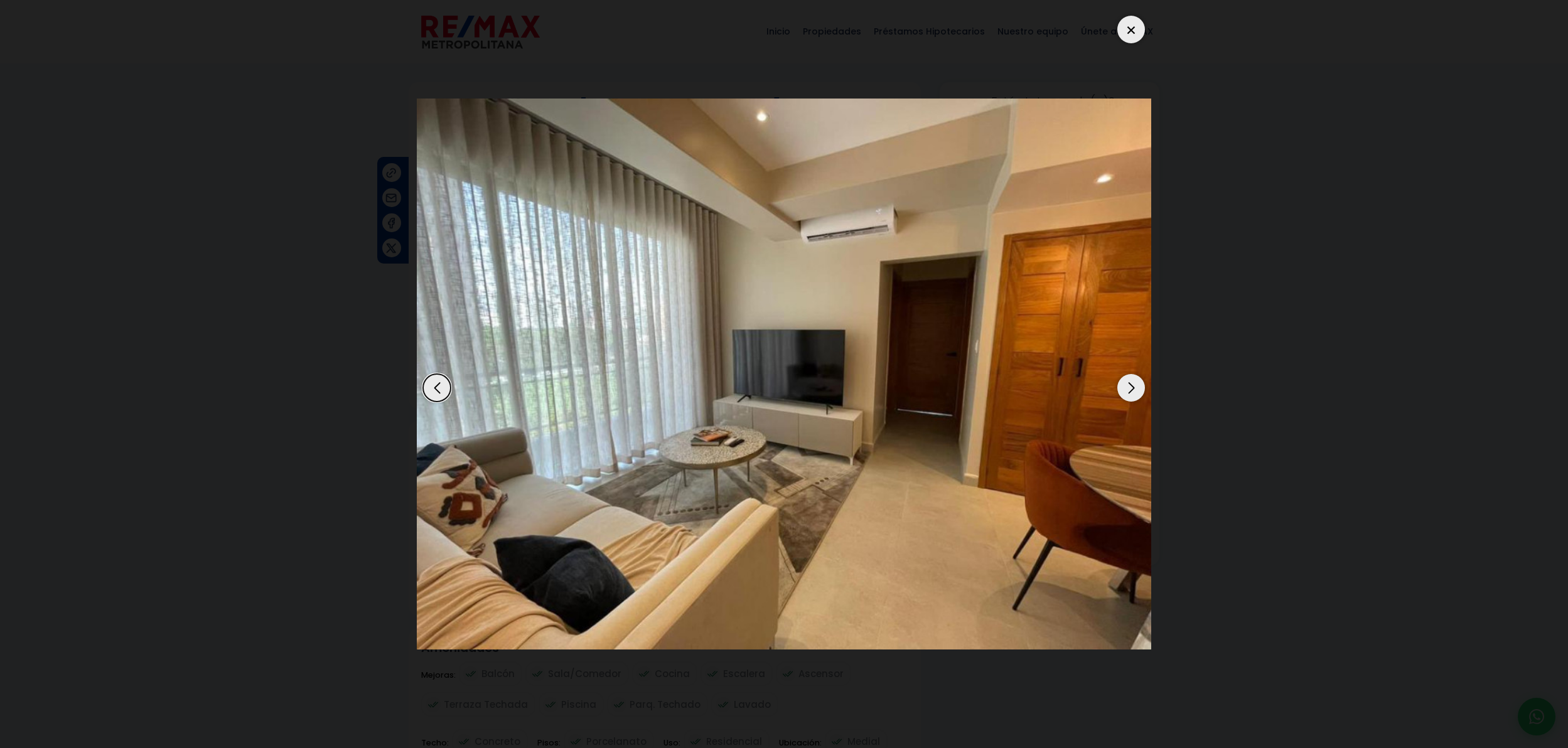
click at [1125, 394] on div "Next slide" at bounding box center [1131, 388] width 27 height 27
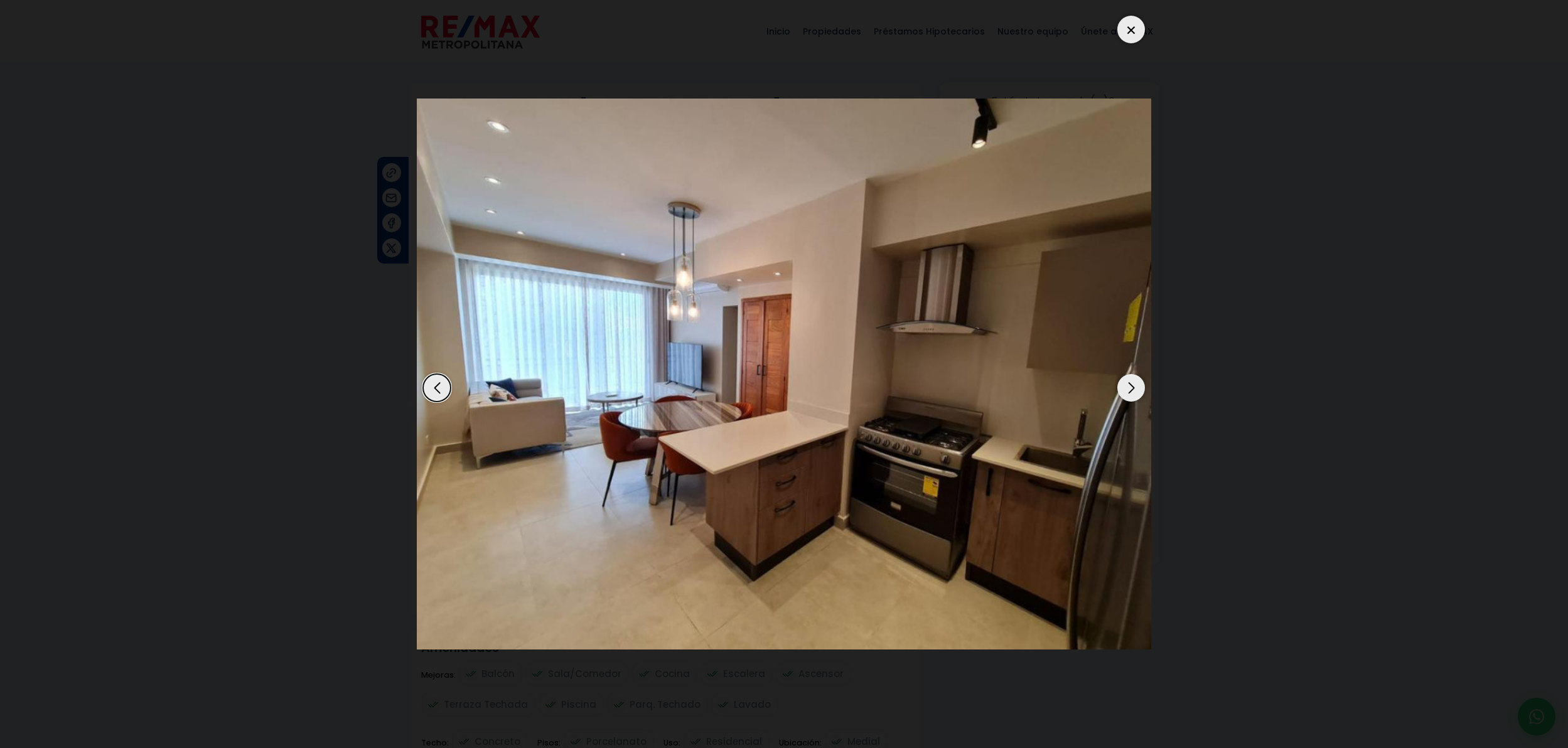
click at [432, 386] on div "Previous slide" at bounding box center [437, 388] width 27 height 27
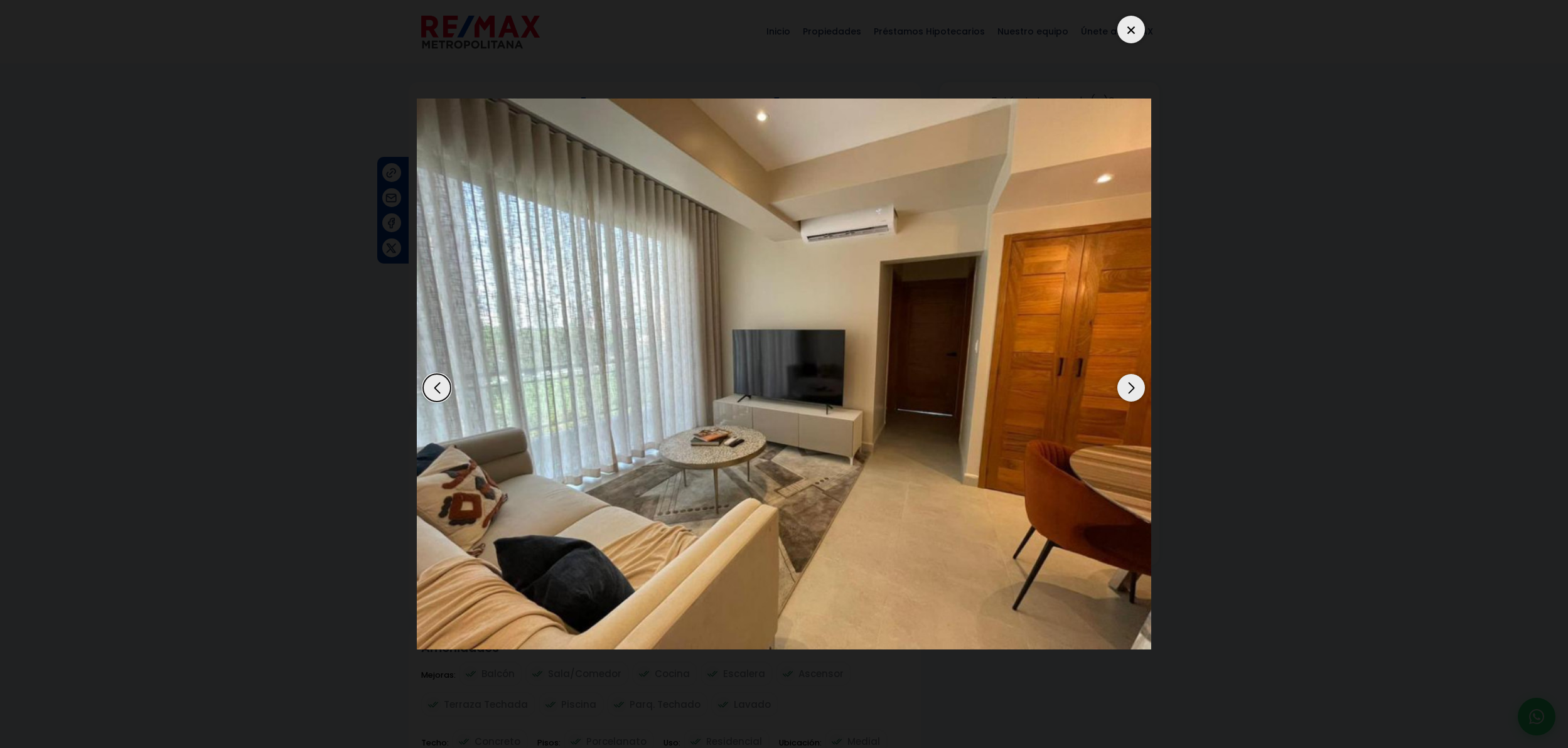
click at [1134, 390] on div "Next slide" at bounding box center [1131, 388] width 27 height 27
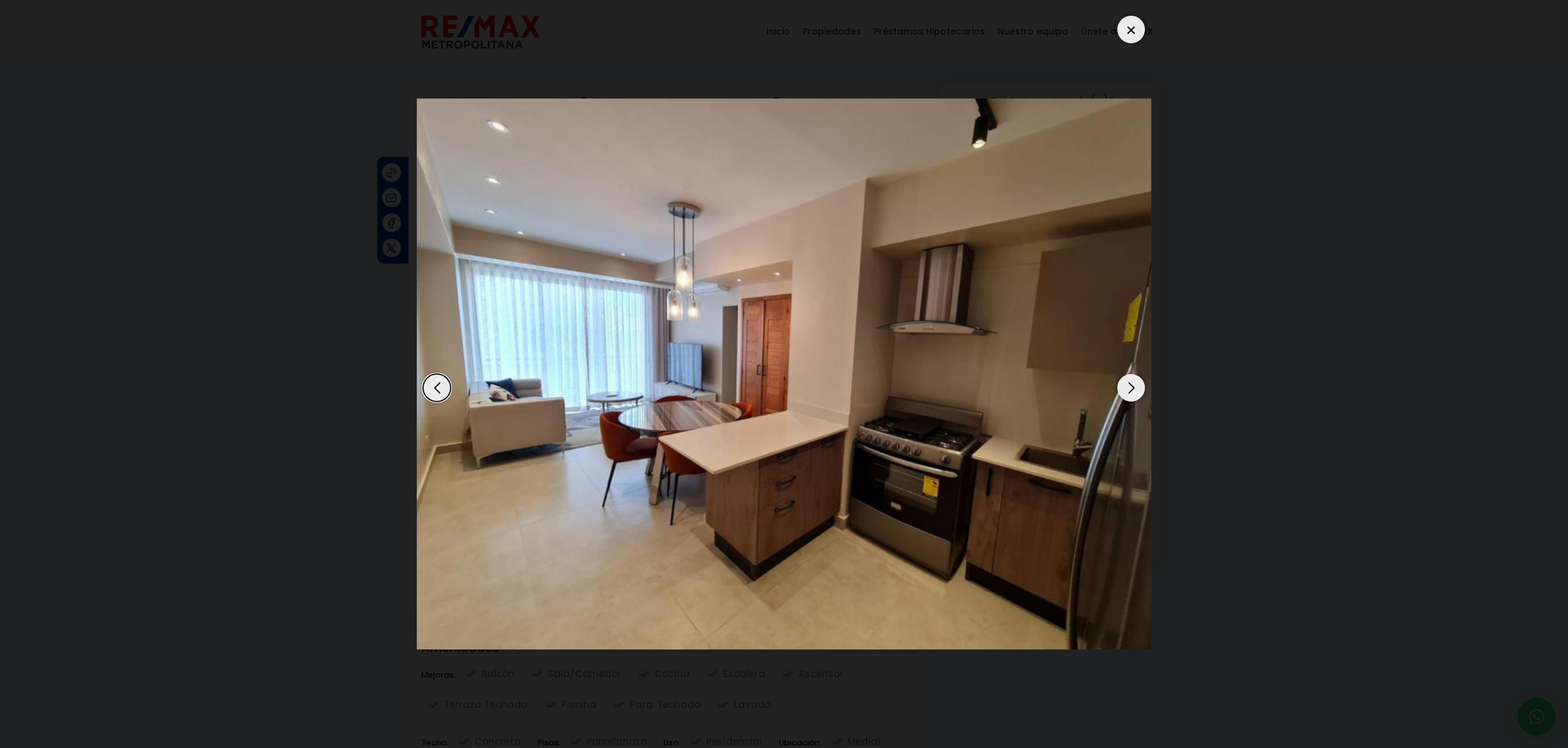
click at [1134, 391] on div "Next slide" at bounding box center [1131, 388] width 27 height 27
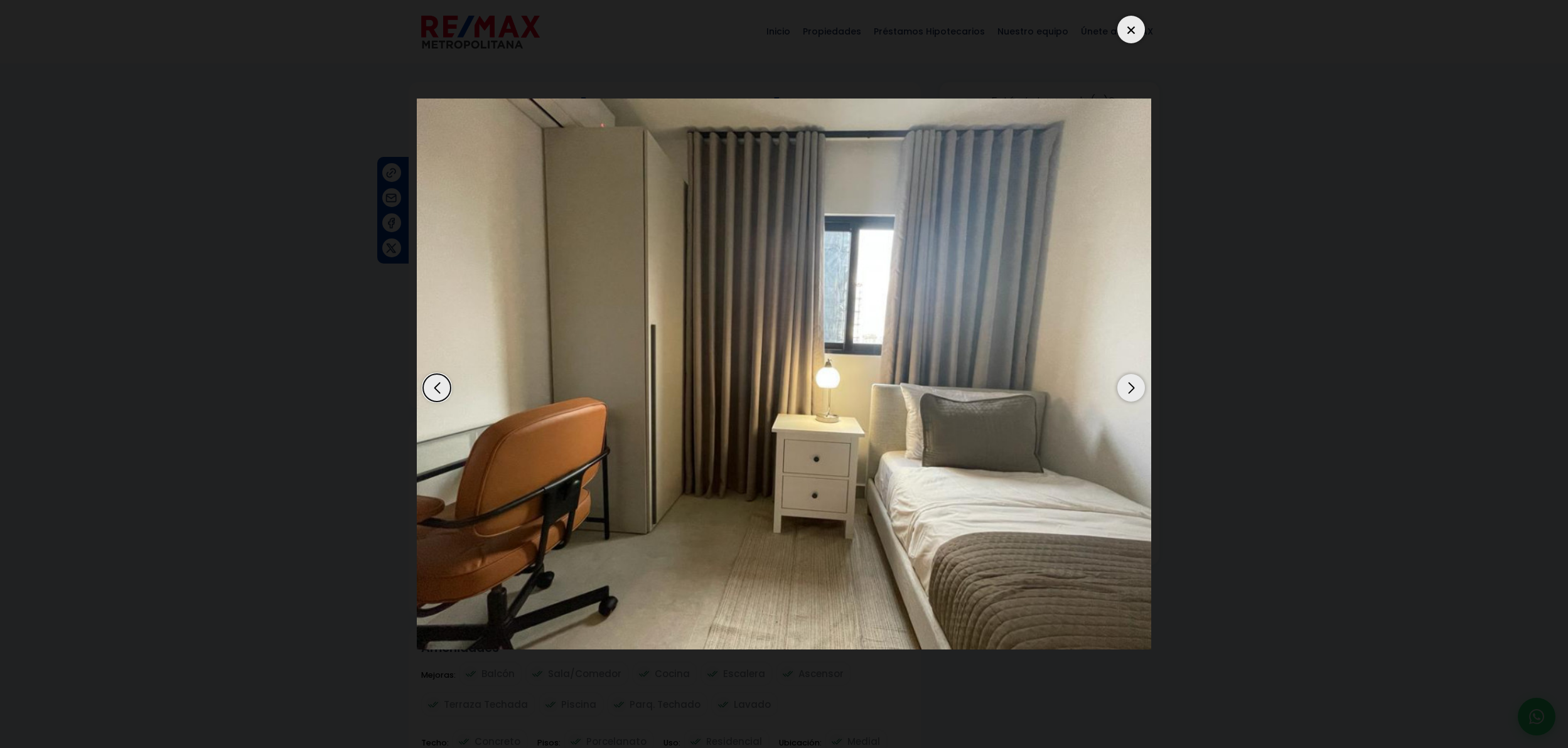
click at [1134, 391] on div "Next slide" at bounding box center [1131, 388] width 27 height 27
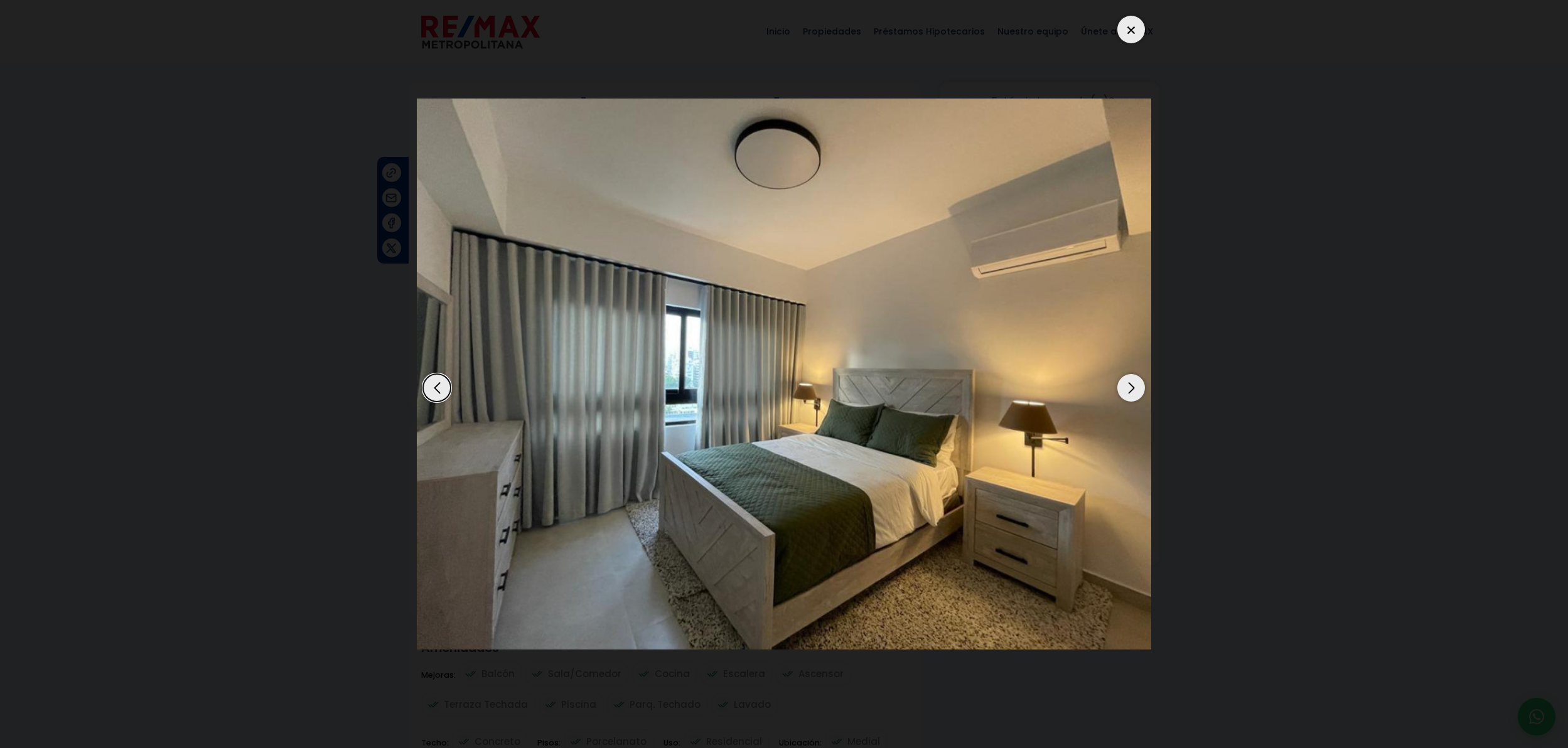
click at [1134, 391] on div "Next slide" at bounding box center [1131, 388] width 27 height 27
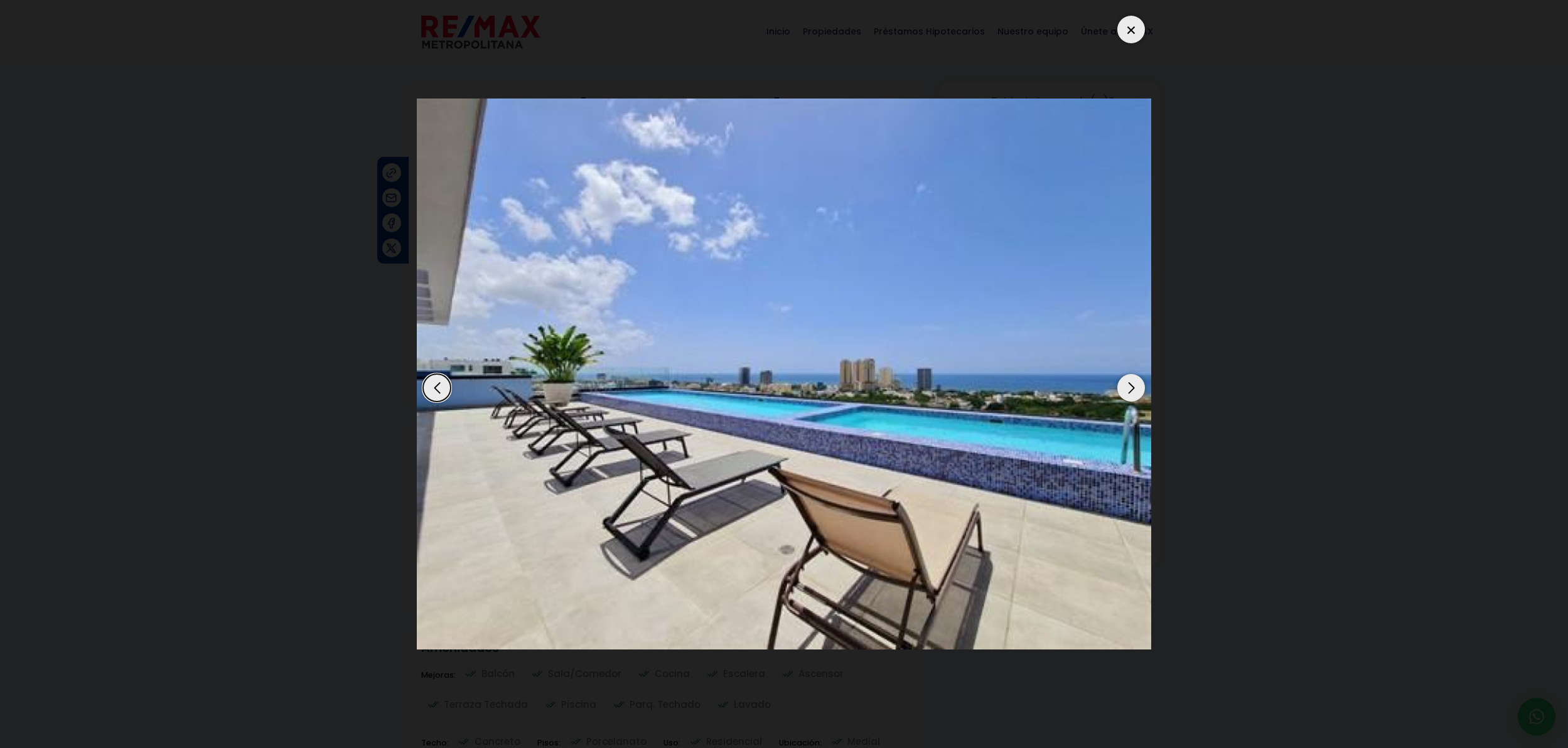
click at [1134, 391] on div "Next slide" at bounding box center [1131, 388] width 27 height 27
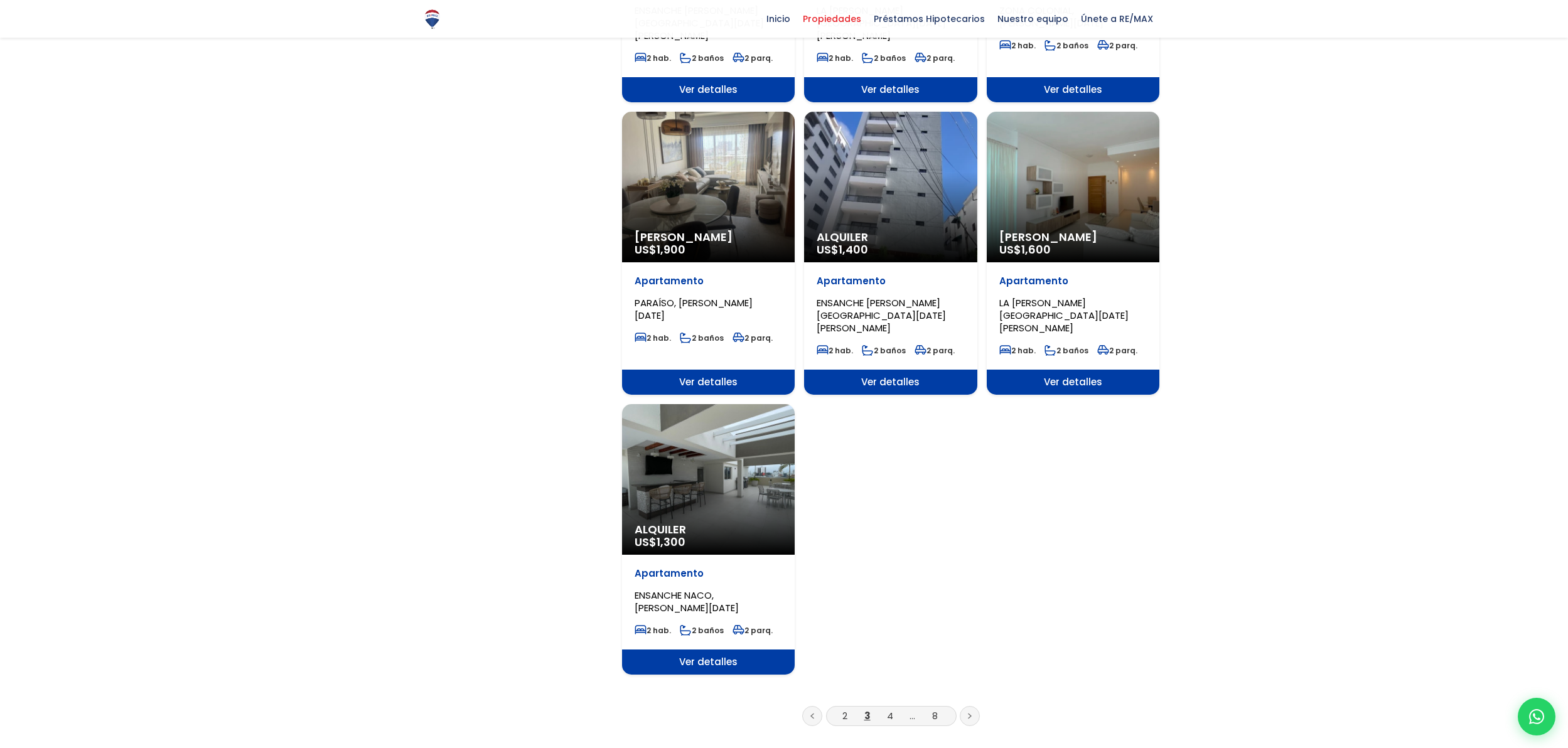
scroll to position [1221, 0]
click at [887, 710] on link "4" at bounding box center [891, 717] width 7 height 13
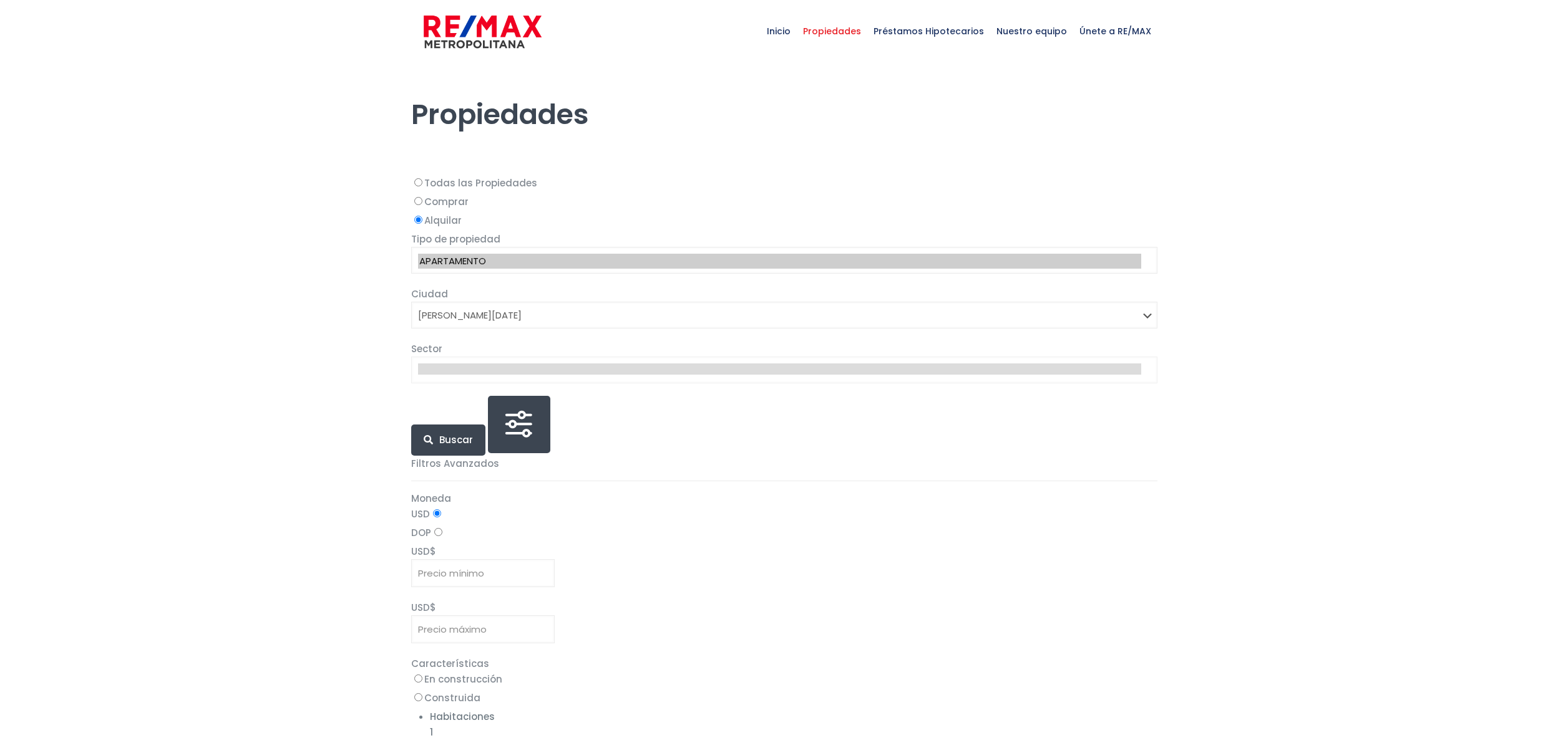
select select "1"
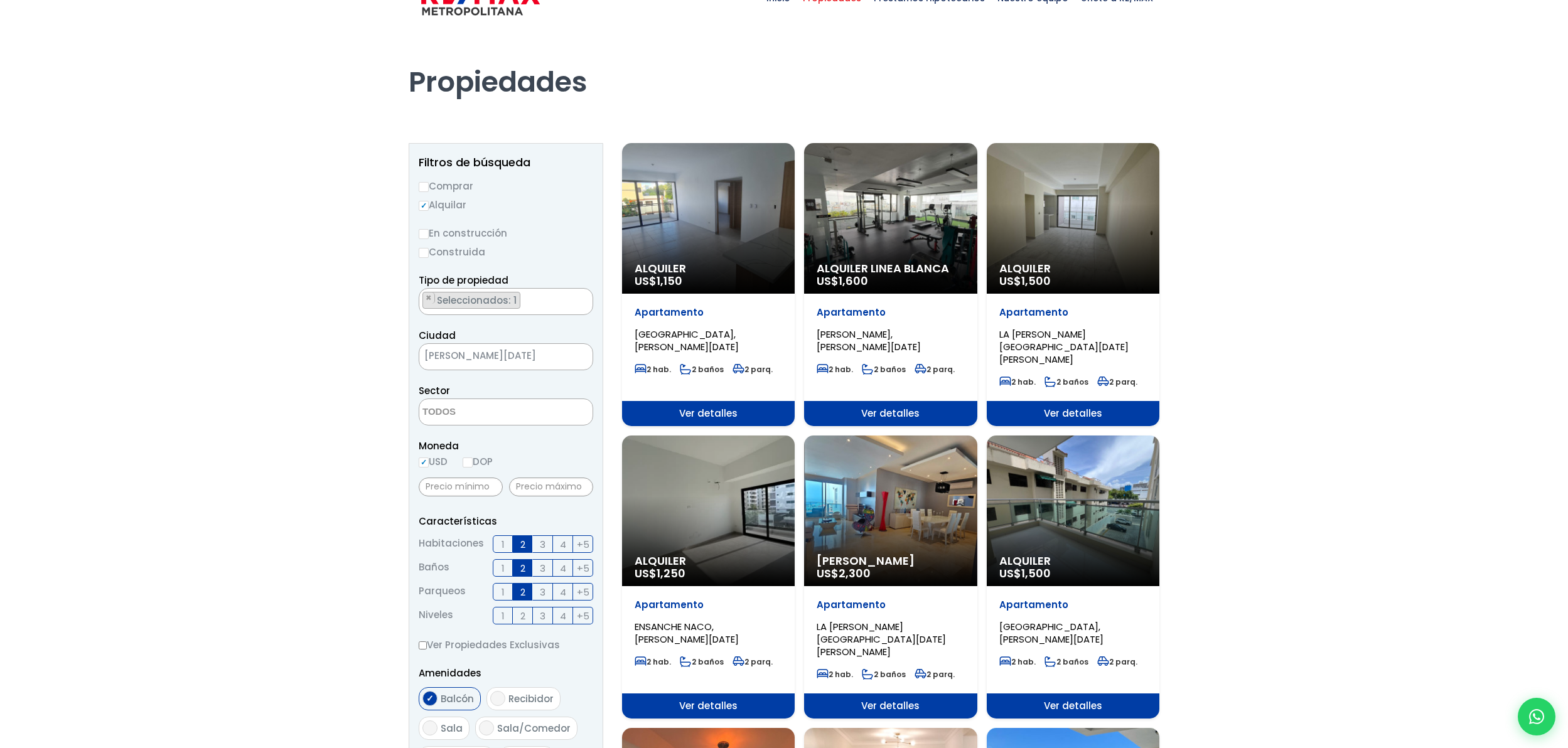
scroll to position [45, 0]
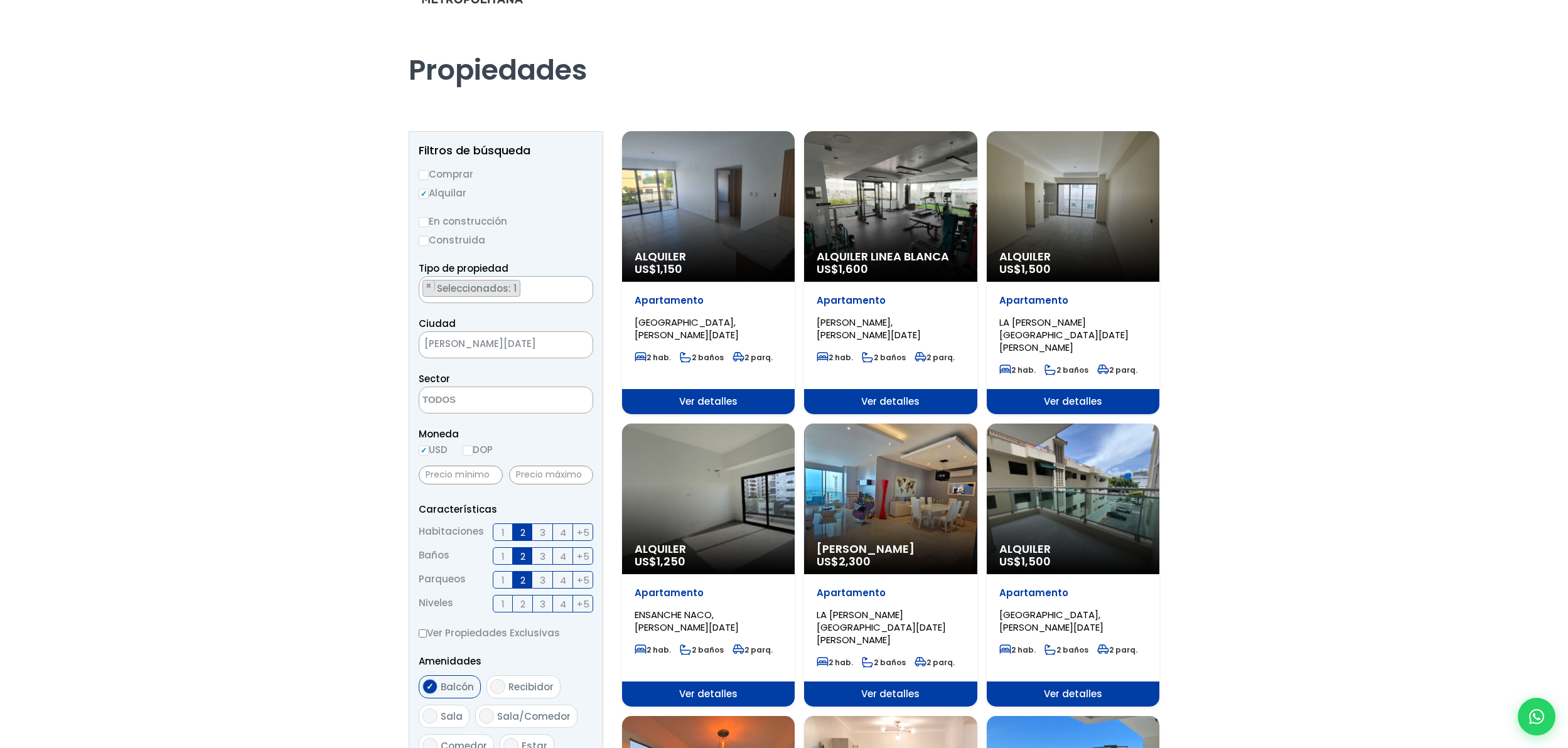
click at [745, 470] on div "Alquiler US$ 1,250" at bounding box center [708, 499] width 173 height 150
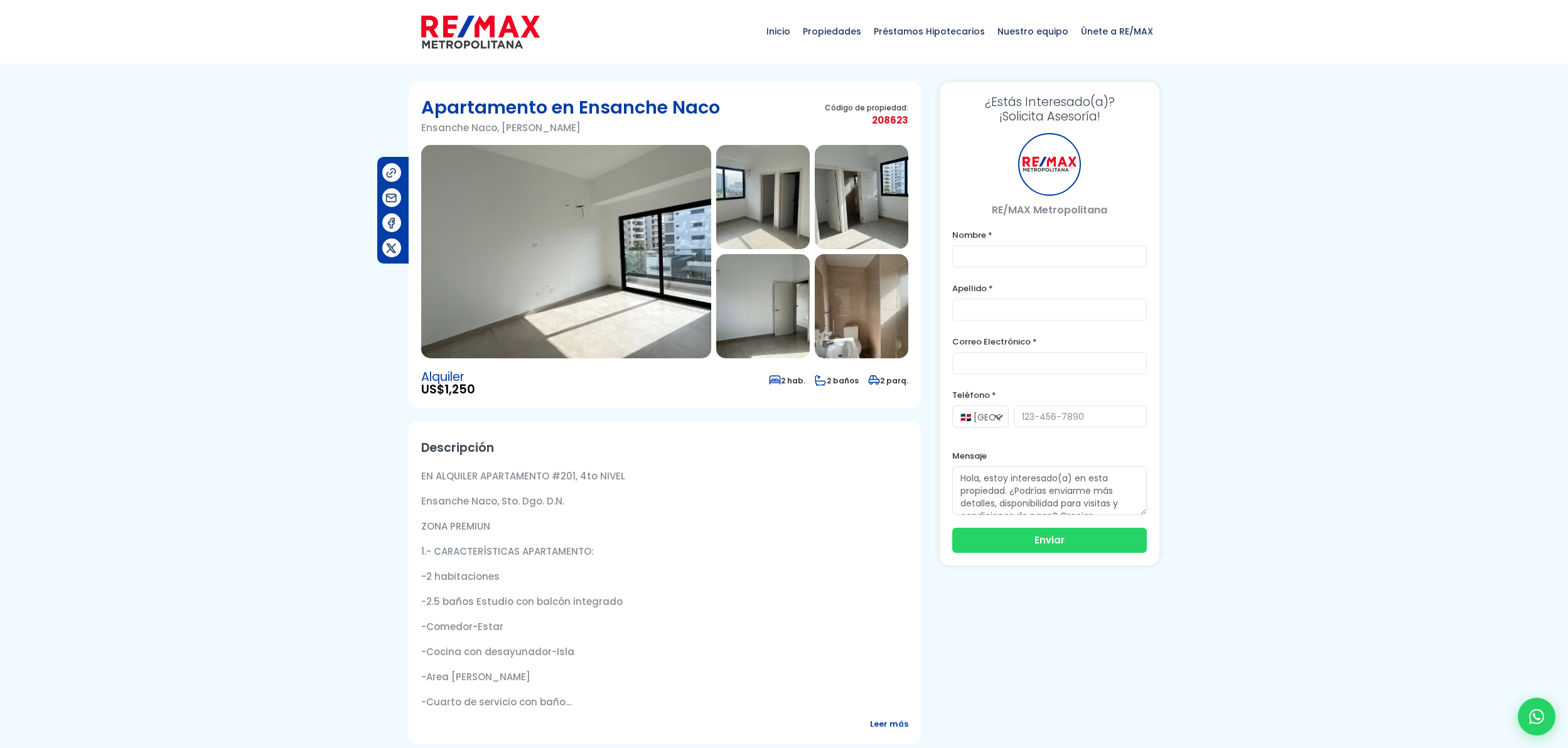
click at [561, 228] on img at bounding box center [566, 252] width 290 height 213
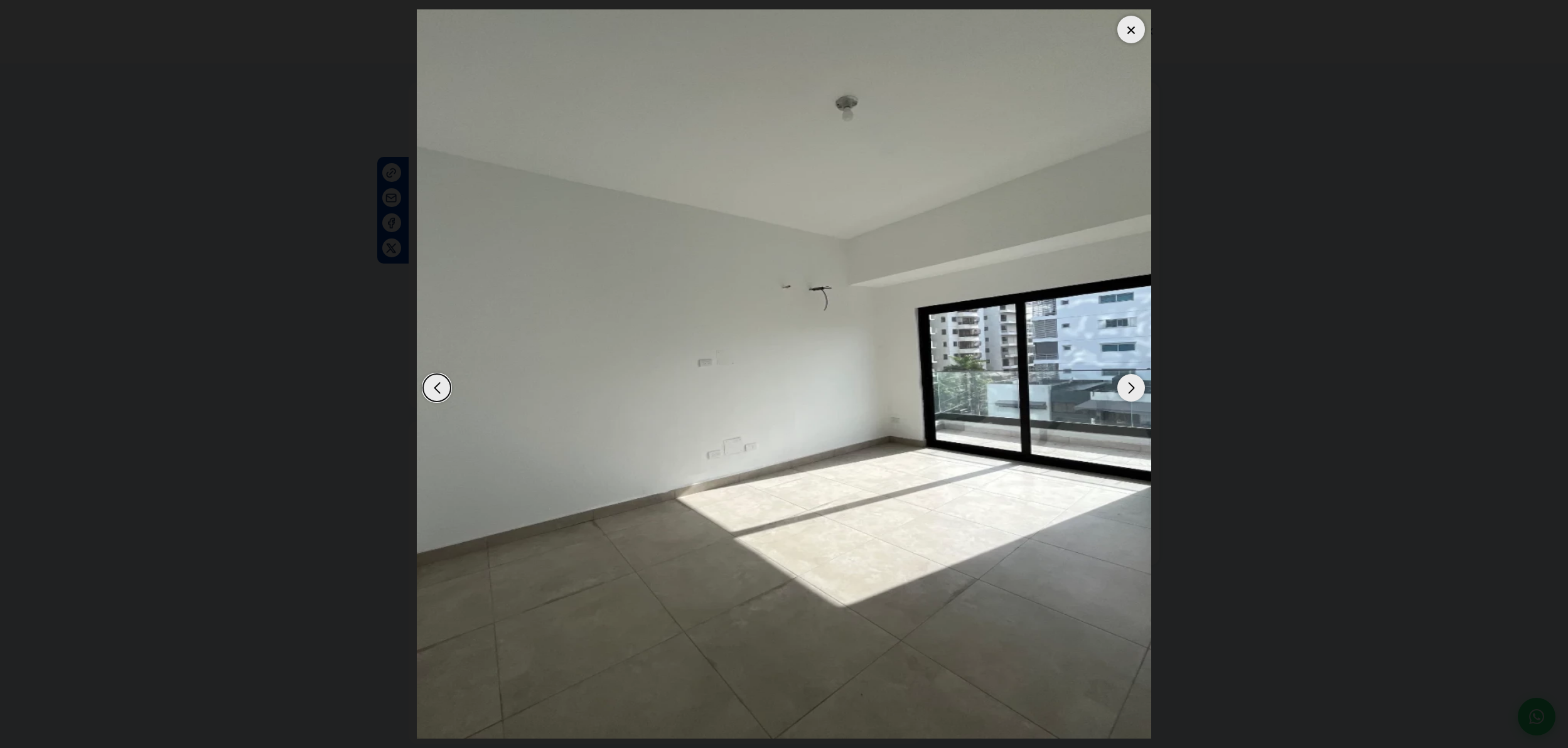
click at [1129, 389] on div "Next slide" at bounding box center [1131, 388] width 27 height 27
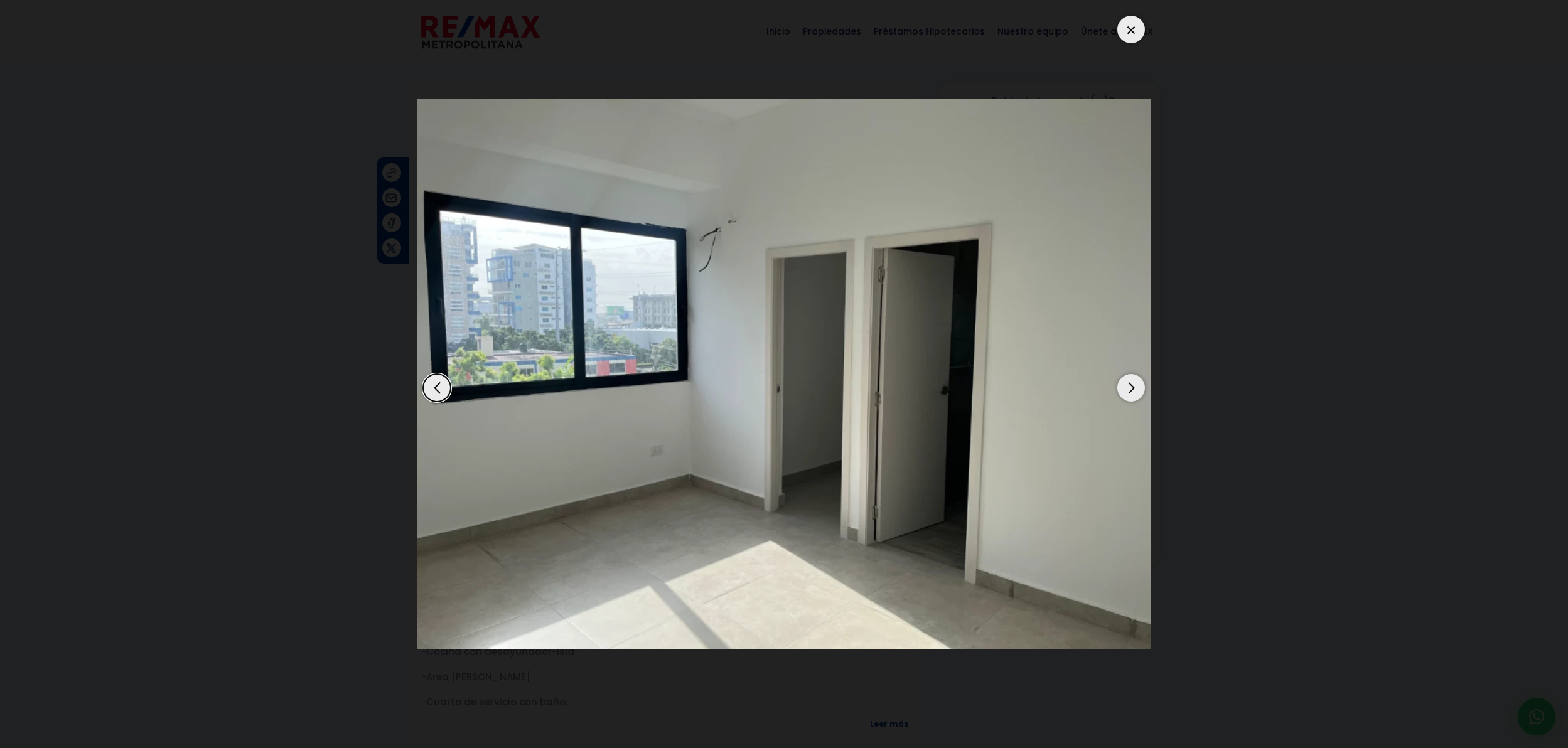
click at [1126, 392] on div "Next slide" at bounding box center [1131, 388] width 27 height 27
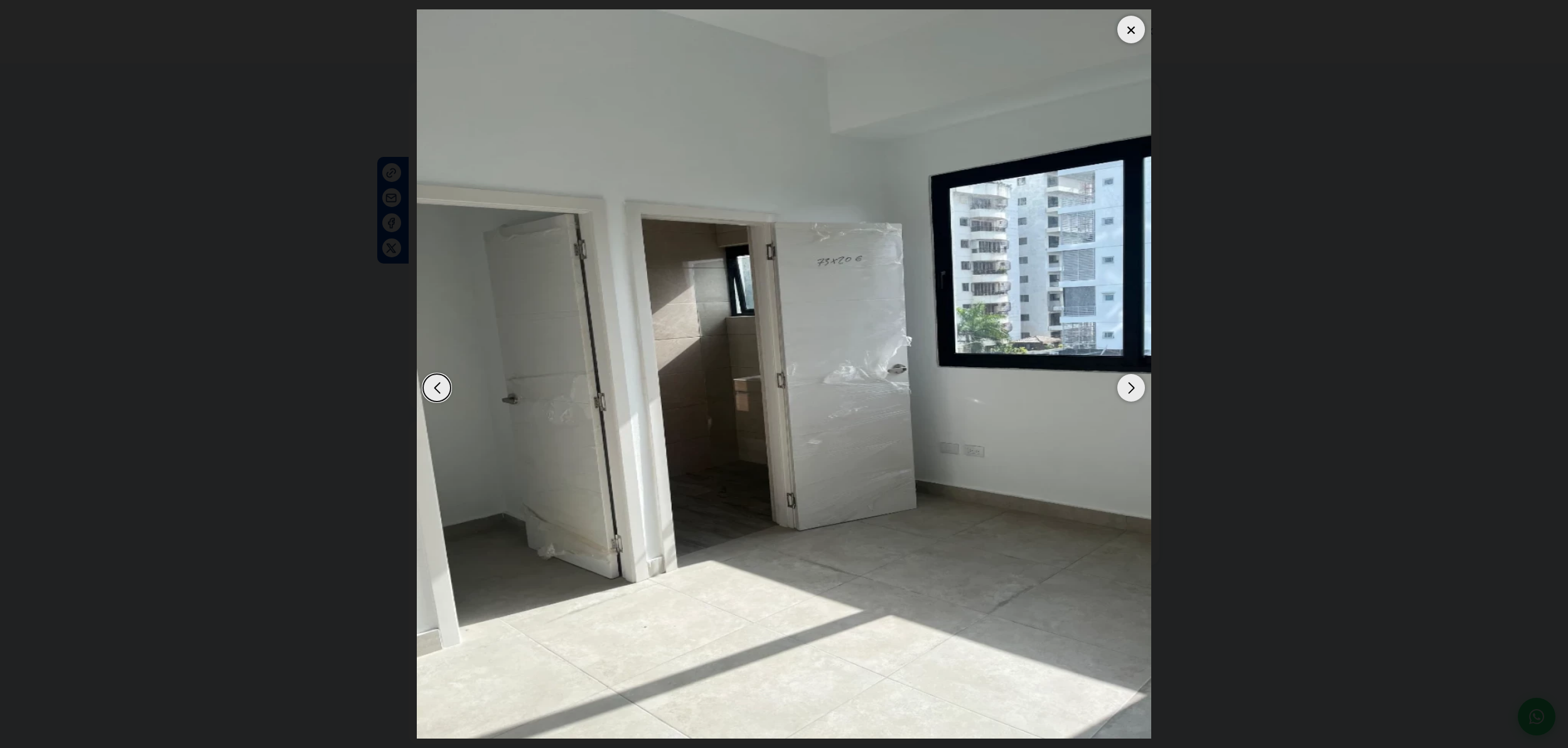
click at [1125, 393] on div "Next slide" at bounding box center [1131, 388] width 27 height 27
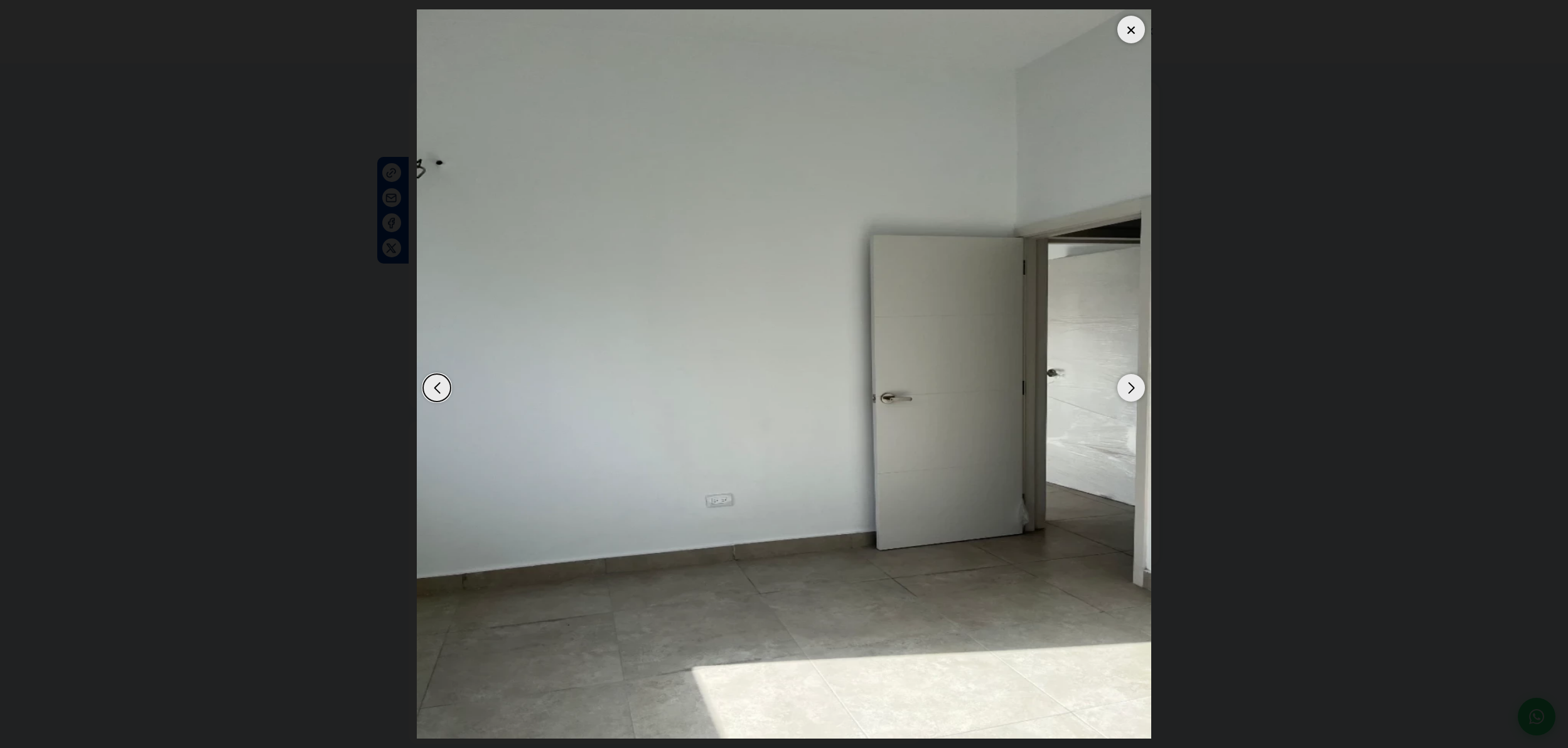
click at [1124, 394] on div "Next slide" at bounding box center [1131, 388] width 27 height 27
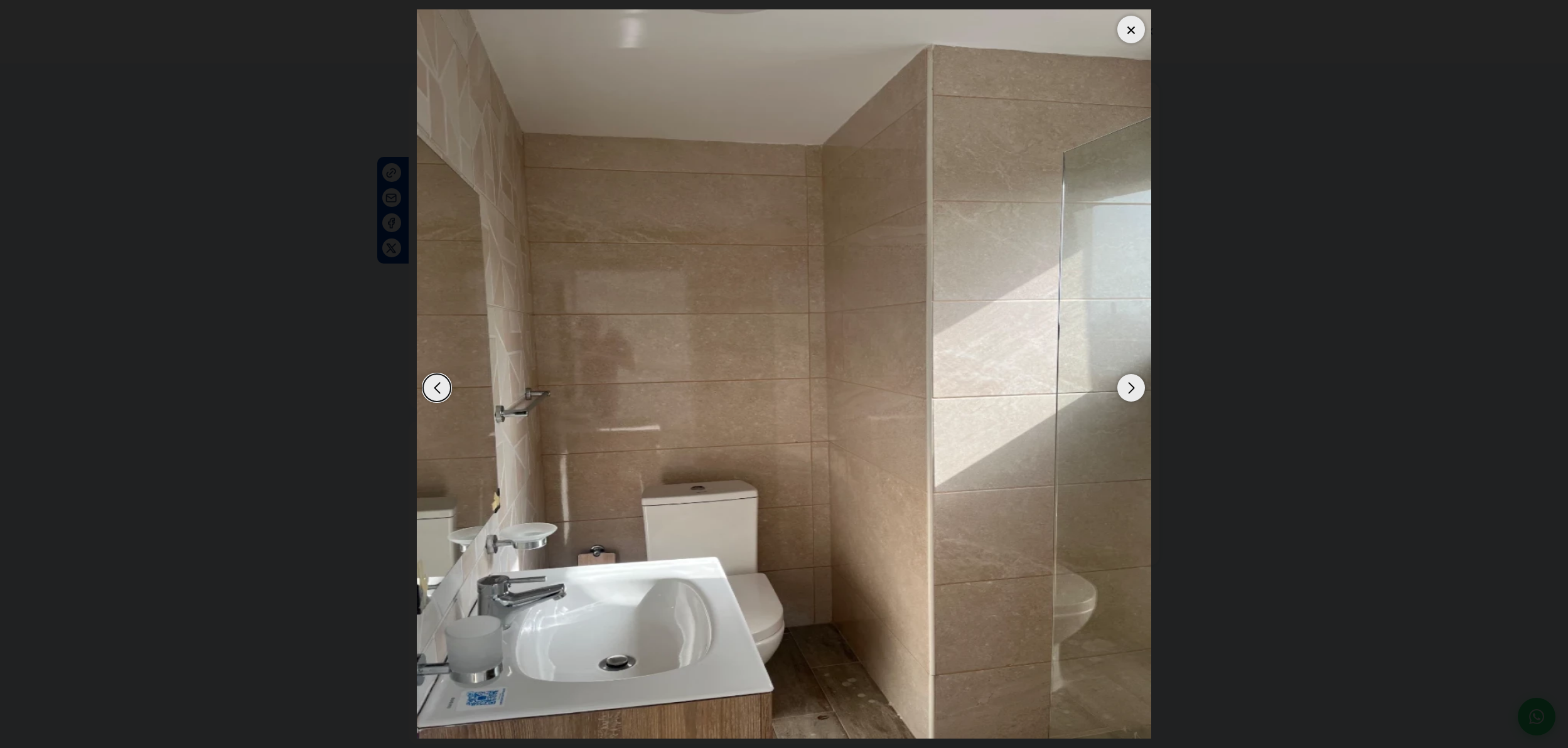
click at [1123, 394] on div "Next slide" at bounding box center [1131, 388] width 27 height 27
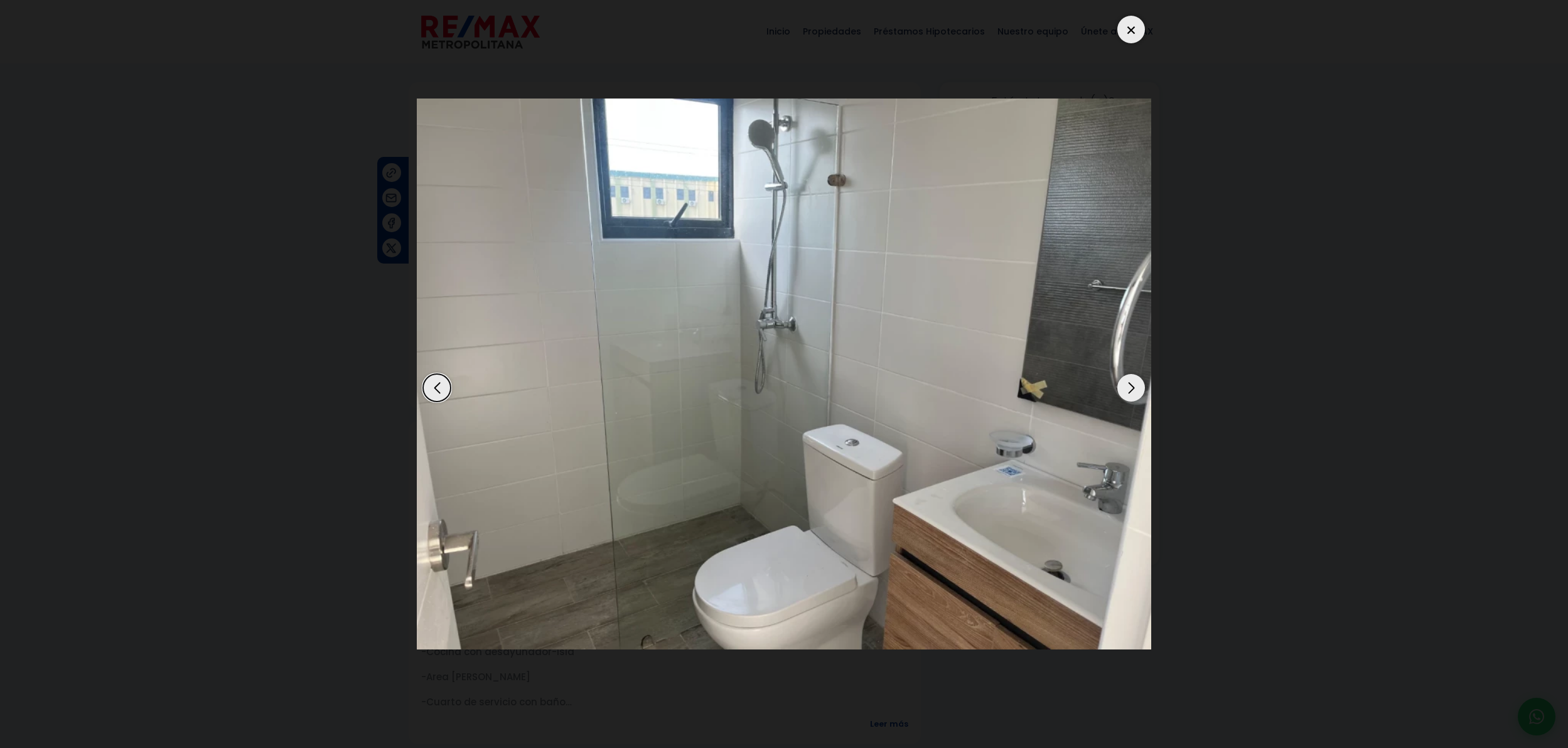
click at [1123, 394] on div "Next slide" at bounding box center [1131, 388] width 27 height 27
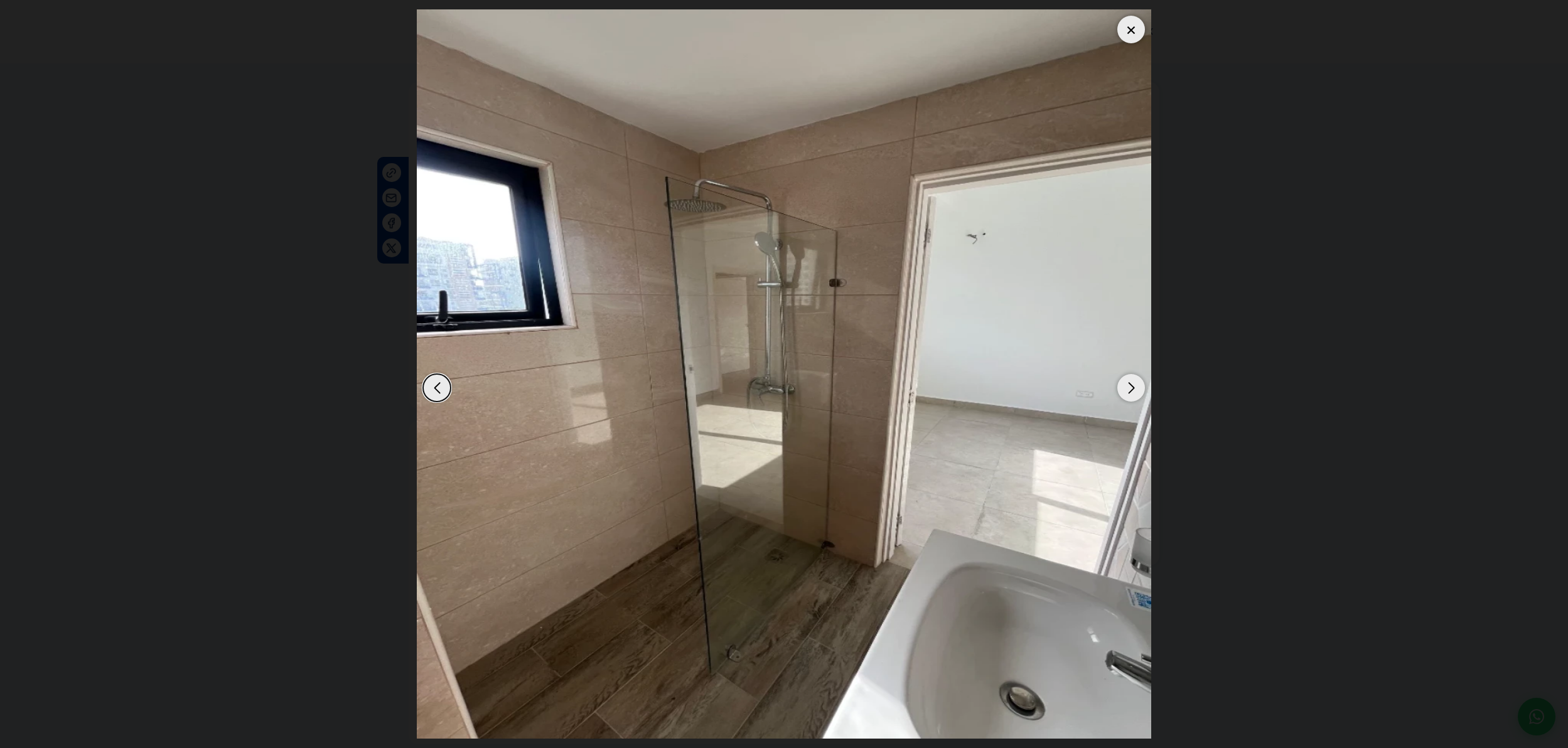
click at [1123, 394] on div "Next slide" at bounding box center [1131, 388] width 27 height 27
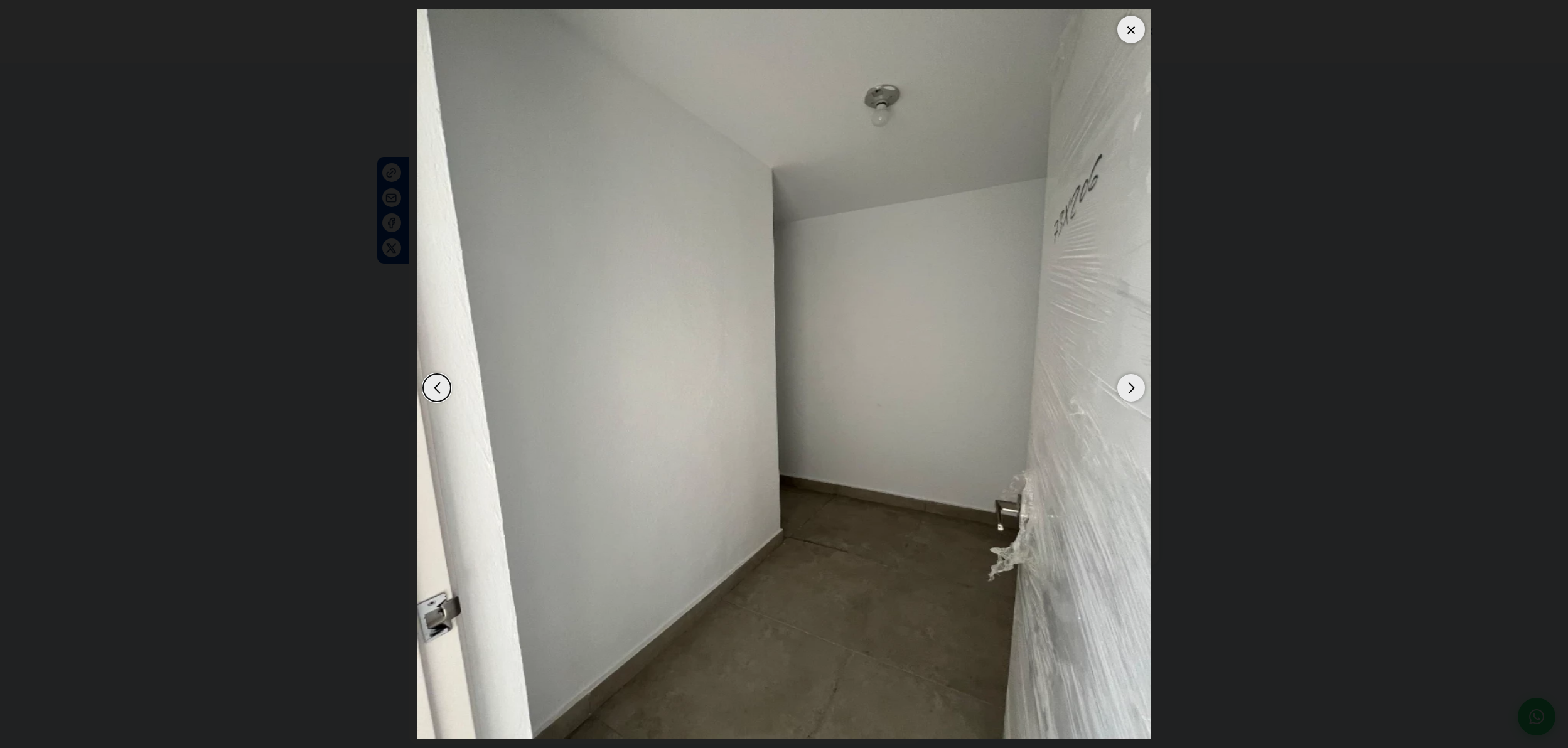
click at [1123, 394] on div "Next slide" at bounding box center [1131, 388] width 27 height 27
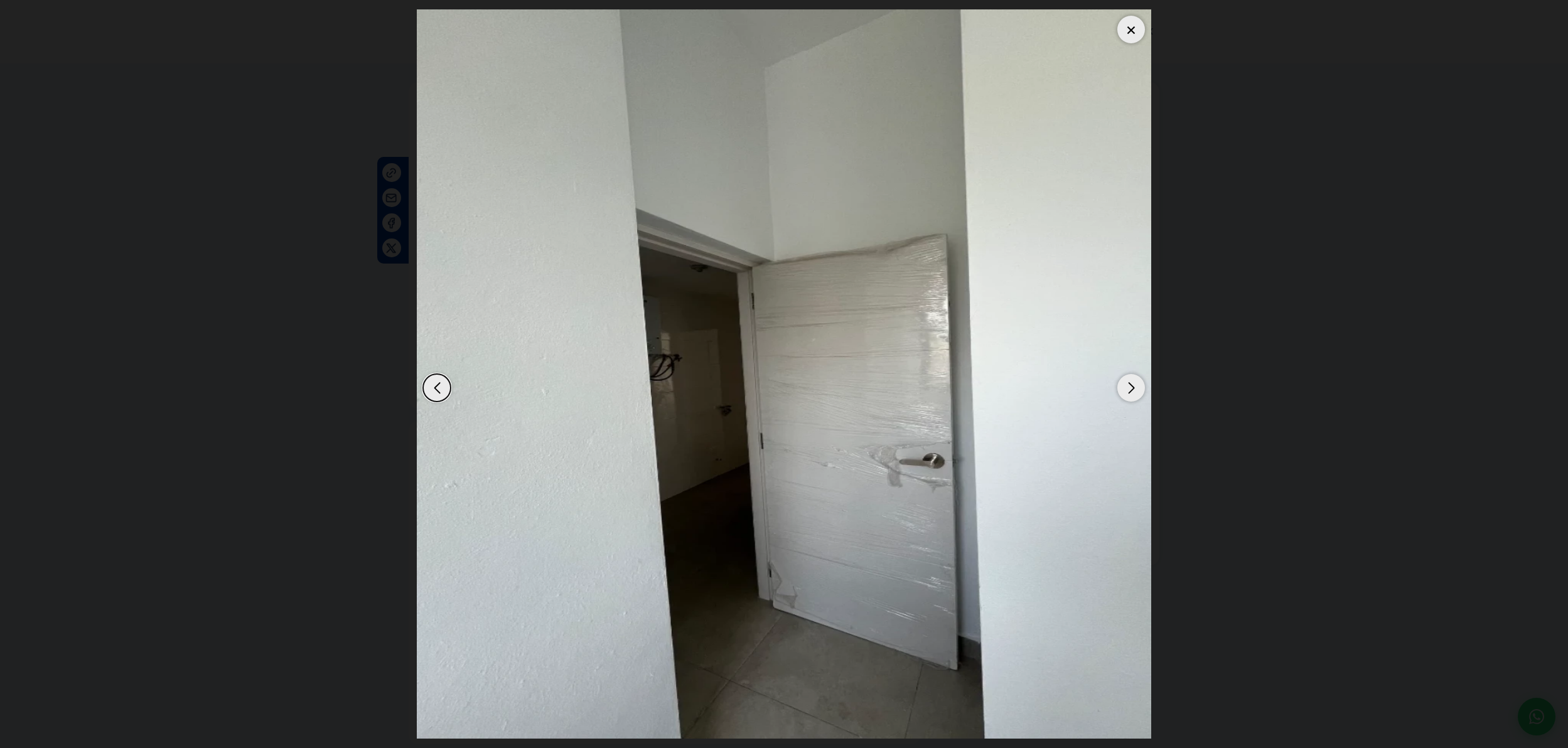
click at [1123, 394] on div "Next slide" at bounding box center [1131, 388] width 27 height 27
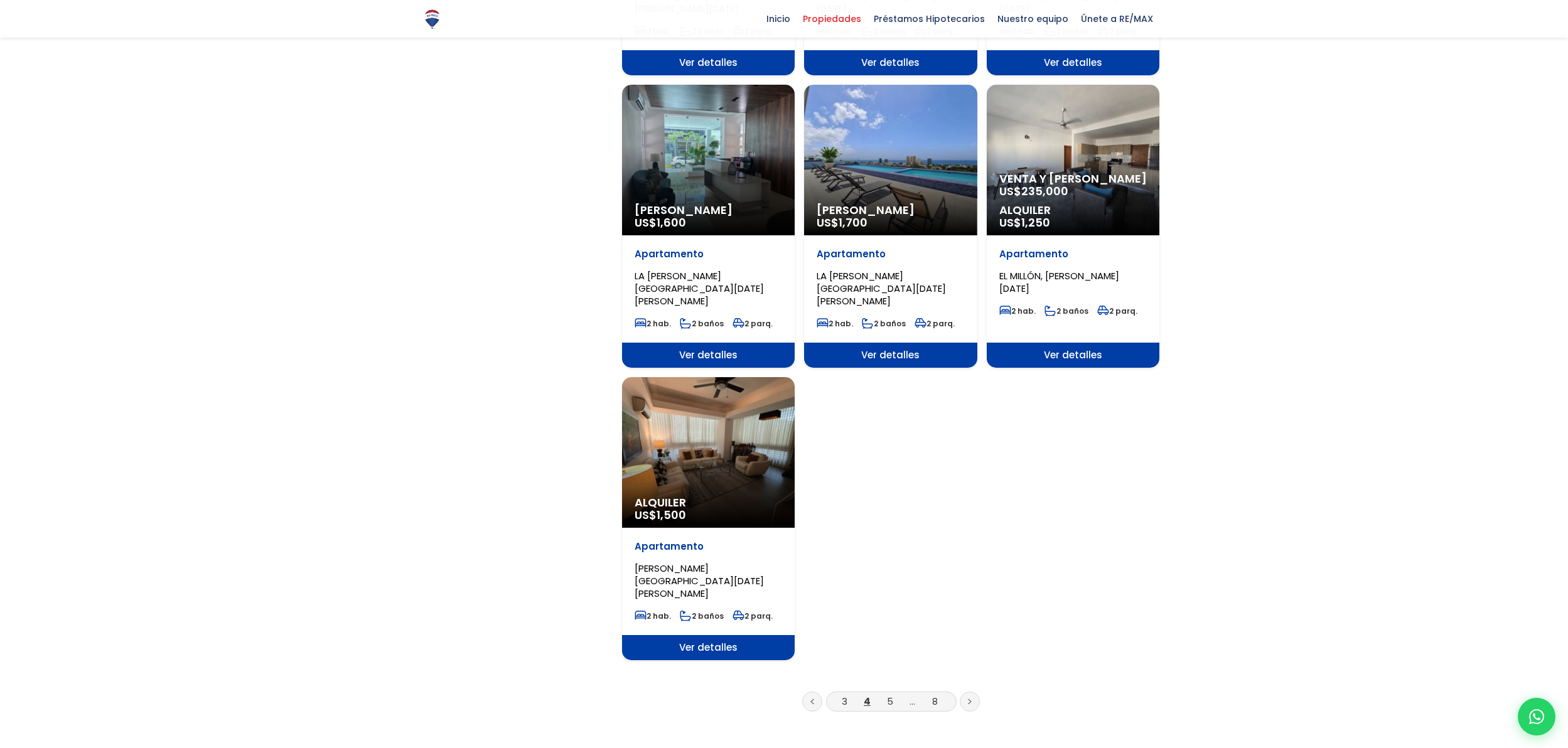
scroll to position [1236, 0]
click at [885, 693] on li "5" at bounding box center [890, 701] width 20 height 16
click at [889, 694] on link "5" at bounding box center [891, 701] width 7 height 13
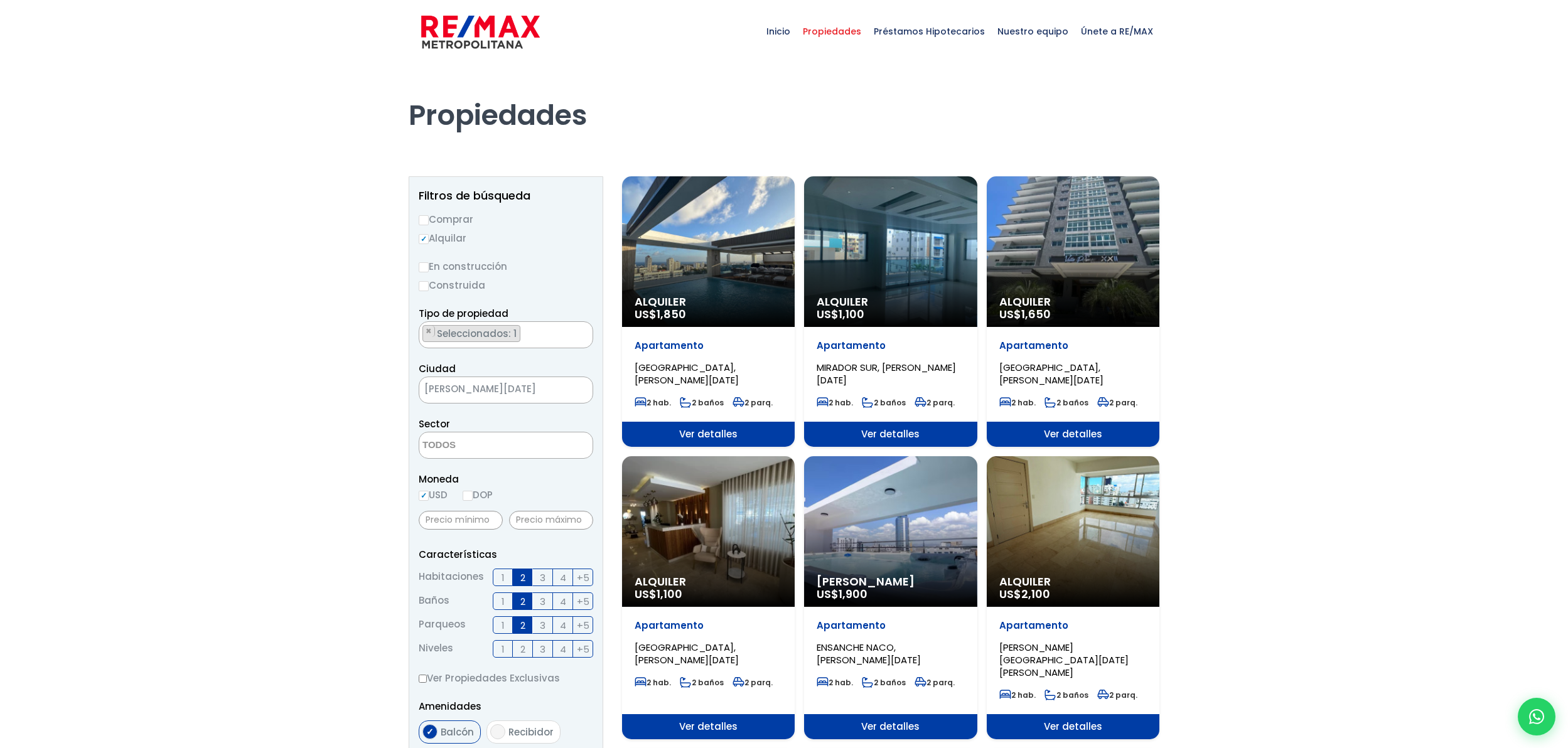
click at [713, 256] on div "Alquiler US$ 1,850" at bounding box center [708, 252] width 173 height 150
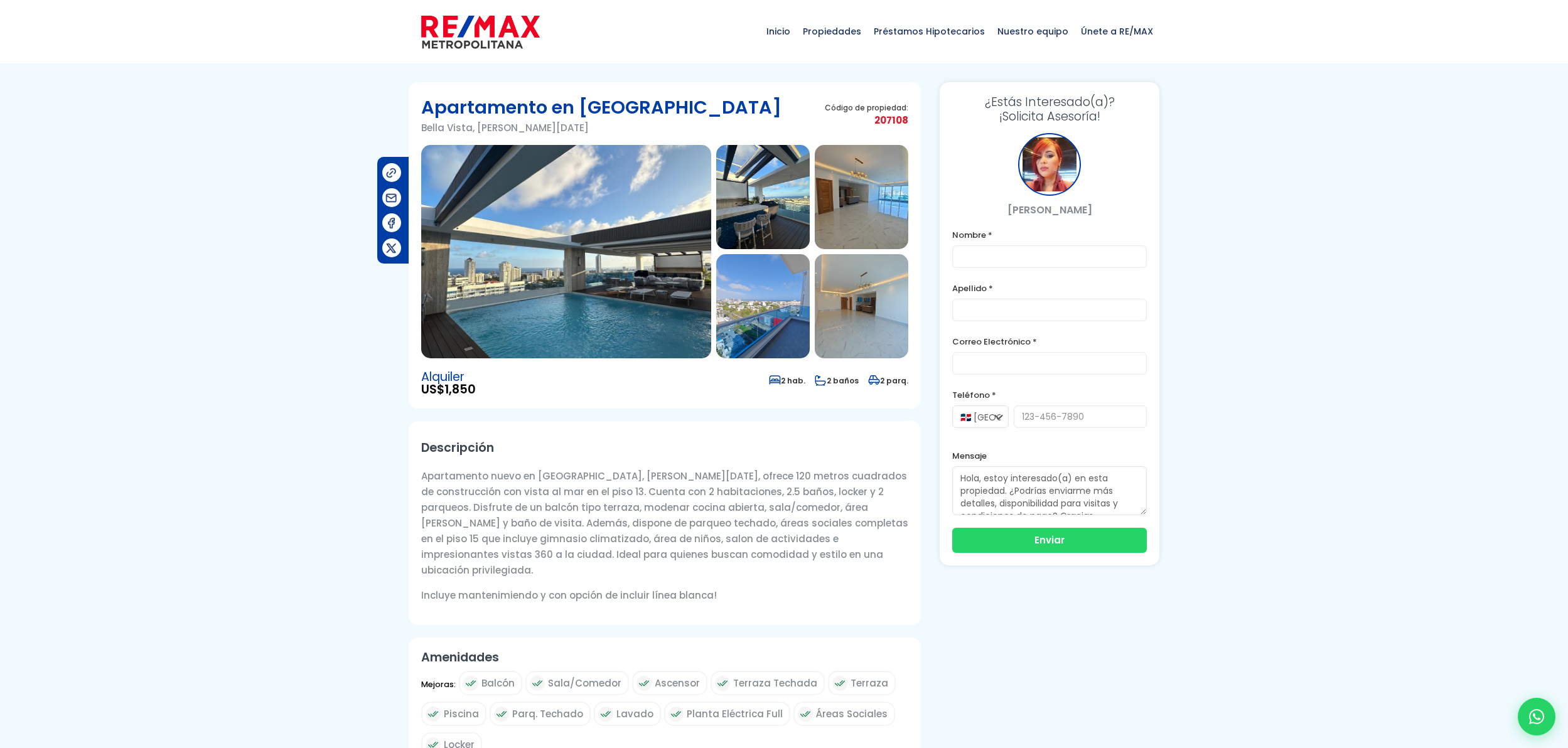
click at [601, 265] on img at bounding box center [566, 252] width 290 height 213
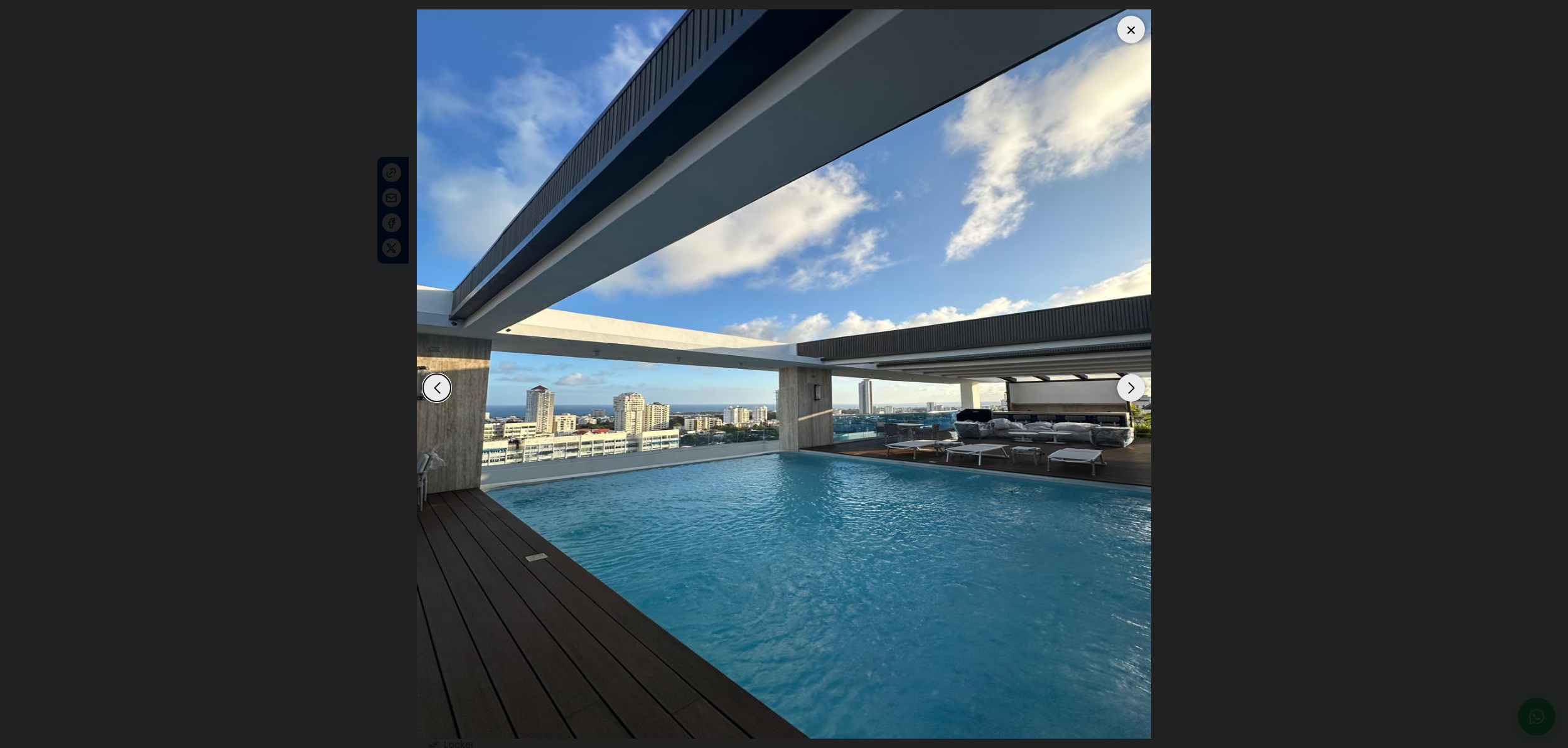
click at [1125, 392] on div "Next slide" at bounding box center [1131, 388] width 27 height 27
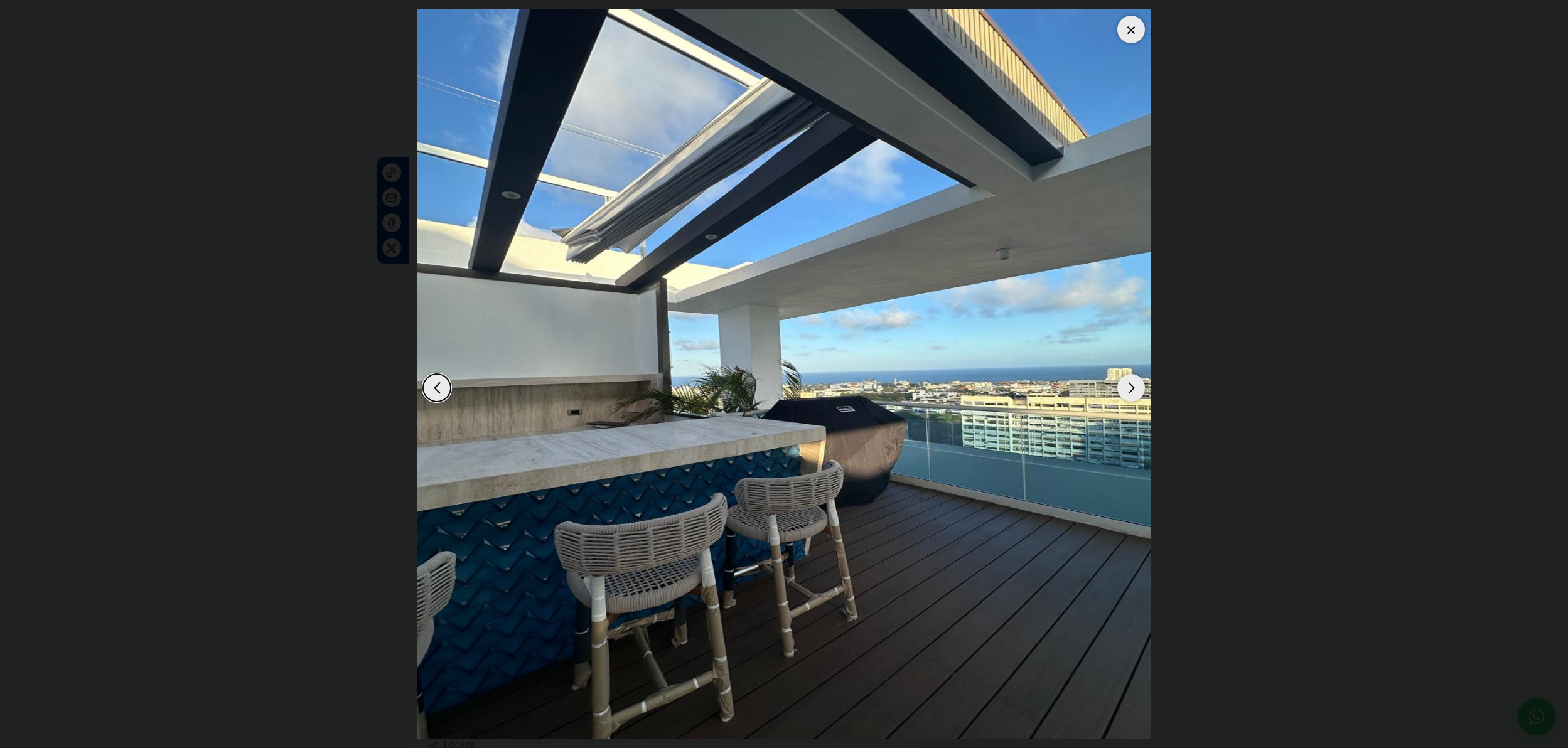
click at [1123, 394] on div "Next slide" at bounding box center [1131, 388] width 27 height 27
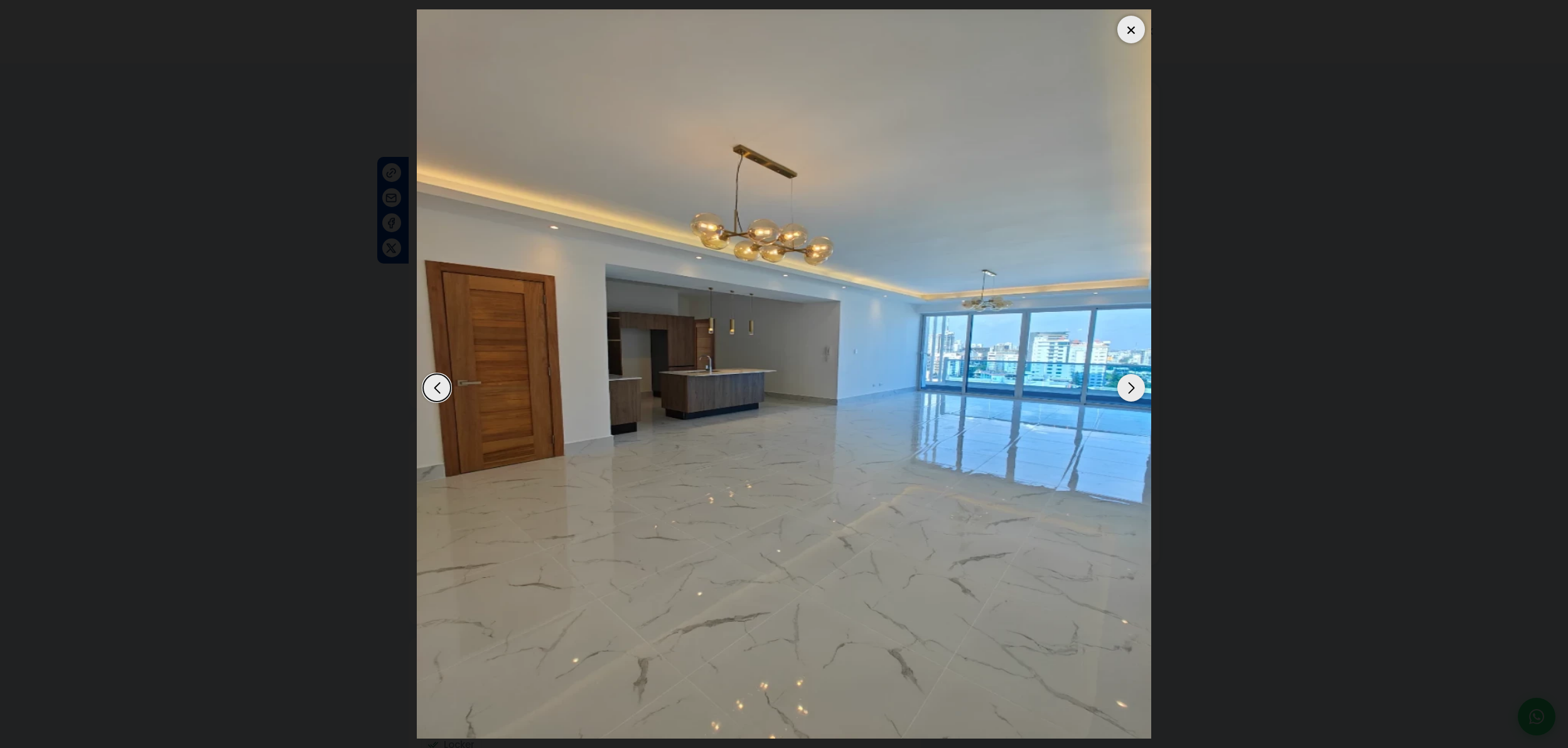
click at [1123, 394] on div "Next slide" at bounding box center [1131, 388] width 27 height 27
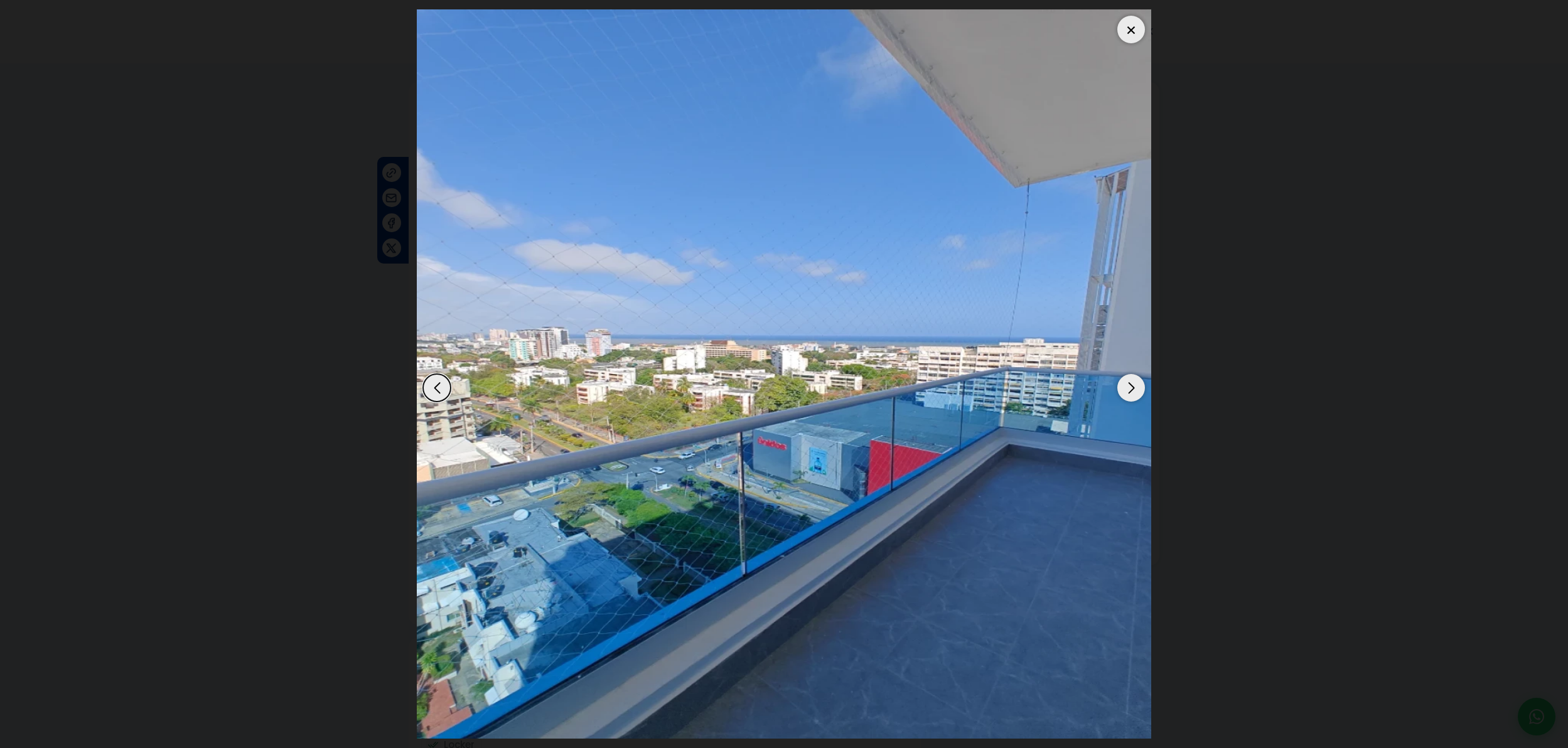
click at [1123, 394] on div "Next slide" at bounding box center [1131, 388] width 27 height 27
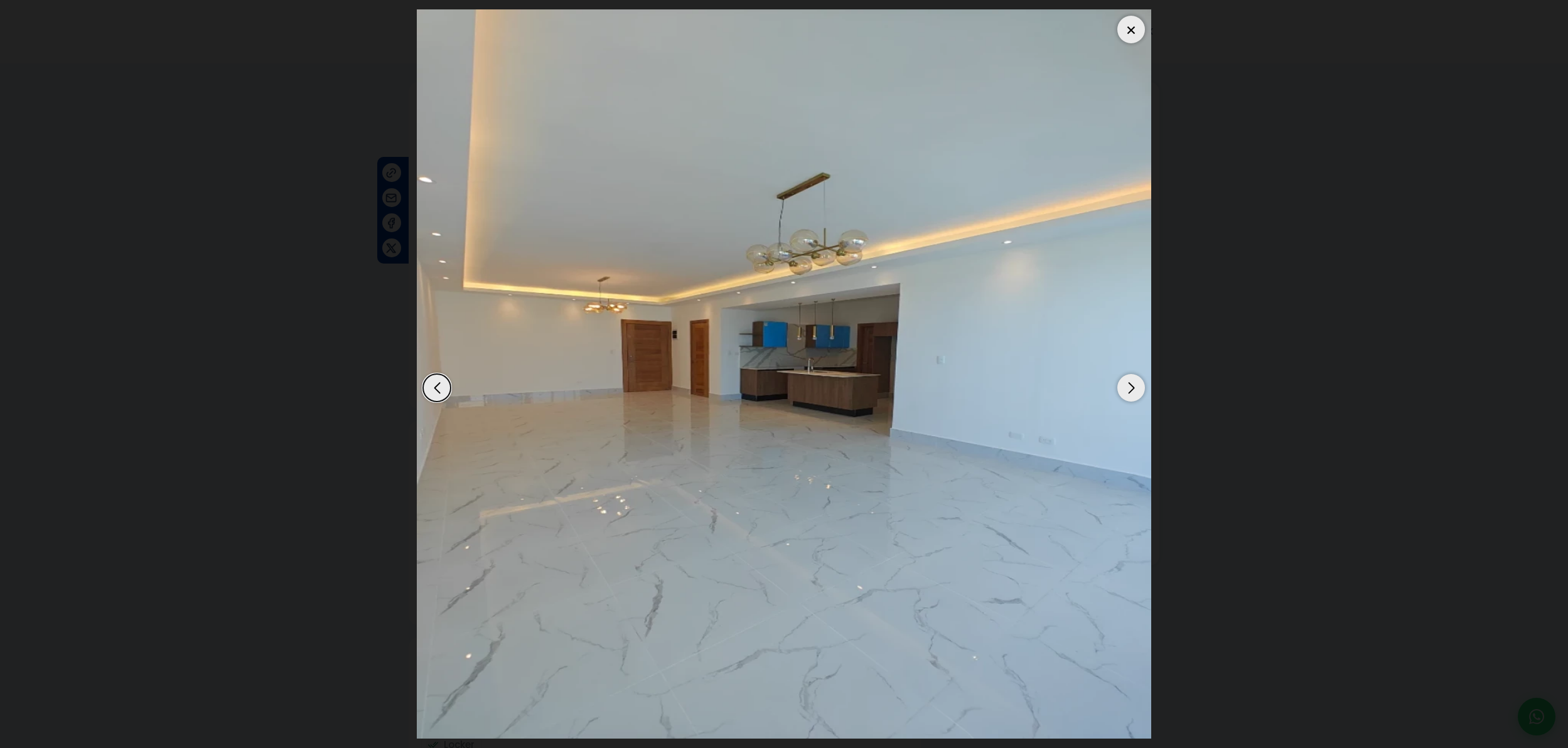
click at [1127, 396] on div "Next slide" at bounding box center [1131, 388] width 27 height 27
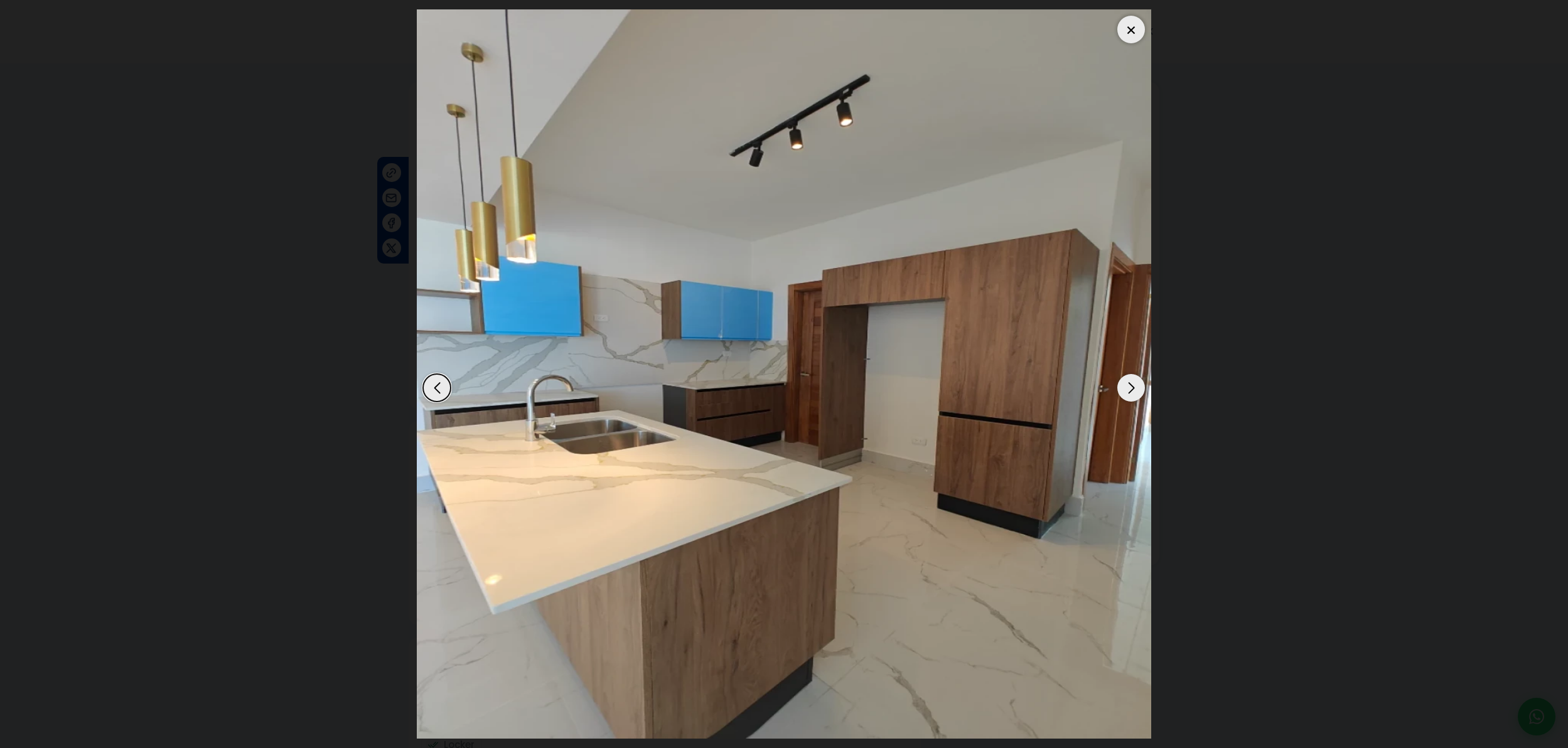
click at [1127, 396] on div "Next slide" at bounding box center [1131, 388] width 27 height 27
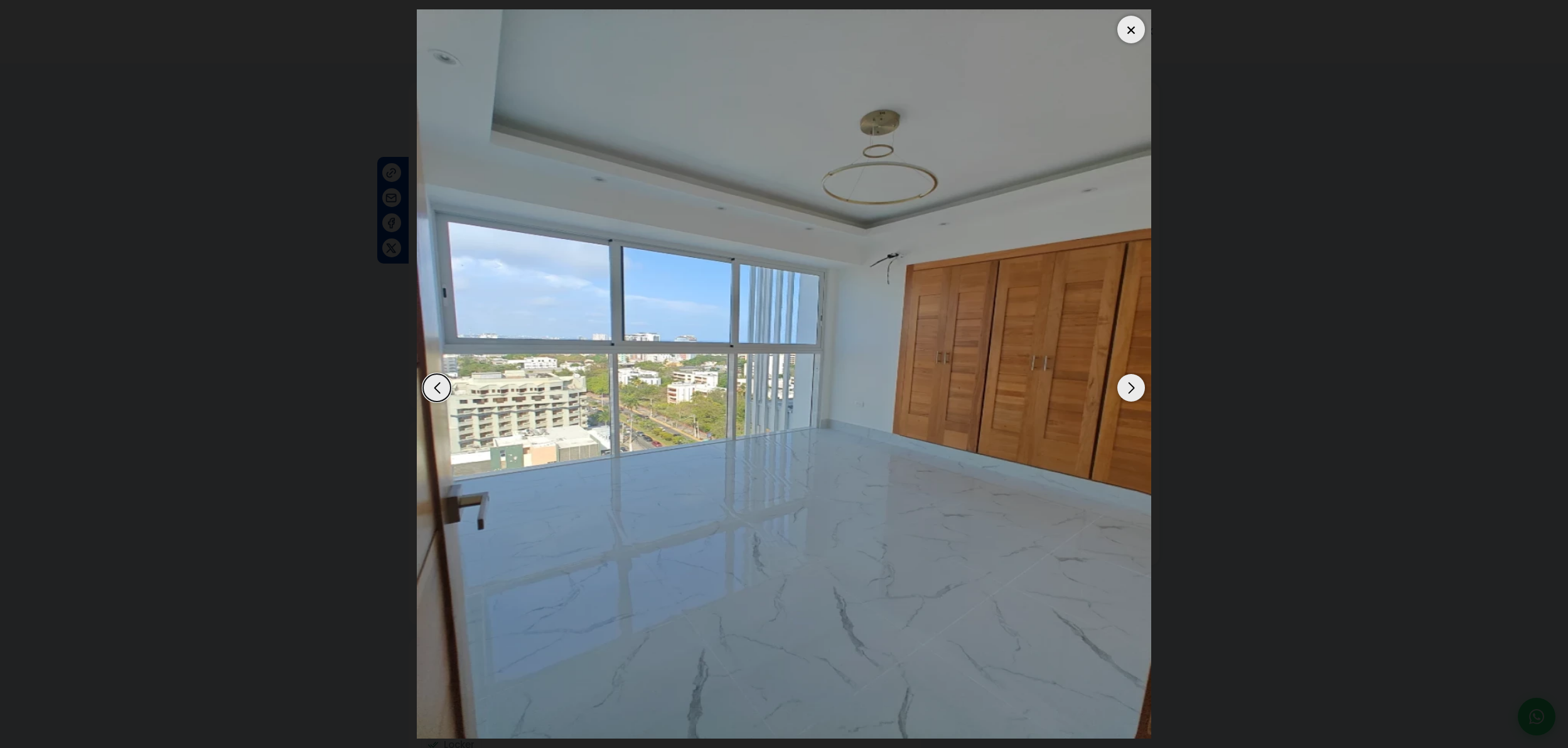
click at [1127, 396] on div "Next slide" at bounding box center [1131, 388] width 27 height 27
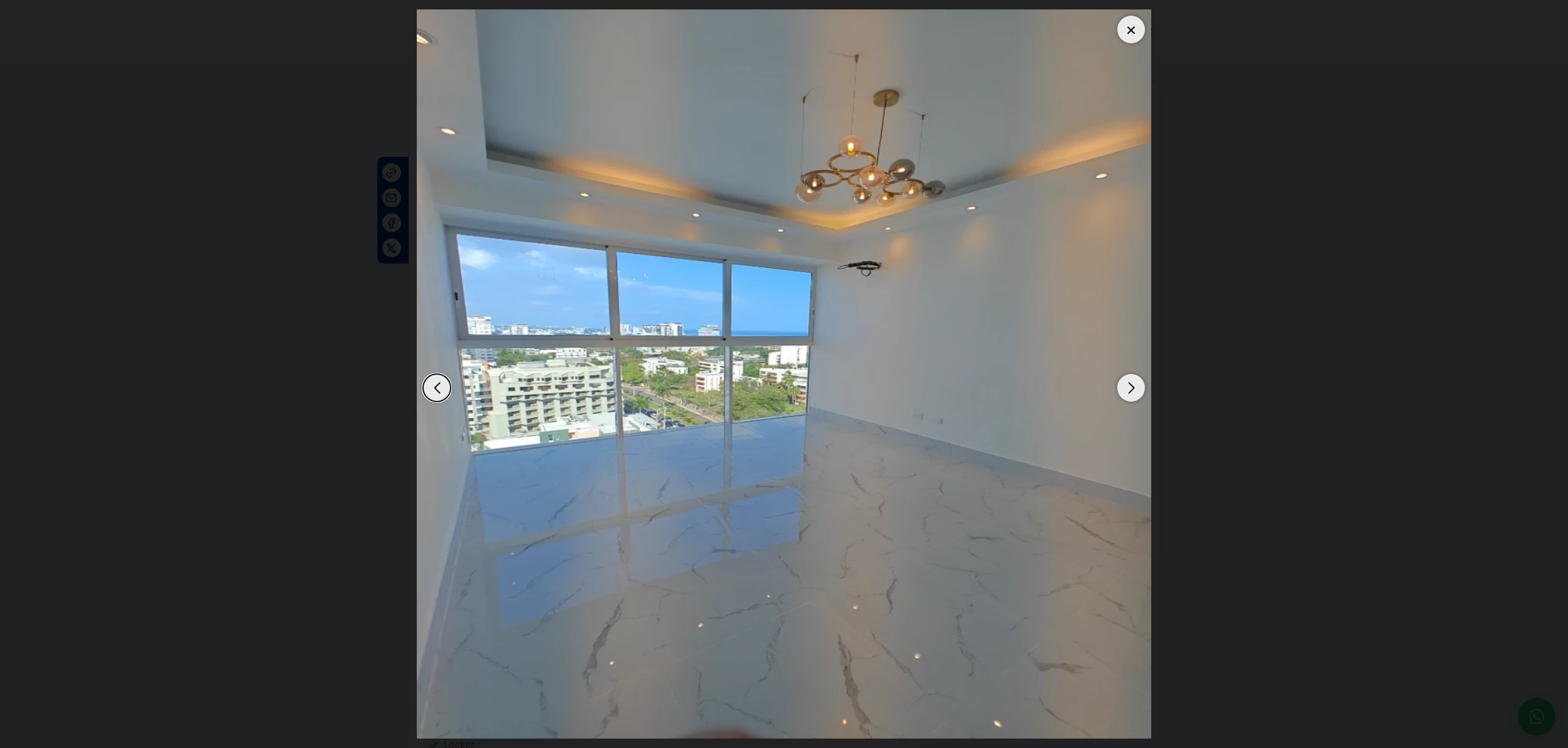
click at [1127, 396] on div "Next slide" at bounding box center [1131, 388] width 27 height 27
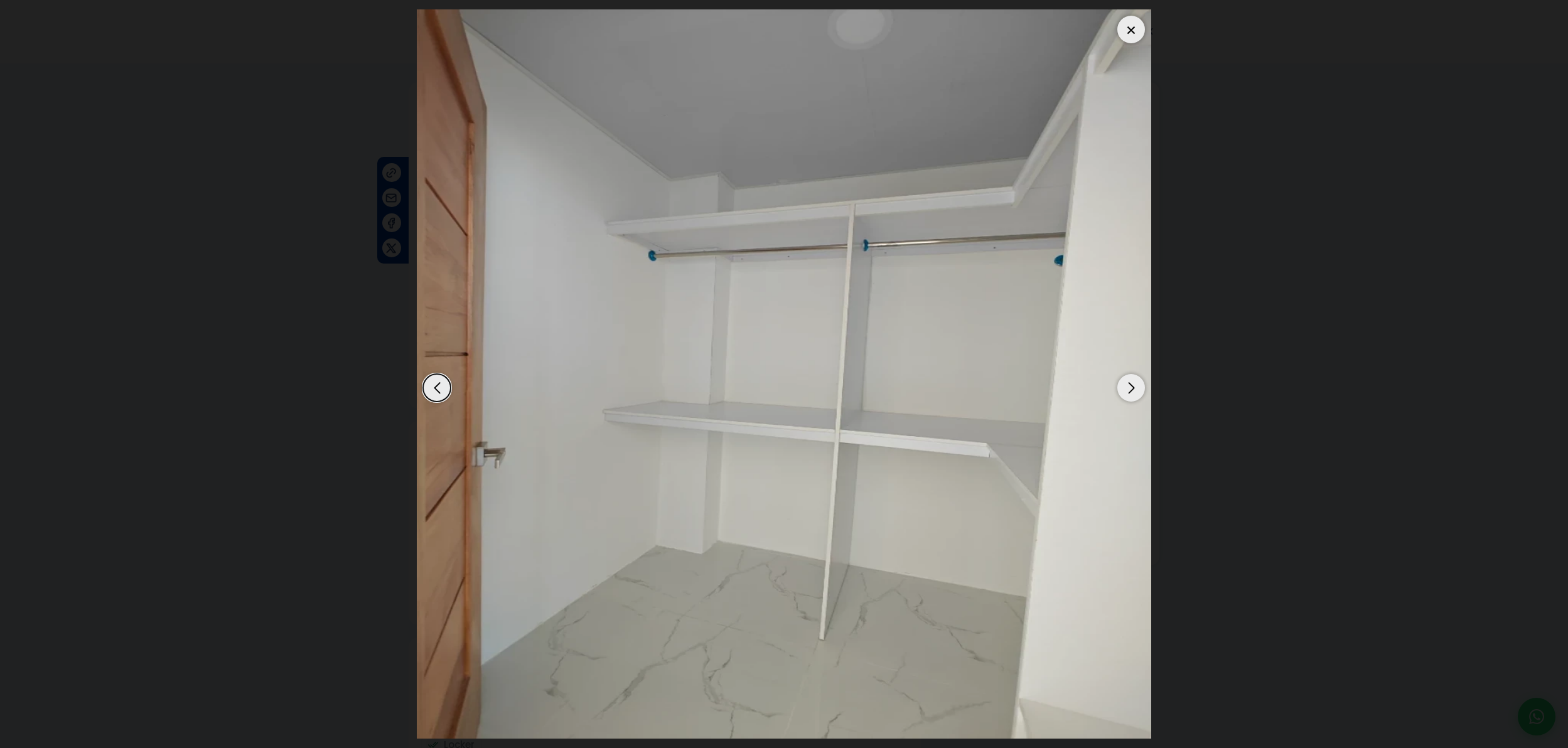
click at [445, 386] on div "Previous slide" at bounding box center [437, 388] width 27 height 27
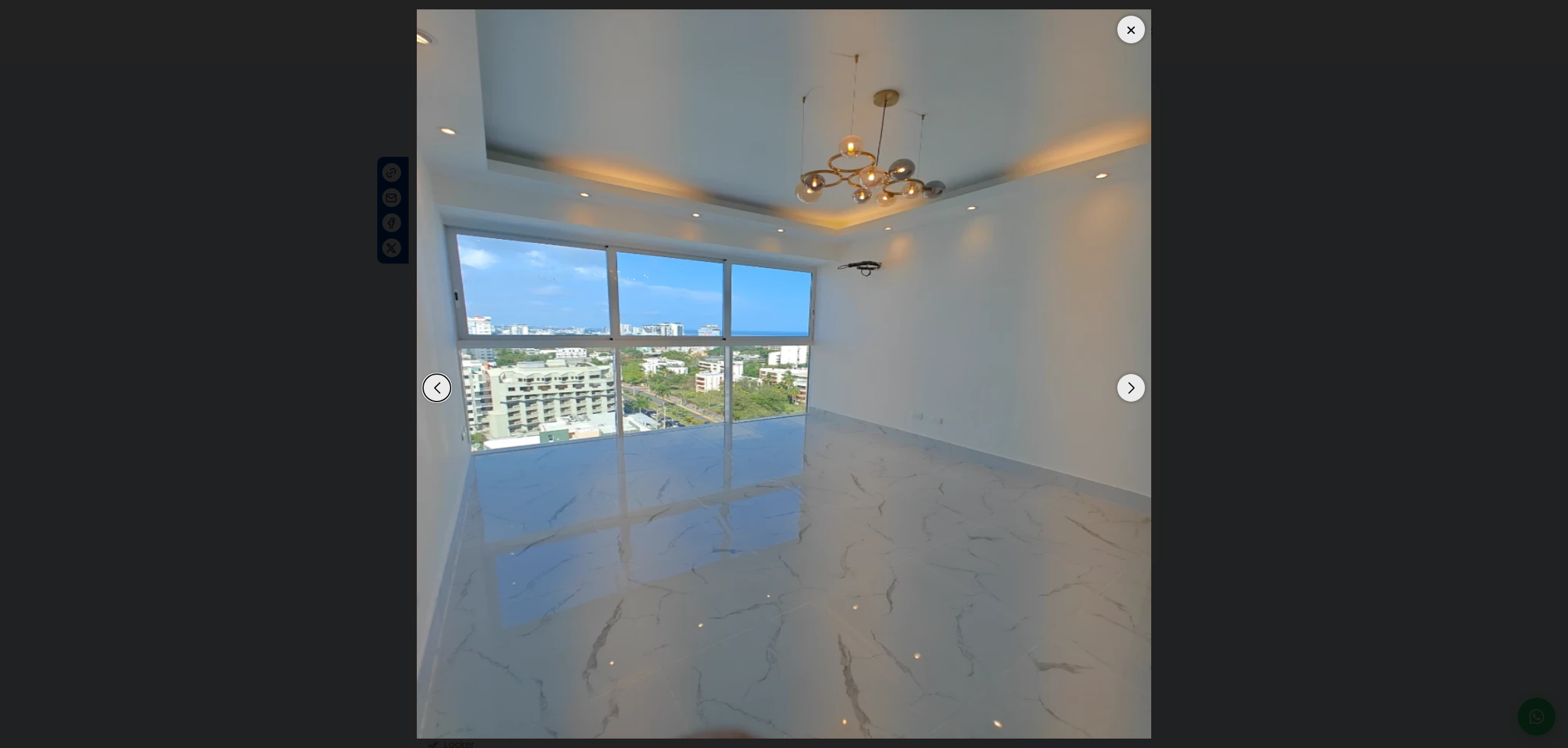
click at [1138, 392] on div "Next slide" at bounding box center [1131, 388] width 27 height 27
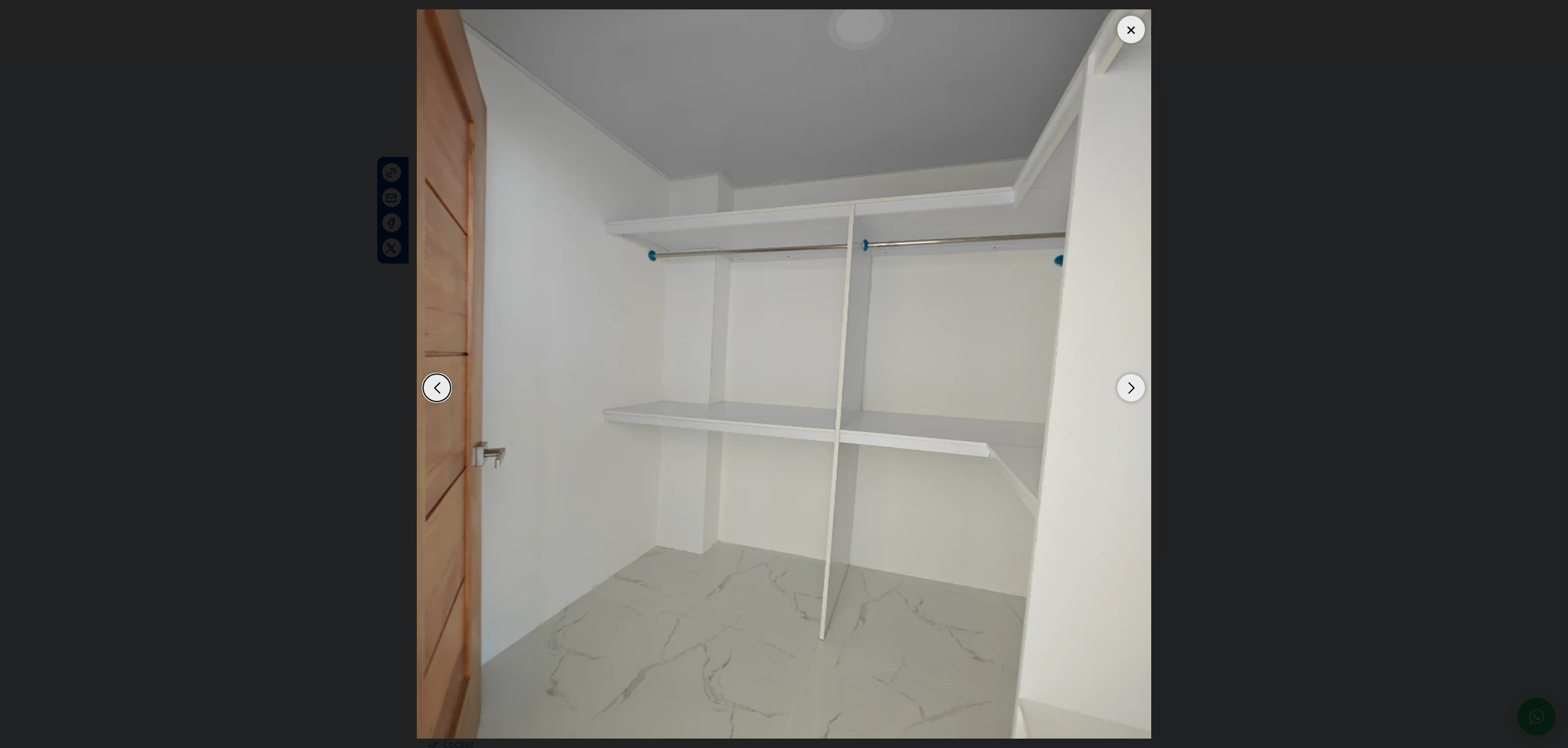
click at [1138, 392] on div "Next slide" at bounding box center [1131, 388] width 27 height 27
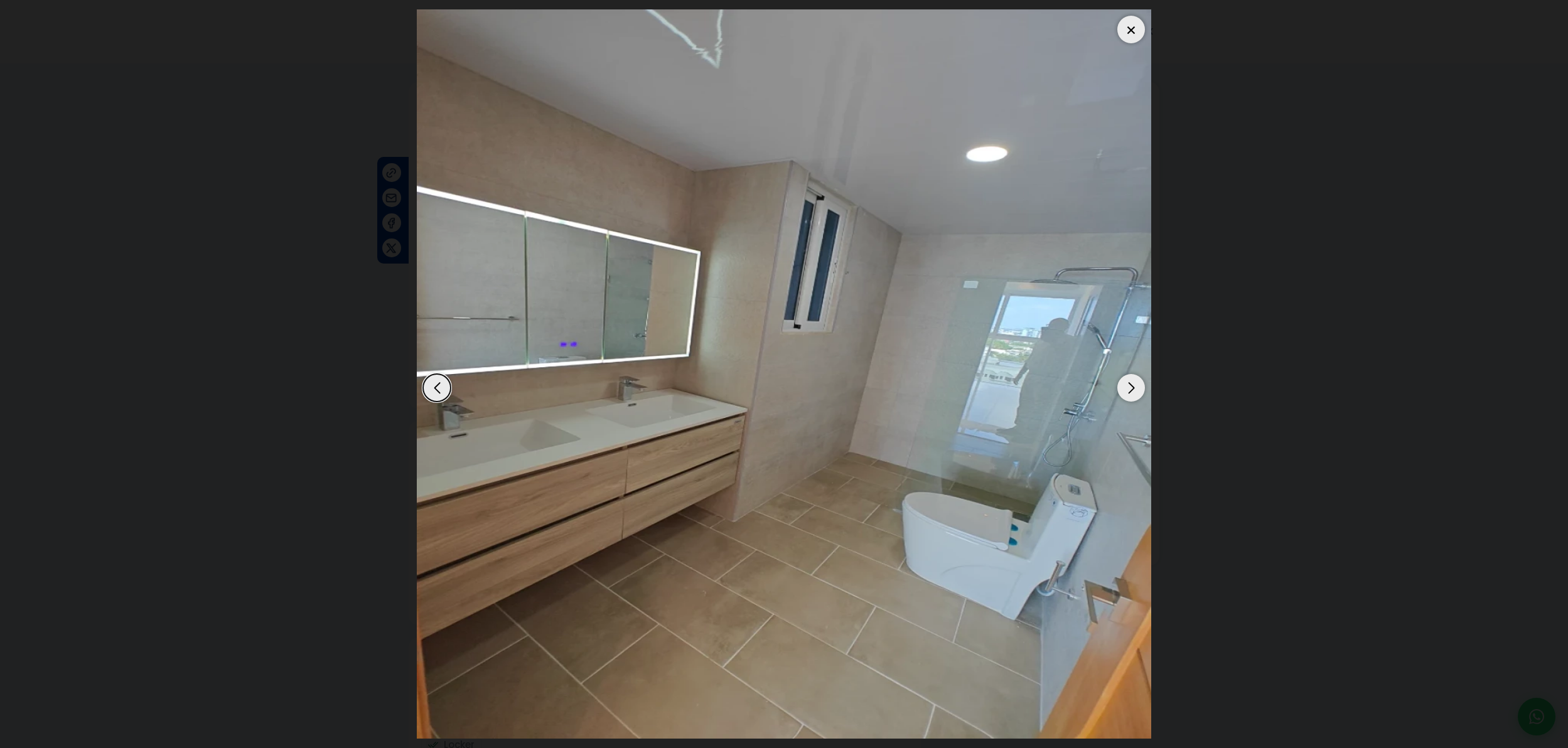
click at [1137, 392] on div "Next slide" at bounding box center [1131, 388] width 27 height 27
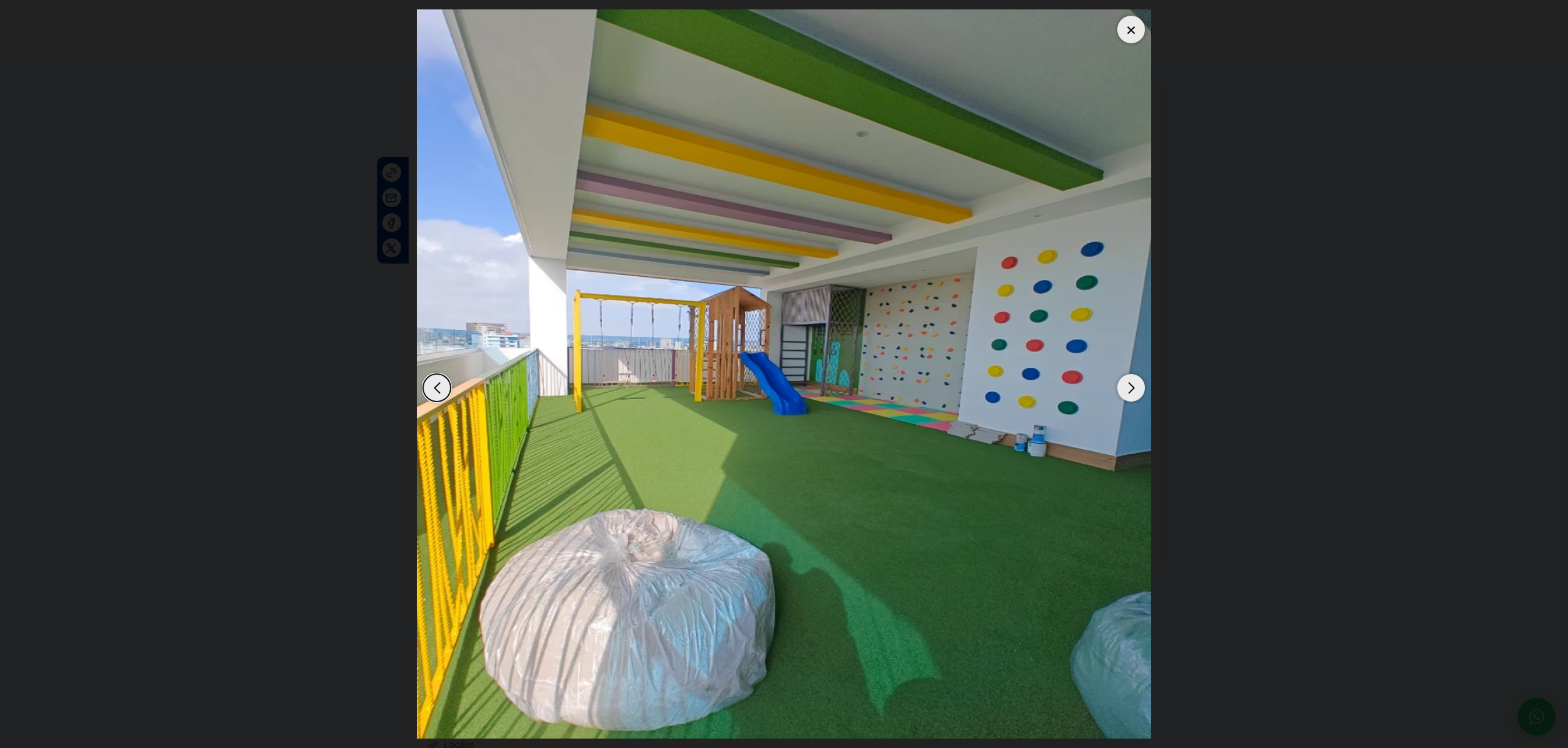
click at [1137, 392] on div "Next slide" at bounding box center [1131, 388] width 27 height 27
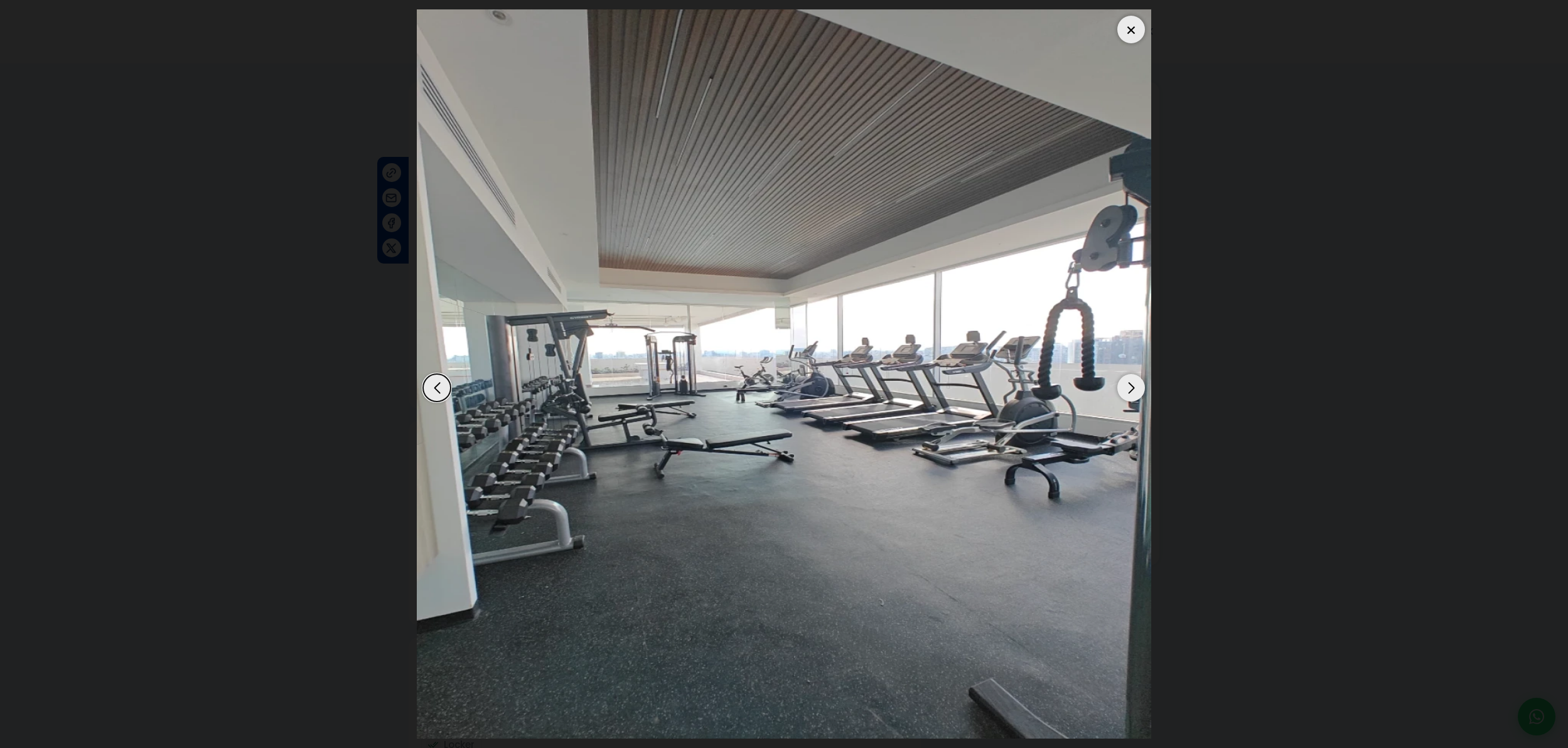
click at [1127, 388] on div "Next slide" at bounding box center [1131, 388] width 27 height 27
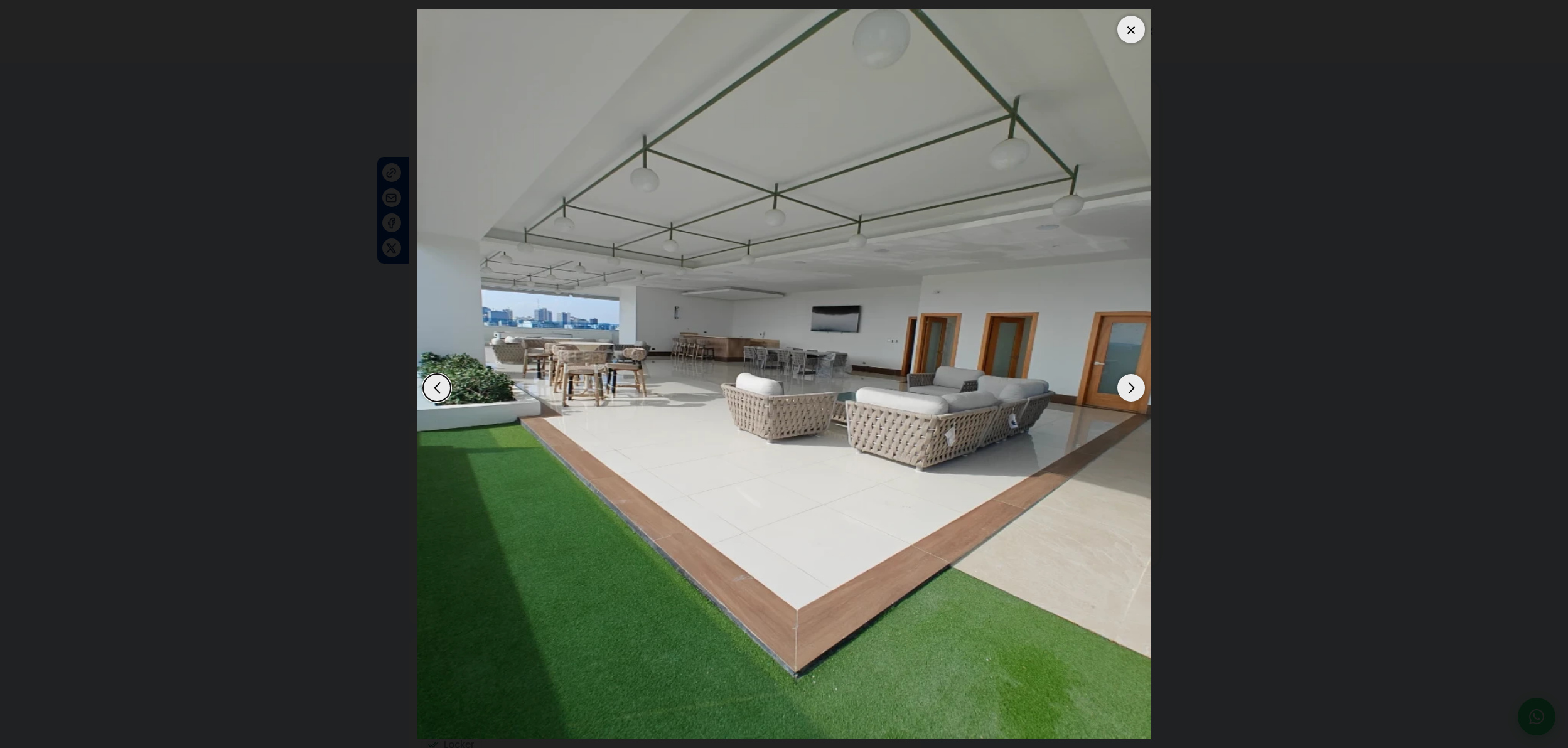
click at [1123, 390] on div "Next slide" at bounding box center [1131, 388] width 27 height 27
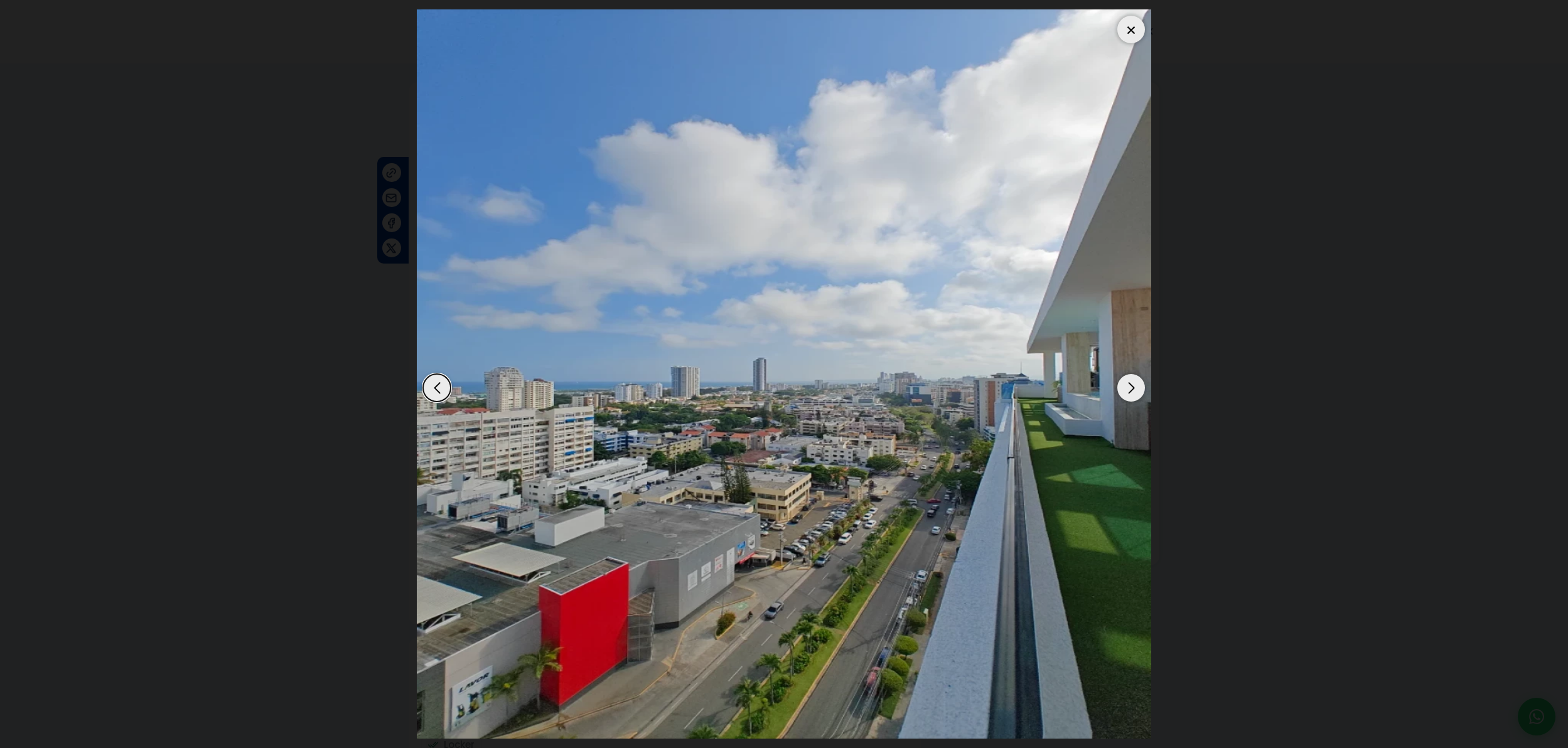
click at [1123, 389] on div "Next slide" at bounding box center [1131, 388] width 27 height 27
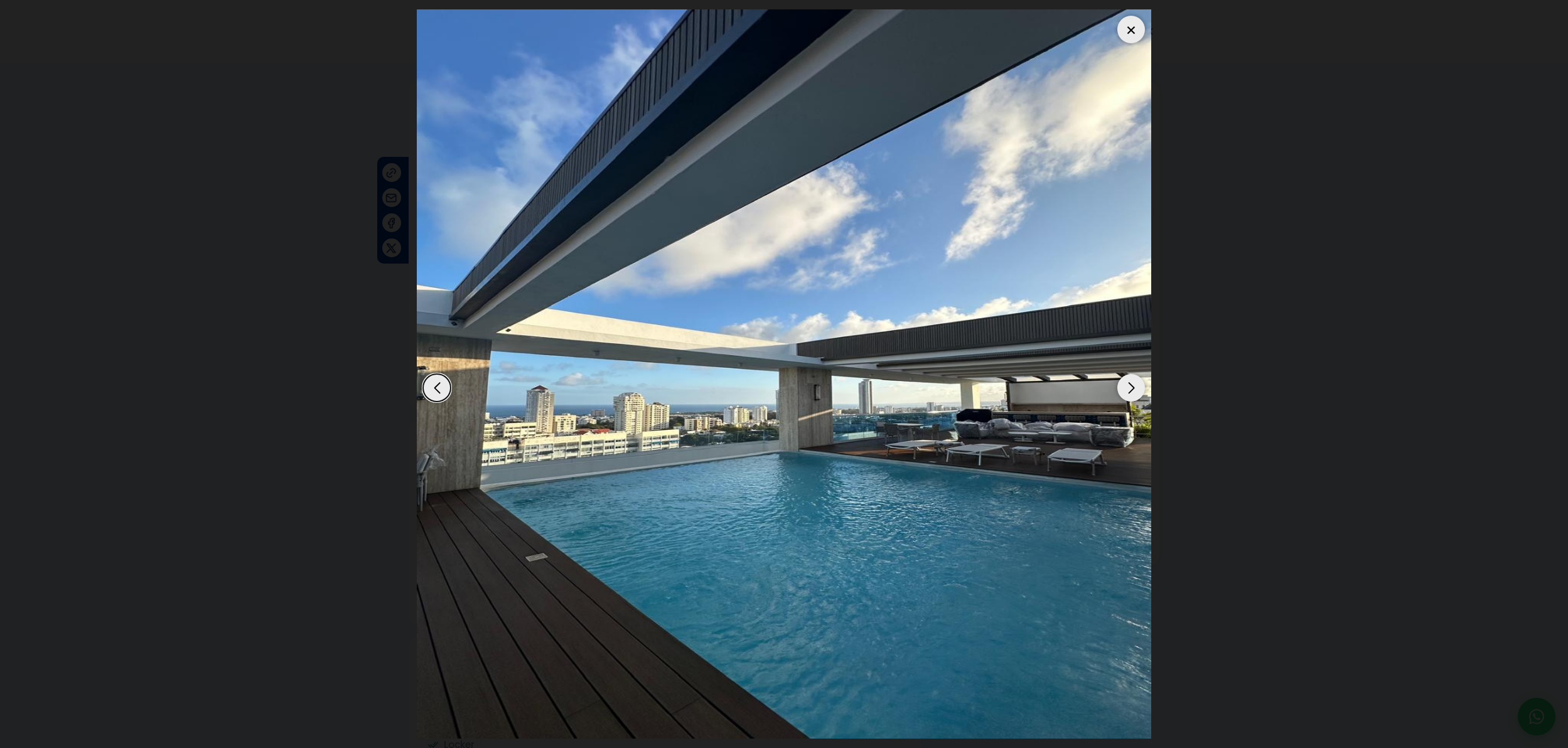
click at [1123, 389] on div "Next slide" at bounding box center [1131, 388] width 27 height 27
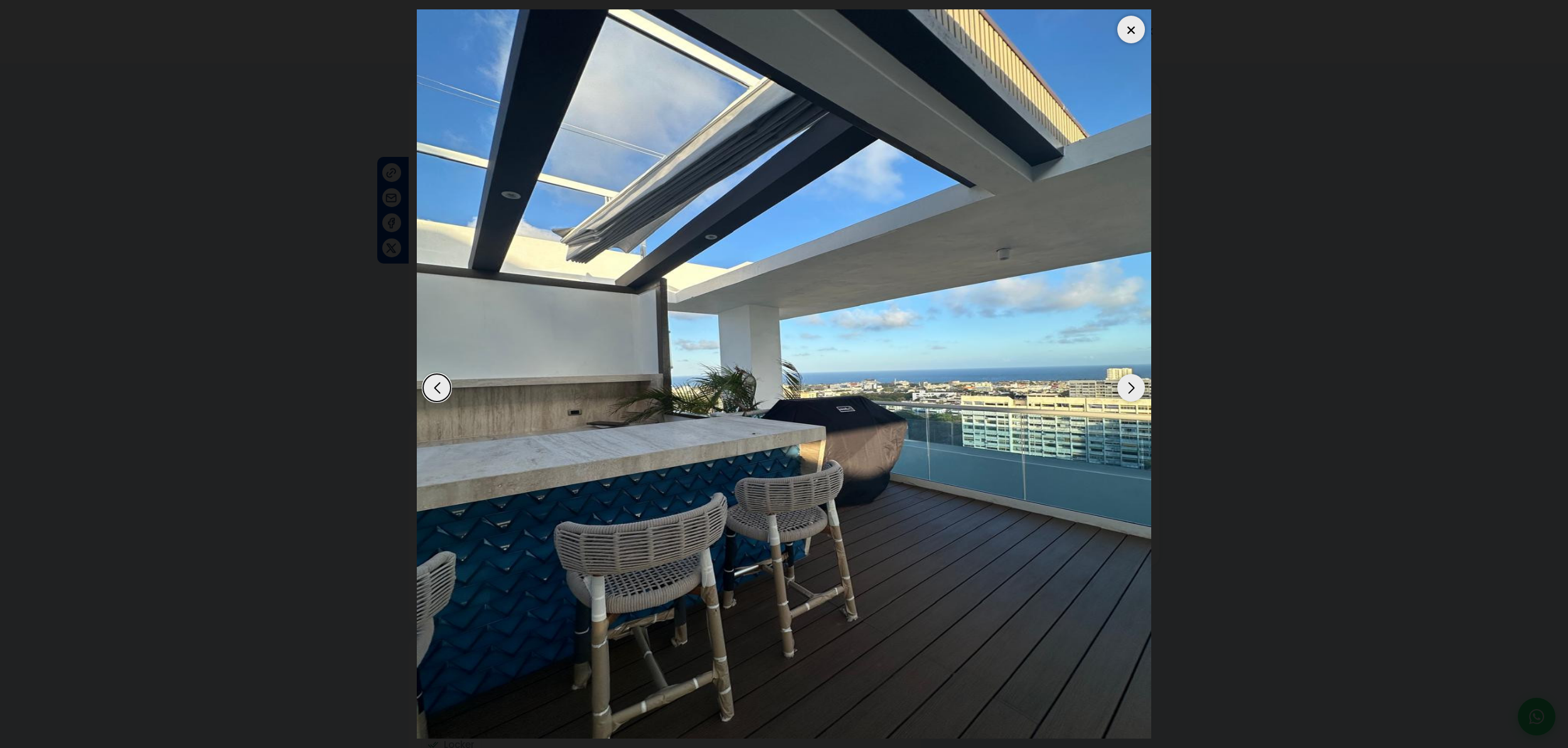
click at [1123, 389] on div "Next slide" at bounding box center [1131, 388] width 27 height 27
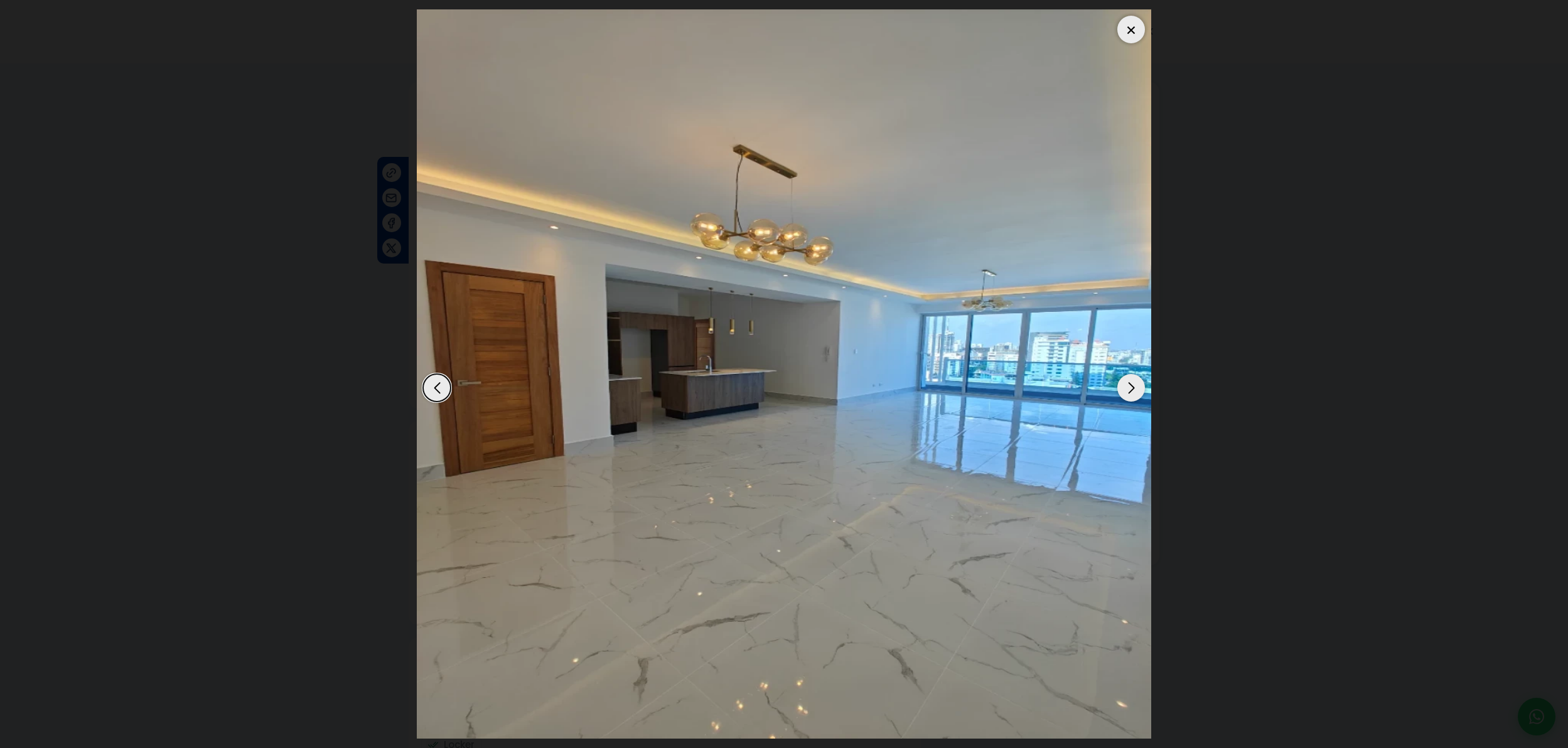
click at [1123, 389] on div "Next slide" at bounding box center [1131, 388] width 27 height 27
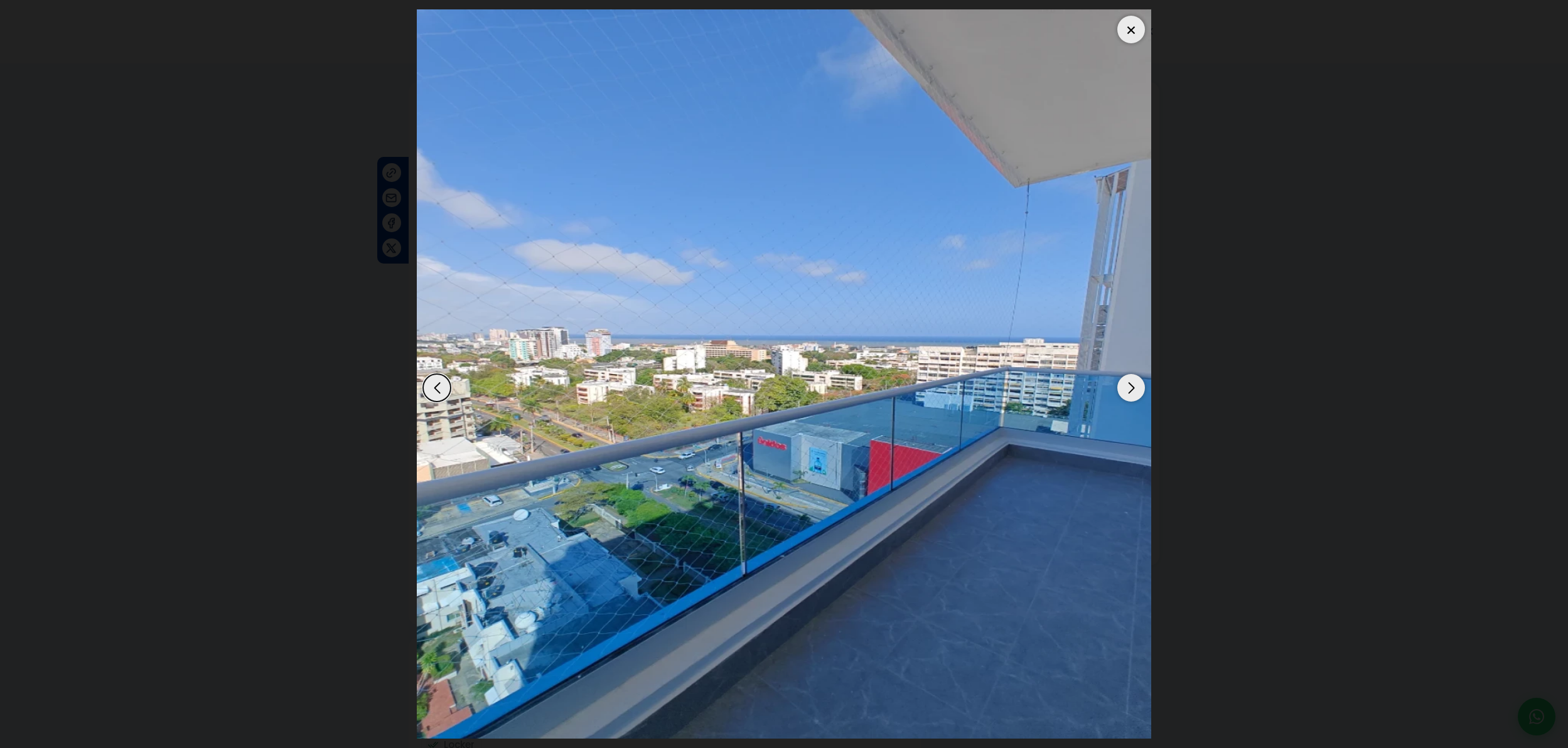
click at [1123, 389] on div "Next slide" at bounding box center [1131, 388] width 27 height 27
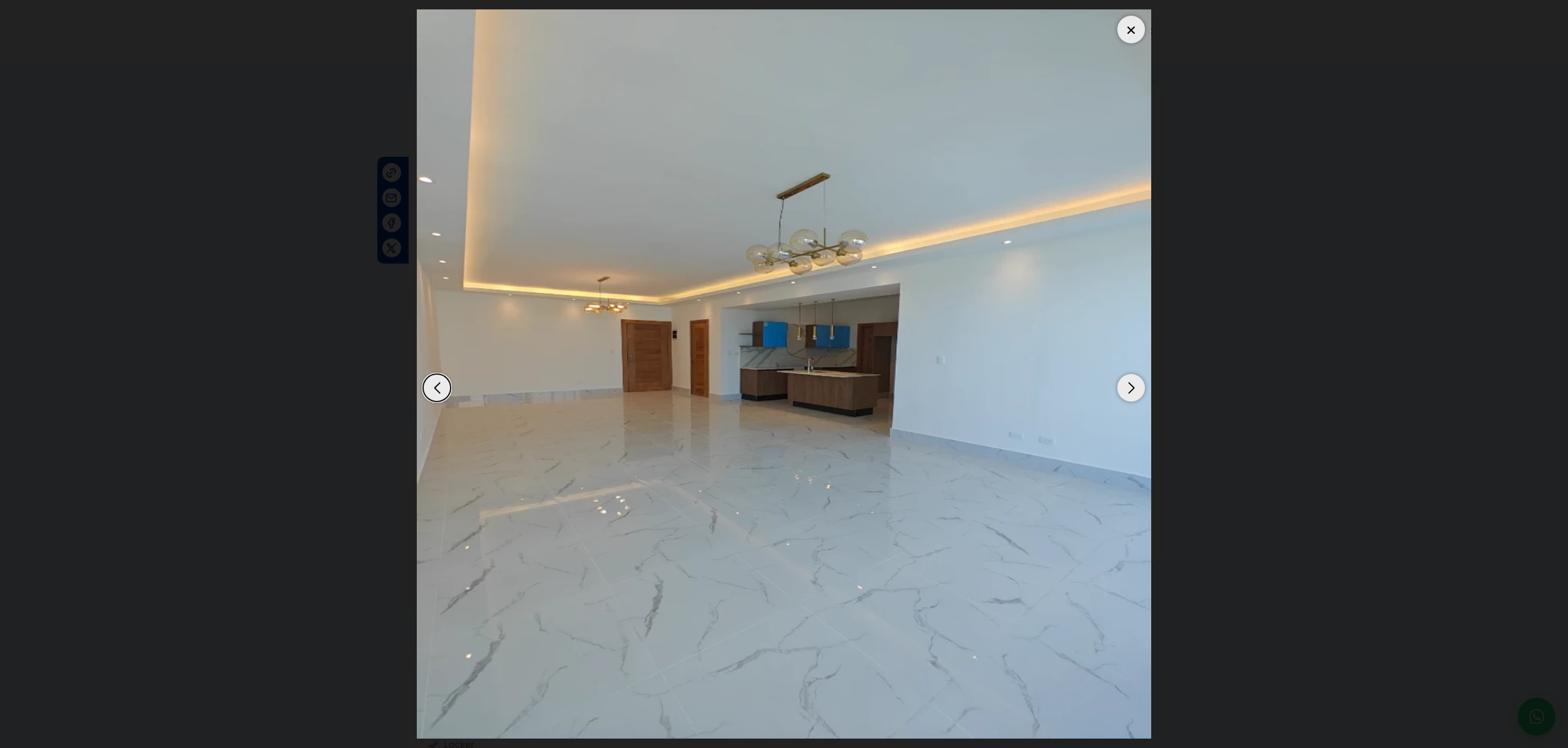
click at [1123, 390] on div "Next slide" at bounding box center [1131, 388] width 27 height 27
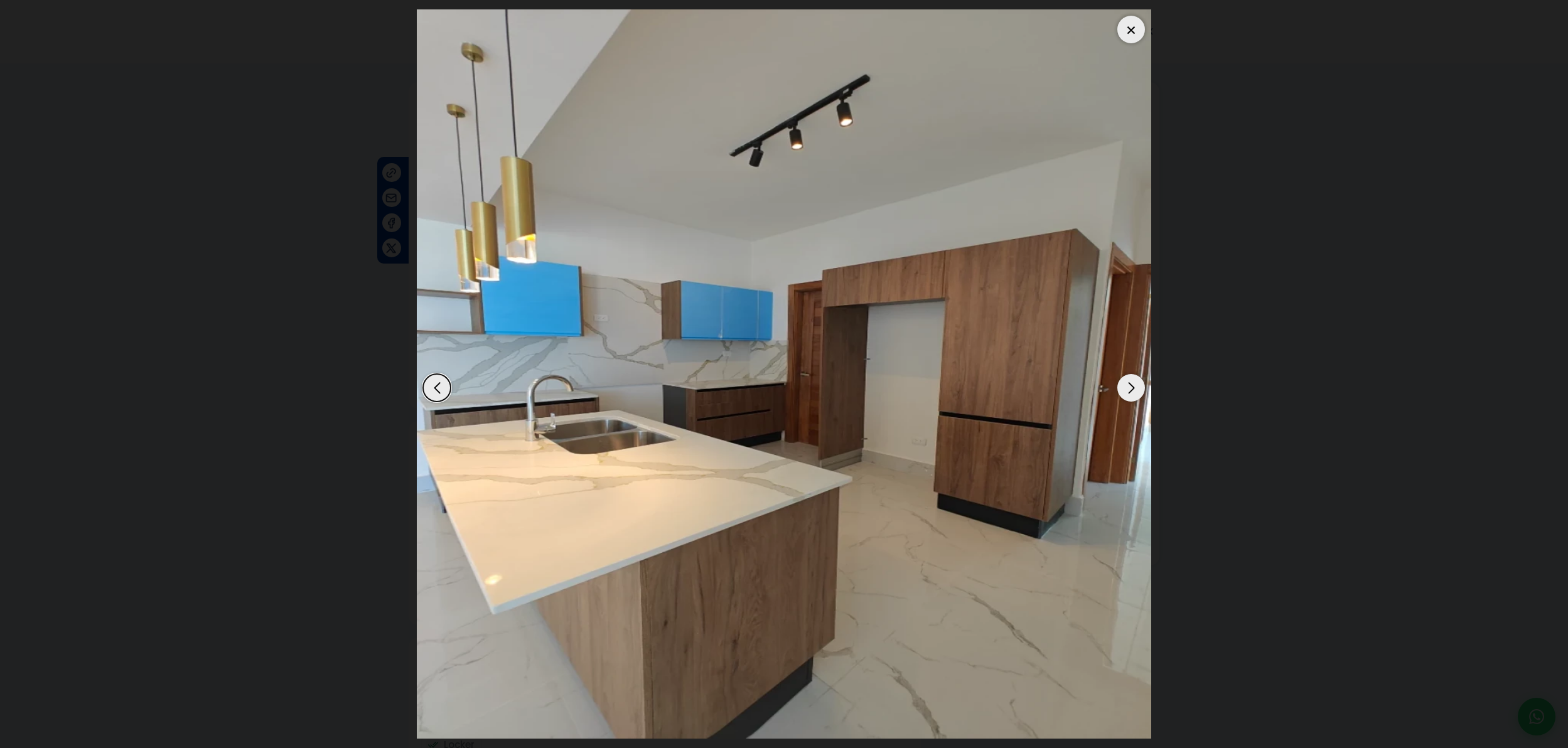
click at [1123, 389] on div "Next slide" at bounding box center [1131, 388] width 27 height 27
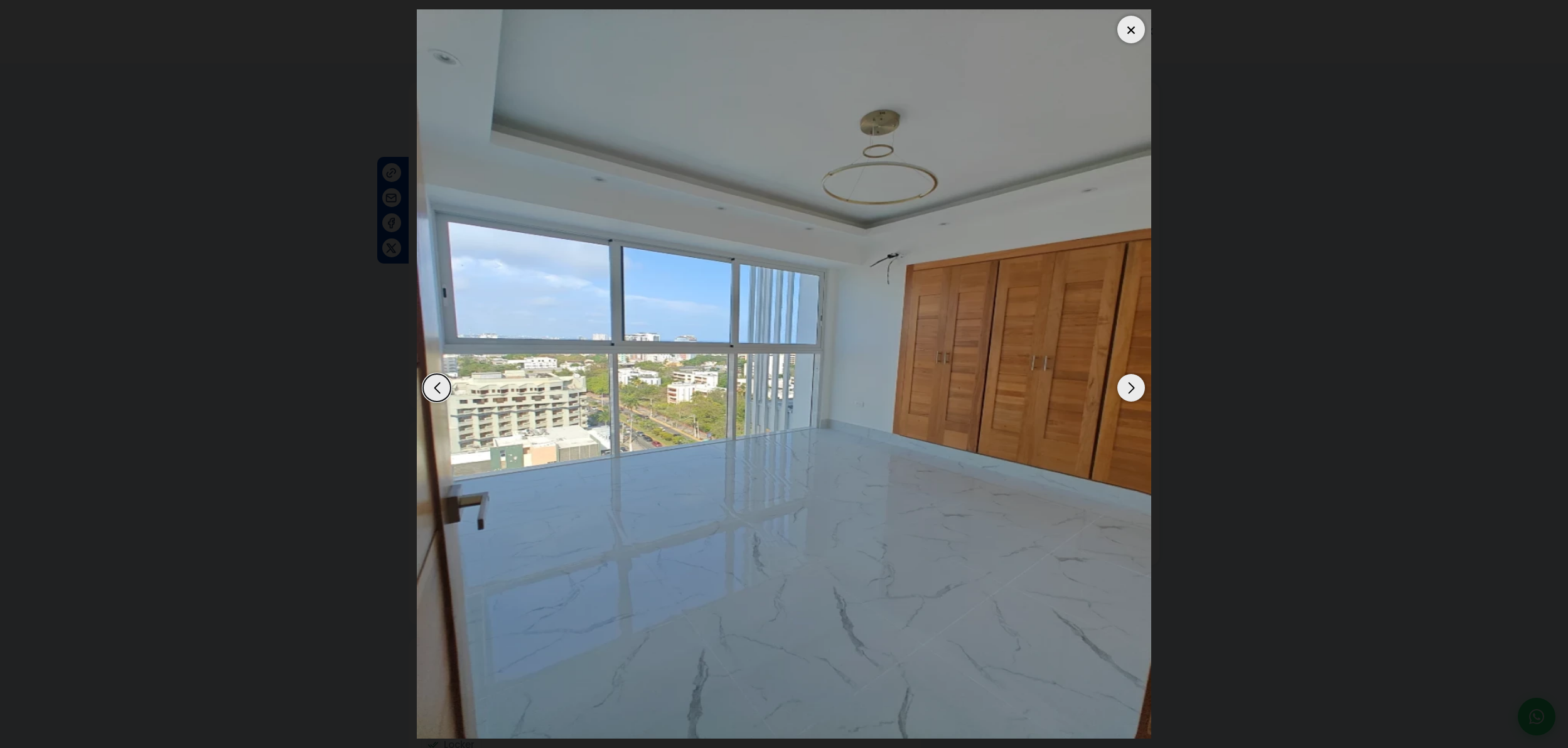
click at [1123, 388] on div "Next slide" at bounding box center [1131, 388] width 27 height 27
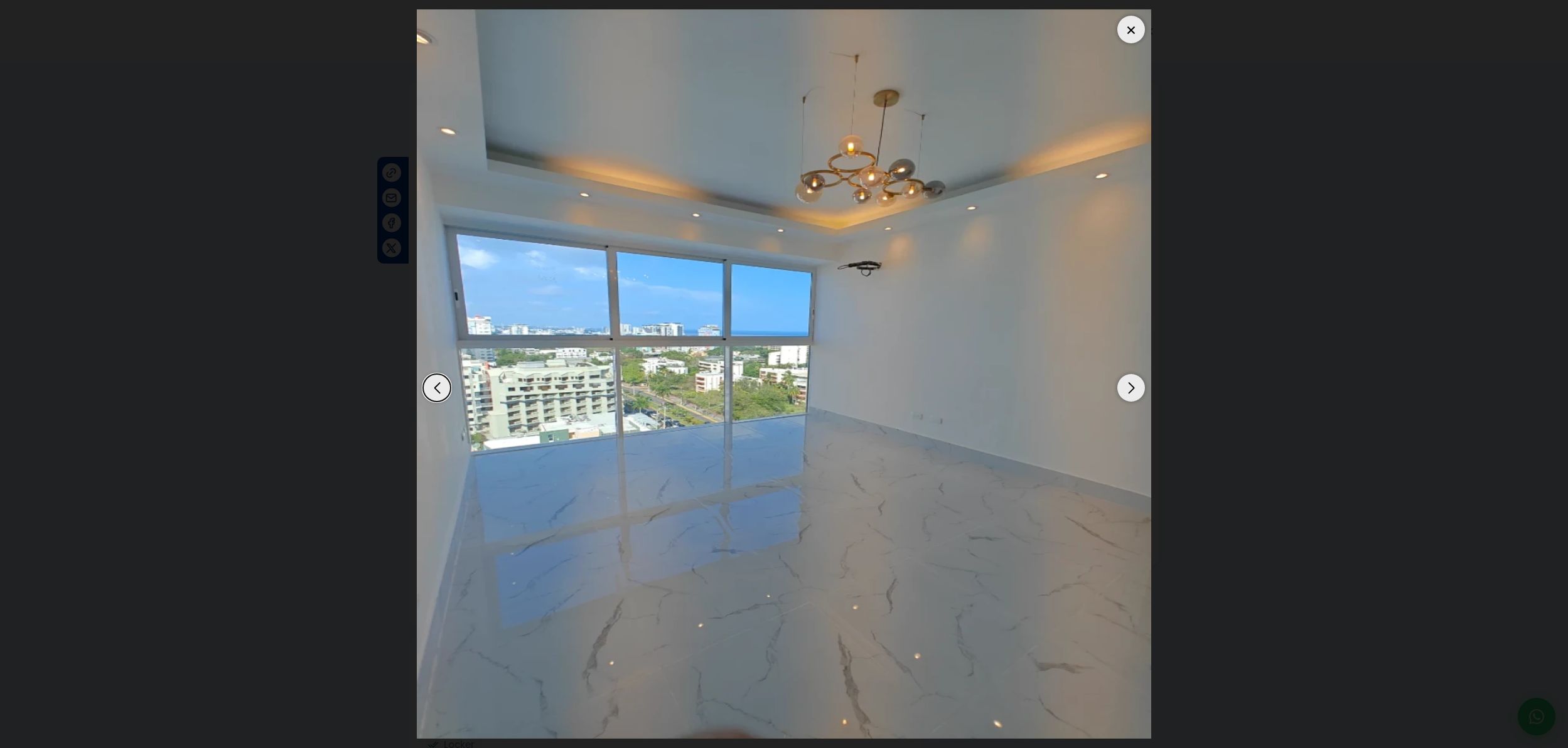
click at [437, 384] on div "Previous slide" at bounding box center [437, 388] width 27 height 27
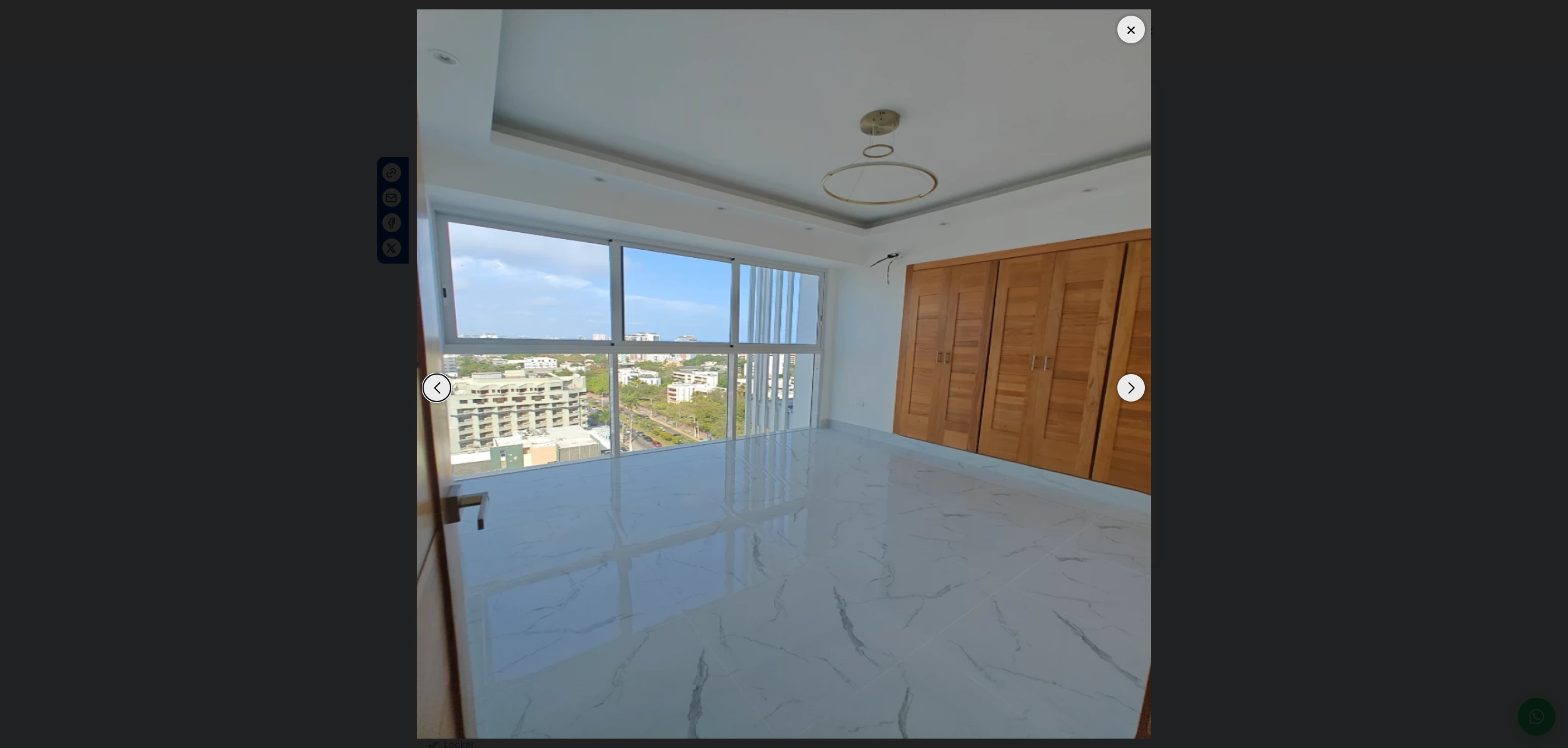
click at [1133, 397] on div "Next slide" at bounding box center [1131, 388] width 27 height 27
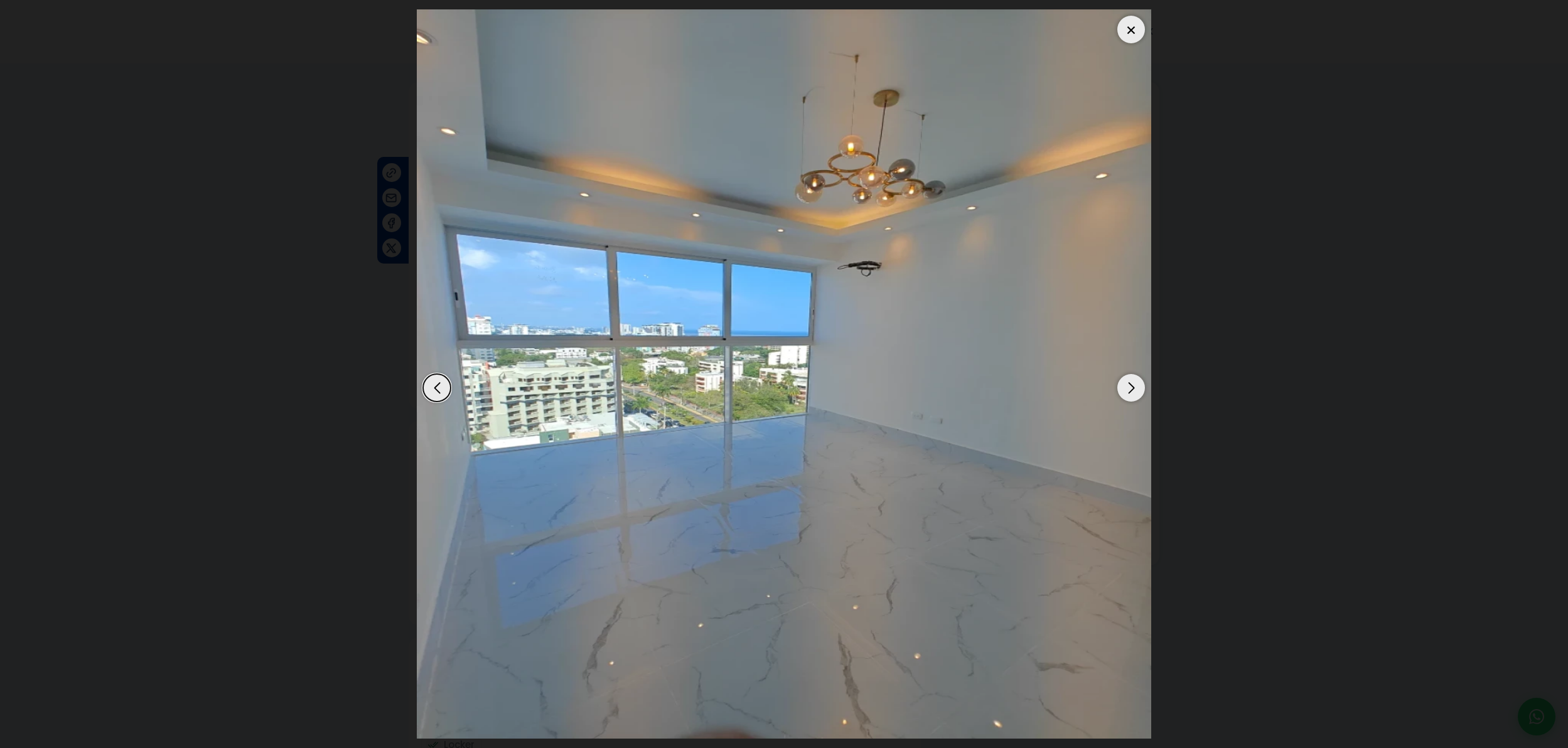
click at [1133, 397] on div "Next slide" at bounding box center [1131, 388] width 27 height 27
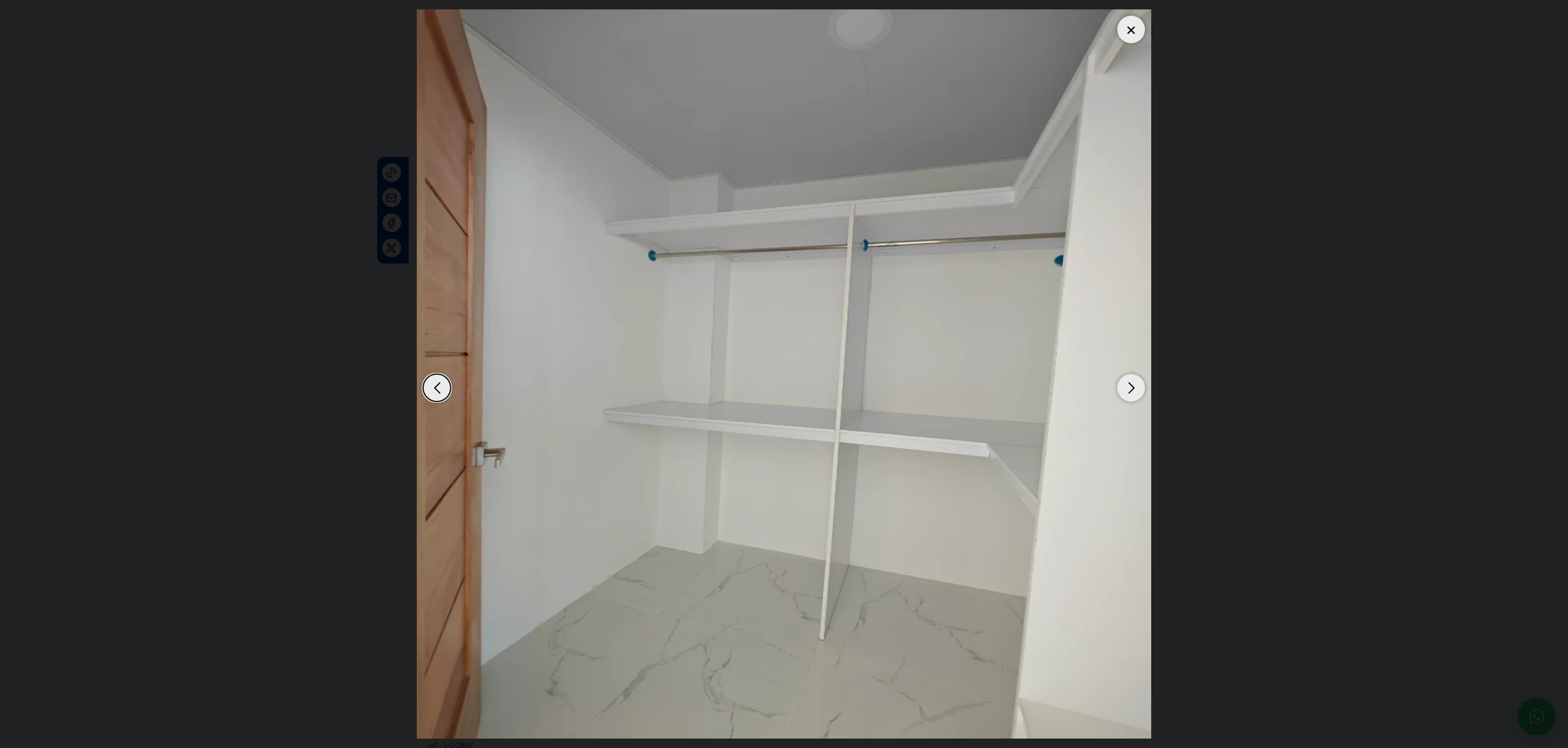
click at [1133, 400] on div "Next slide" at bounding box center [1131, 388] width 27 height 27
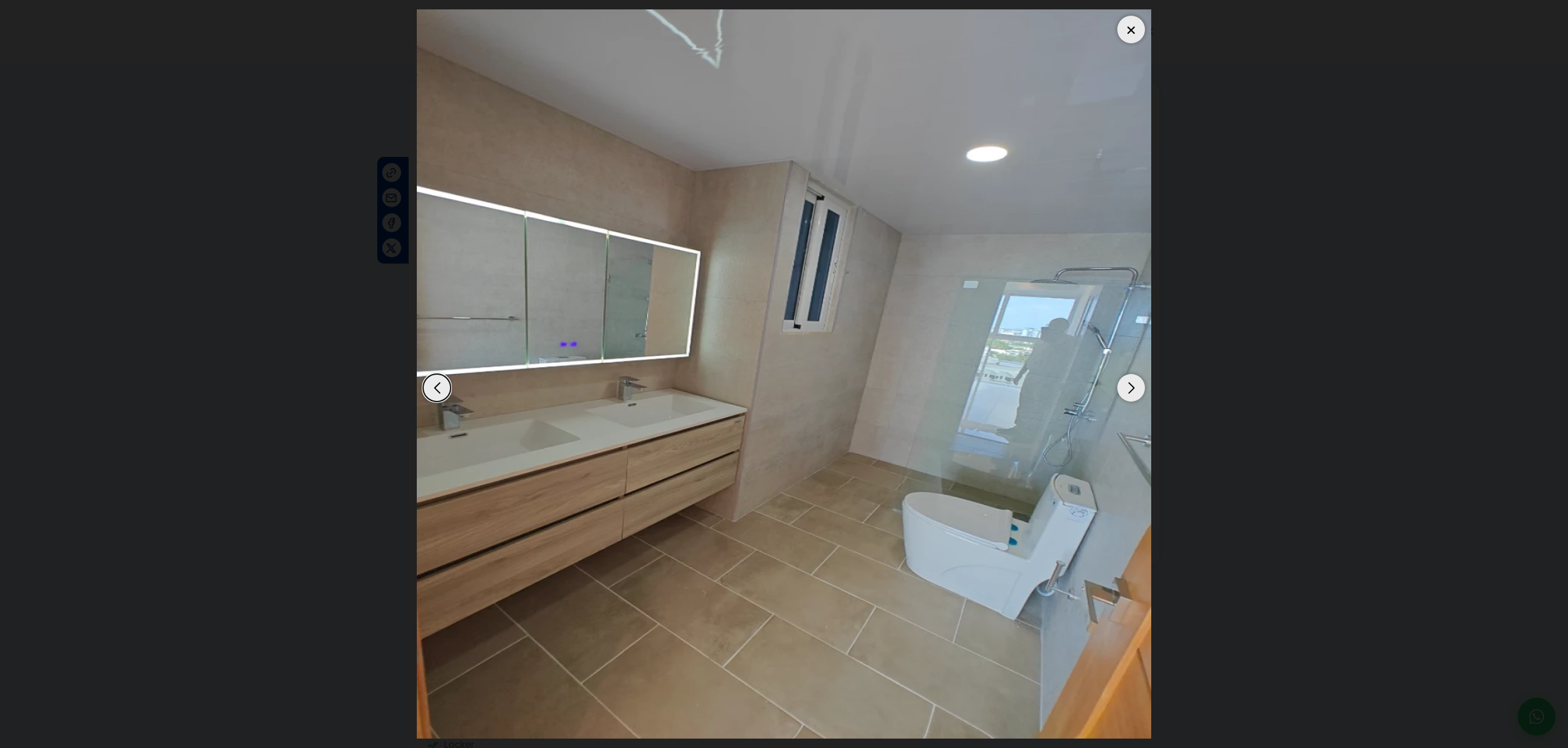
click at [1133, 400] on div "Next slide" at bounding box center [1131, 388] width 27 height 27
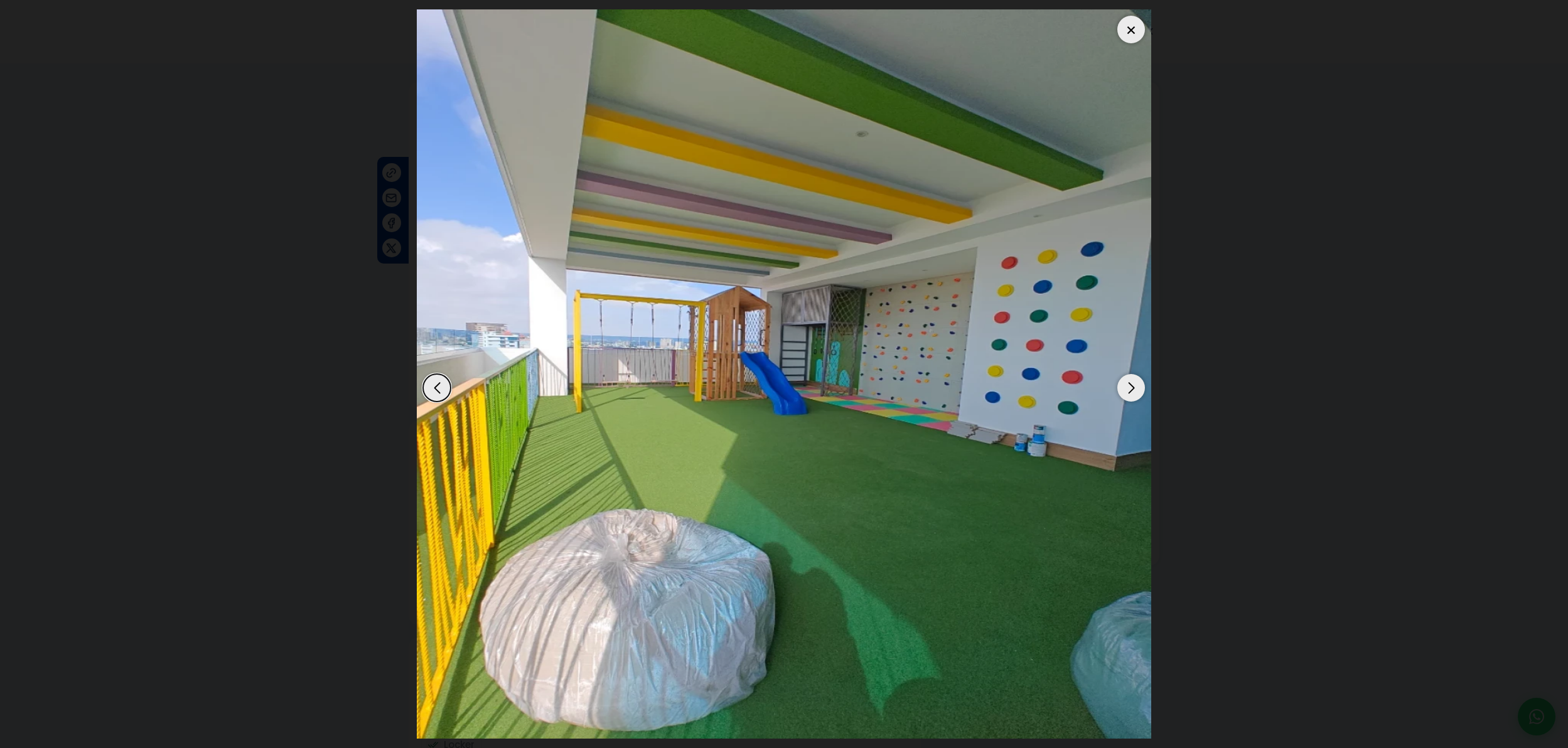
click at [1133, 400] on div "Next slide" at bounding box center [1131, 388] width 27 height 27
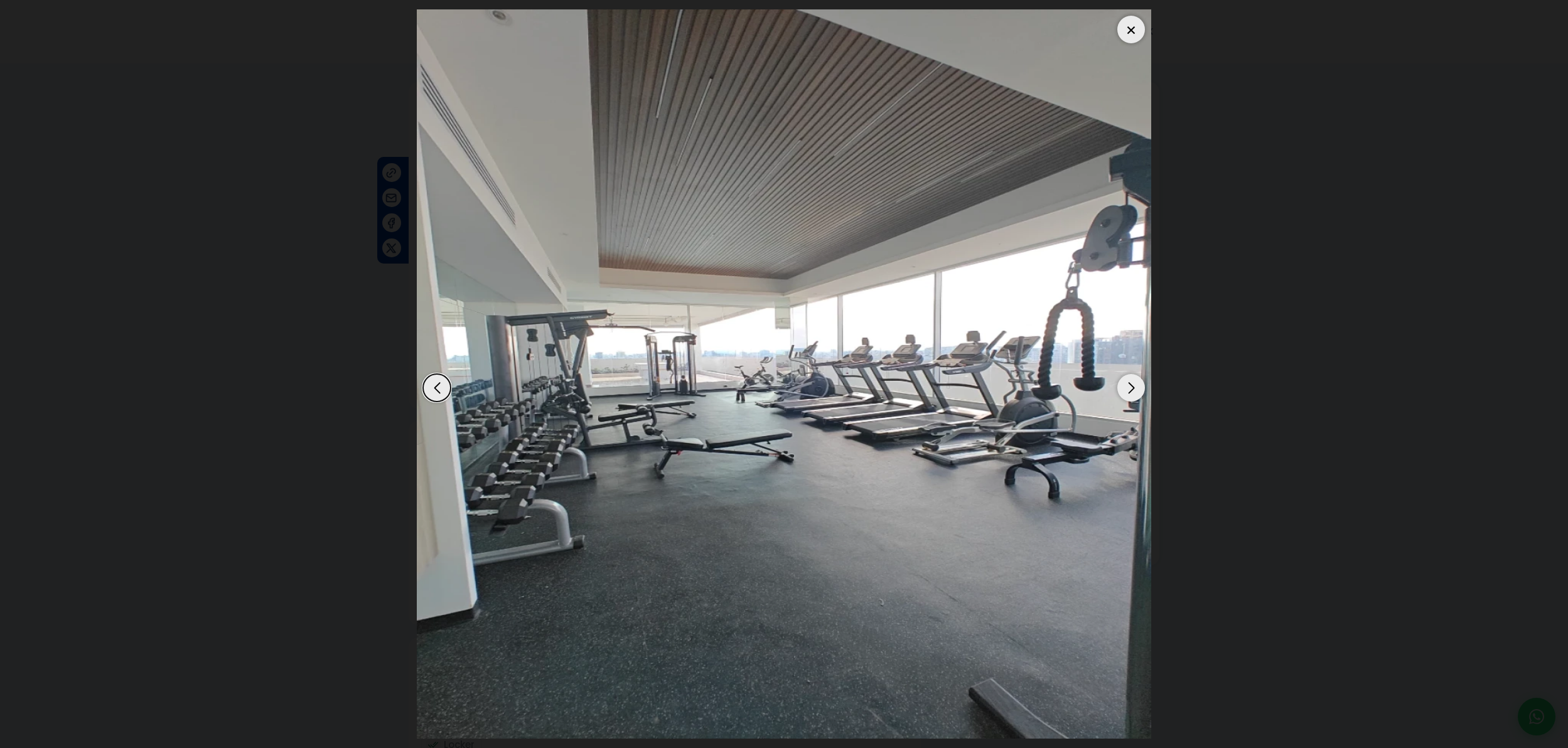
click at [1128, 392] on div "Next slide" at bounding box center [1131, 388] width 27 height 27
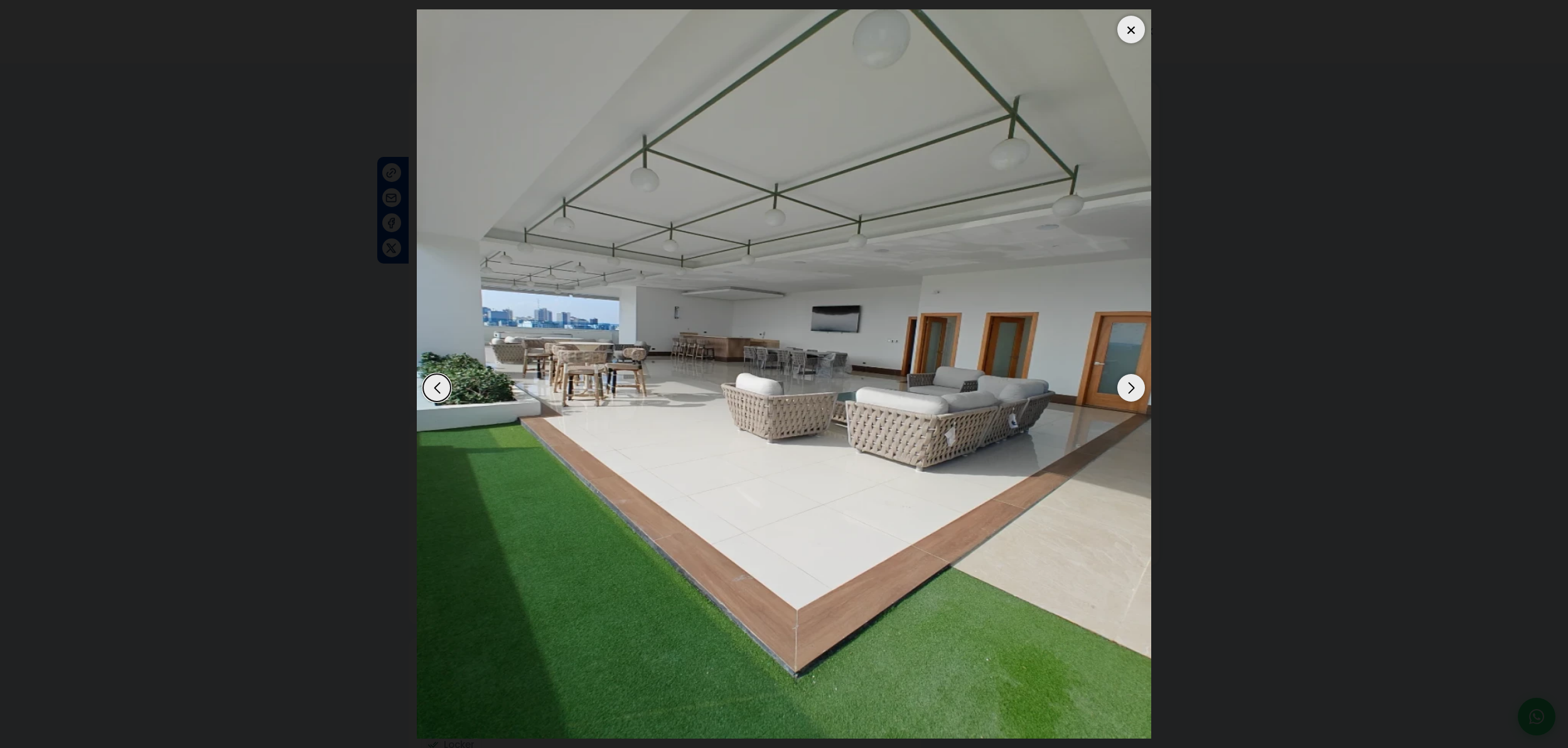
click at [1126, 391] on div "Next slide" at bounding box center [1131, 388] width 27 height 27
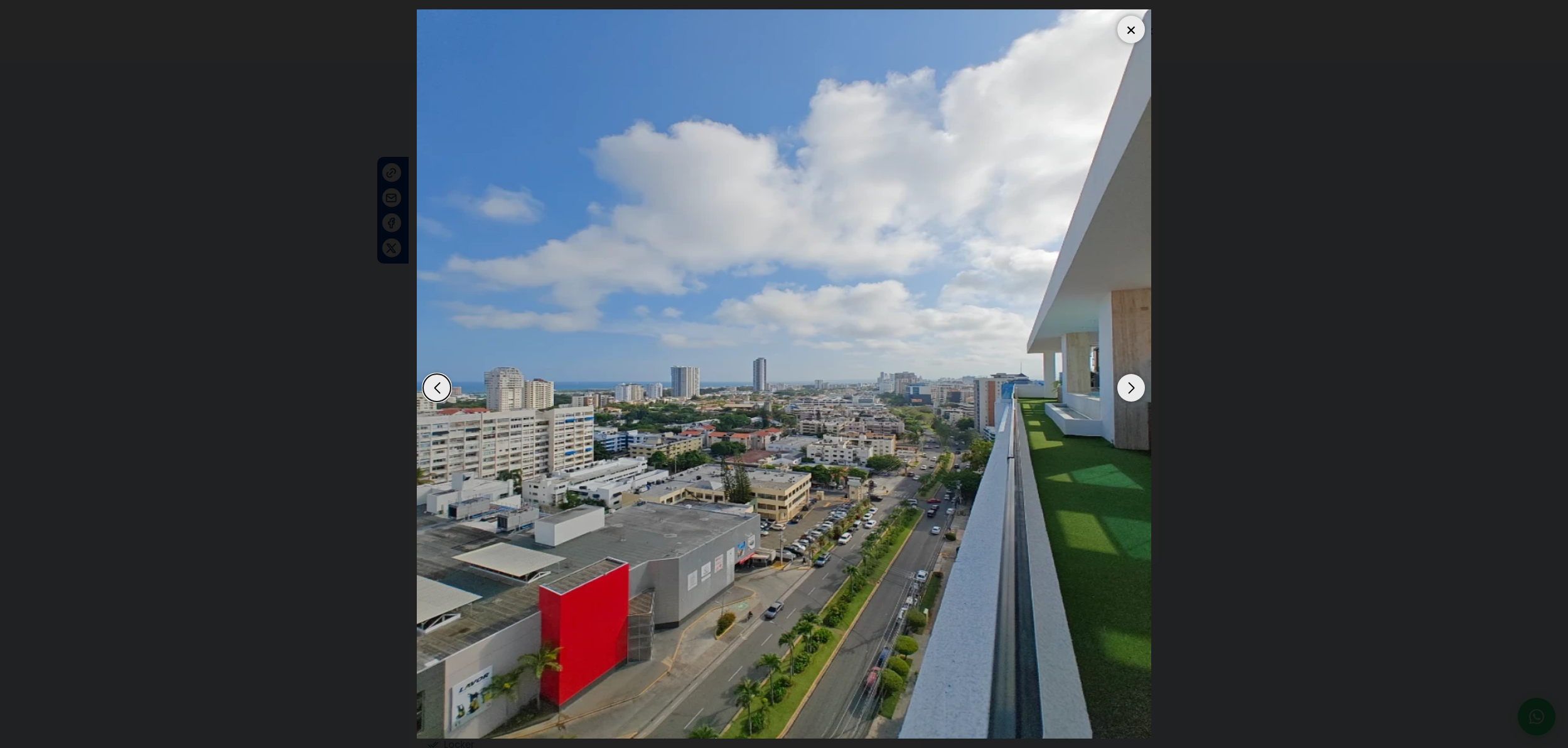
click at [1126, 391] on div "Next slide" at bounding box center [1131, 388] width 27 height 27
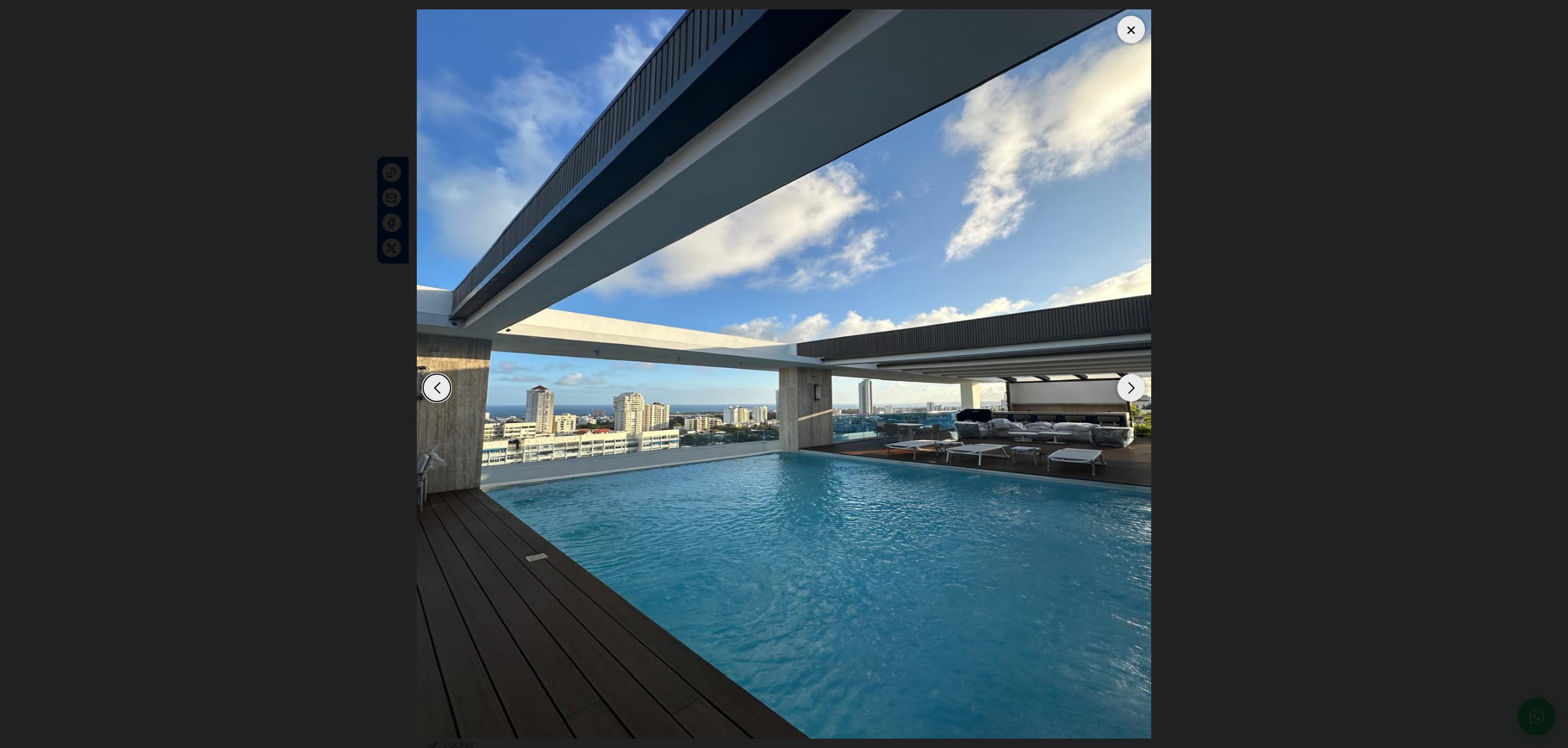
click at [1126, 391] on div "Next slide" at bounding box center [1131, 388] width 27 height 27
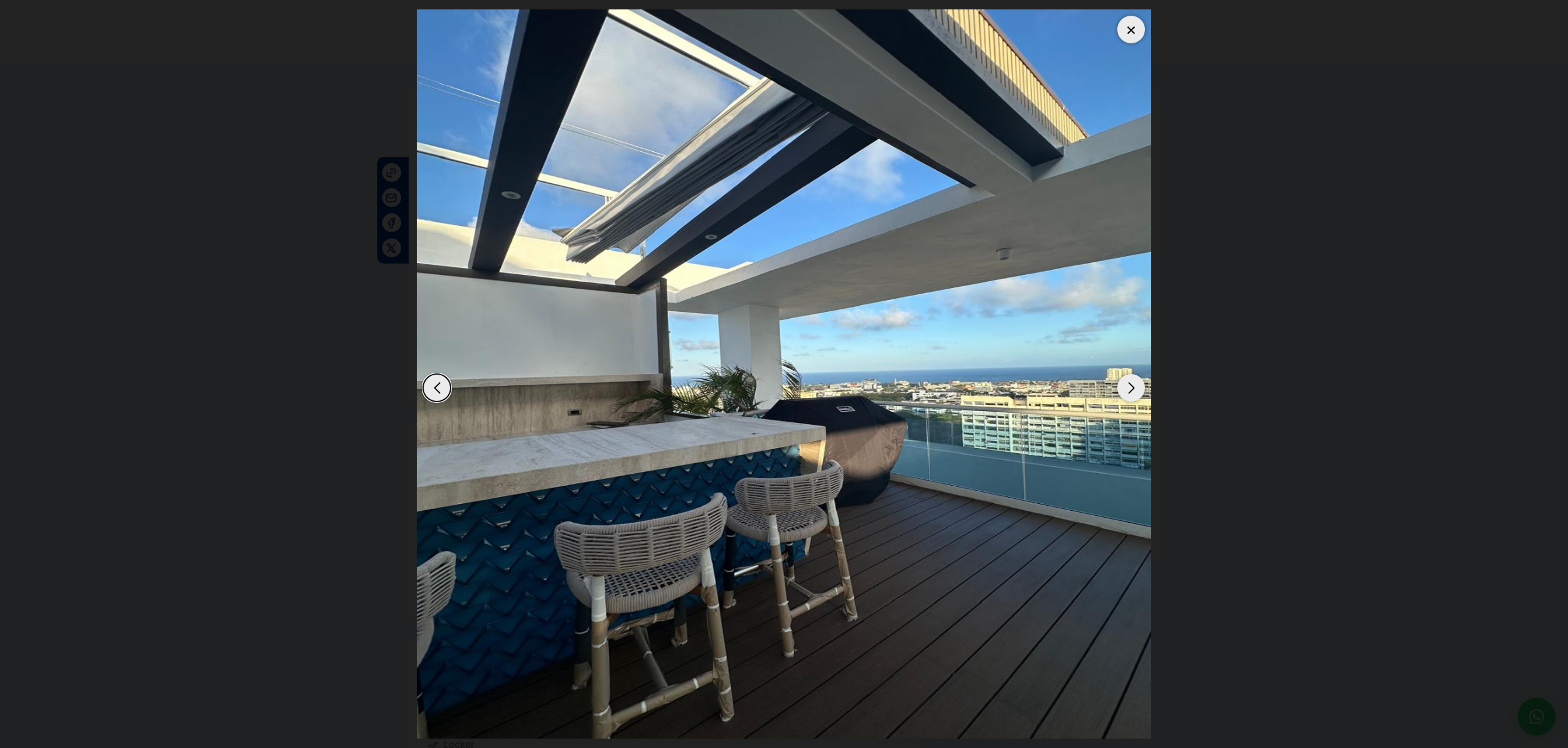
click at [1125, 392] on div "Next slide" at bounding box center [1131, 388] width 27 height 27
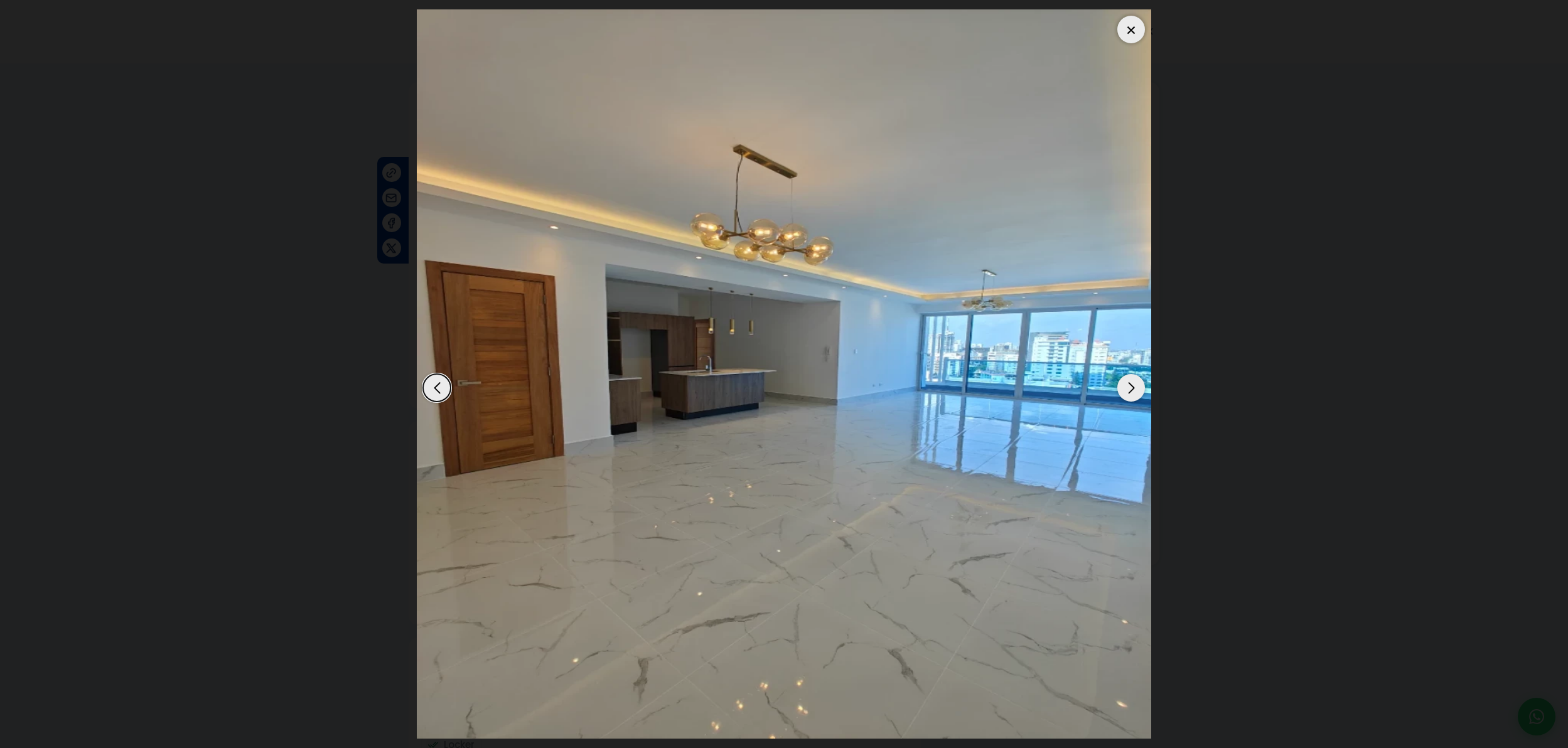
click at [1135, 32] on div at bounding box center [1131, 29] width 27 height 27
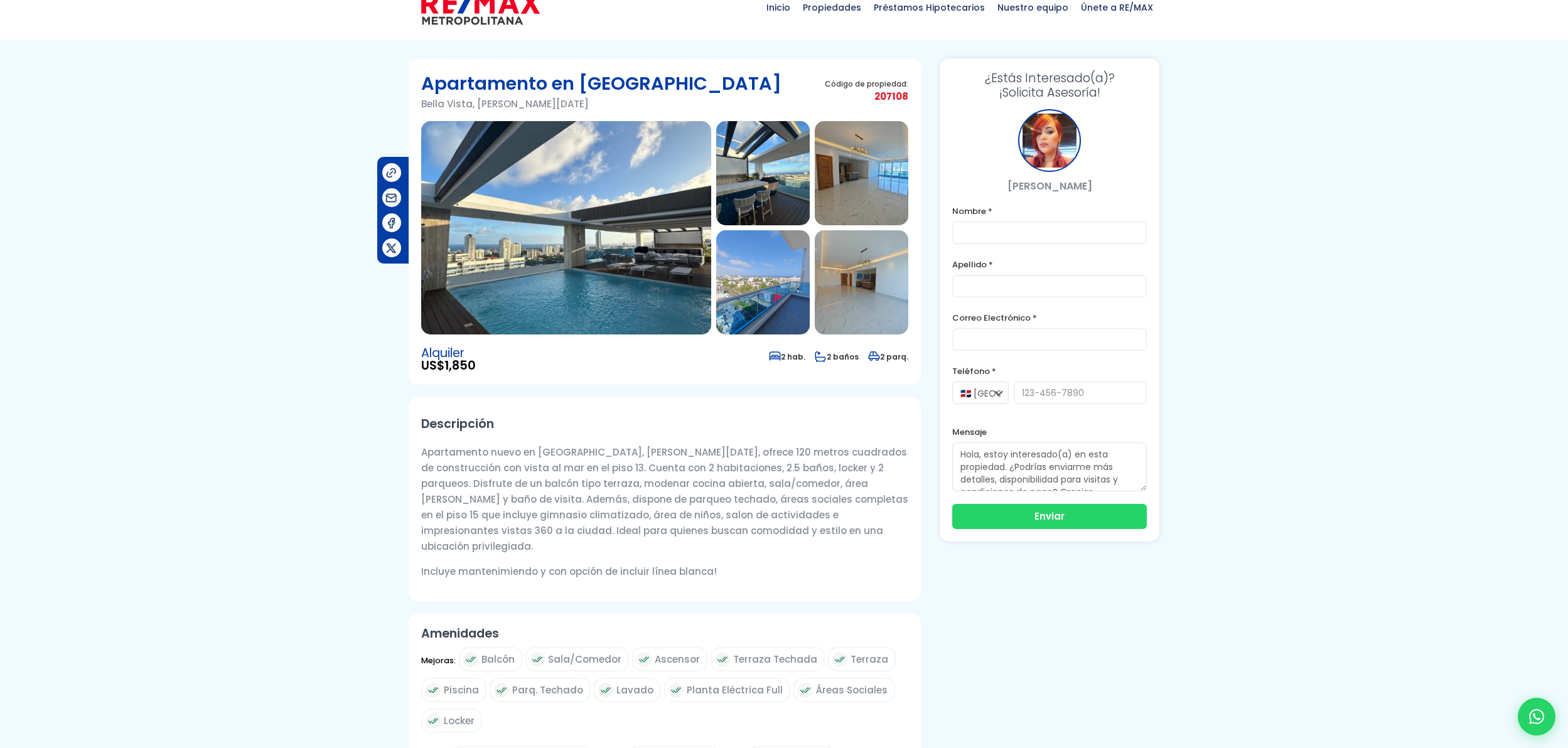
scroll to position [89, 0]
